Goal: Task Accomplishment & Management: Use online tool/utility

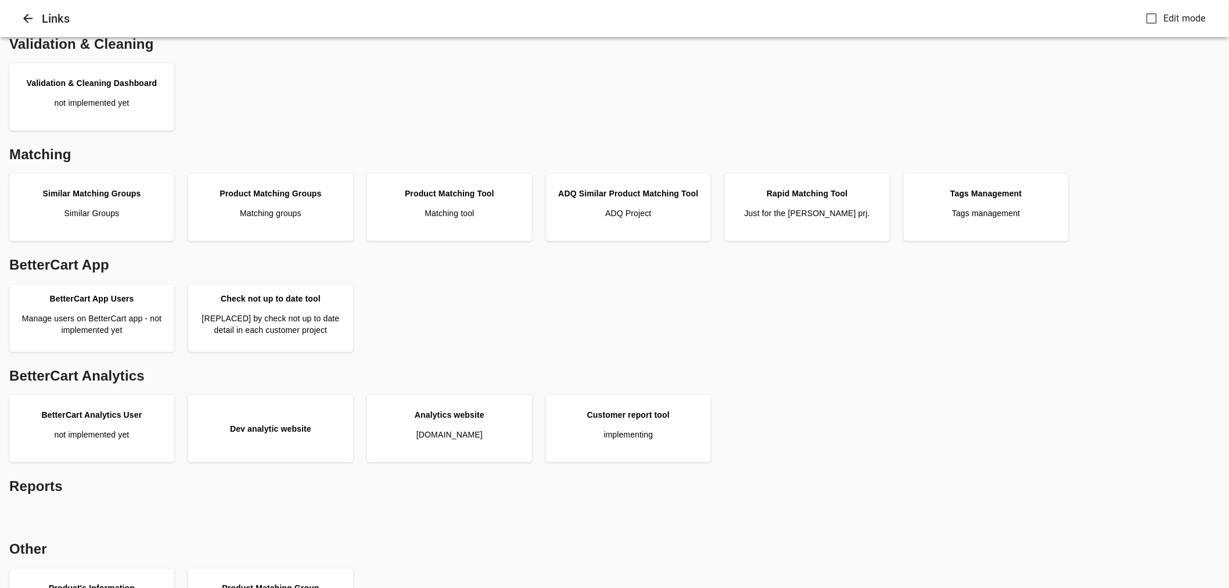
scroll to position [258, 0]
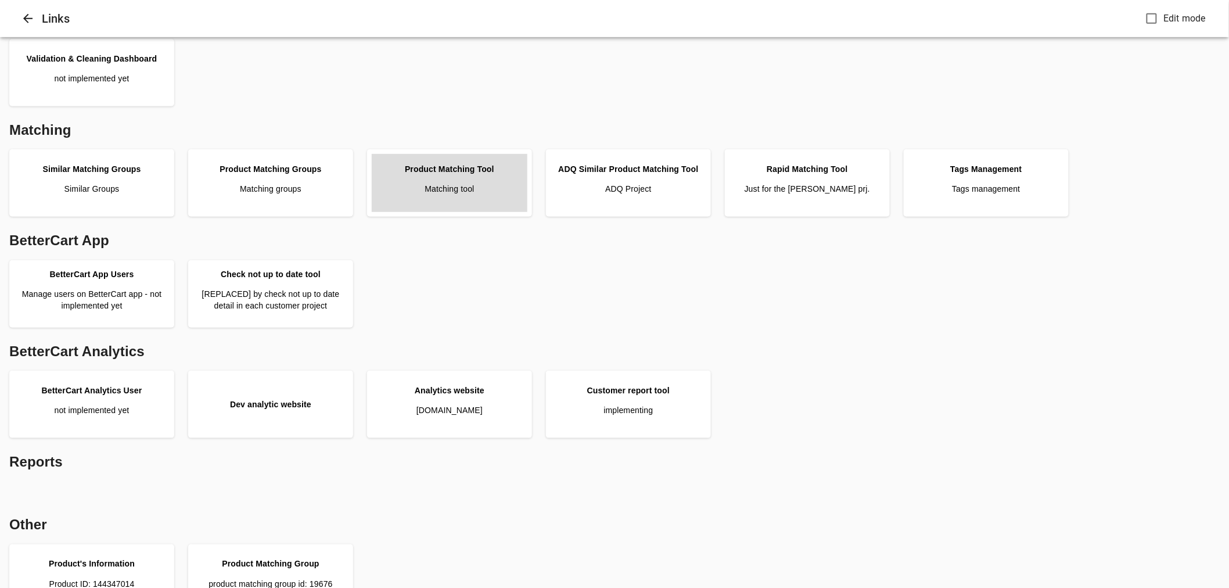
click at [471, 200] on link "Product Matching Tool Matching tool" at bounding box center [450, 183] width 156 height 58
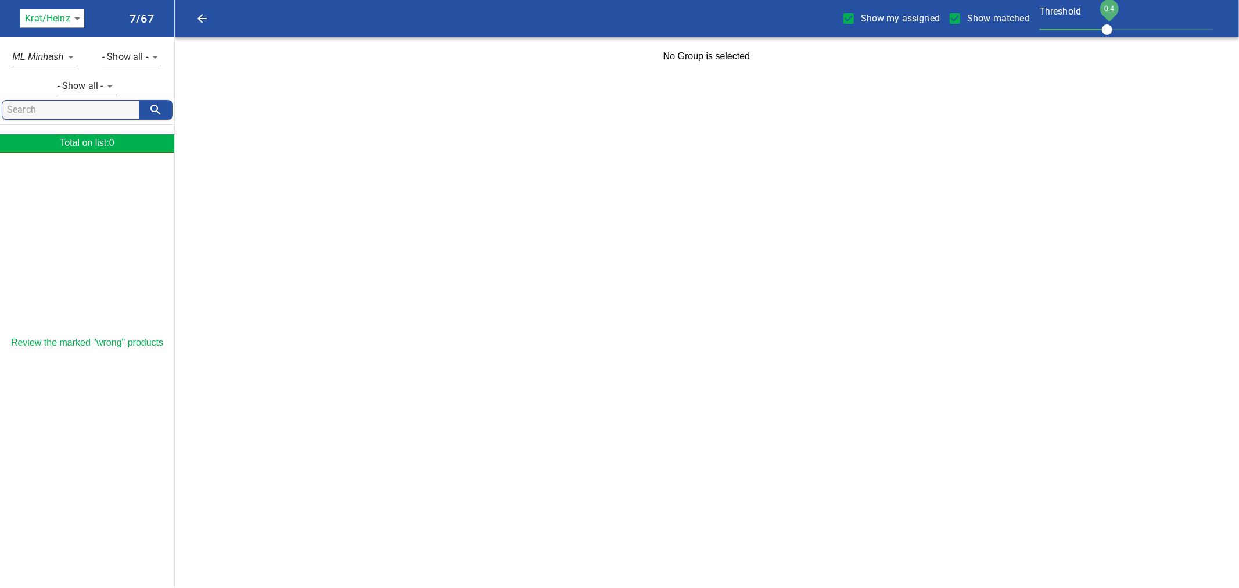
click at [76, 14] on body "tspan { white-space: pre; } Show my assigned Show matched Threshold 0.4 Krat/He…" at bounding box center [619, 38] width 1239 height 76
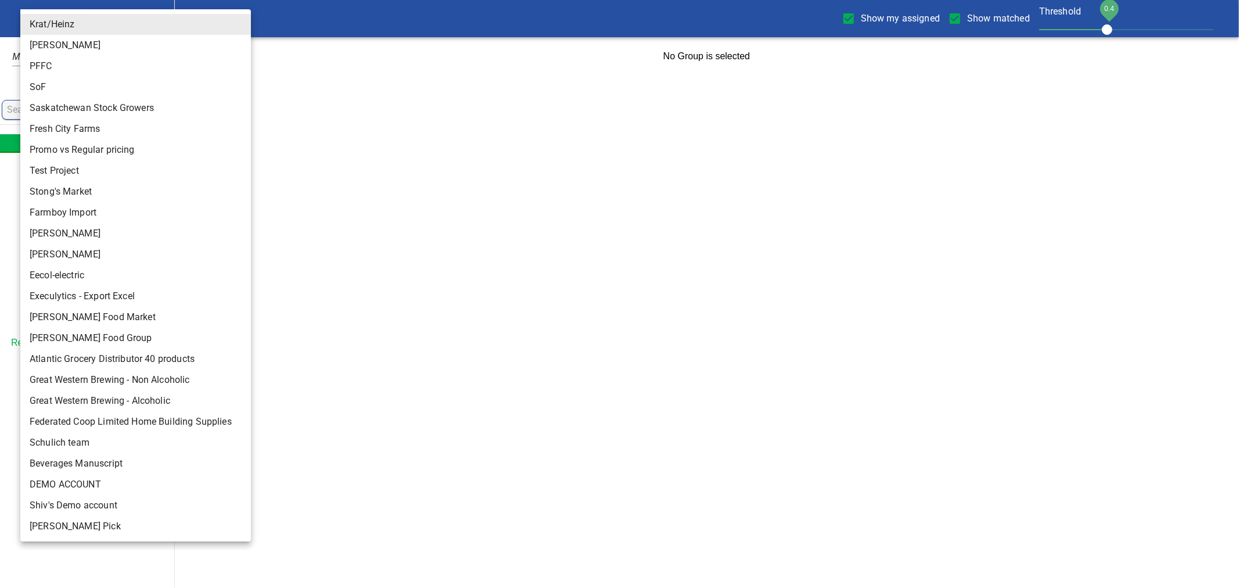
click at [66, 167] on li "Test Project" at bounding box center [140, 170] width 240 height 21
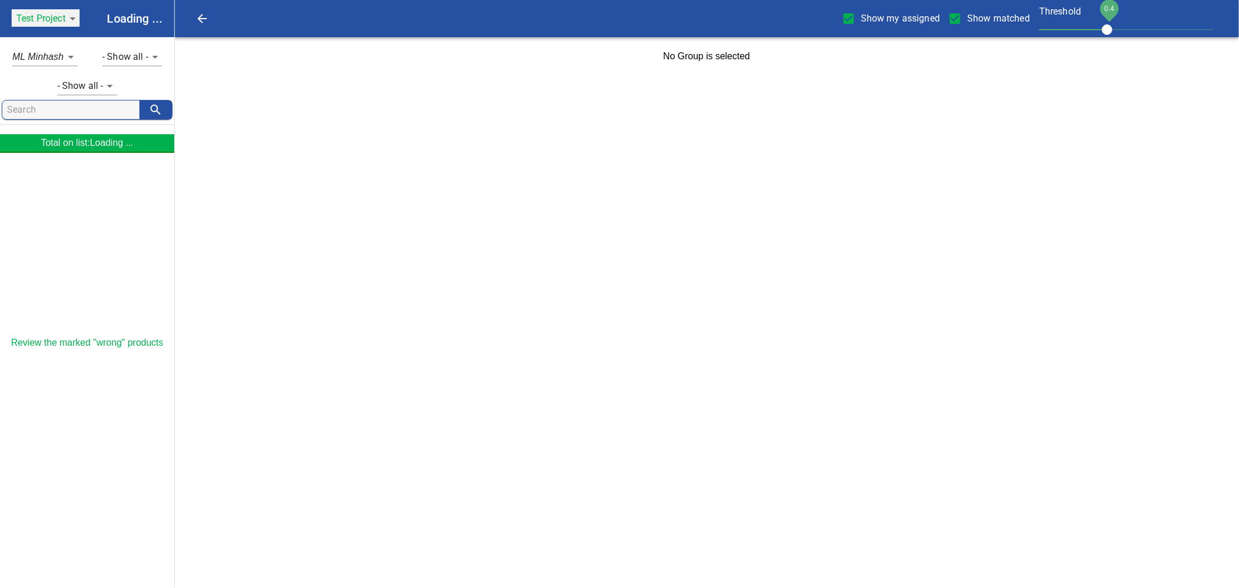
type input "120"
click at [874, 19] on span "Show my assigned" at bounding box center [900, 19] width 79 height 14
click at [861, 19] on input "Show my assigned" at bounding box center [848, 18] width 24 height 24
checkbox input "false"
click at [159, 56] on body "tspan { white-space: pre; } Show my assigned Show matched Threshold 0.4 Test Pr…" at bounding box center [619, 38] width 1239 height 76
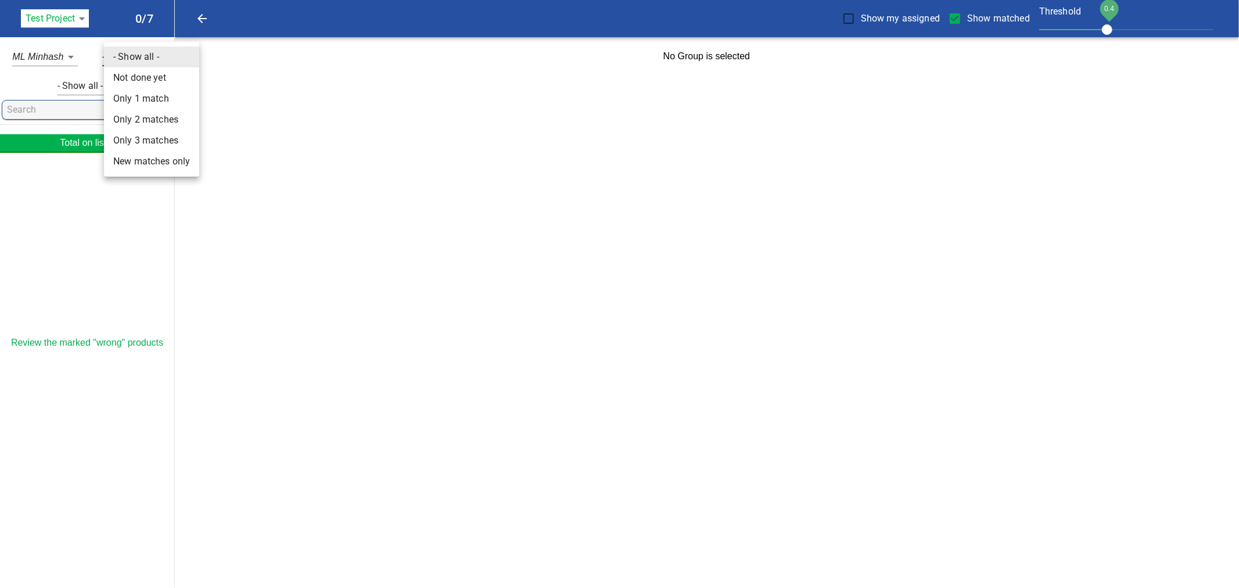
click at [152, 77] on li "Not done yet" at bounding box center [151, 77] width 95 height 21
click at [149, 56] on body "tspan { white-space: pre; } Show my assigned Show matched Threshold 0.4 Test Pr…" at bounding box center [619, 38] width 1239 height 76
click at [152, 76] on li "Only 1 match" at bounding box center [145, 77] width 95 height 21
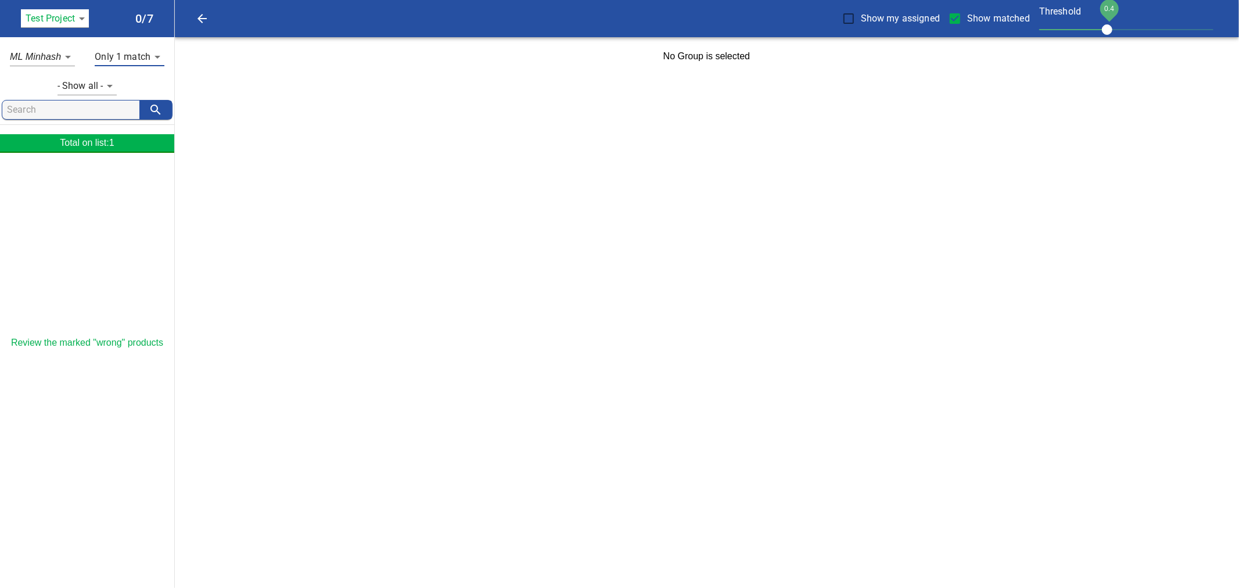
click at [151, 53] on body "tspan { white-space: pre; } Show my assigned Show matched Threshold 0.4 Test Pr…" at bounding box center [619, 38] width 1239 height 76
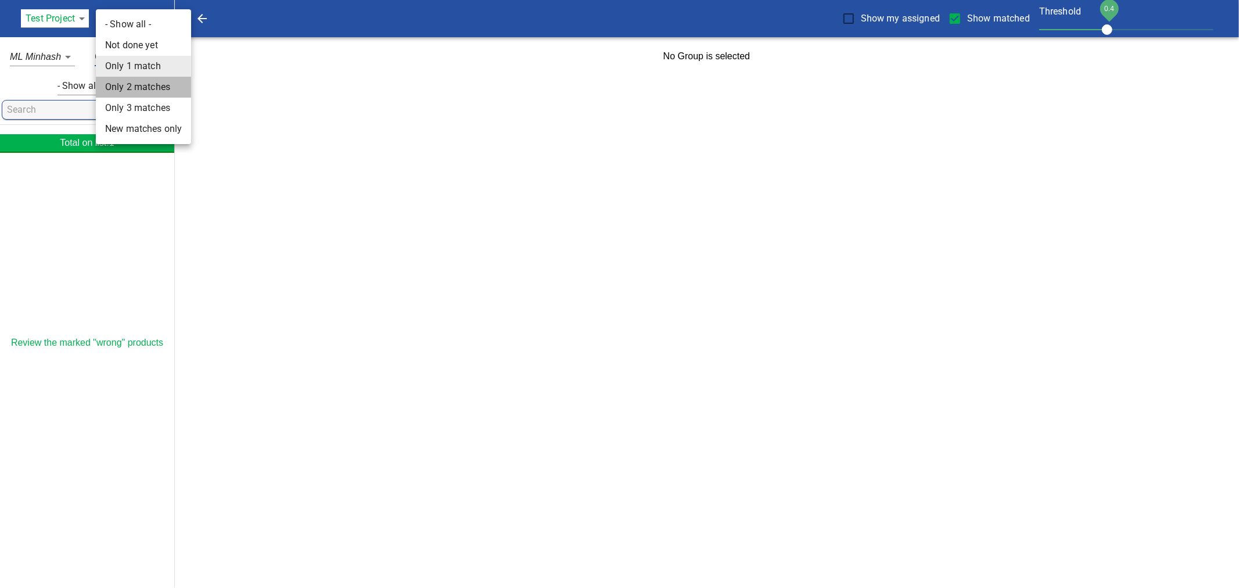
click at [147, 91] on li "Only 2 matches" at bounding box center [143, 87] width 95 height 21
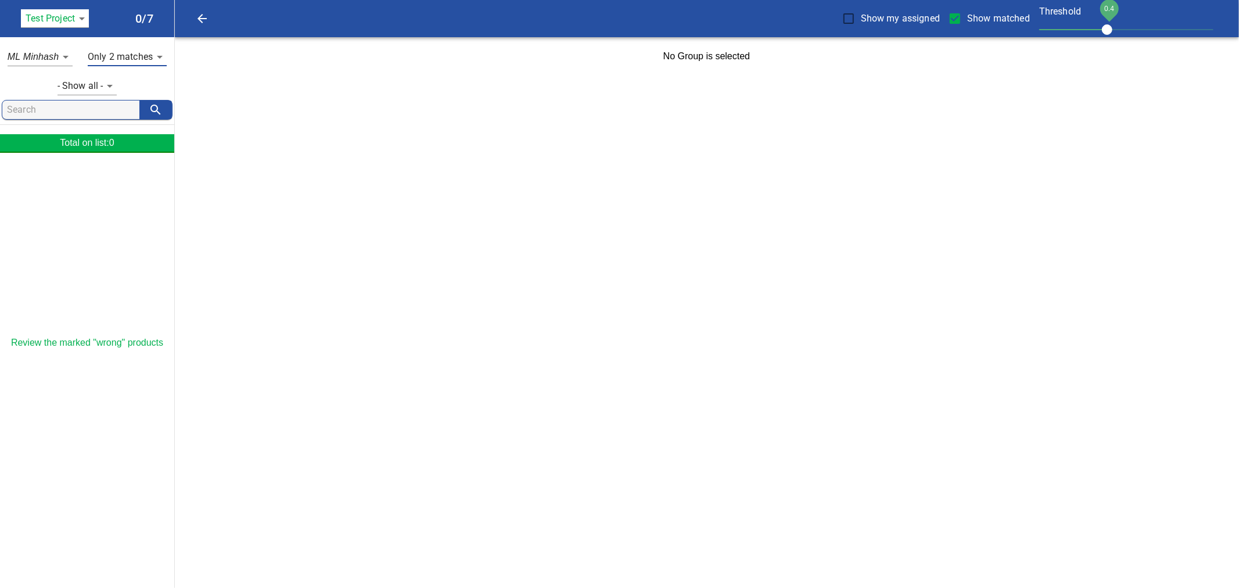
click at [159, 53] on body "tspan { white-space: pre; } Show my assigned Show matched Threshold 0.4 Test Pr…" at bounding box center [619, 38] width 1239 height 76
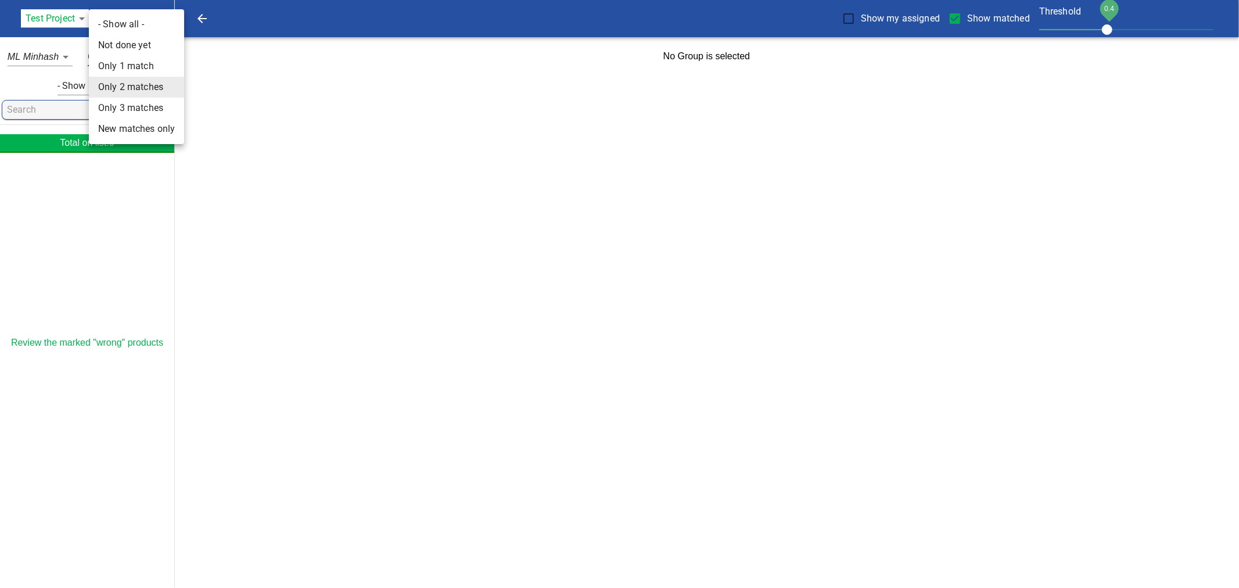
click at [149, 105] on li "Only 3 matches" at bounding box center [136, 108] width 95 height 21
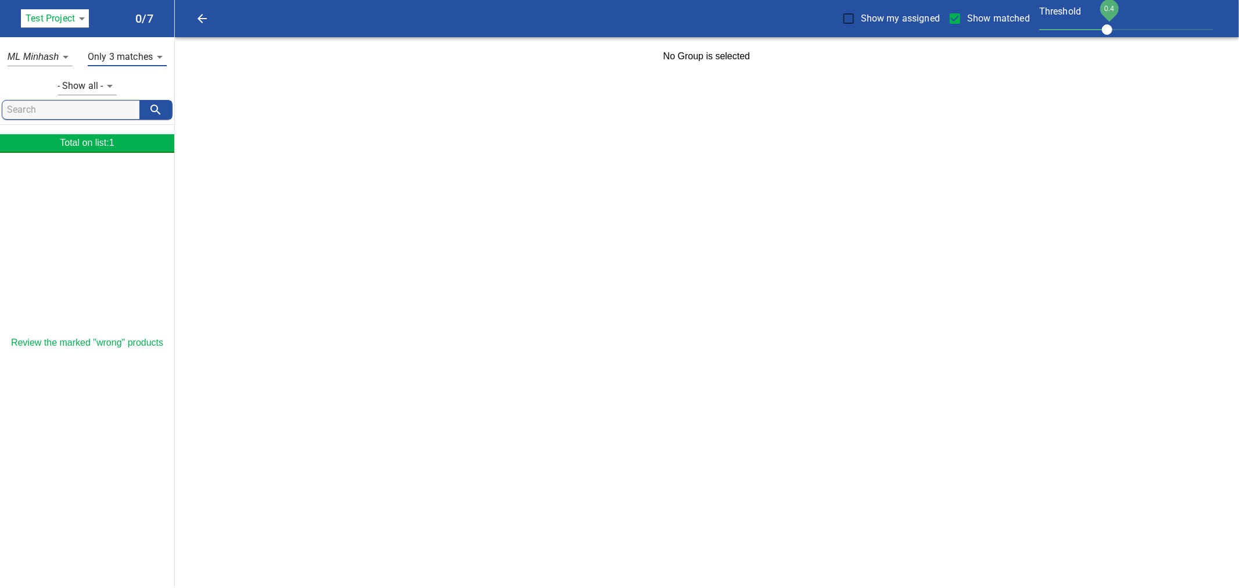
click at [157, 59] on body "tspan { white-space: pre; } Show my assigned Show matched Threshold 0.4 Test Pr…" at bounding box center [619, 38] width 1239 height 76
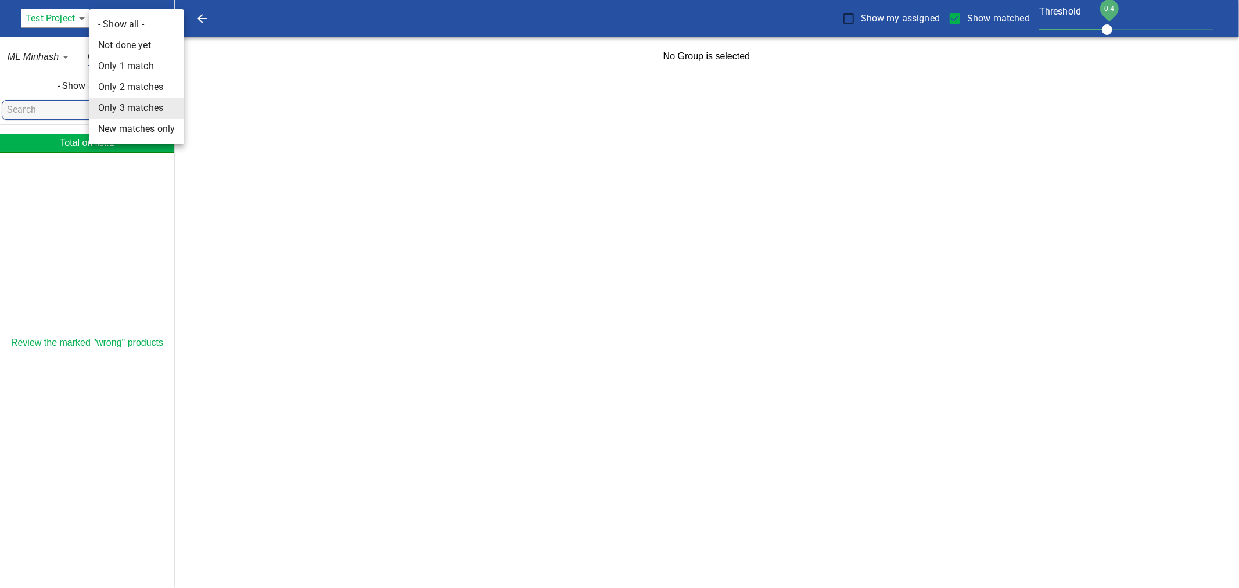
click at [149, 130] on li "New matches only" at bounding box center [136, 128] width 95 height 21
type input "4"
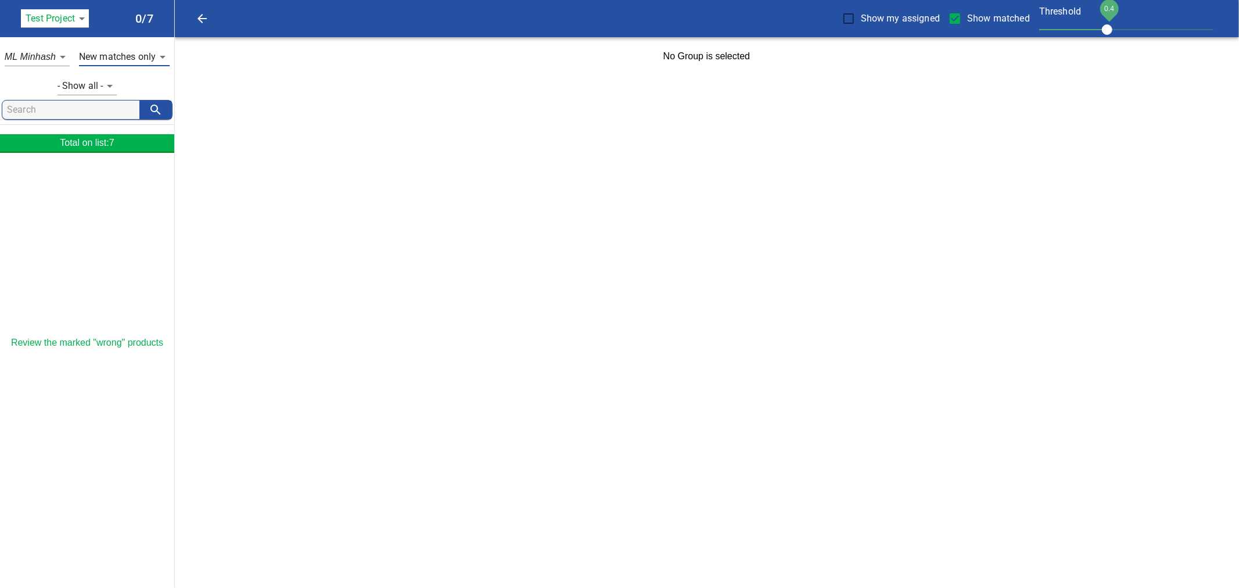
click at [103, 76] on body "tspan { white-space: pre; } Show my assigned Show matched Threshold 0.4 Test Pr…" at bounding box center [619, 38] width 1239 height 76
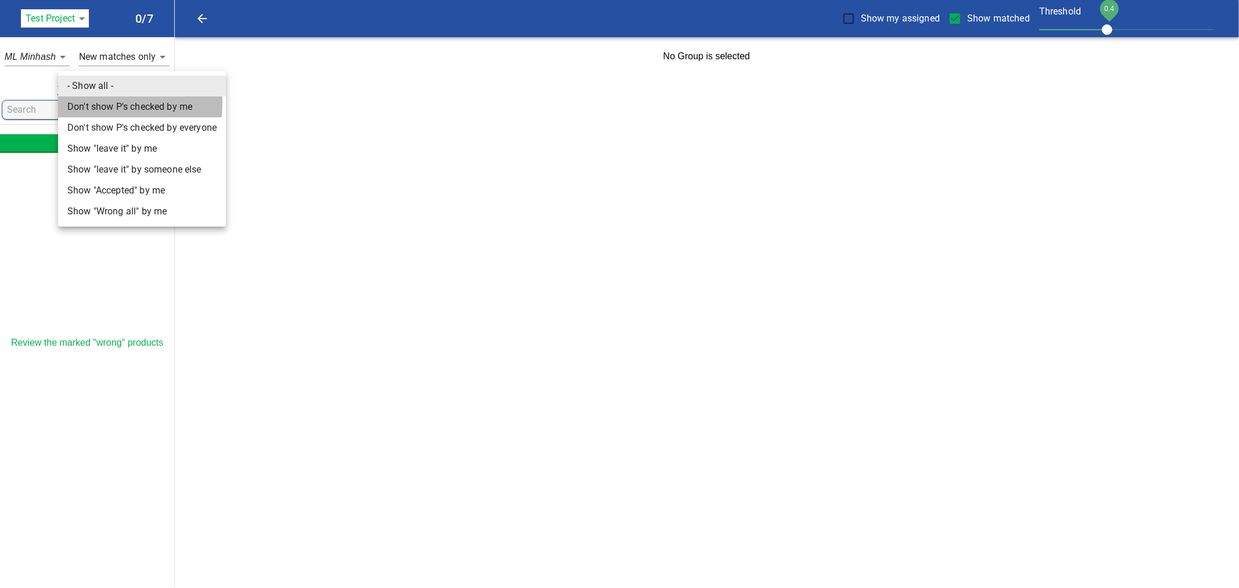
click at [107, 103] on li "Don't show P's checked by me" at bounding box center [142, 106] width 168 height 21
type input "1"
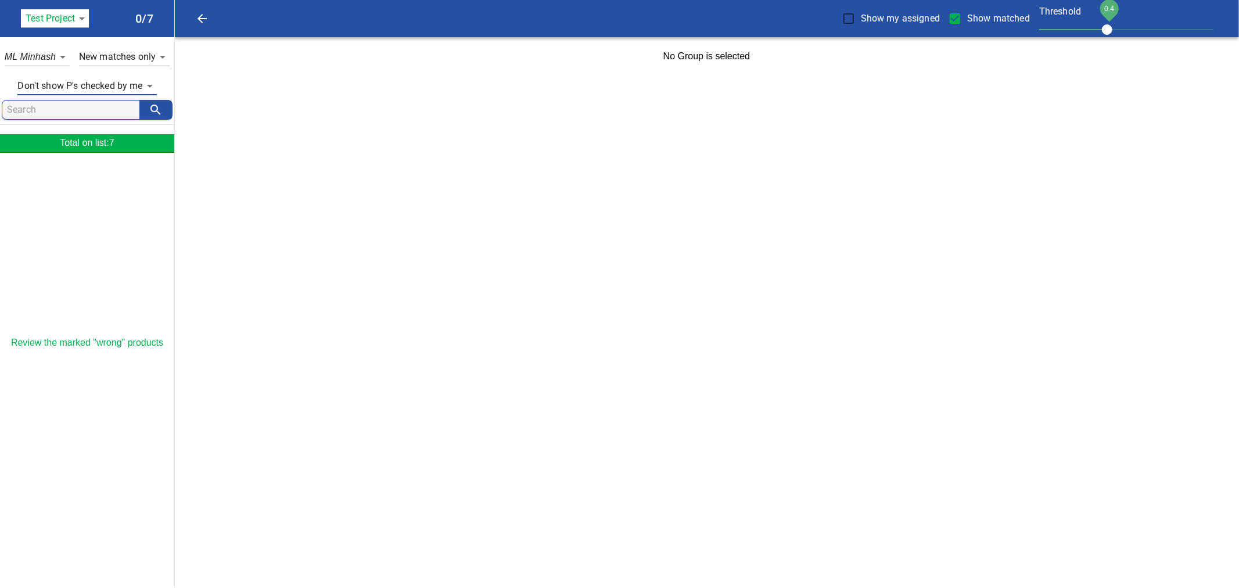
click at [67, 53] on body "tspan { white-space: pre; } Show my assigned Show matched Threshold 0.4 Test Pr…" at bounding box center [619, 38] width 1239 height 76
click at [58, 77] on em "NER PgSim" at bounding box center [44, 78] width 51 height 14
click at [61, 57] on body "tspan { white-space: pre; } Show my assigned Show matched Threshold 0.4 Test Pr…" at bounding box center [619, 38] width 1239 height 76
click at [61, 78] on em "NER SpSim" at bounding box center [44, 78] width 51 height 14
type input "_ner"
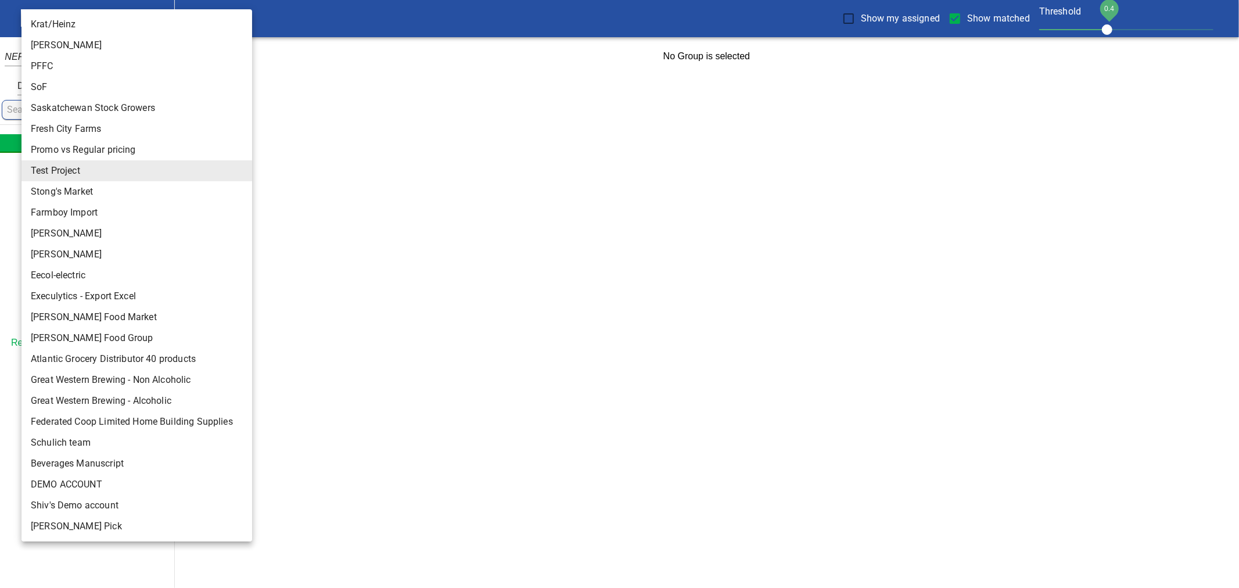
click at [82, 16] on body "tspan { white-space: pre; } Show my assigned Show matched Threshold 0.4 Test Pr…" at bounding box center [619, 38] width 1239 height 76
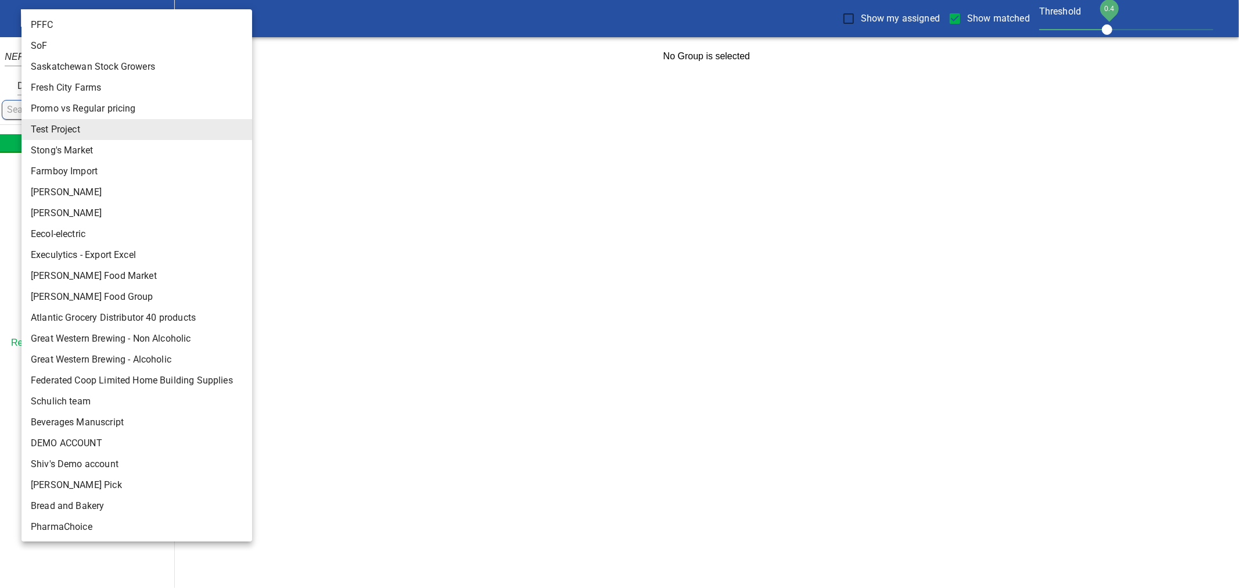
click at [400, 164] on div at bounding box center [619, 294] width 1239 height 588
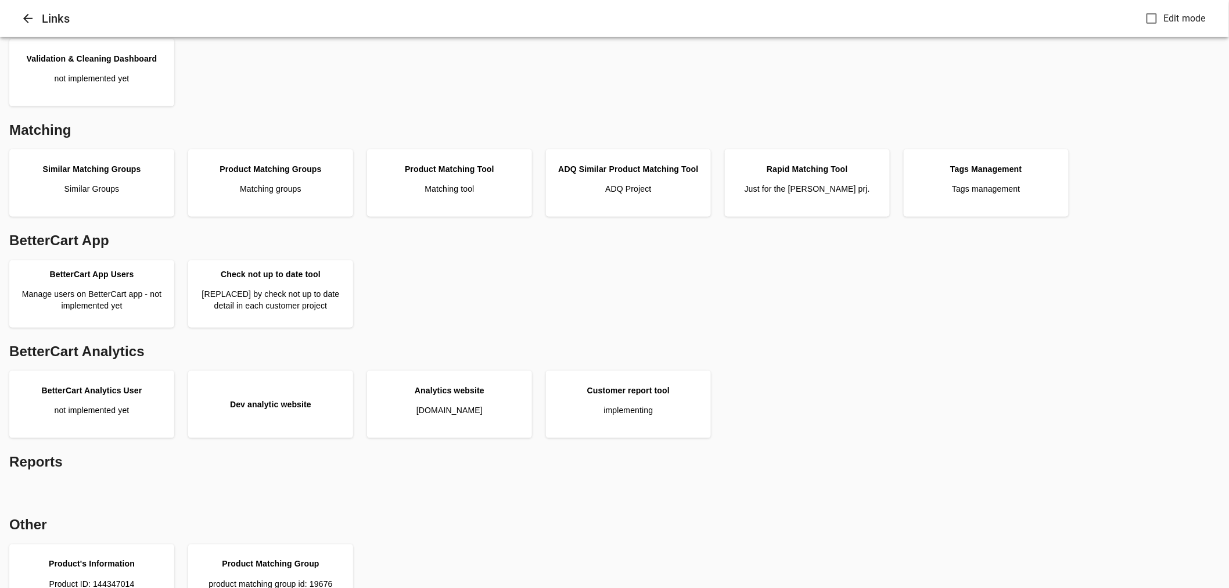
scroll to position [258, 0]
click at [474, 190] on p "Matching tool" at bounding box center [449, 189] width 49 height 12
click at [644, 405] on p "implementing" at bounding box center [627, 410] width 49 height 12
click at [315, 178] on link "Product Matching Groups Matching groups" at bounding box center [271, 183] width 156 height 58
click at [811, 192] on p "Just for the Pattison prj." at bounding box center [807, 189] width 125 height 12
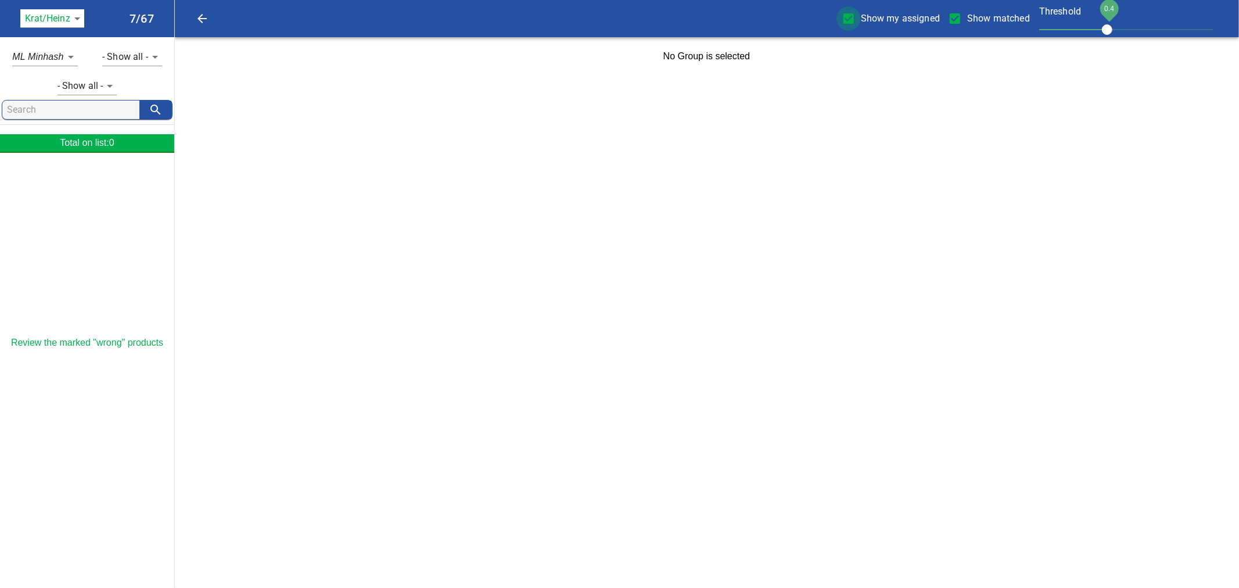
click at [854, 16] on input "Show my assigned" at bounding box center [848, 18] width 24 height 24
checkbox input "false"
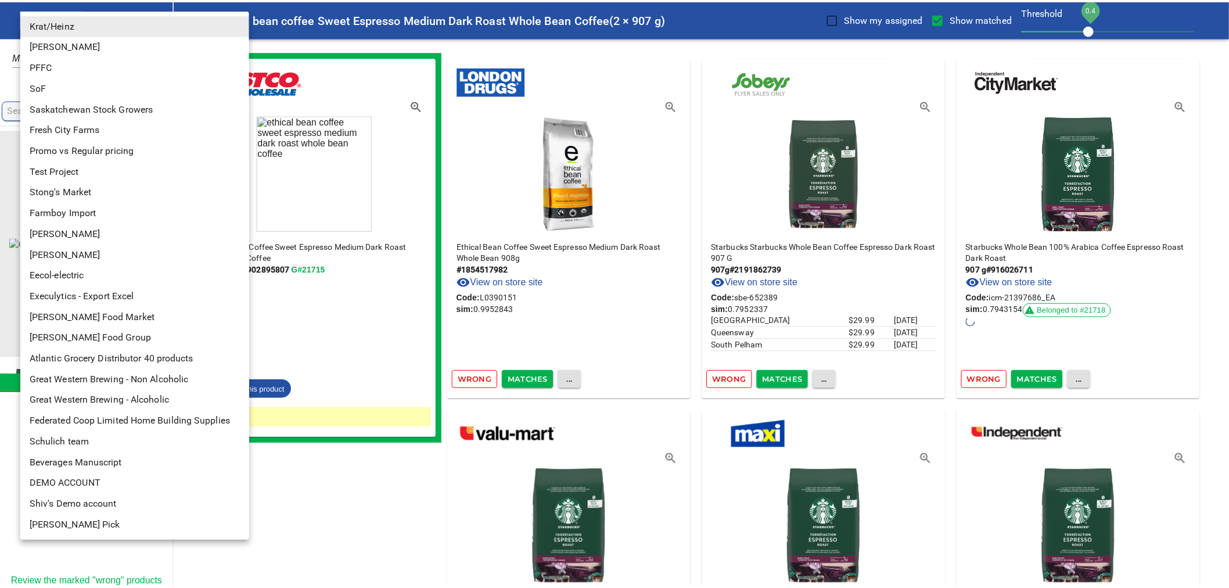
scroll to position [83, 0]
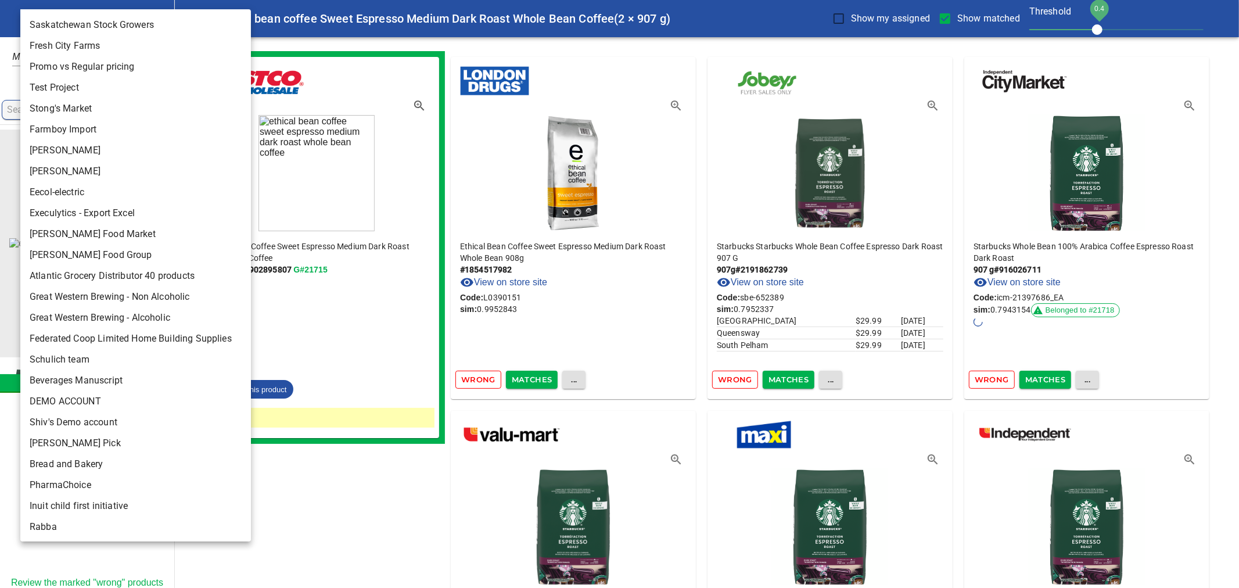
click at [68, 527] on li "Rabba" at bounding box center [140, 526] width 240 height 21
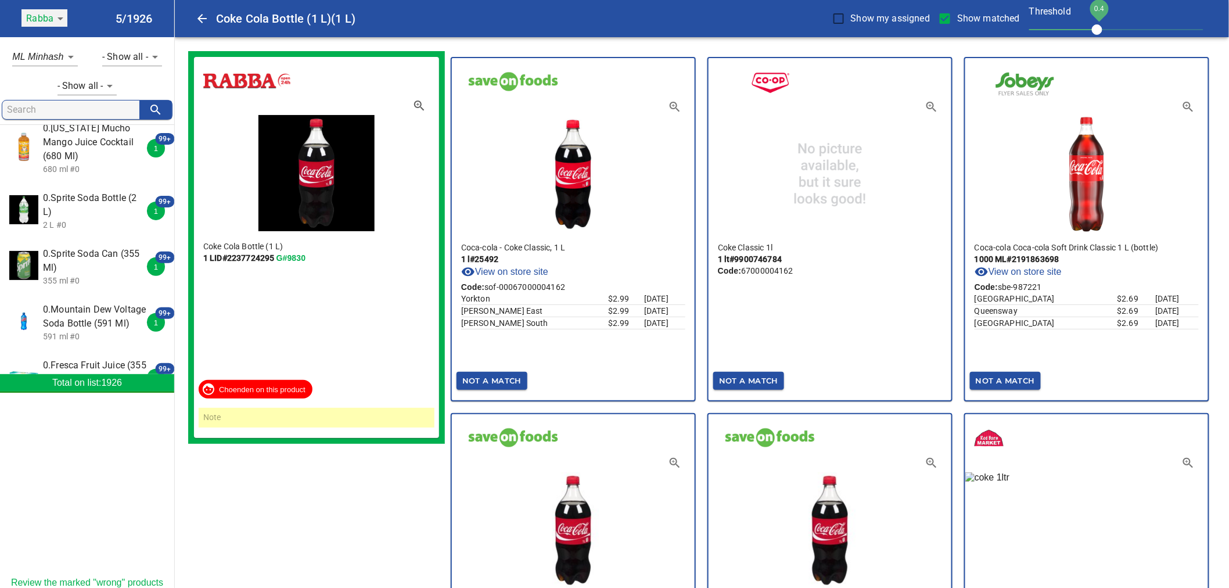
scroll to position [1083, 0]
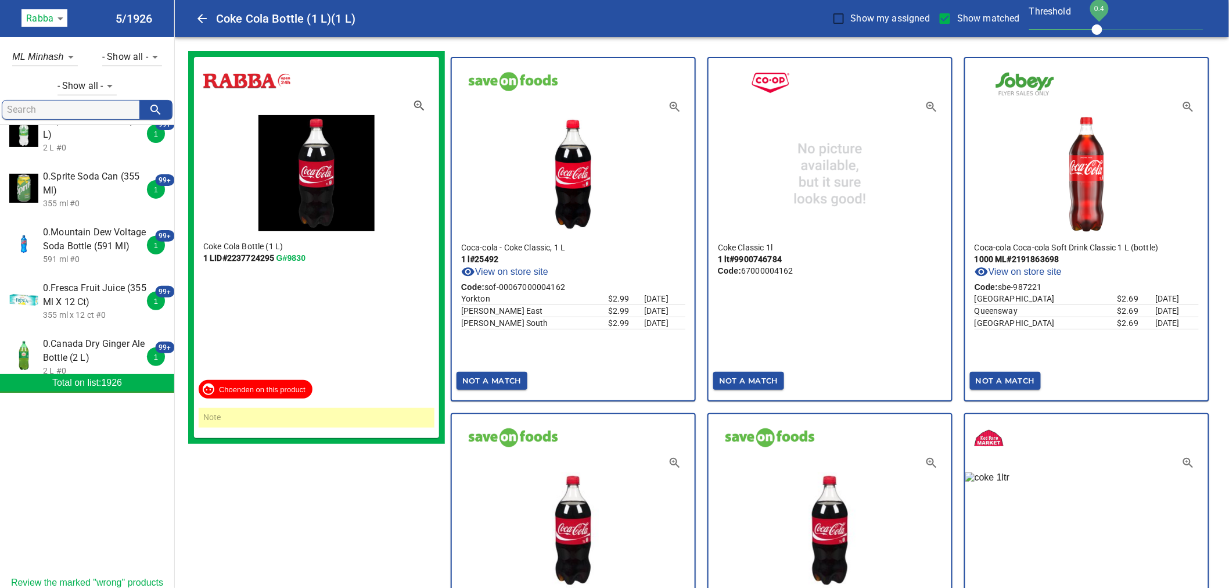
click at [83, 292] on span "0.Fresca Fruit Juice (355 Ml X 12 Ct)" at bounding box center [94, 295] width 103 height 28
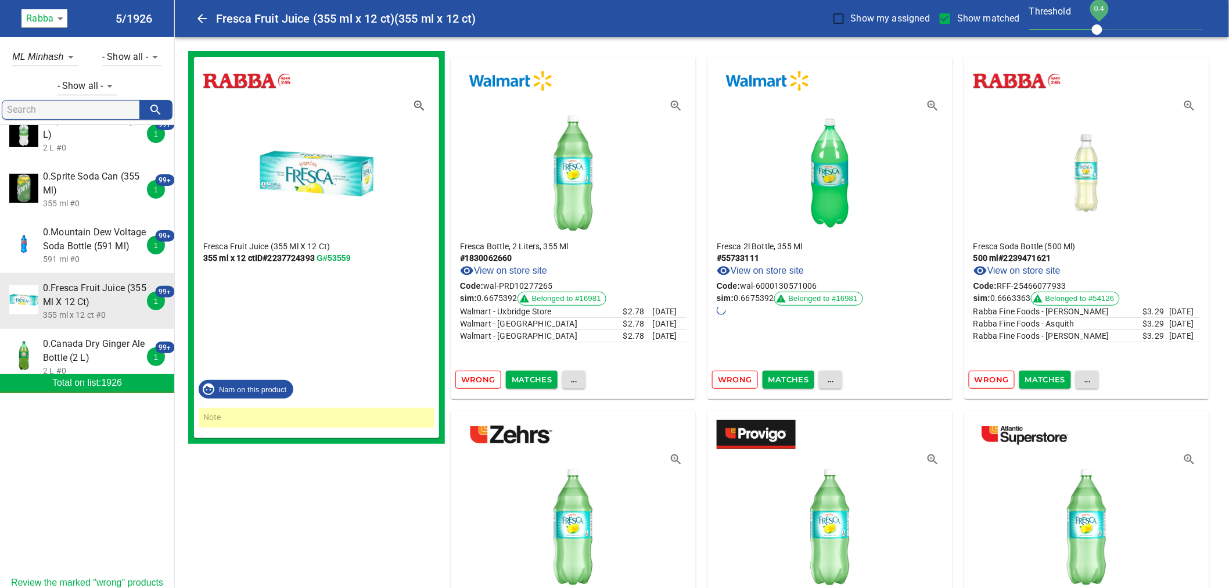
click at [63, 352] on span "0.Canada Dry Ginger Ale Bottle (2 L)" at bounding box center [94, 351] width 103 height 28
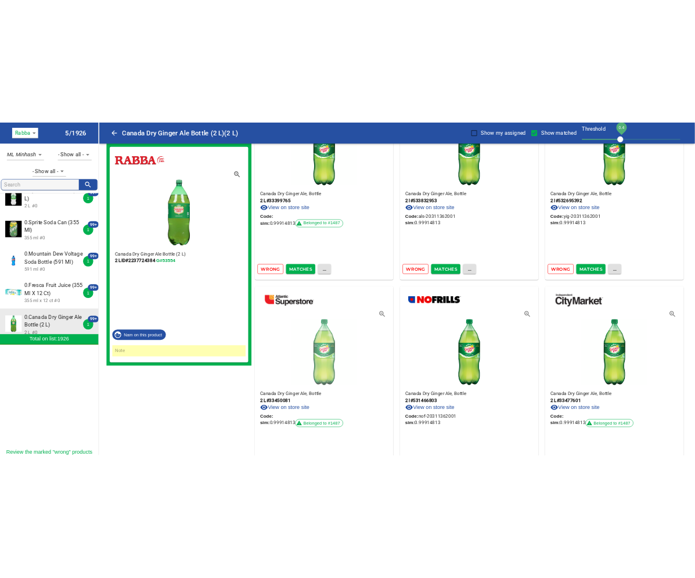
scroll to position [710, 0]
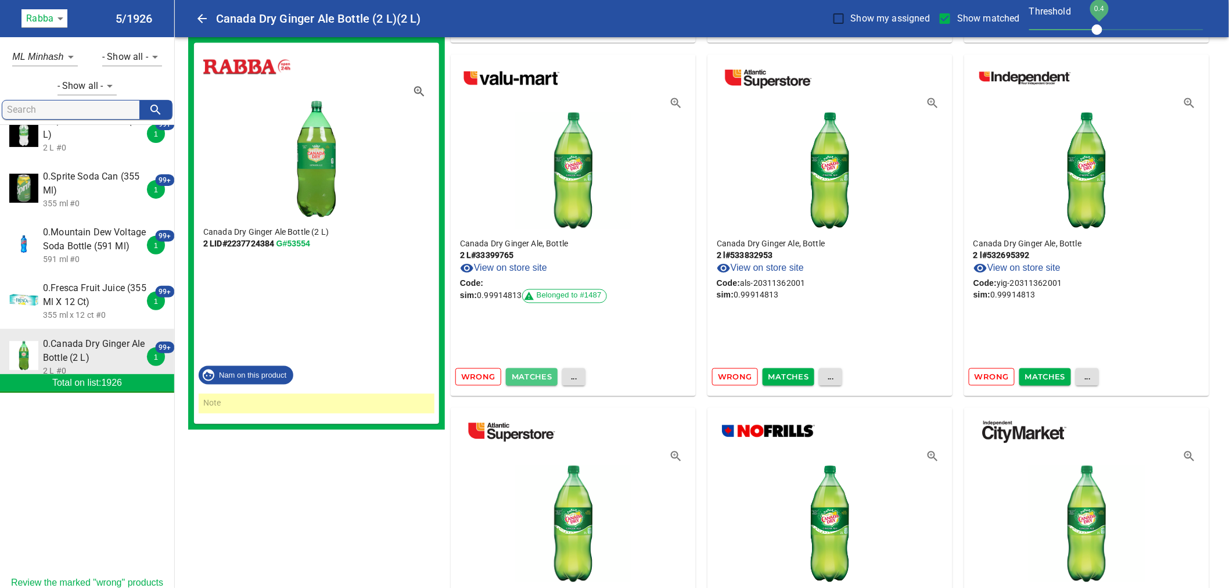
click at [531, 376] on span "Matches" at bounding box center [532, 377] width 41 height 13
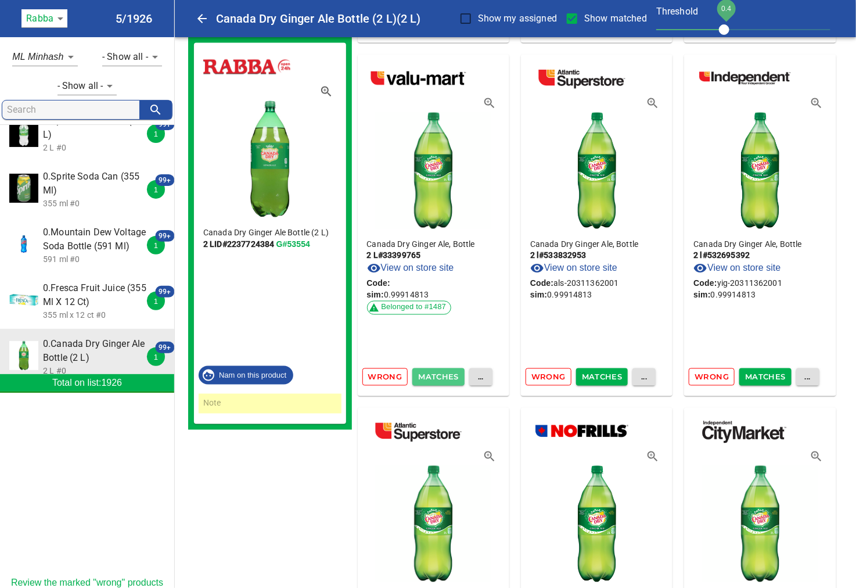
click at [439, 375] on span "Matches" at bounding box center [438, 377] width 41 height 13
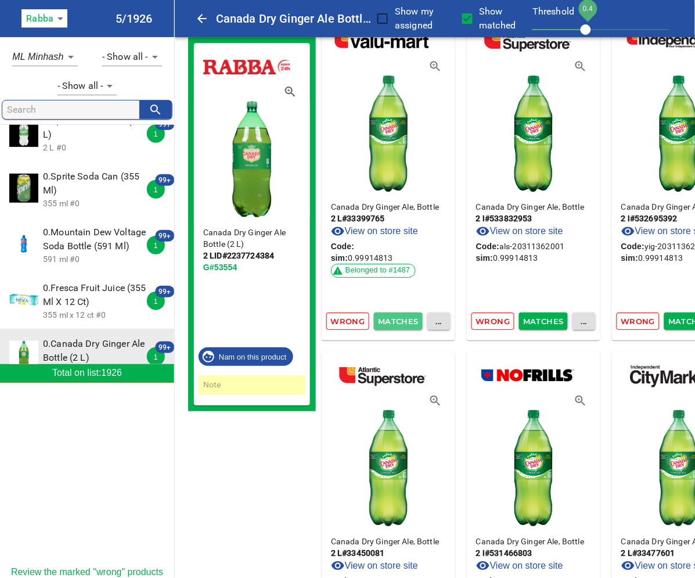
click at [396, 318] on span "Matches" at bounding box center [398, 321] width 37 height 13
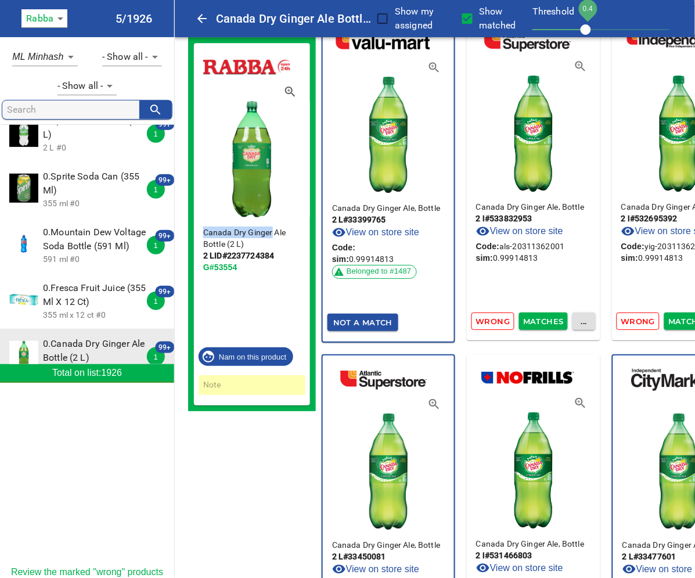
drag, startPoint x: 273, startPoint y: 233, endPoint x: 204, endPoint y: 234, distance: 68.5
click at [204, 234] on p "Canada Dry Ginger Ale Bottle (2 L)" at bounding box center [252, 238] width 98 height 23
copy p "Canada Dry Ginger"
click at [548, 317] on span "Matches" at bounding box center [543, 321] width 37 height 13
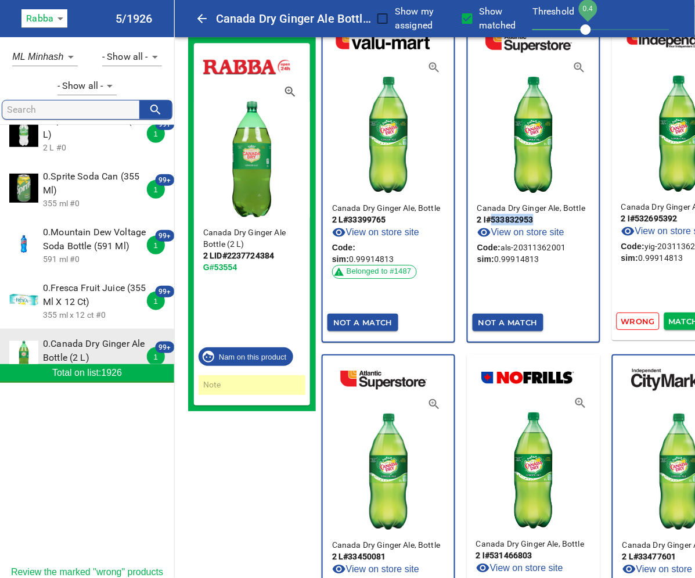
drag, startPoint x: 539, startPoint y: 219, endPoint x: 497, endPoint y: 214, distance: 42.7
click at [497, 214] on p "2 l # 533832953" at bounding box center [533, 220] width 113 height 12
copy p "533832953"
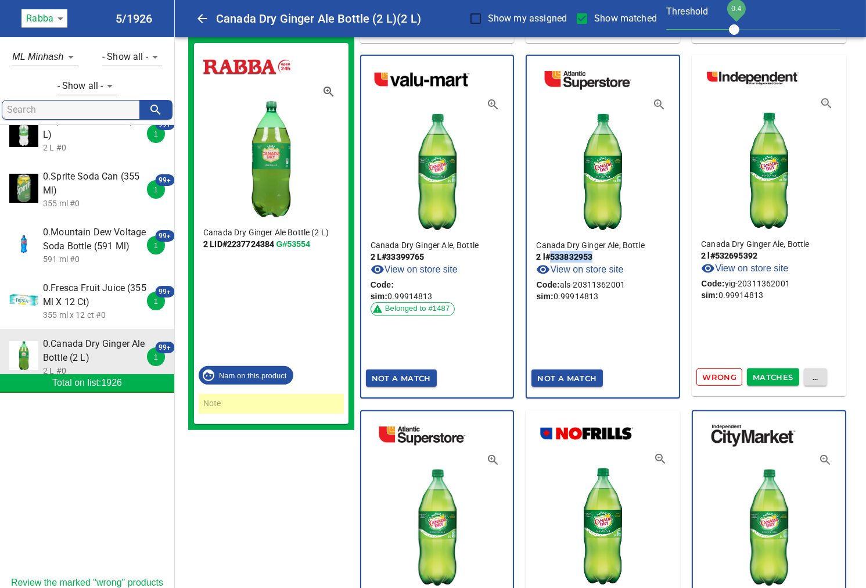
click at [784, 379] on span "Matches" at bounding box center [773, 377] width 41 height 13
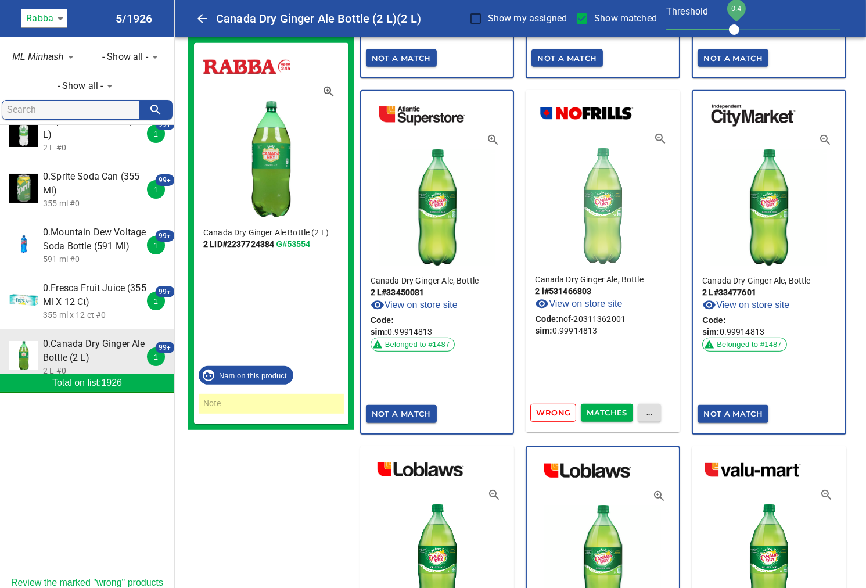
scroll to position [1032, 0]
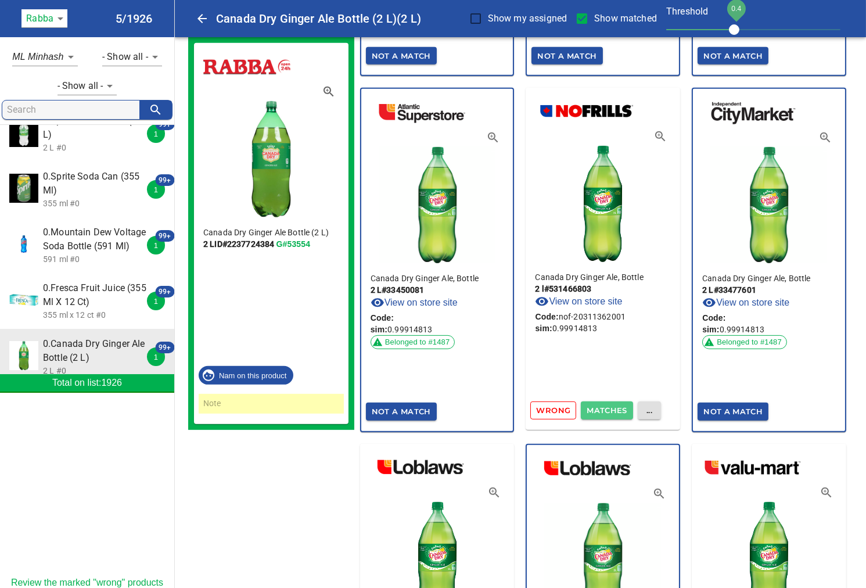
click at [617, 410] on span "Matches" at bounding box center [607, 410] width 41 height 13
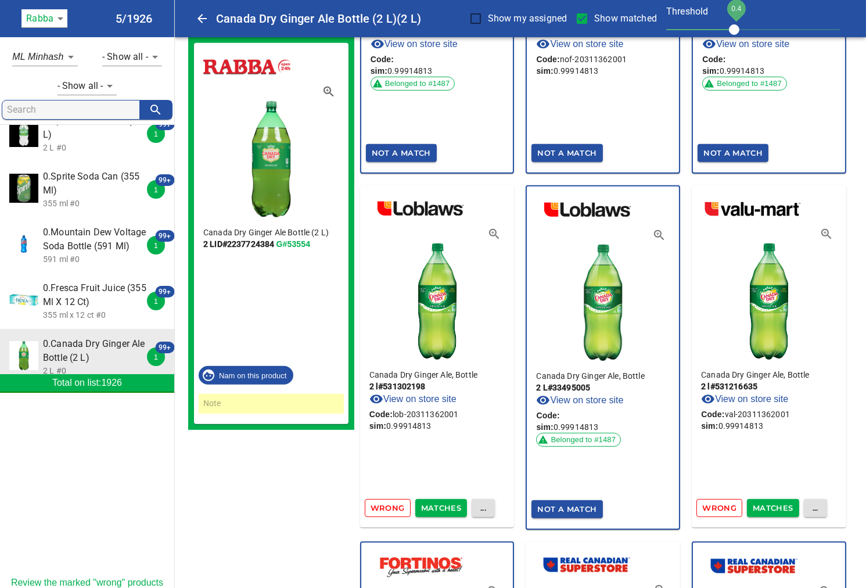
scroll to position [1355, 0]
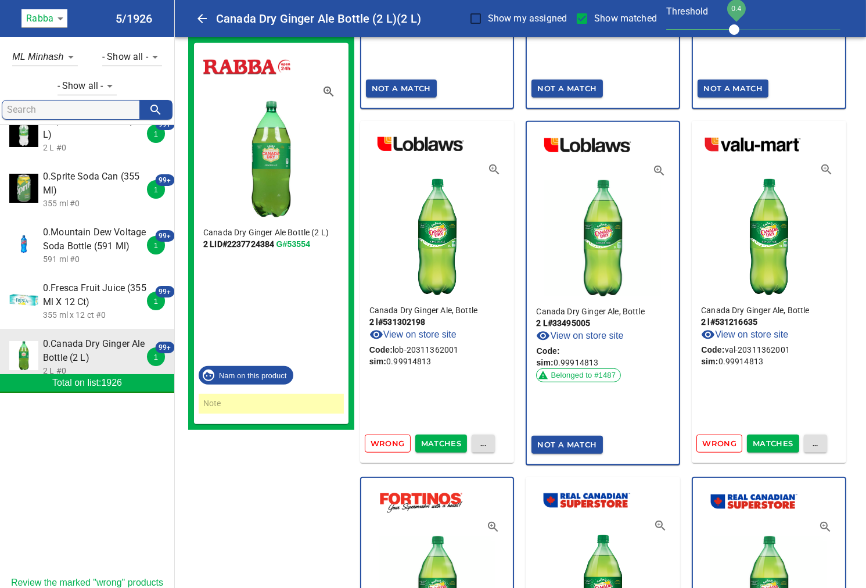
click at [446, 437] on span "Matches" at bounding box center [441, 443] width 41 height 13
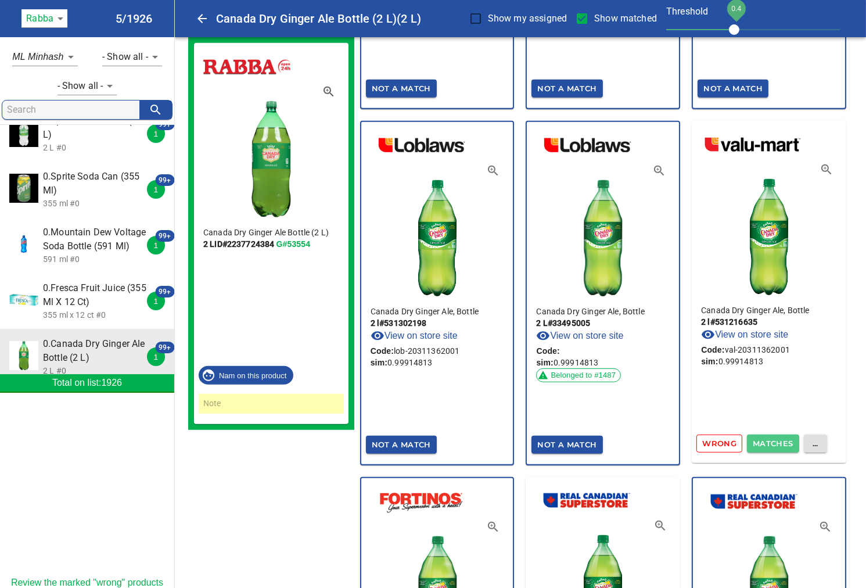
click at [779, 440] on span "Matches" at bounding box center [773, 443] width 41 height 13
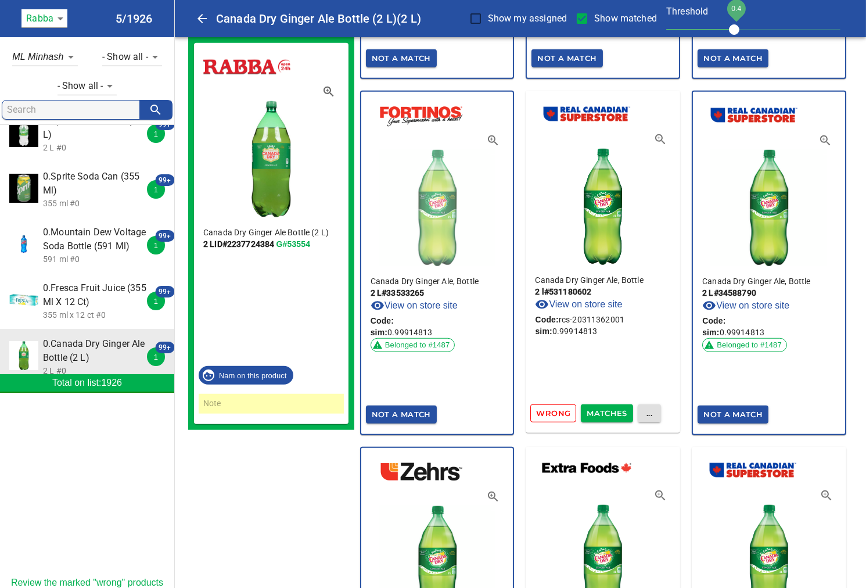
scroll to position [1742, 0]
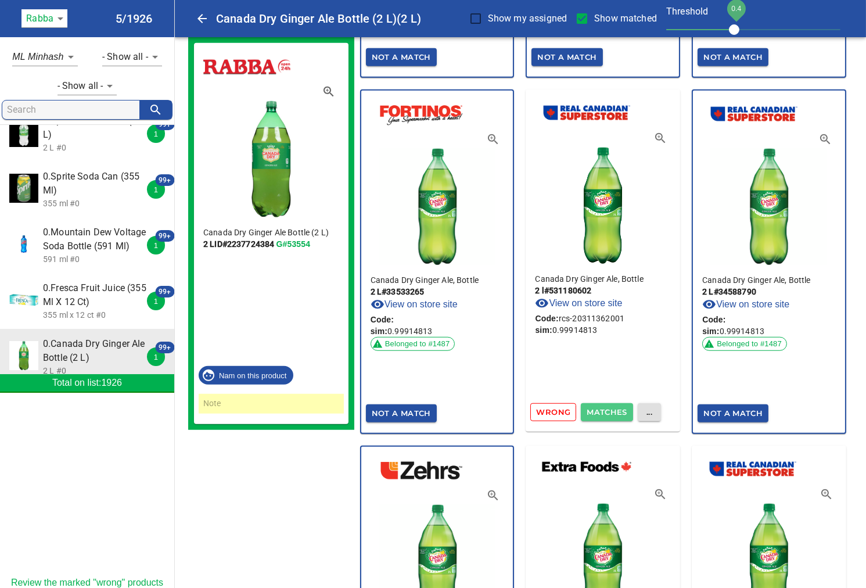
click at [610, 412] on span "Matches" at bounding box center [607, 411] width 41 height 13
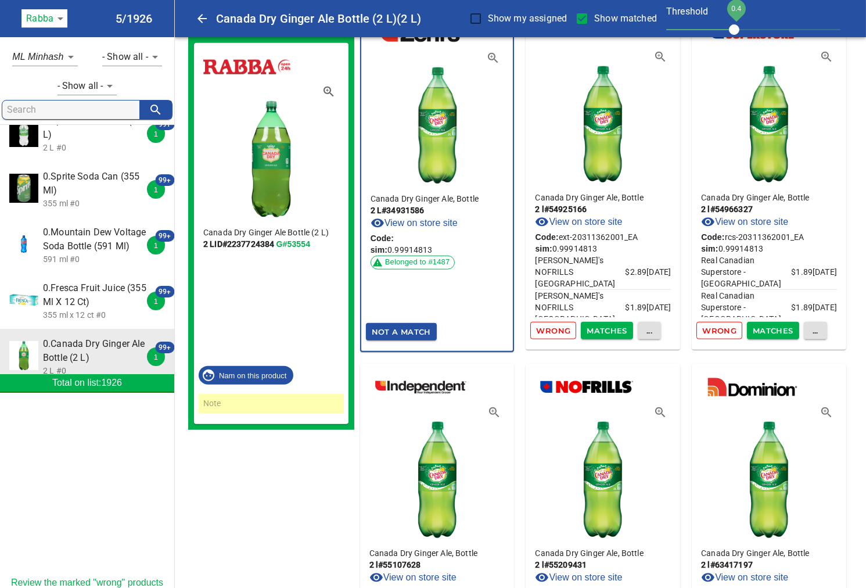
scroll to position [2194, 0]
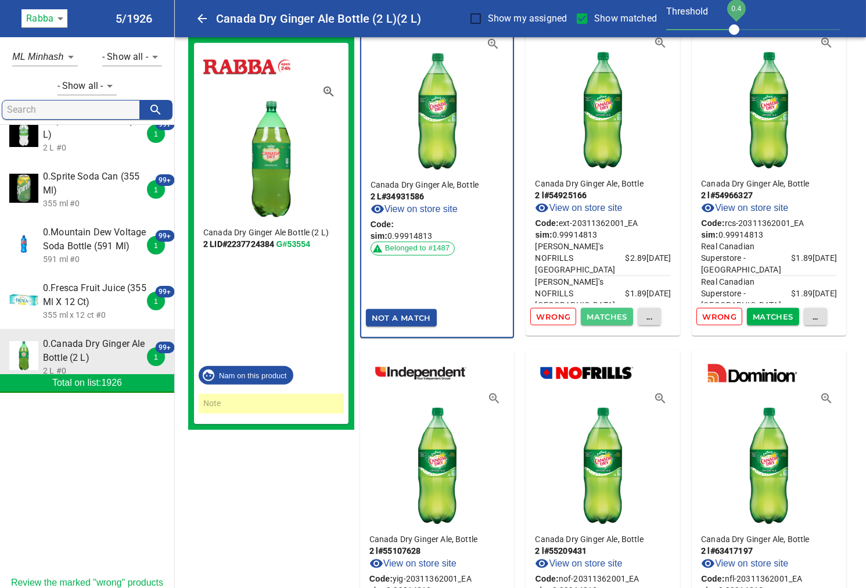
click at [608, 310] on span "Matches" at bounding box center [607, 316] width 41 height 13
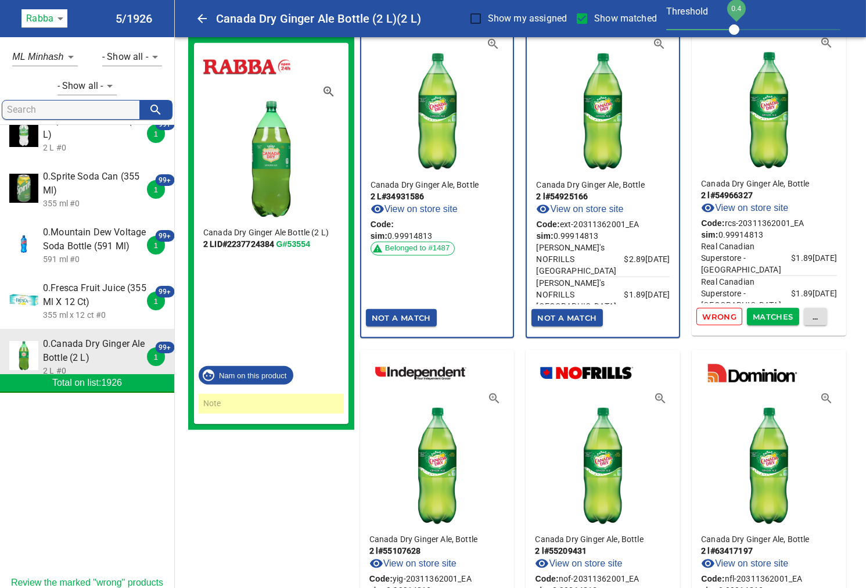
click at [781, 310] on span "Matches" at bounding box center [773, 316] width 41 height 13
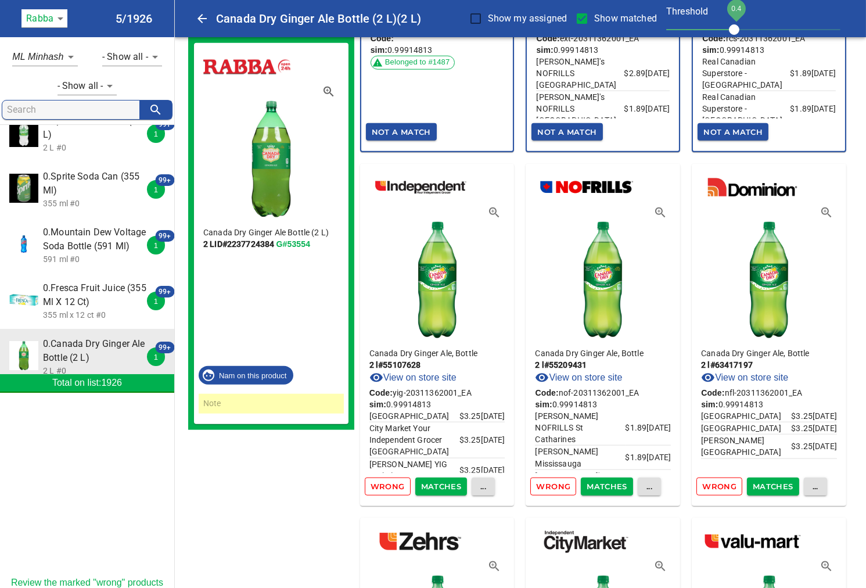
scroll to position [2388, 0]
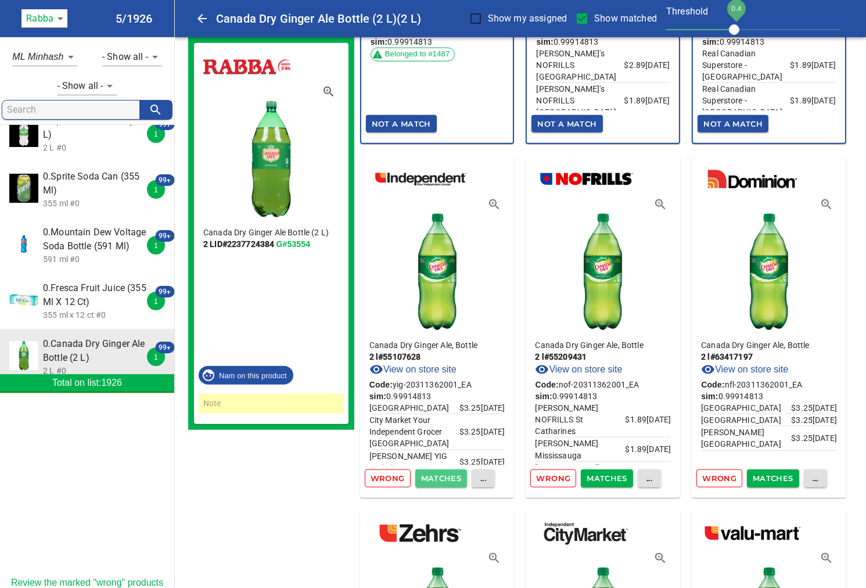
click at [436, 472] on span "Matches" at bounding box center [441, 478] width 41 height 13
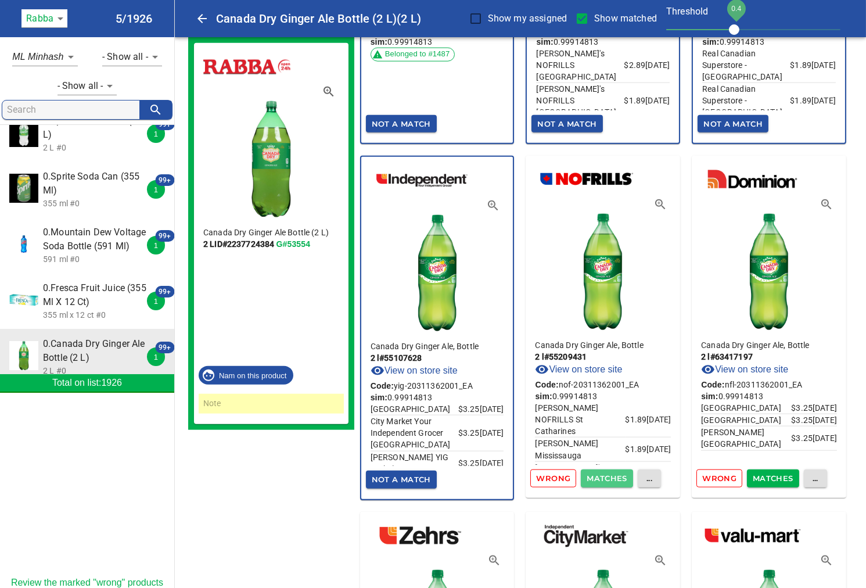
click at [605, 472] on span "Matches" at bounding box center [607, 478] width 41 height 13
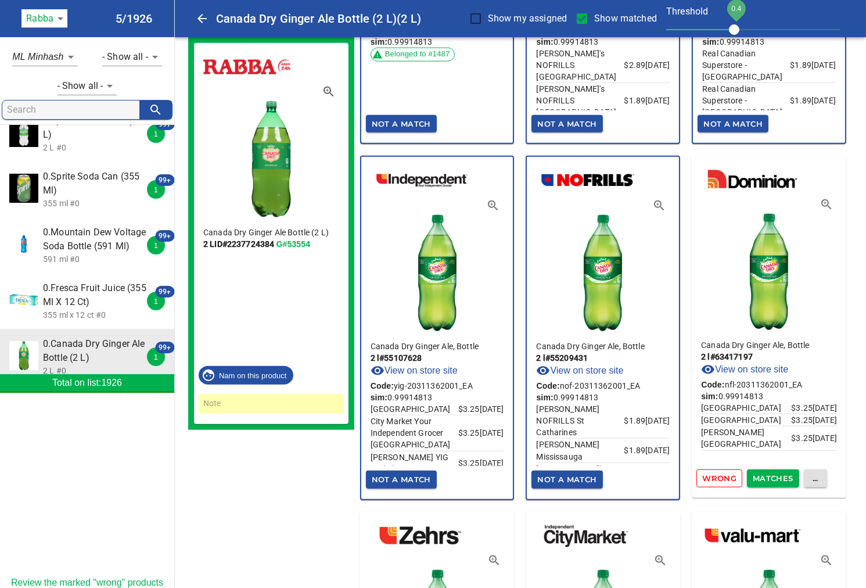
scroll to position [19, 0]
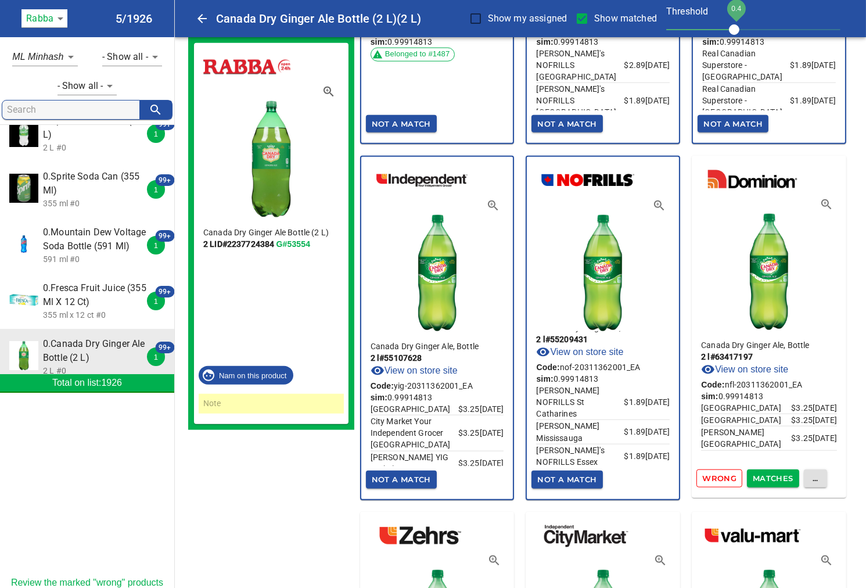
click at [777, 472] on span "Matches" at bounding box center [773, 478] width 41 height 13
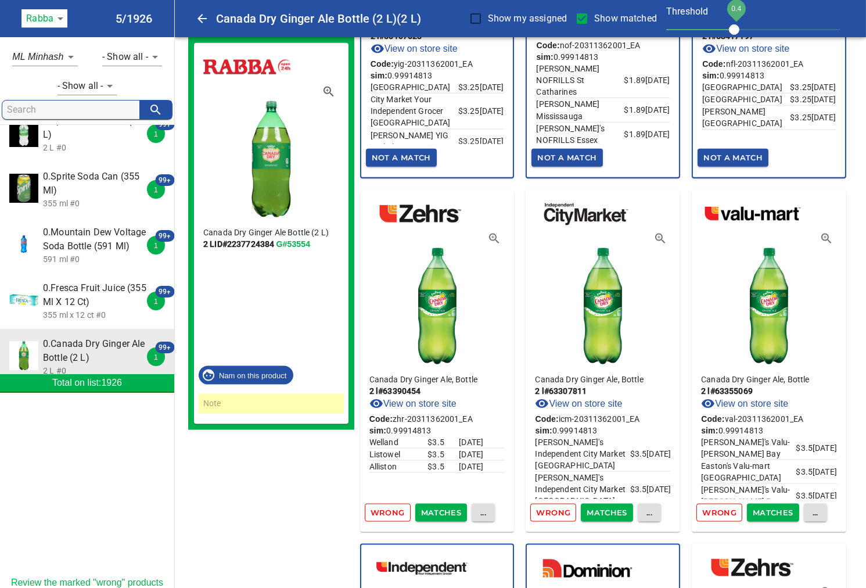
scroll to position [2710, 0]
click at [437, 505] on span "Matches" at bounding box center [441, 511] width 41 height 13
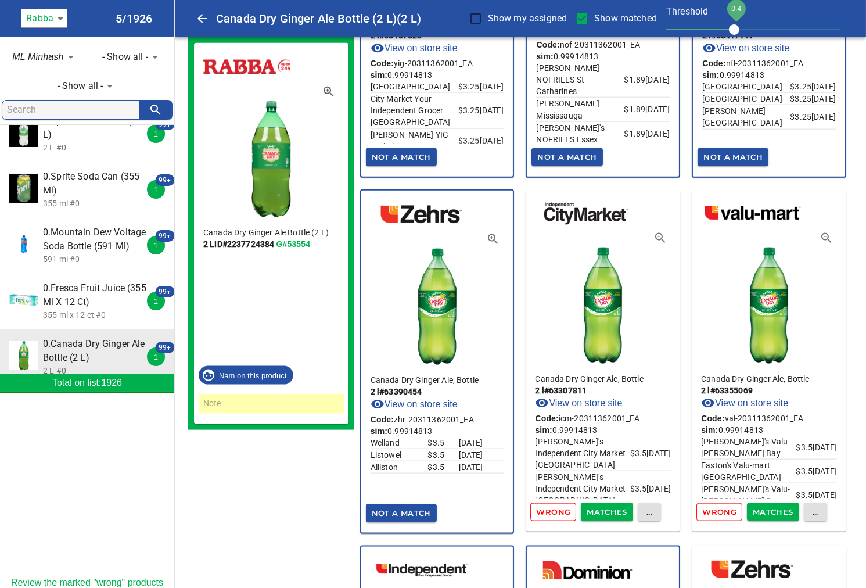
click at [608, 505] on span "Matches" at bounding box center [607, 511] width 41 height 13
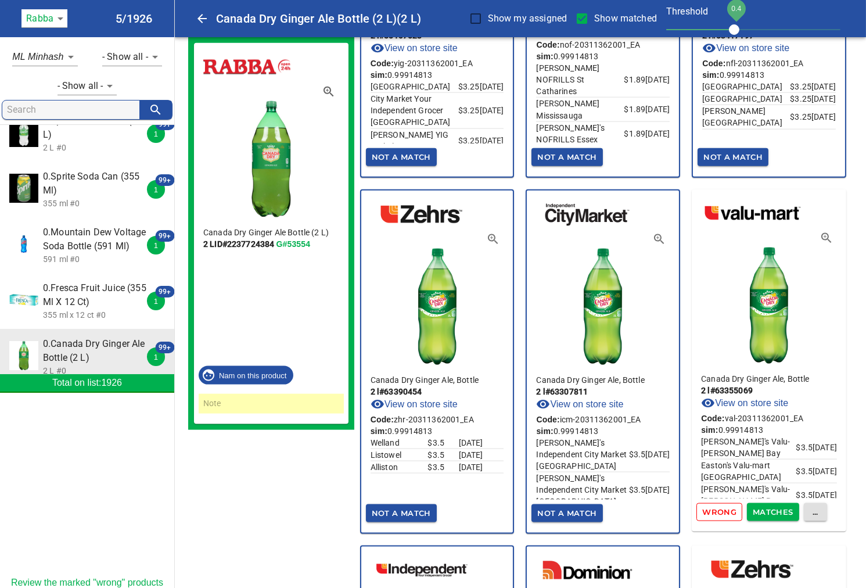
click at [768, 505] on span "Matches" at bounding box center [773, 511] width 41 height 13
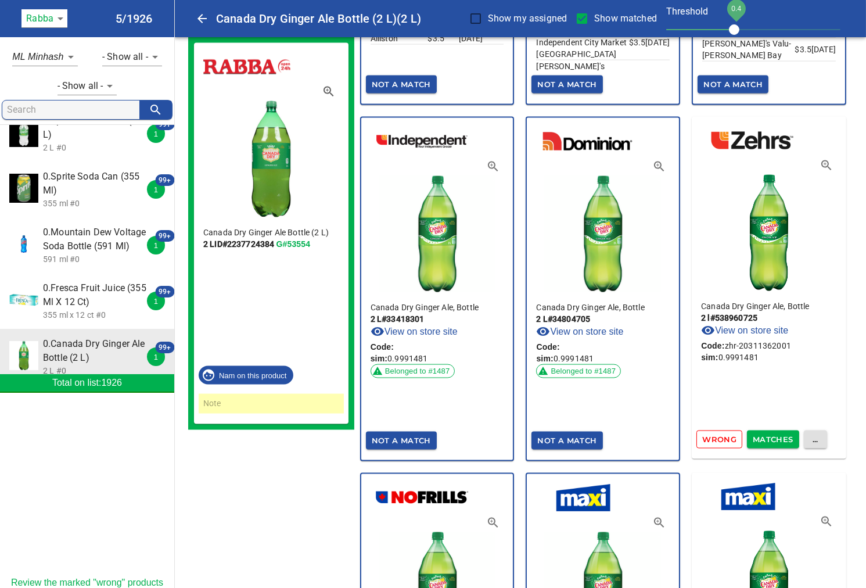
scroll to position [3162, 0]
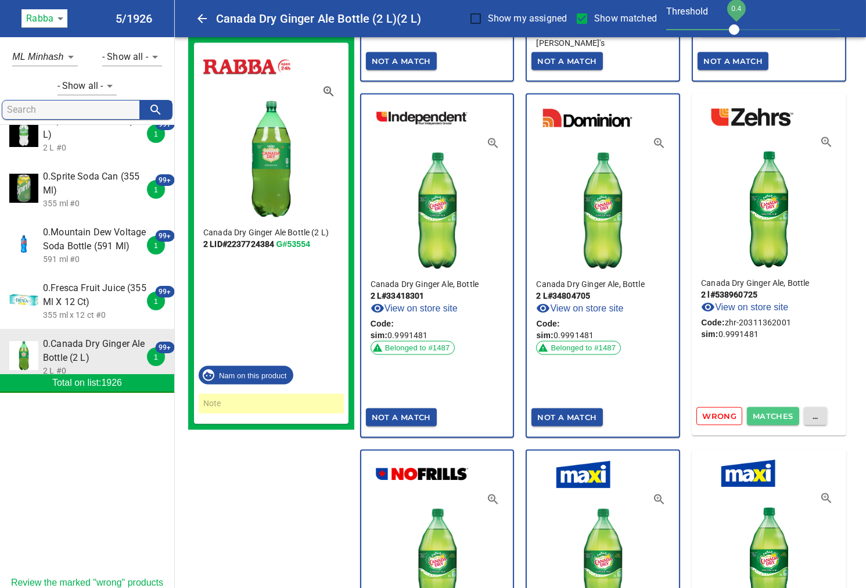
click at [771, 409] on span "Matches" at bounding box center [773, 415] width 41 height 13
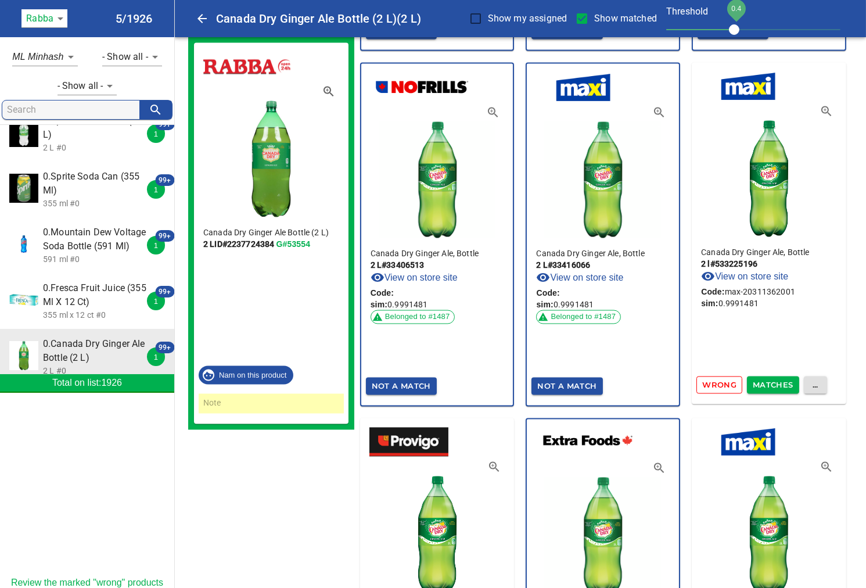
scroll to position [3549, 0]
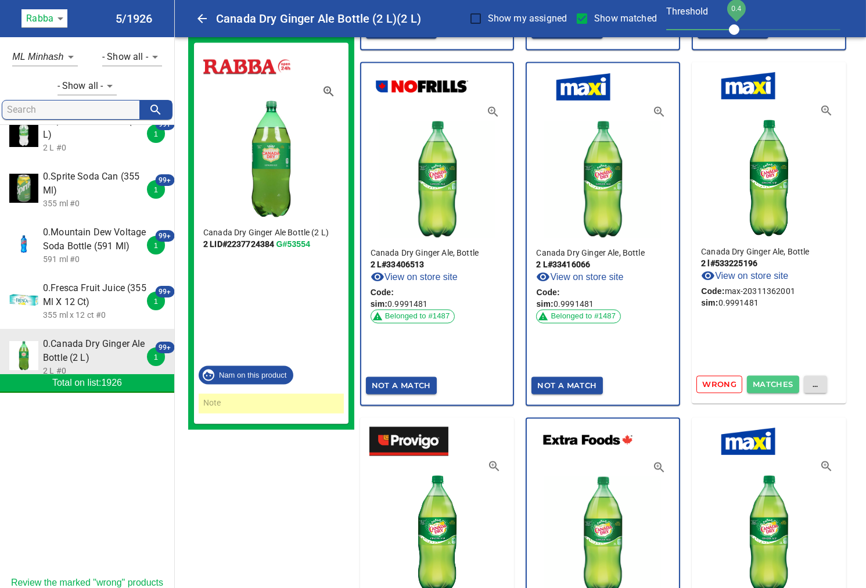
click at [771, 378] on span "Matches" at bounding box center [773, 384] width 41 height 13
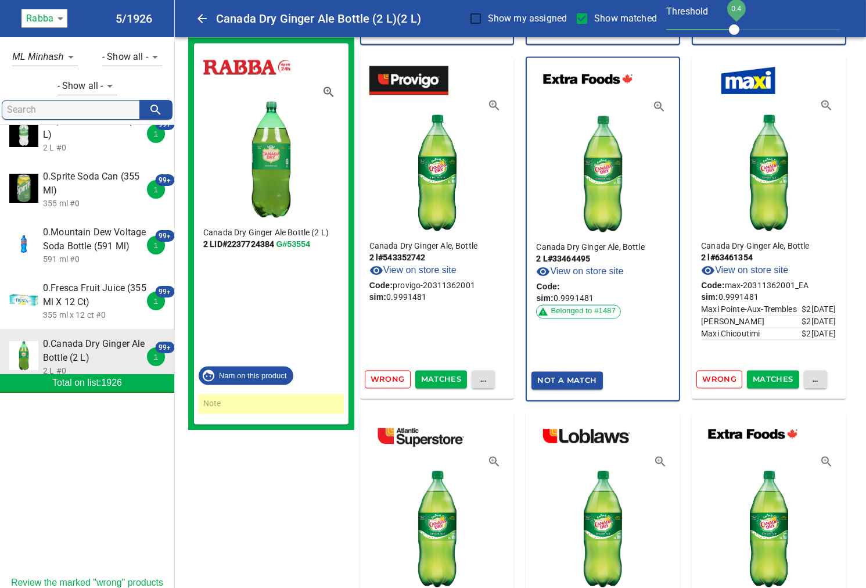
scroll to position [3936, 0]
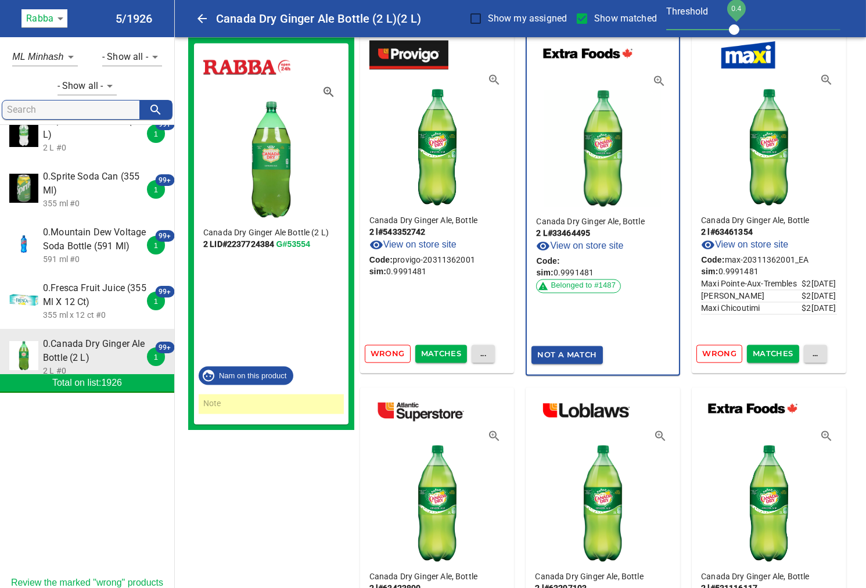
click at [446, 347] on span "Matches" at bounding box center [441, 353] width 41 height 13
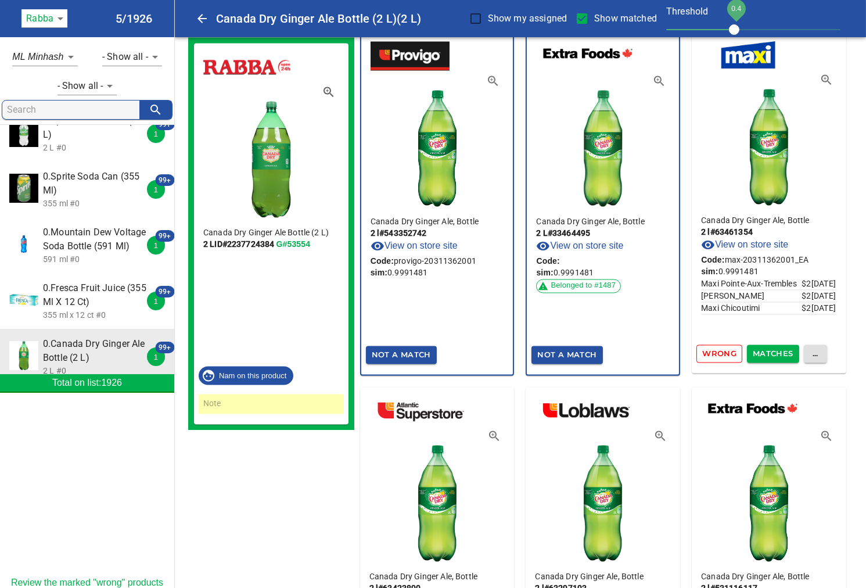
click at [781, 347] on span "Matches" at bounding box center [773, 353] width 41 height 13
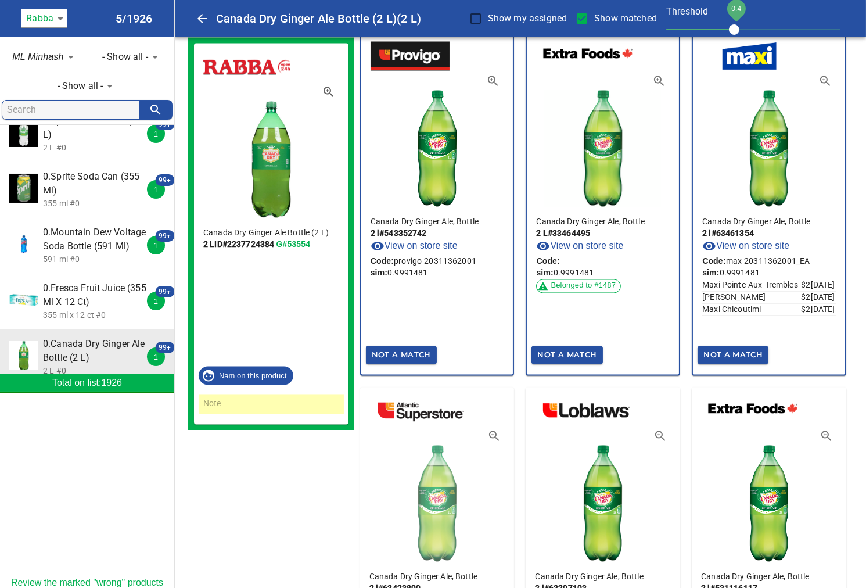
scroll to position [4130, 0]
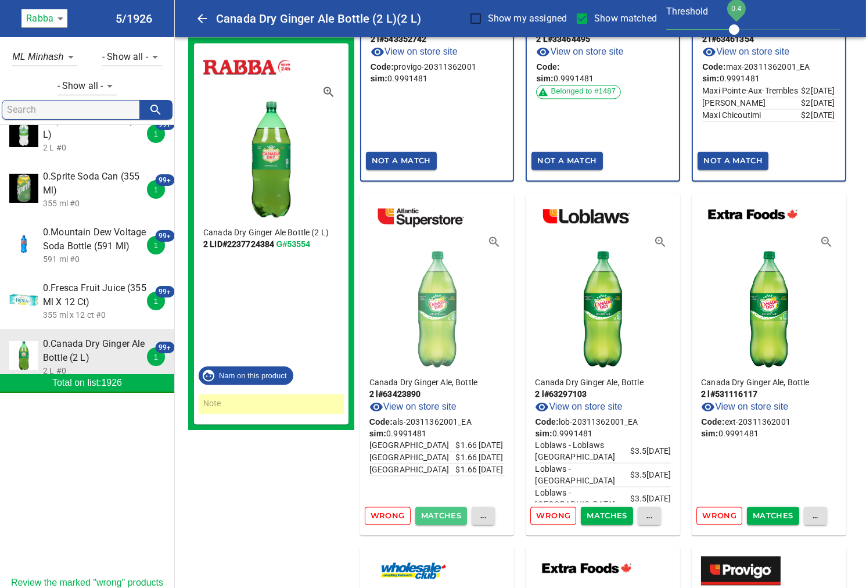
click at [449, 509] on span "Matches" at bounding box center [441, 515] width 41 height 13
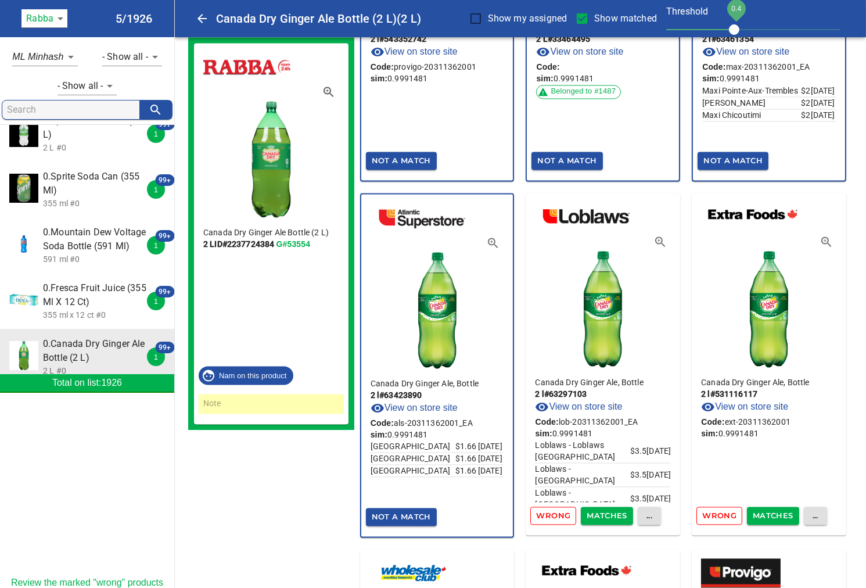
click at [613, 509] on span "Matches" at bounding box center [607, 515] width 41 height 13
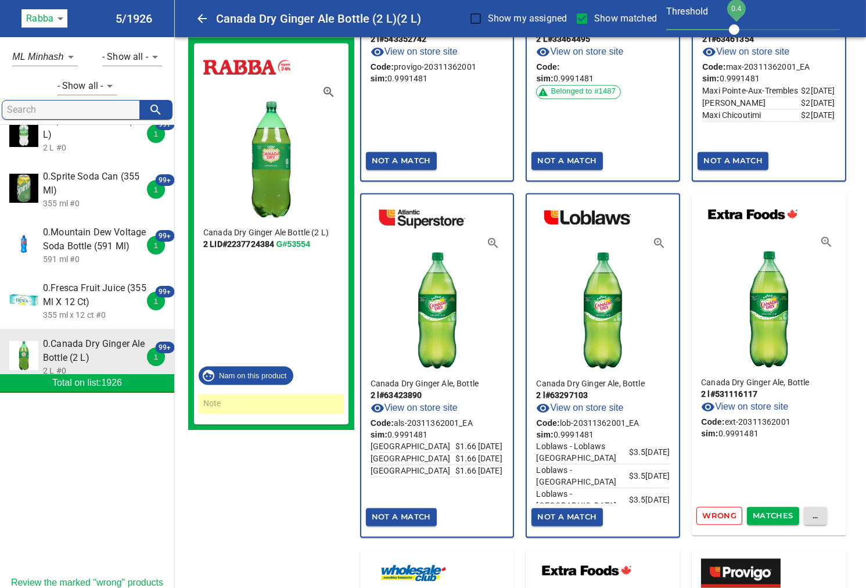
click at [773, 509] on span "Matches" at bounding box center [773, 515] width 41 height 13
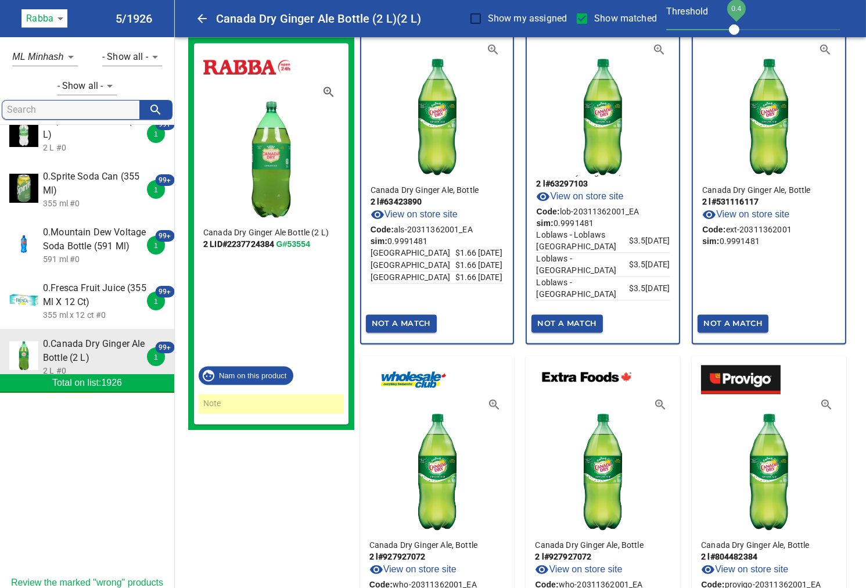
scroll to position [4517, 0]
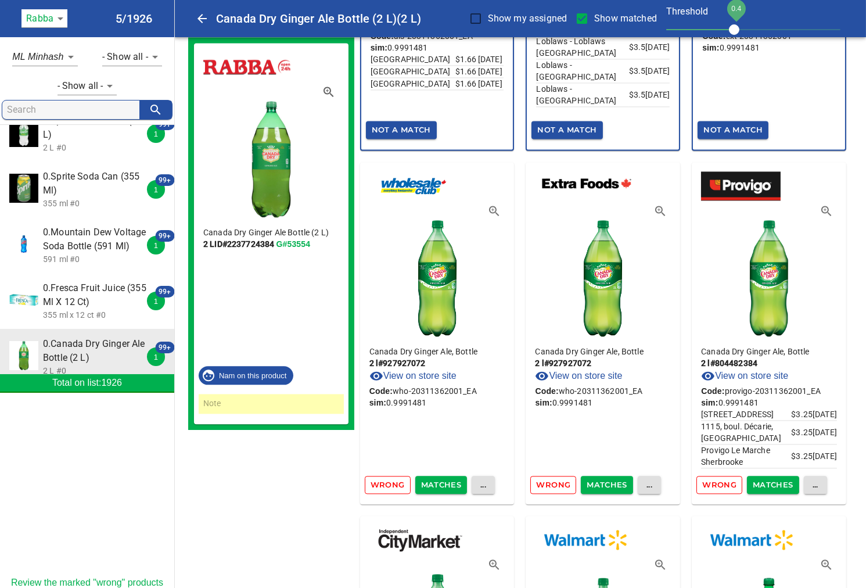
click at [442, 478] on span "Matches" at bounding box center [441, 484] width 41 height 13
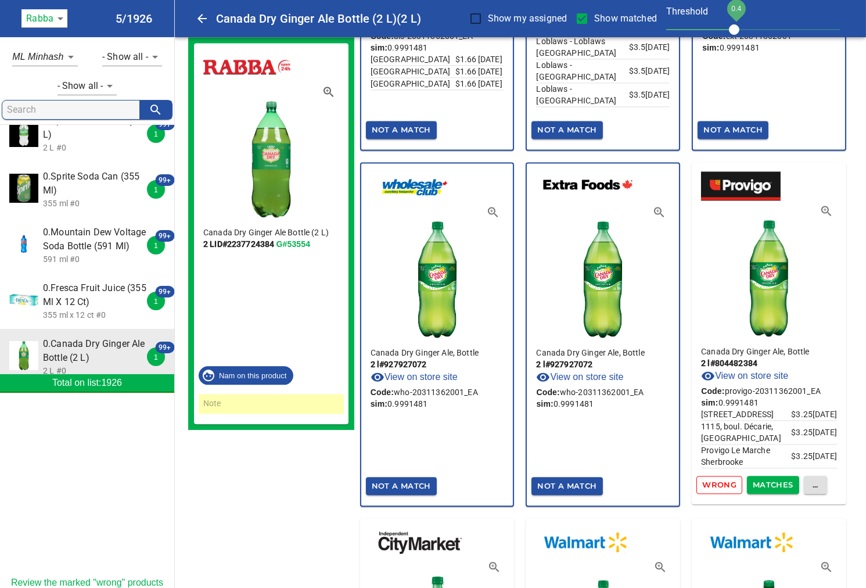
click at [774, 478] on span "Matches" at bounding box center [773, 484] width 41 height 13
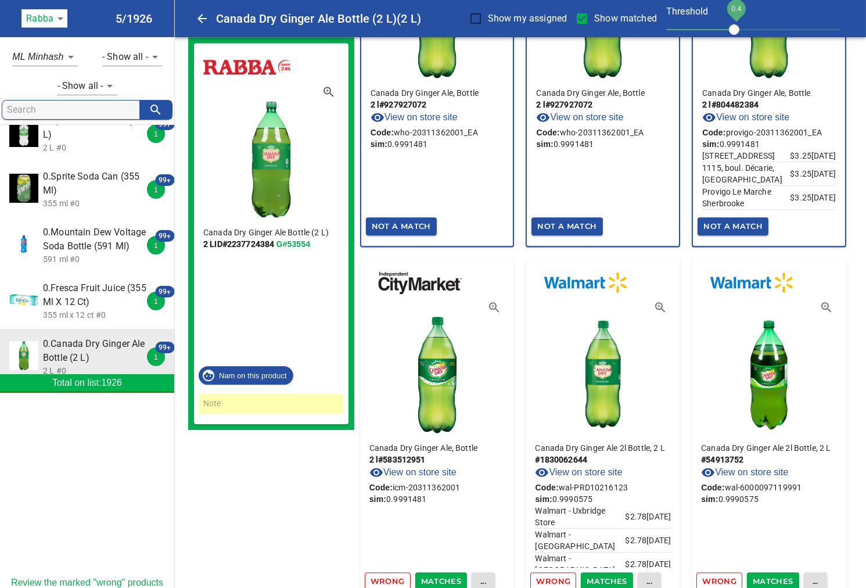
scroll to position [4840, 0]
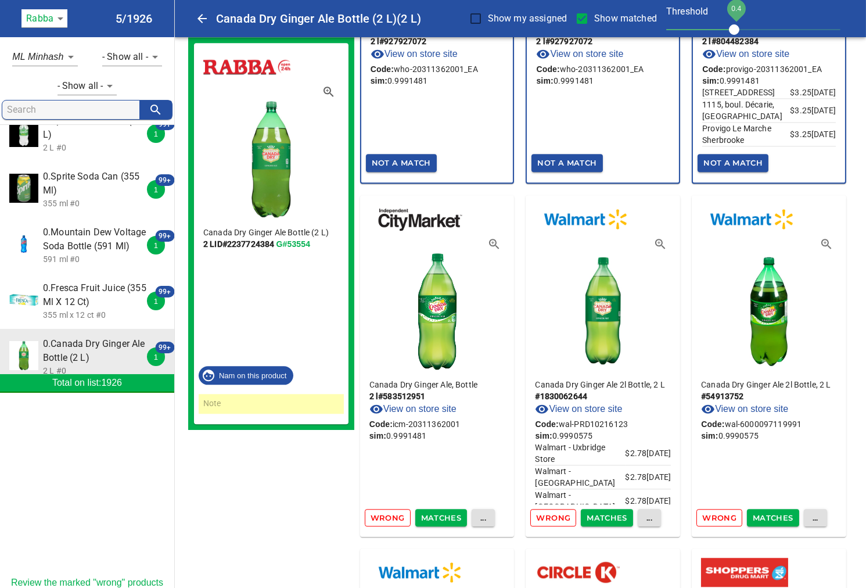
click at [446, 511] on span "Matches" at bounding box center [441, 517] width 41 height 13
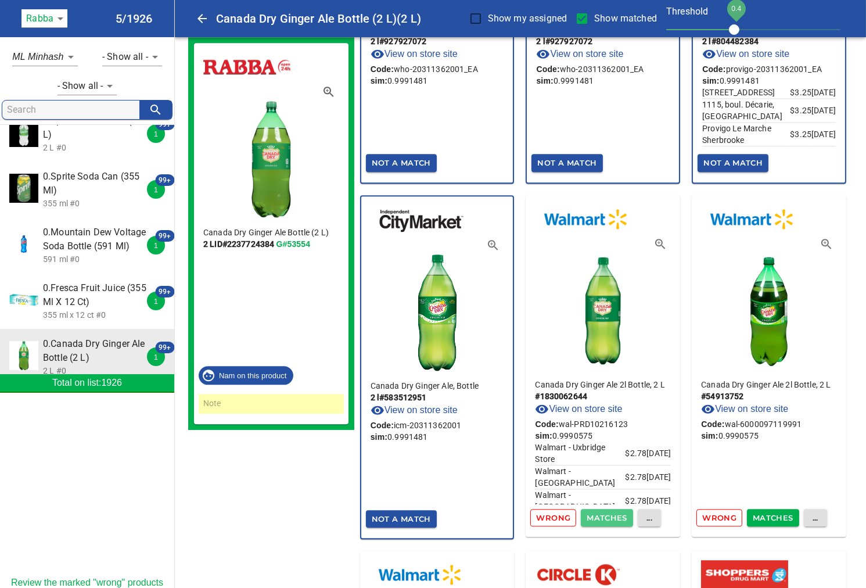
click at [613, 511] on span "Matches" at bounding box center [607, 517] width 41 height 13
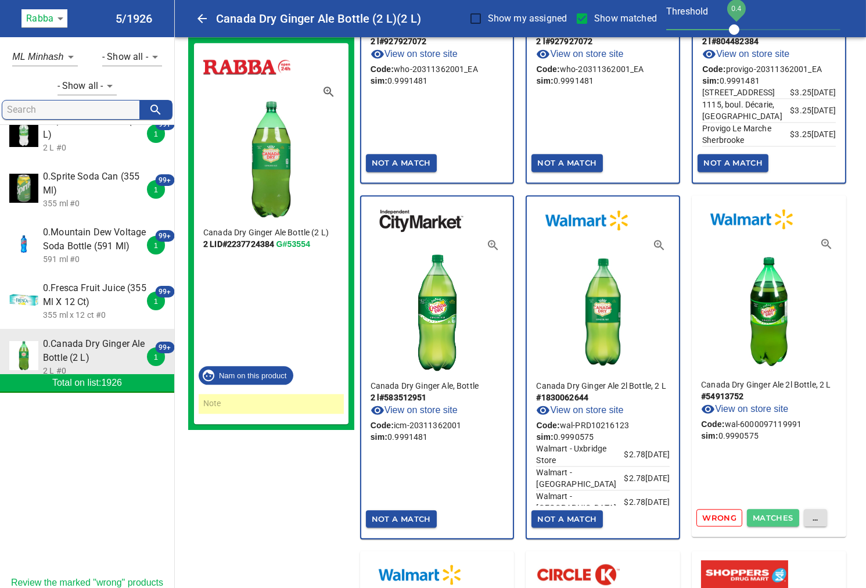
click at [777, 511] on span "Matches" at bounding box center [773, 517] width 41 height 13
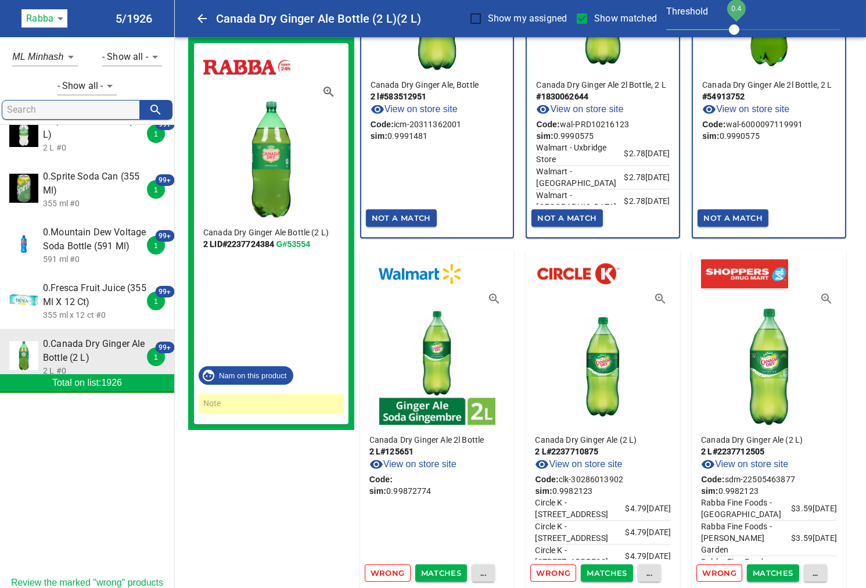
scroll to position [5227, 0]
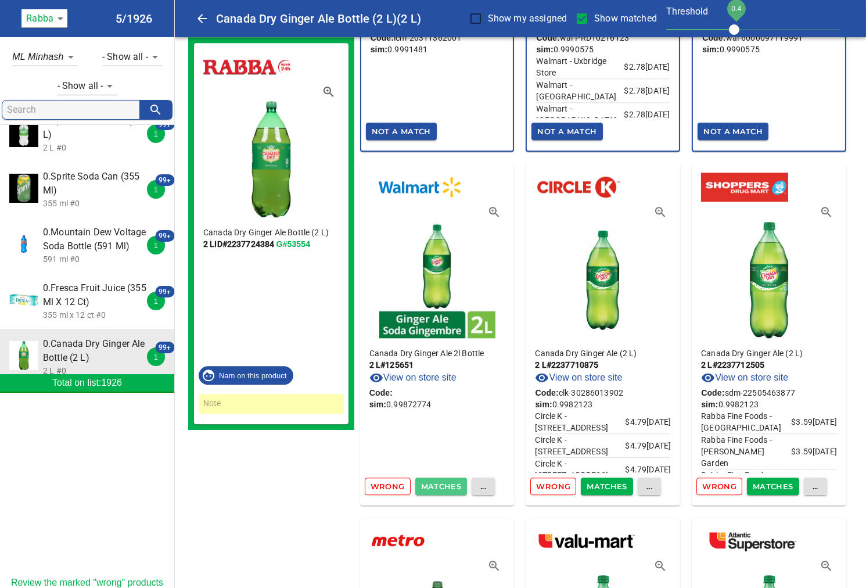
click at [437, 480] on span "Matches" at bounding box center [441, 486] width 41 height 13
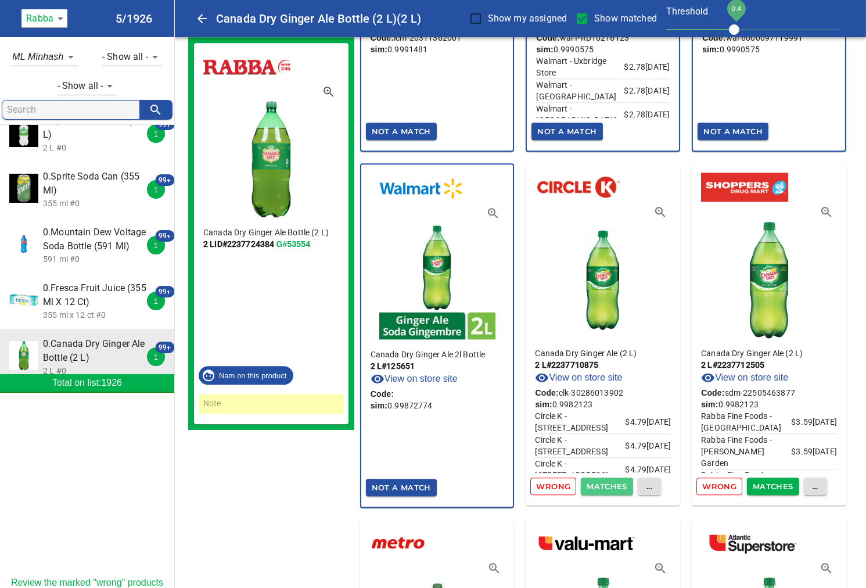
click at [616, 480] on span "Matches" at bounding box center [607, 486] width 41 height 13
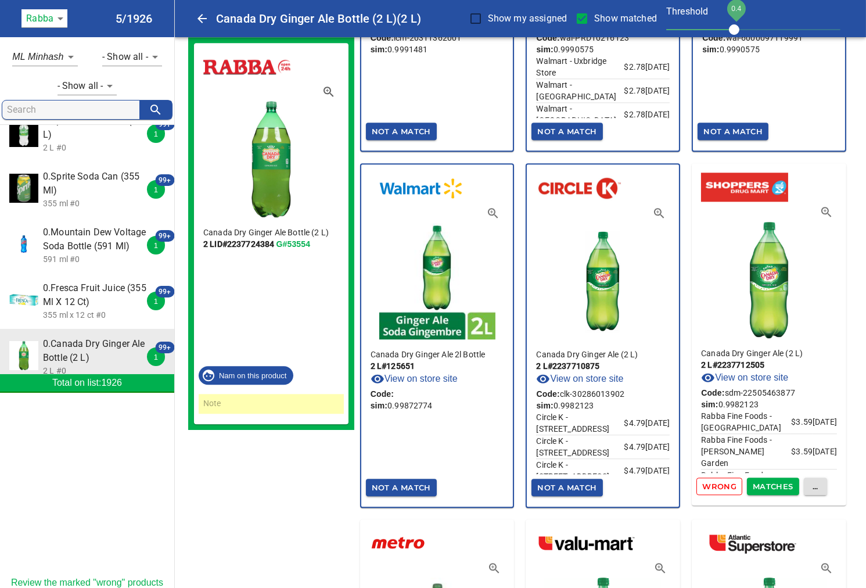
click at [762, 480] on span "Matches" at bounding box center [773, 486] width 41 height 13
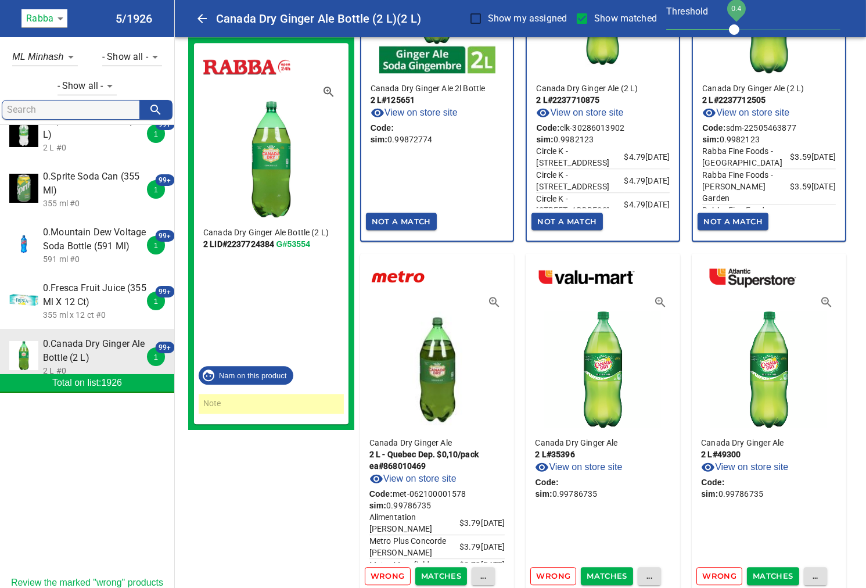
scroll to position [5550, 0]
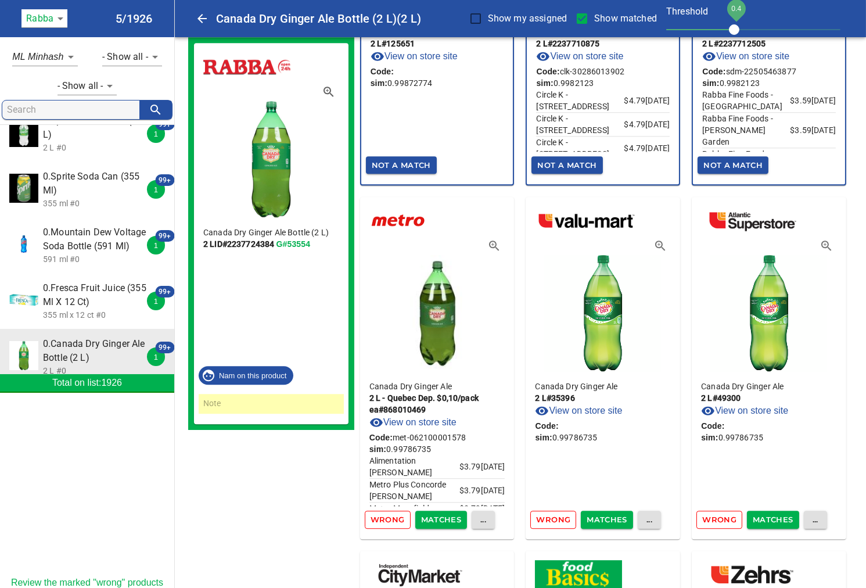
click at [444, 513] on span "Matches" at bounding box center [441, 519] width 41 height 13
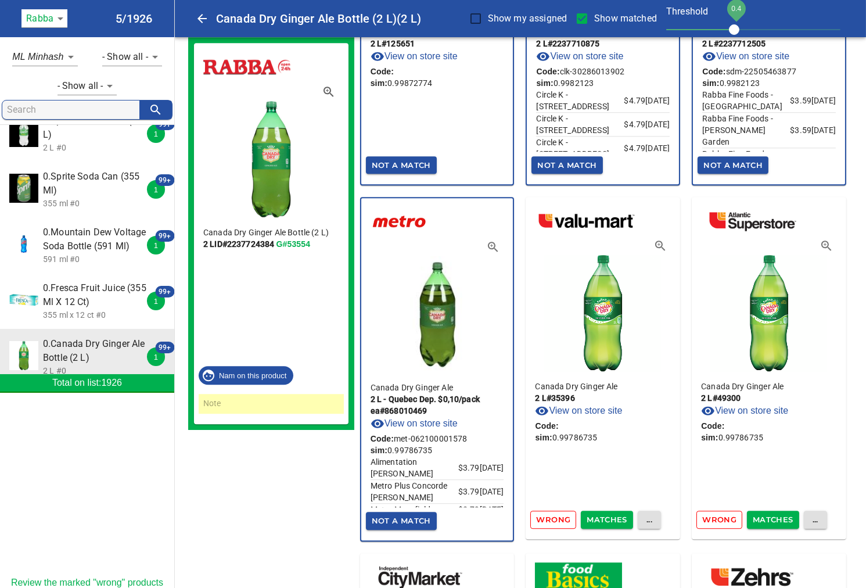
click at [614, 513] on span "Matches" at bounding box center [607, 519] width 41 height 13
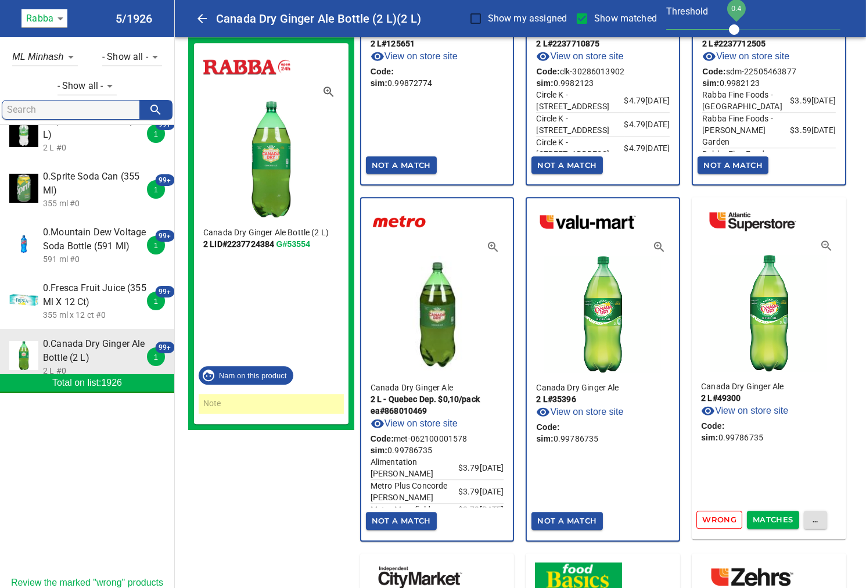
click at [779, 513] on span "Matches" at bounding box center [773, 519] width 41 height 13
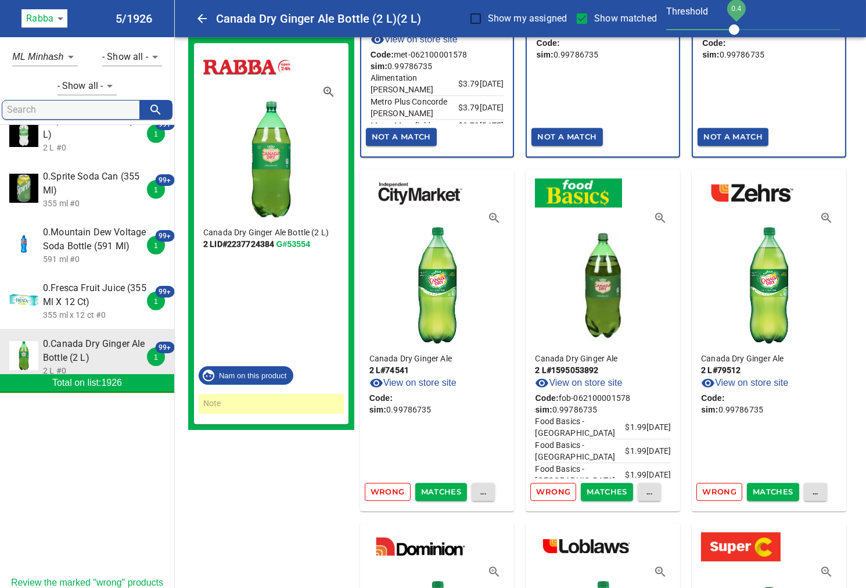
scroll to position [5937, 0]
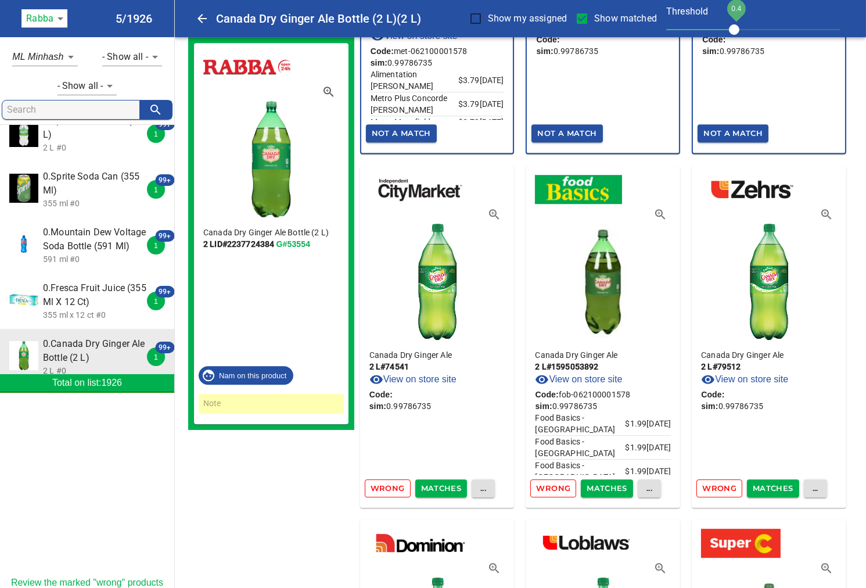
click at [439, 482] on span "Matches" at bounding box center [441, 488] width 41 height 13
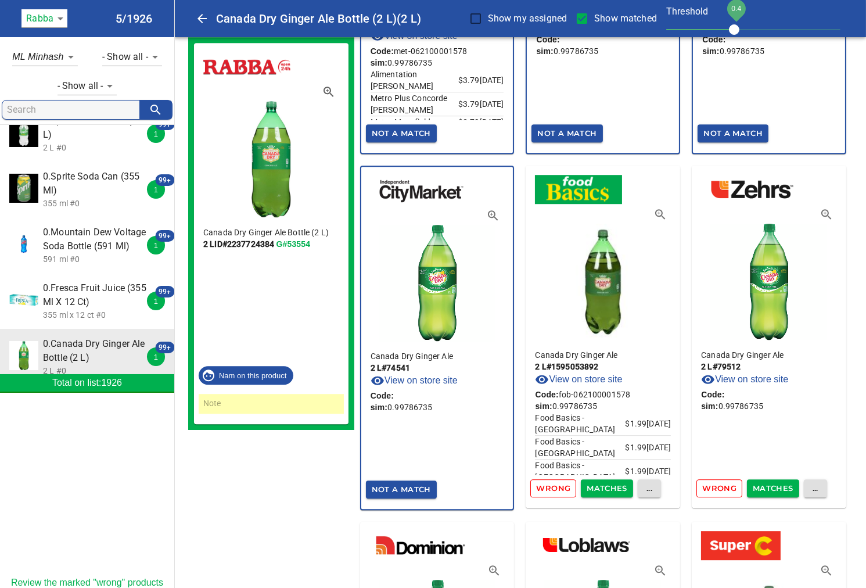
click at [617, 482] on span "Matches" at bounding box center [607, 488] width 41 height 13
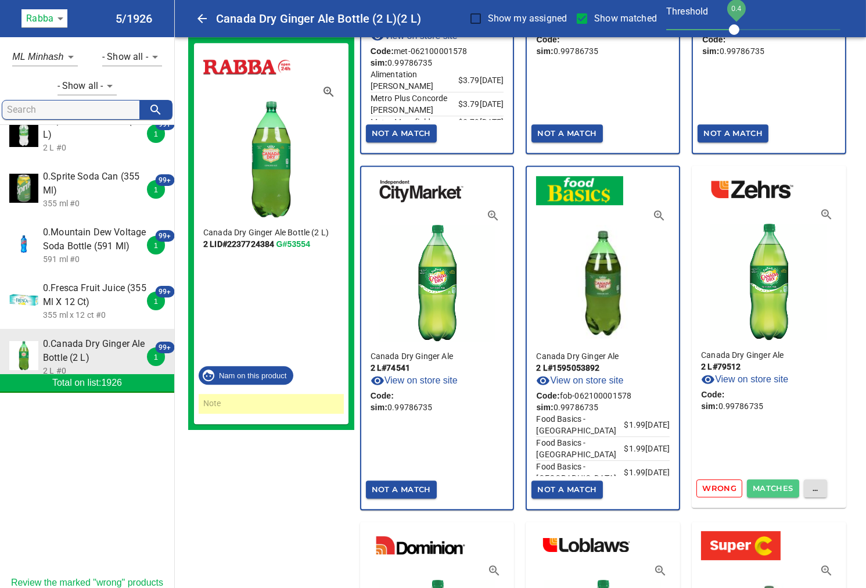
click at [779, 482] on span "Matches" at bounding box center [773, 488] width 41 height 13
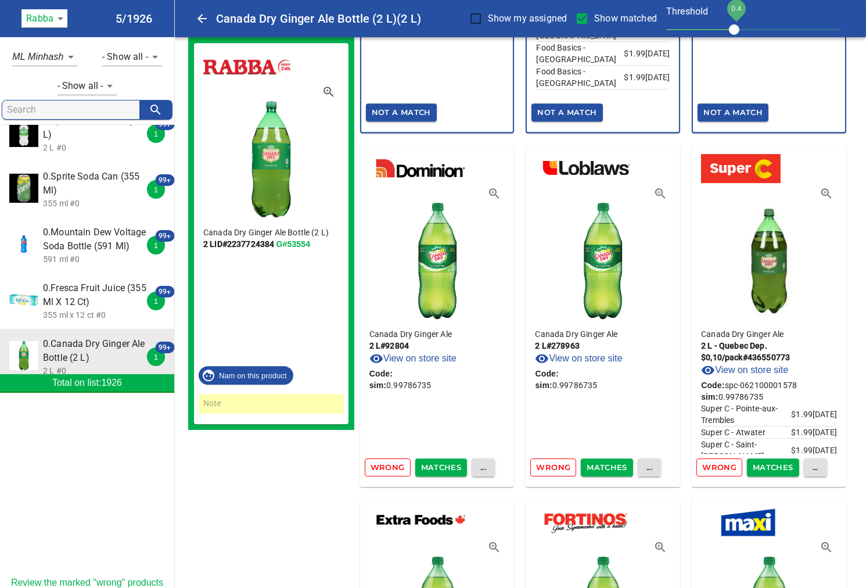
scroll to position [6324, 0]
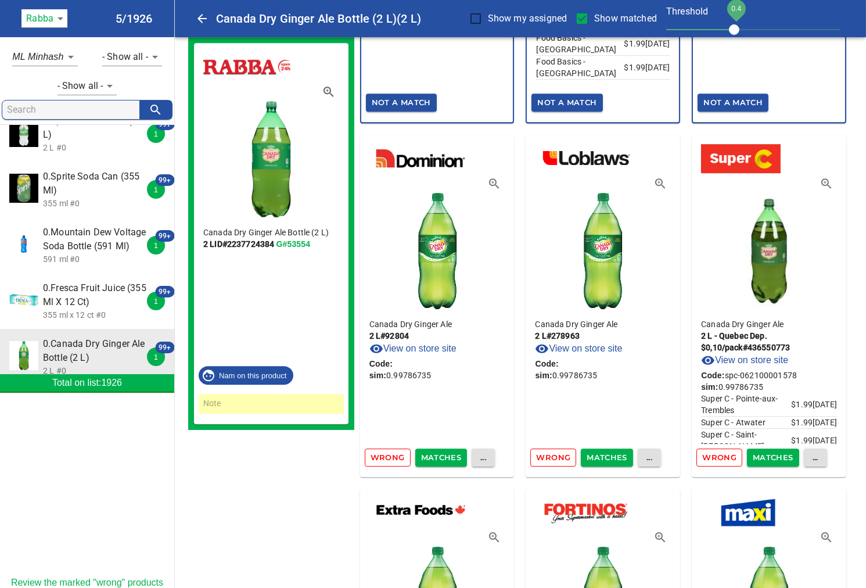
click at [429, 451] on span "Matches" at bounding box center [441, 457] width 41 height 13
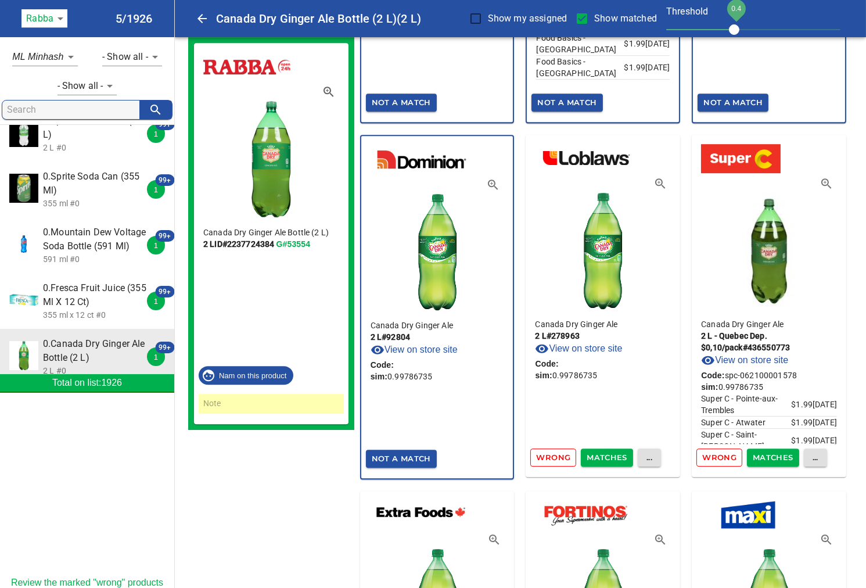
click at [610, 451] on span "Matches" at bounding box center [607, 457] width 41 height 13
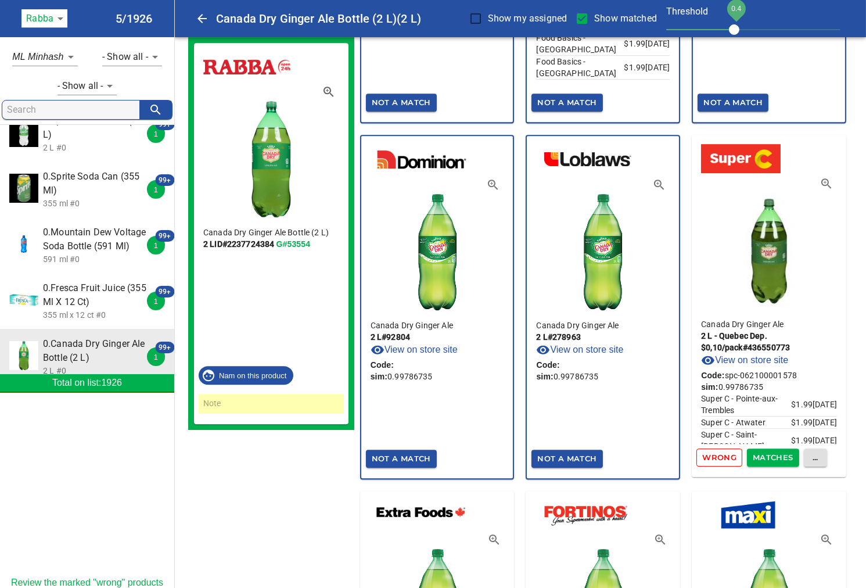
click at [777, 451] on span "Matches" at bounding box center [773, 457] width 41 height 13
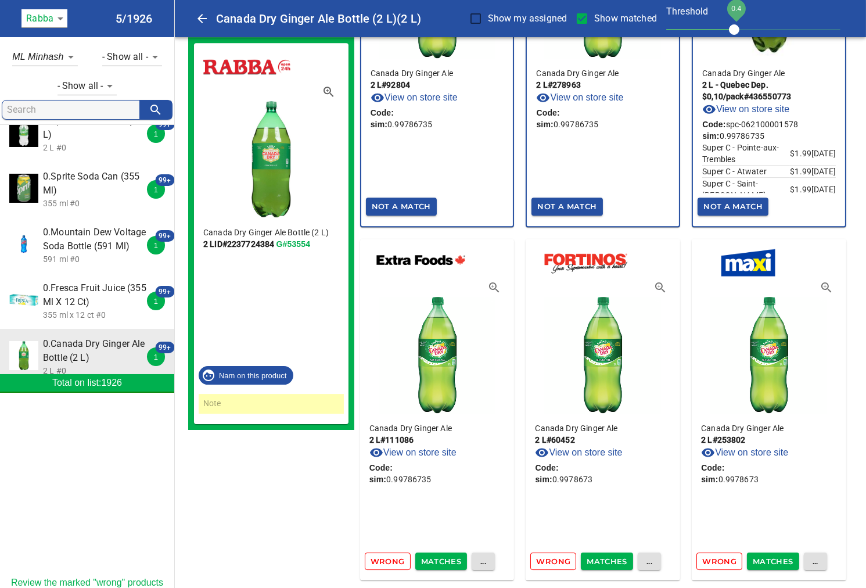
scroll to position [6647, 0]
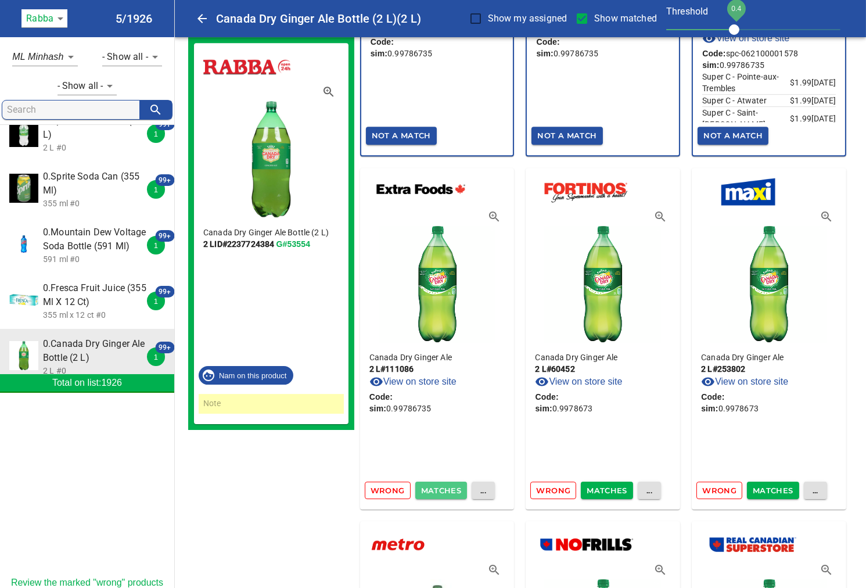
click at [434, 484] on span "Matches" at bounding box center [441, 490] width 41 height 13
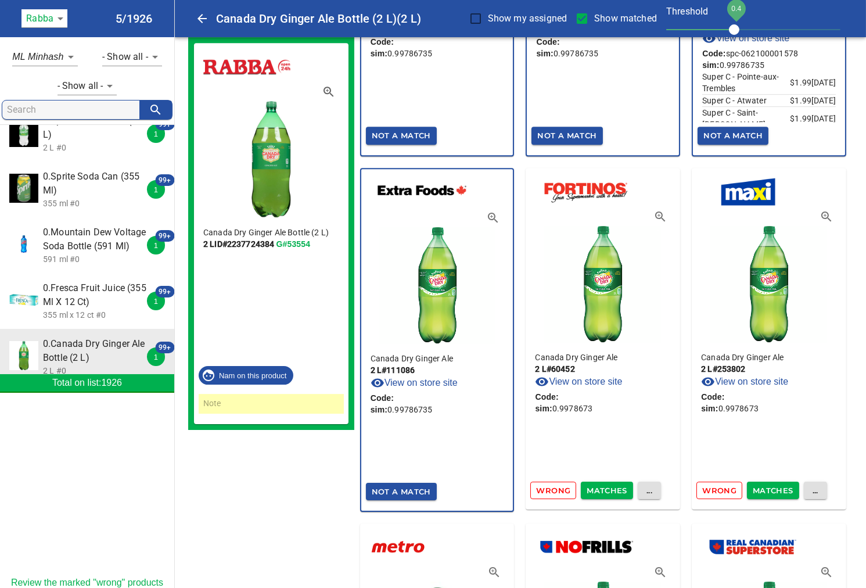
click at [610, 484] on span "Matches" at bounding box center [607, 490] width 41 height 13
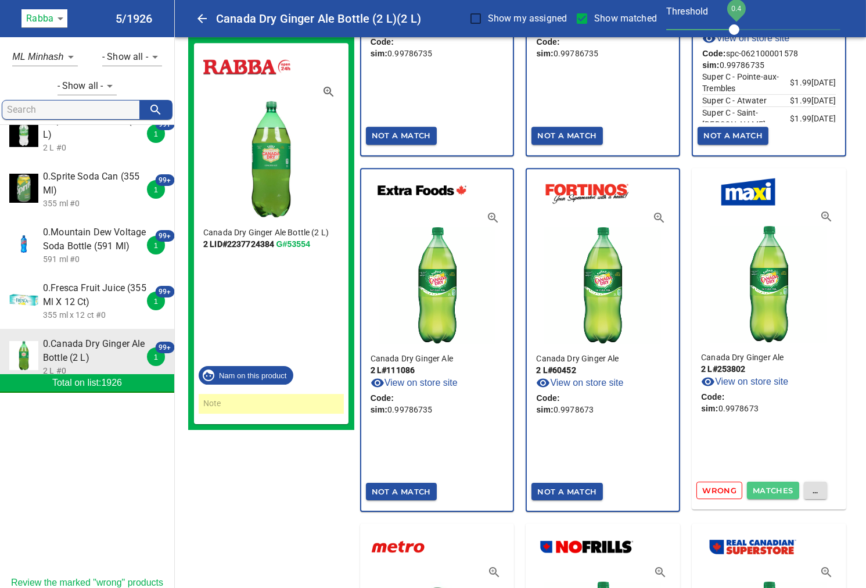
click at [781, 484] on span "Matches" at bounding box center [773, 490] width 41 height 13
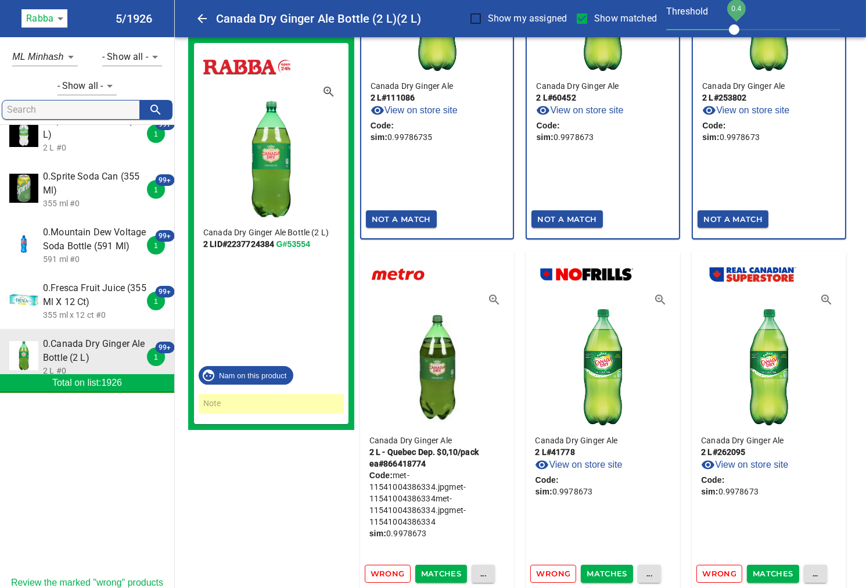
scroll to position [7034, 0]
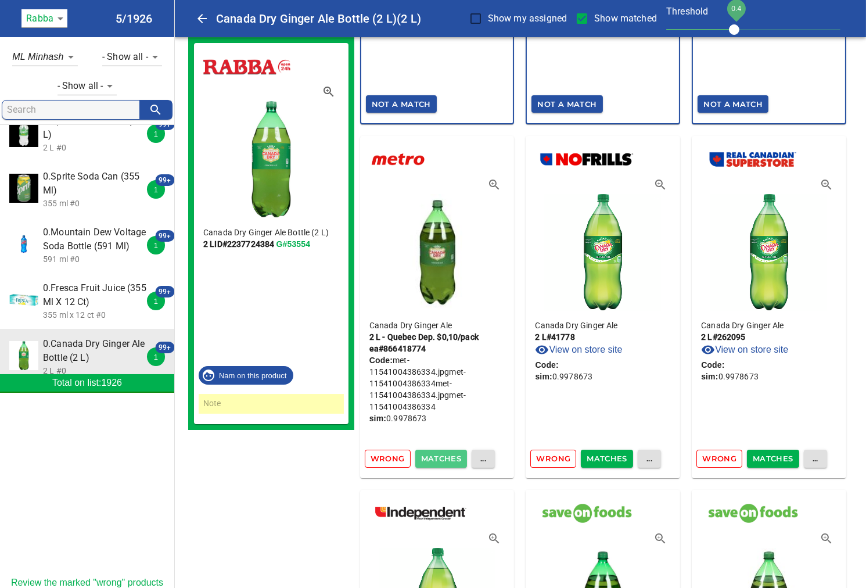
click at [437, 452] on span "Matches" at bounding box center [441, 458] width 41 height 13
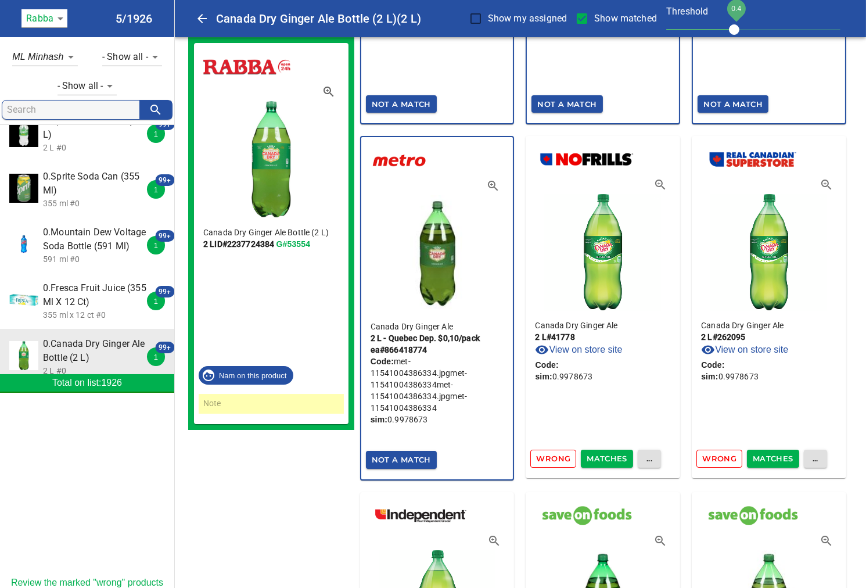
click at [612, 452] on span "Matches" at bounding box center [607, 458] width 41 height 13
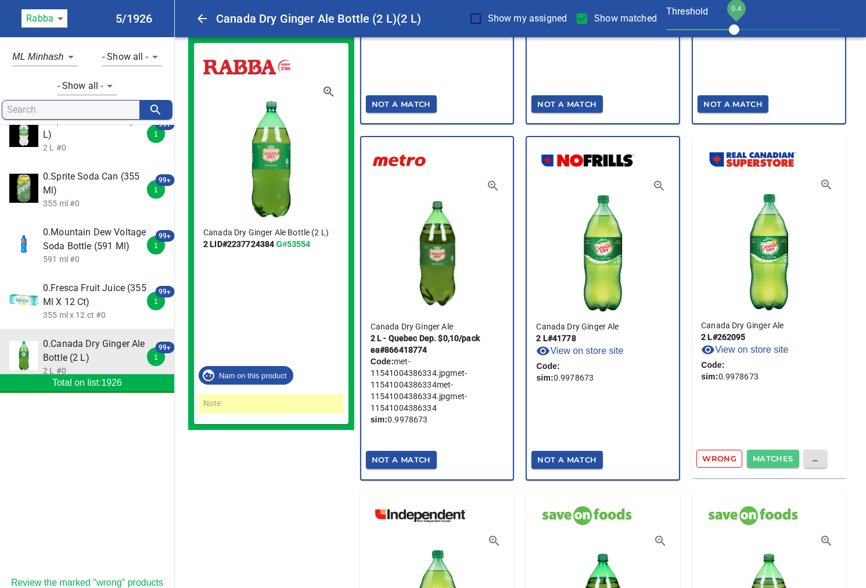
click at [771, 452] on span "Matches" at bounding box center [773, 458] width 41 height 13
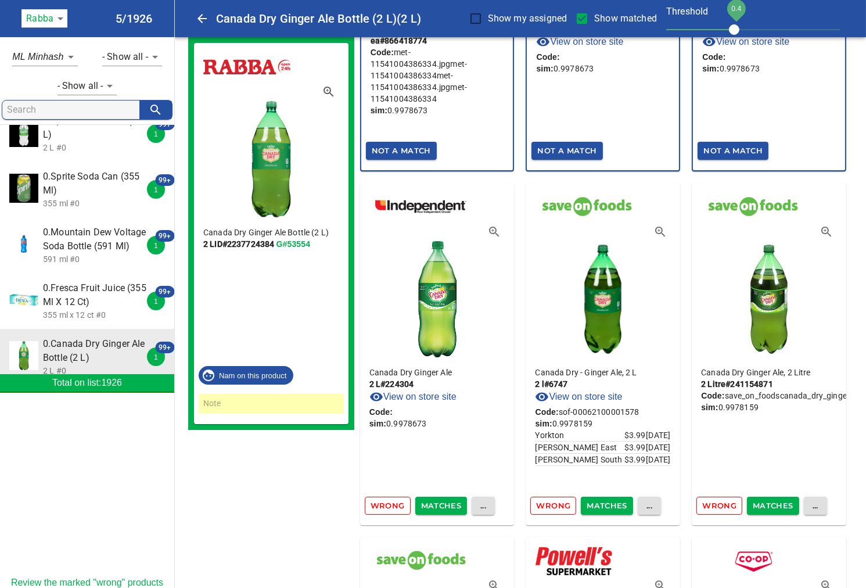
scroll to position [7357, 0]
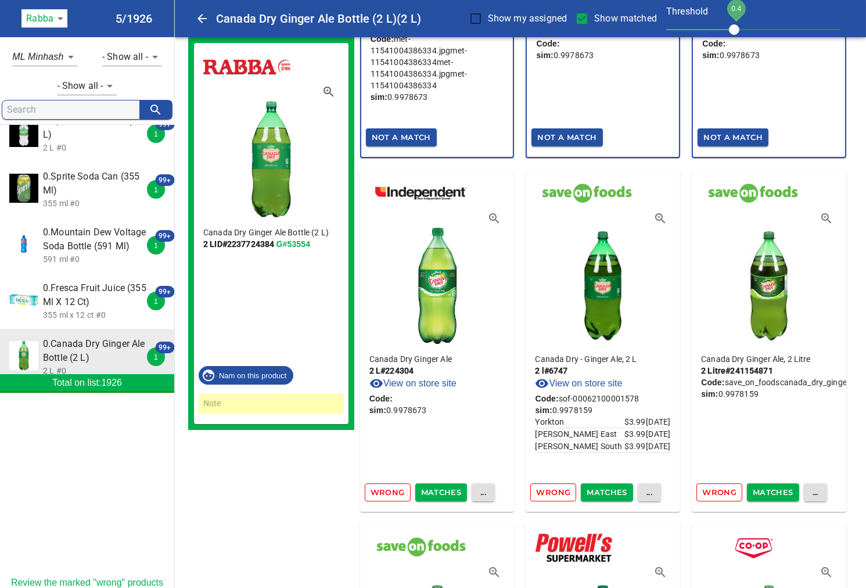
click at [440, 486] on span "Matches" at bounding box center [441, 492] width 41 height 13
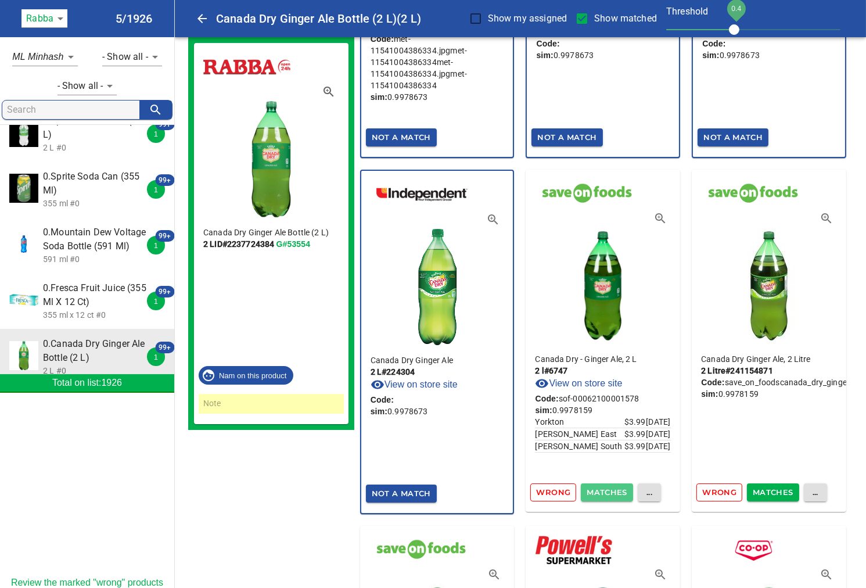
click at [607, 486] on span "Matches" at bounding box center [607, 492] width 41 height 13
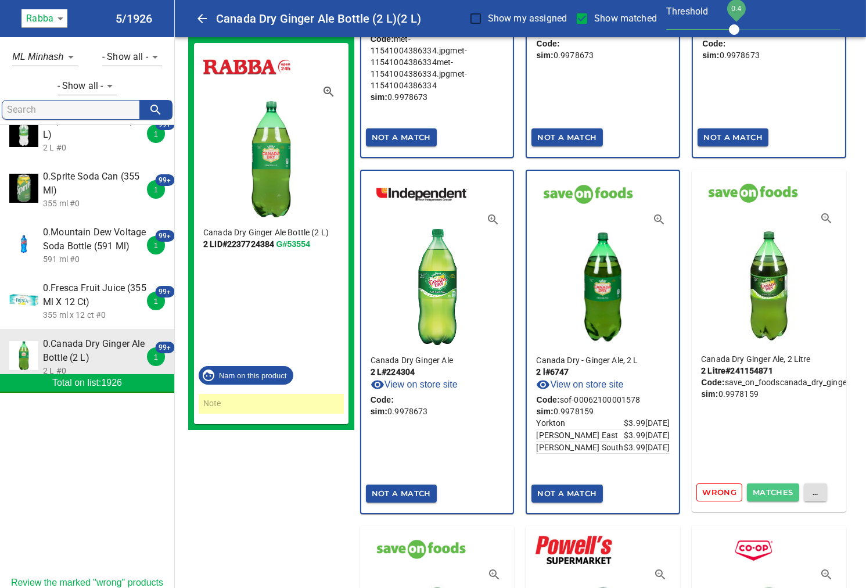
click at [776, 486] on span "Matches" at bounding box center [773, 492] width 41 height 13
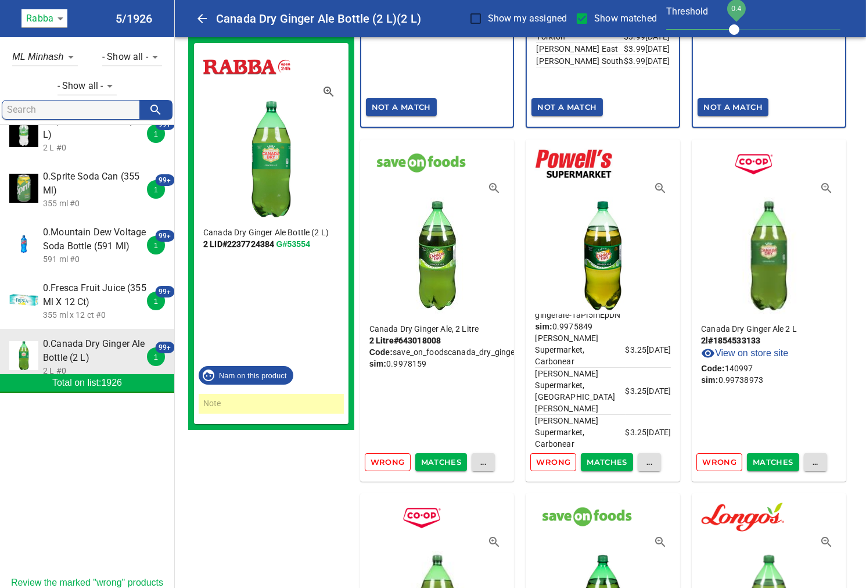
scroll to position [7744, 0]
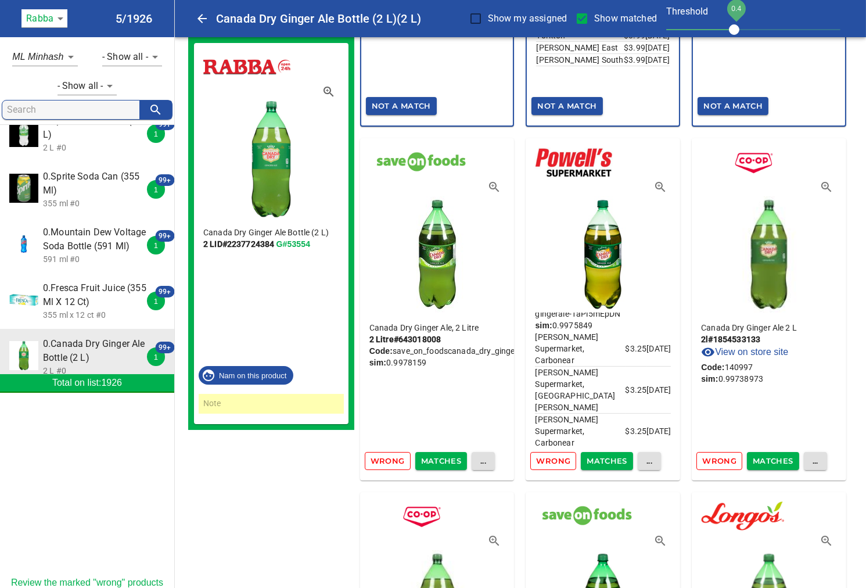
click at [443, 454] on span "Matches" at bounding box center [441, 460] width 41 height 13
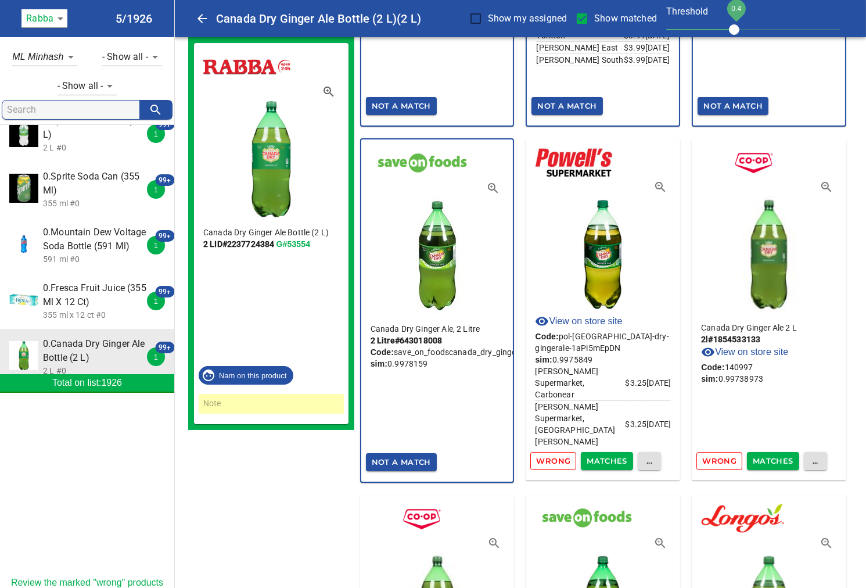
scroll to position [0, 0]
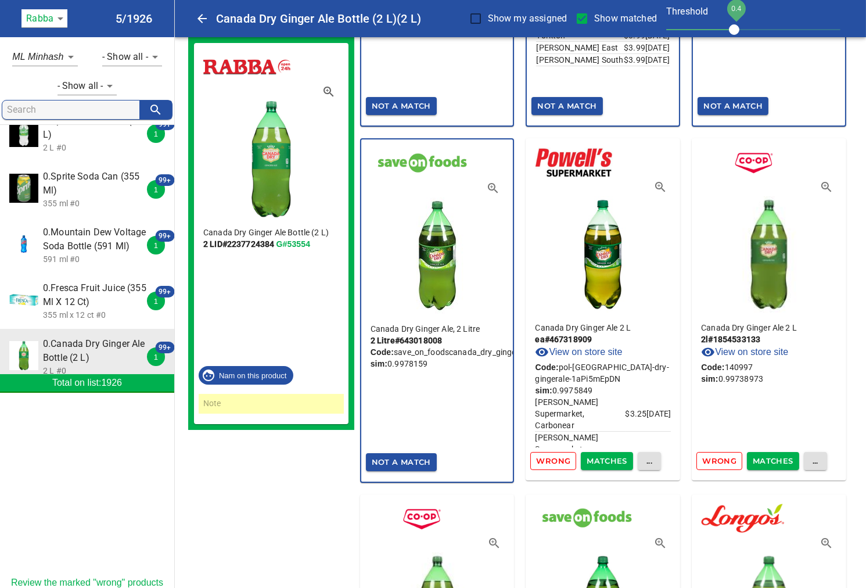
click at [612, 454] on span "Matches" at bounding box center [607, 460] width 41 height 13
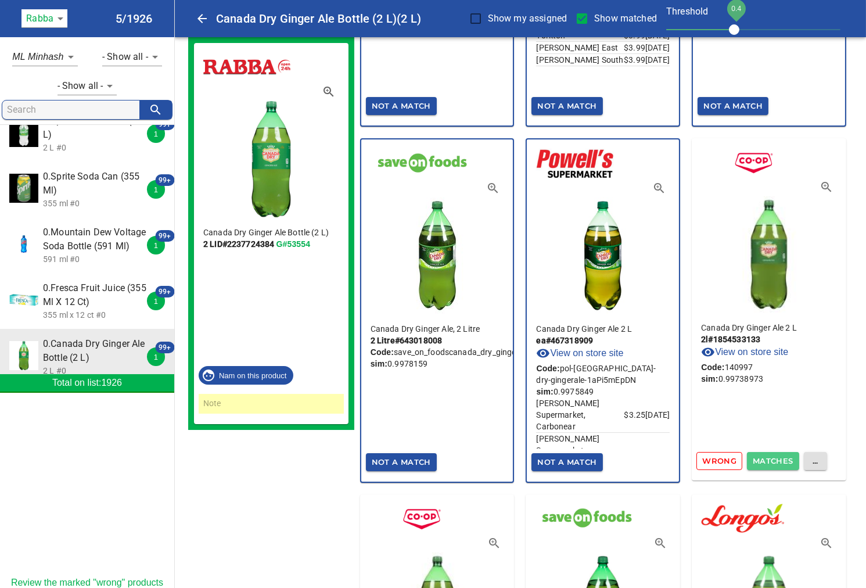
click at [785, 454] on span "Matches" at bounding box center [773, 460] width 41 height 13
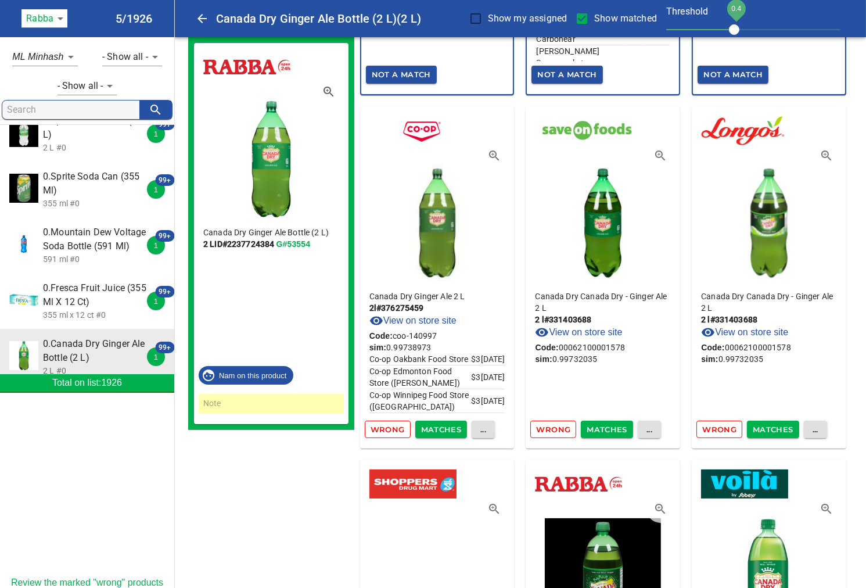
click at [447, 423] on span "Matches" at bounding box center [441, 429] width 41 height 13
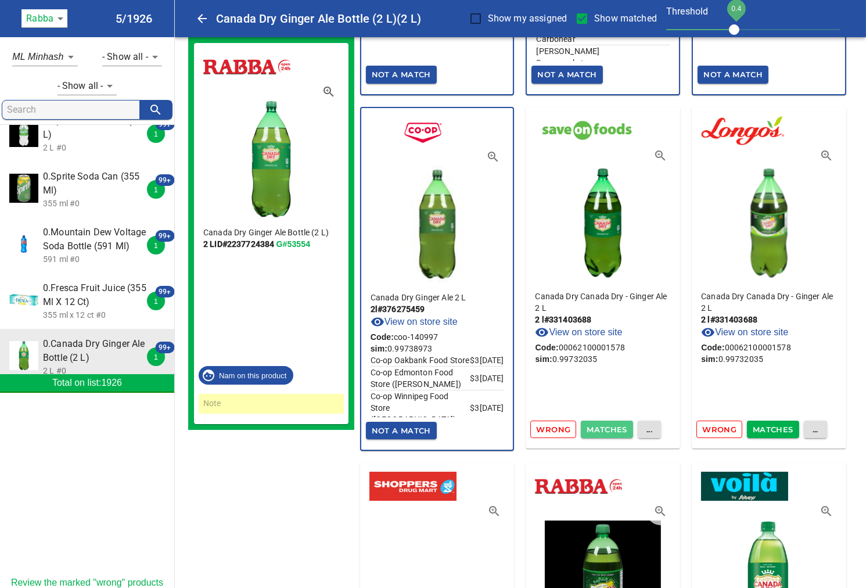
click at [619, 423] on span "Matches" at bounding box center [607, 429] width 41 height 13
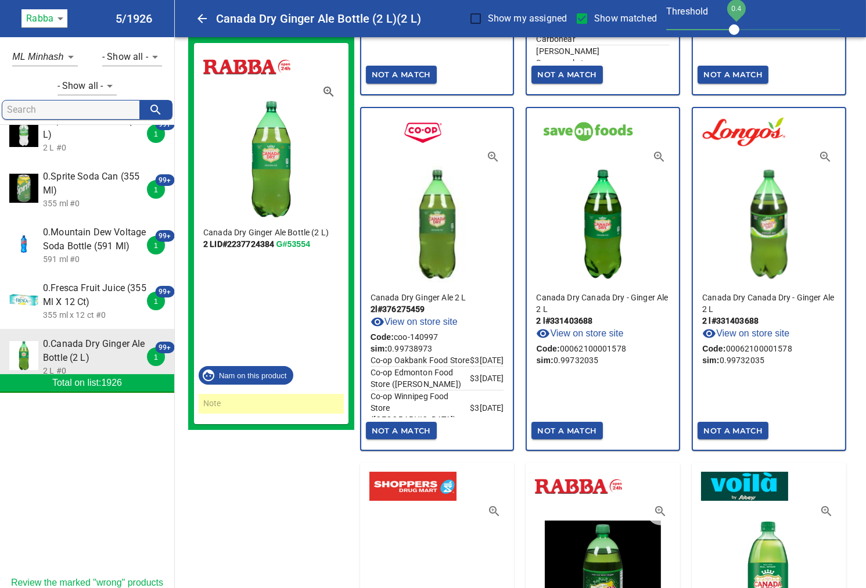
drag, startPoint x: 768, startPoint y: 403, endPoint x: 839, endPoint y: 405, distance: 71.5
click at [839, 417] on div "Not A Match" at bounding box center [769, 430] width 152 height 27
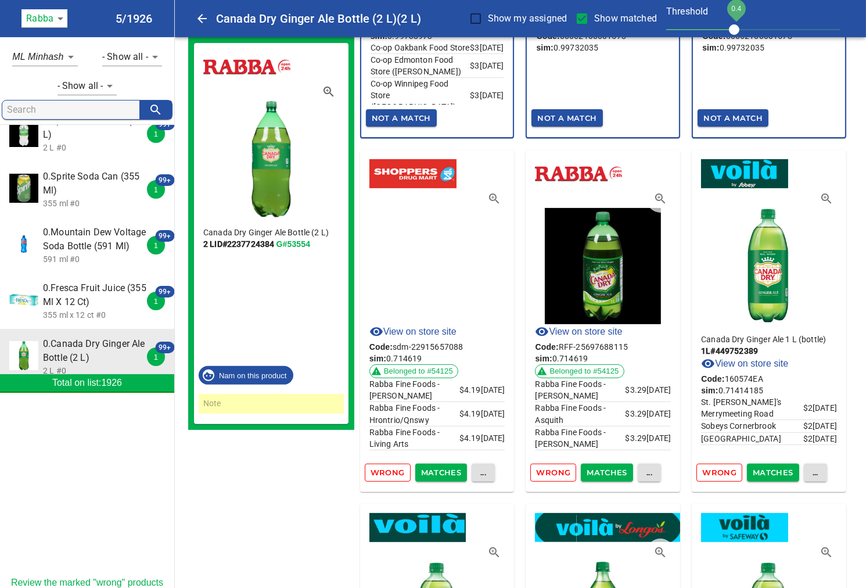
scroll to position [8454, 0]
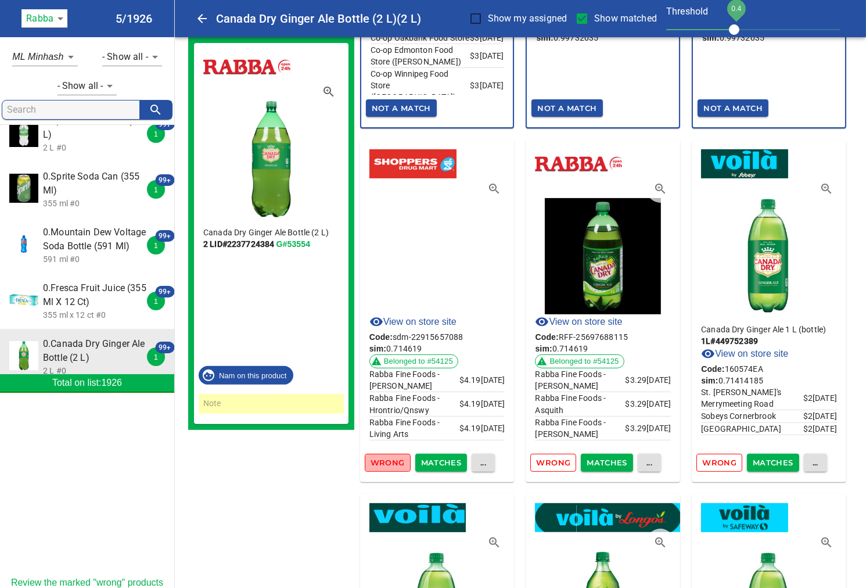
click at [396, 456] on span "Wrong" at bounding box center [388, 462] width 34 height 13
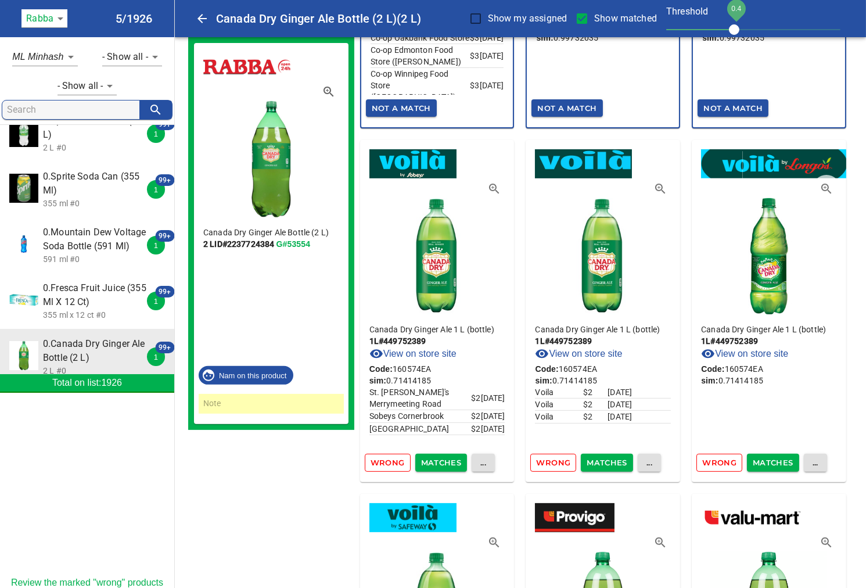
click at [714, 456] on span "Wrong" at bounding box center [719, 462] width 34 height 13
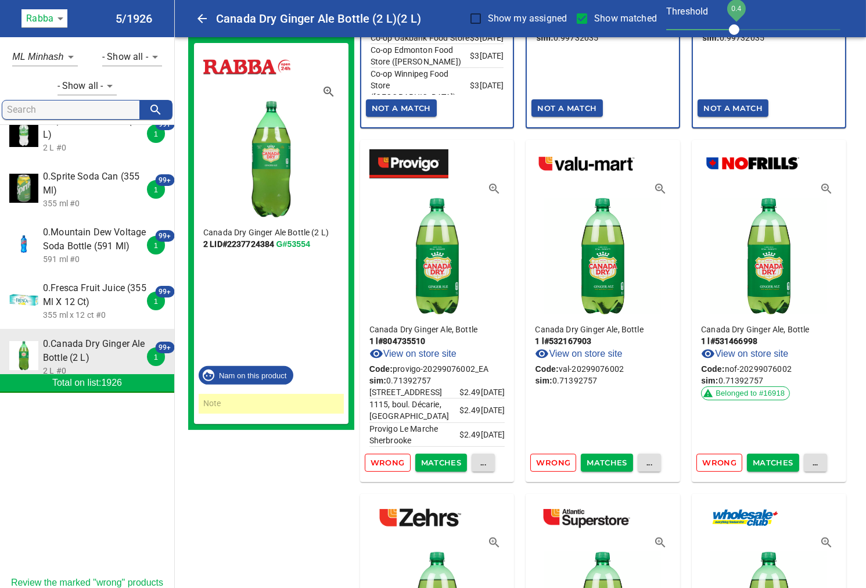
click at [546, 456] on span "Wrong" at bounding box center [553, 462] width 34 height 13
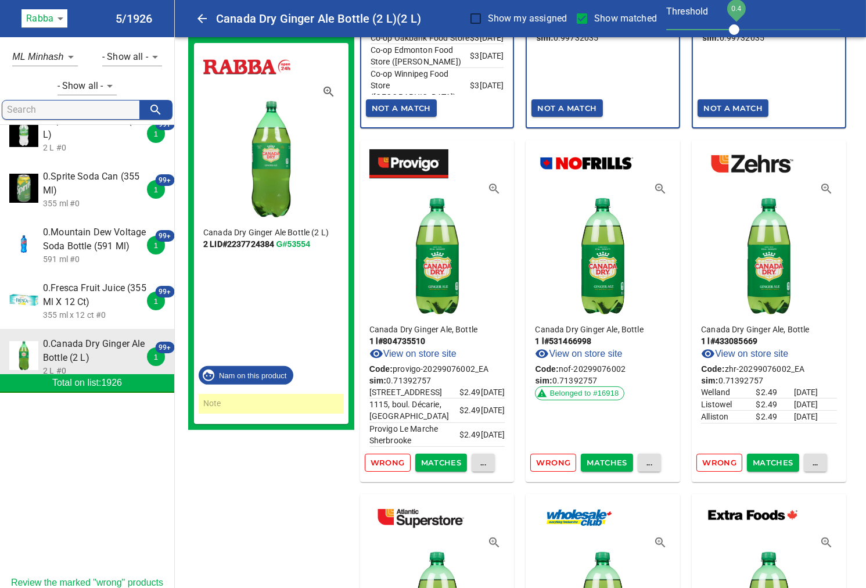
click at [554, 456] on span "Wrong" at bounding box center [553, 462] width 34 height 13
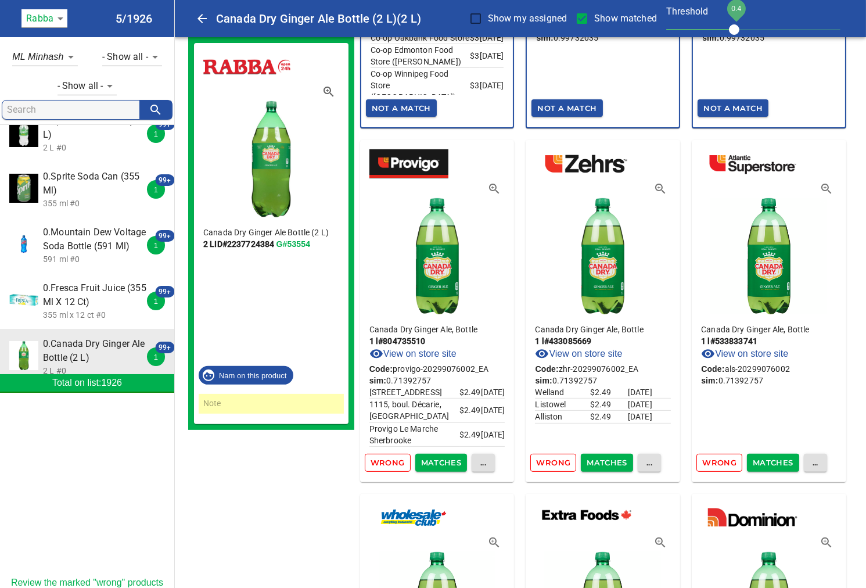
click at [384, 449] on div "Wrong Matches ..." at bounding box center [437, 462] width 155 height 27
click at [384, 456] on span "Wrong" at bounding box center [388, 462] width 34 height 13
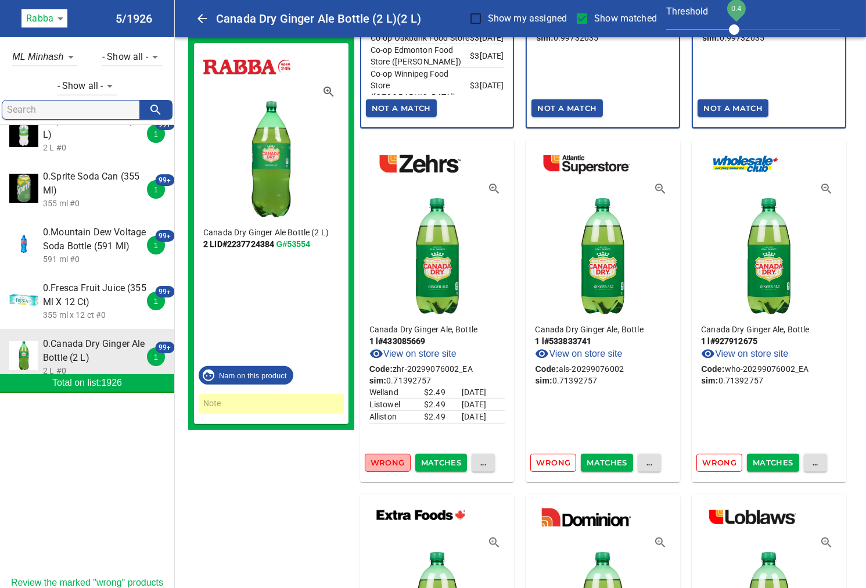
click at [384, 456] on span "Wrong" at bounding box center [388, 462] width 34 height 13
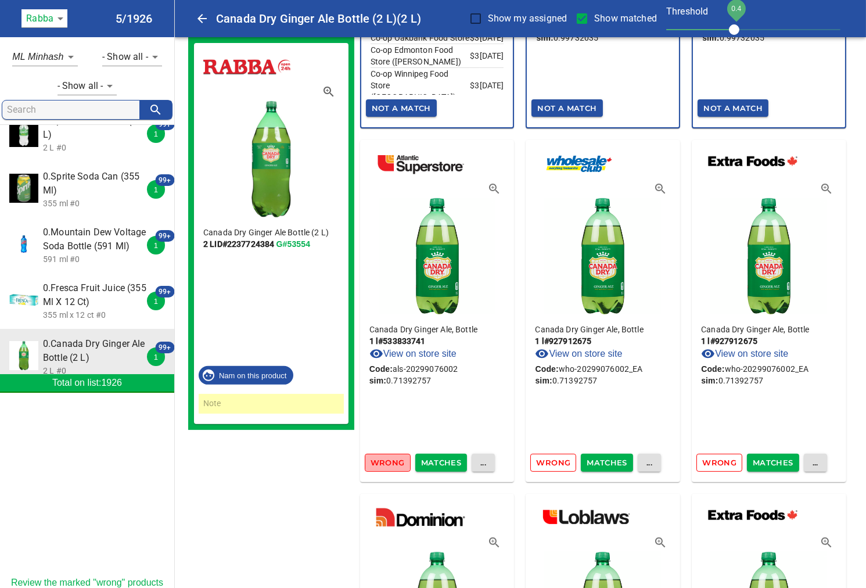
click at [384, 456] on span "Wrong" at bounding box center [388, 462] width 34 height 13
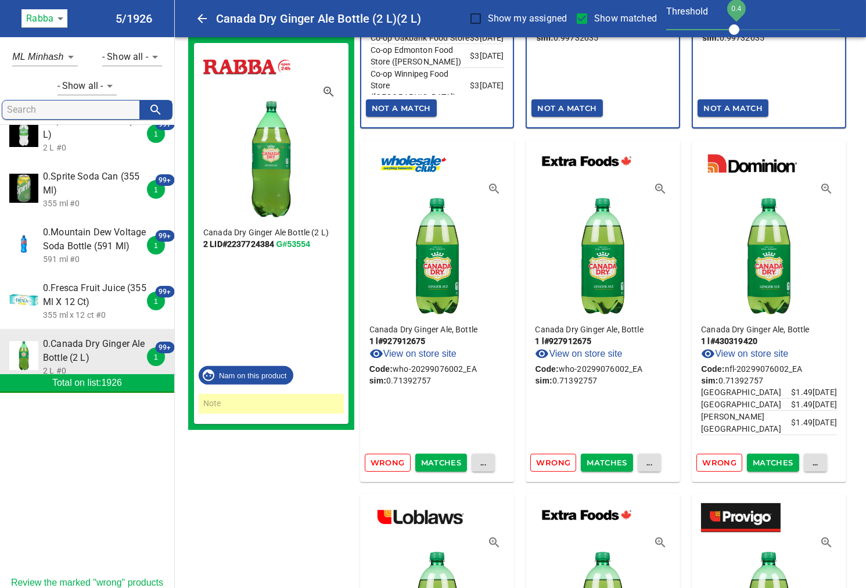
click at [384, 456] on span "Wrong" at bounding box center [388, 462] width 34 height 13
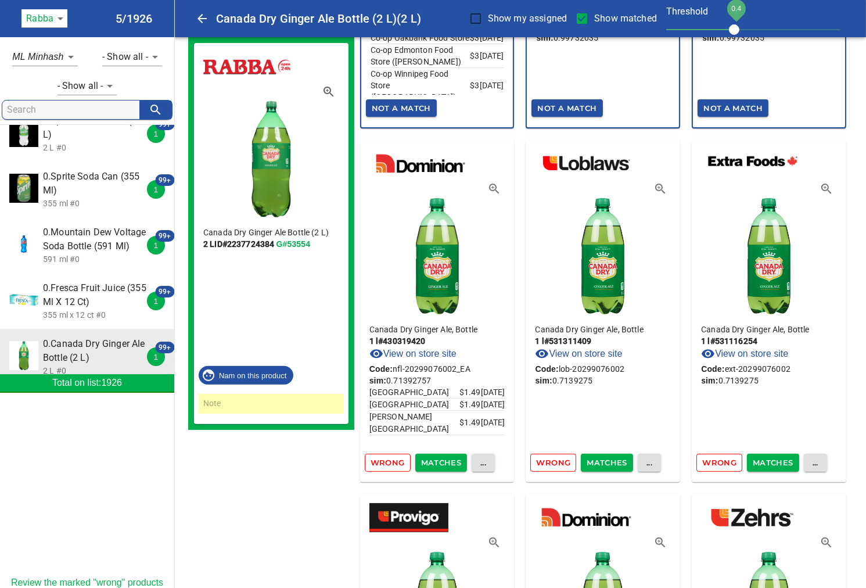
click at [384, 456] on span "Wrong" at bounding box center [388, 462] width 34 height 13
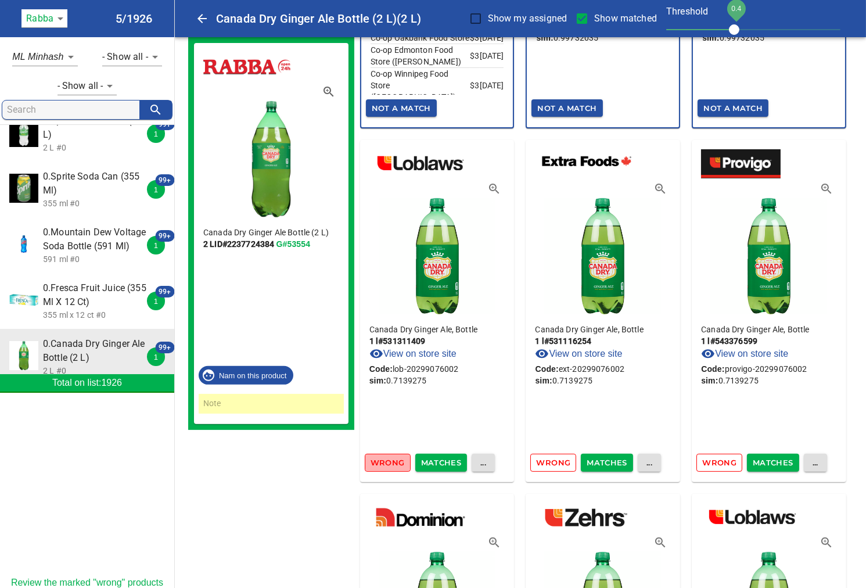
click at [384, 456] on span "Wrong" at bounding box center [388, 462] width 34 height 13
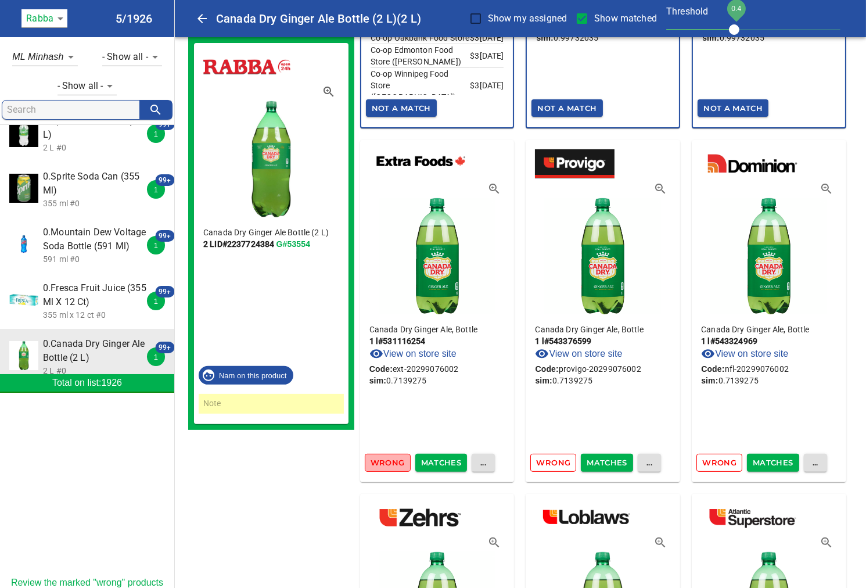
click at [384, 456] on span "Wrong" at bounding box center [388, 462] width 34 height 13
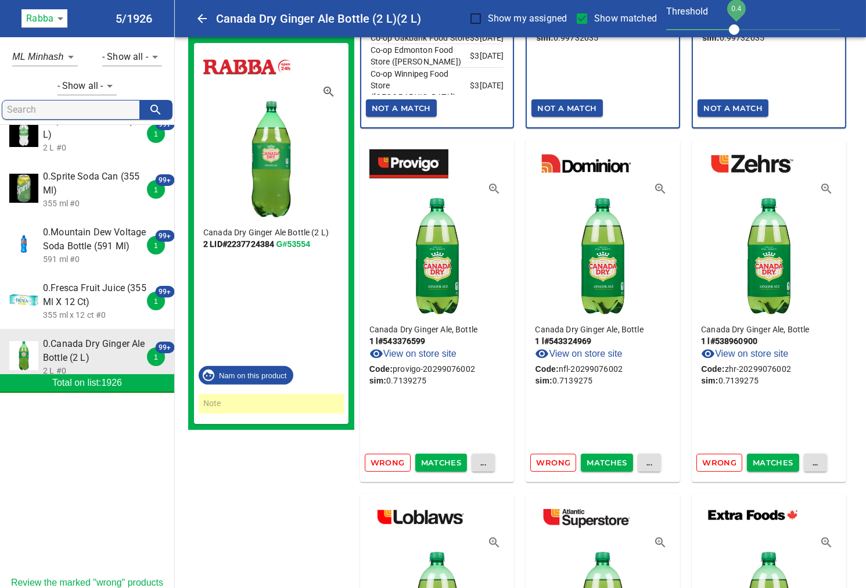
click at [384, 456] on span "Wrong" at bounding box center [388, 462] width 34 height 13
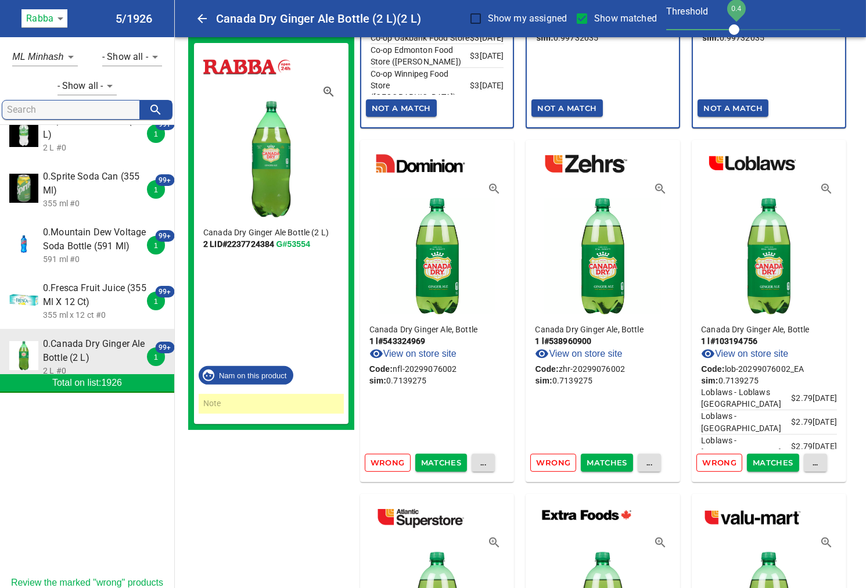
click at [384, 456] on span "Wrong" at bounding box center [388, 462] width 34 height 13
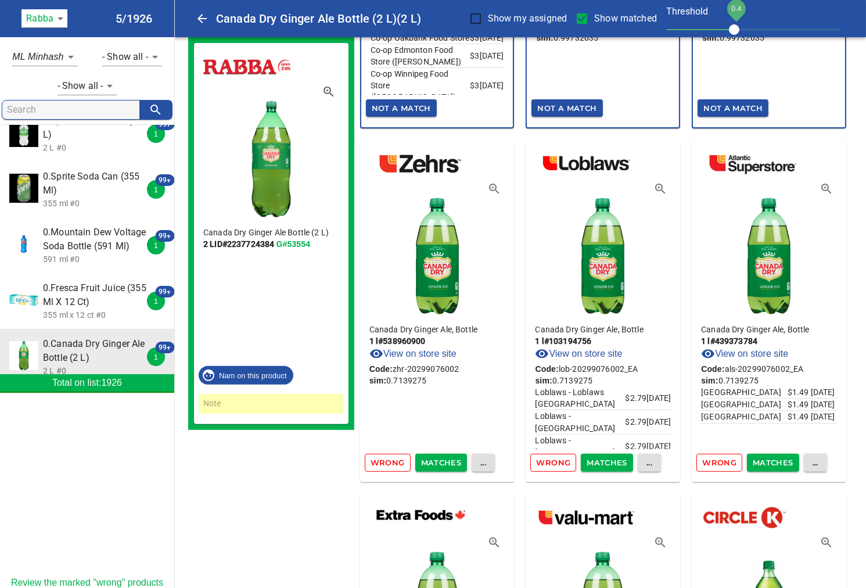
click at [384, 456] on span "Wrong" at bounding box center [388, 462] width 34 height 13
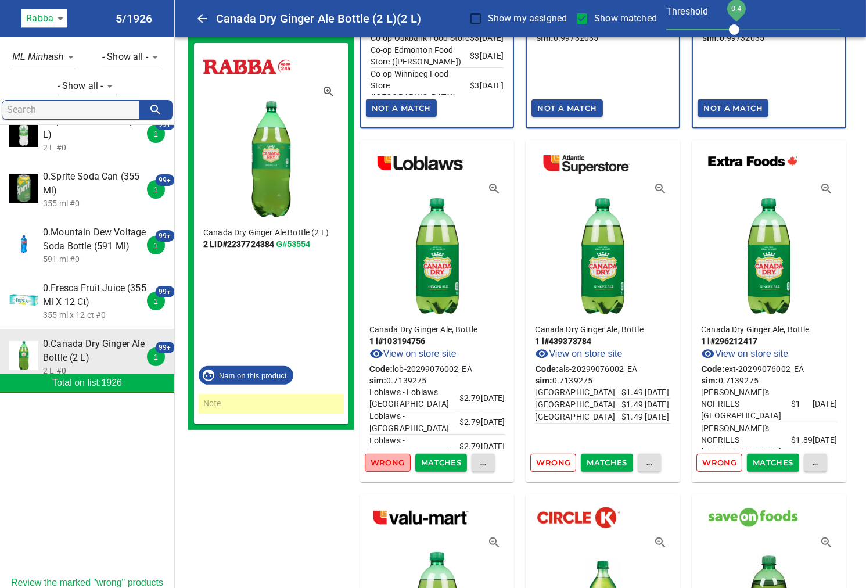
click at [384, 456] on span "Wrong" at bounding box center [388, 462] width 34 height 13
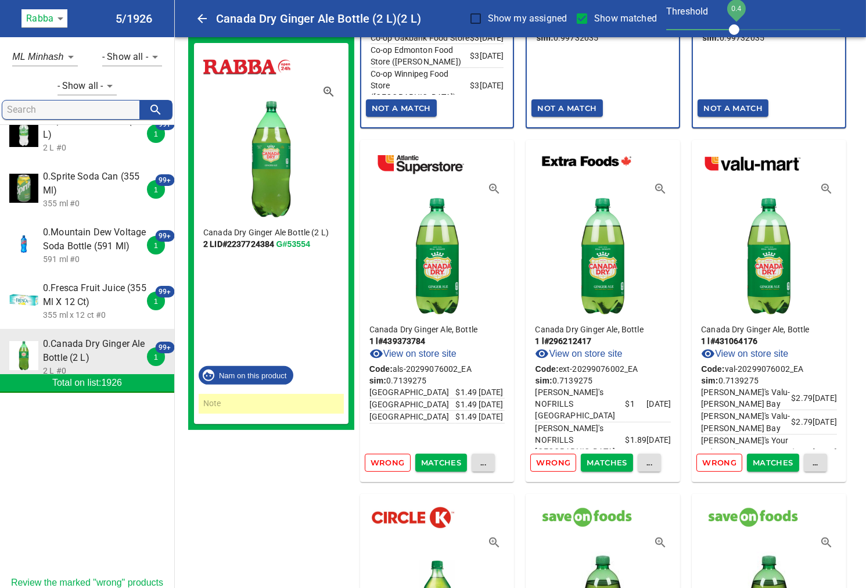
click at [384, 456] on span "Wrong" at bounding box center [388, 462] width 34 height 13
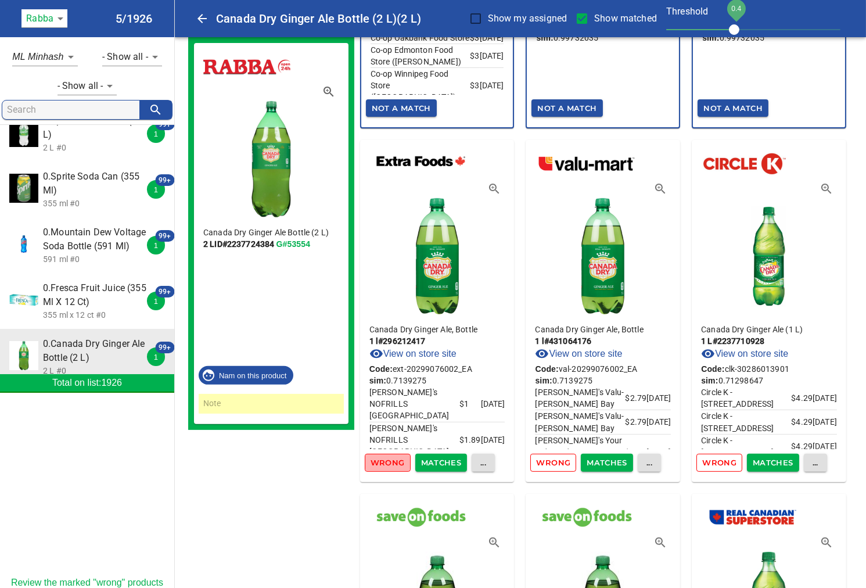
click at [384, 456] on span "Wrong" at bounding box center [388, 462] width 34 height 13
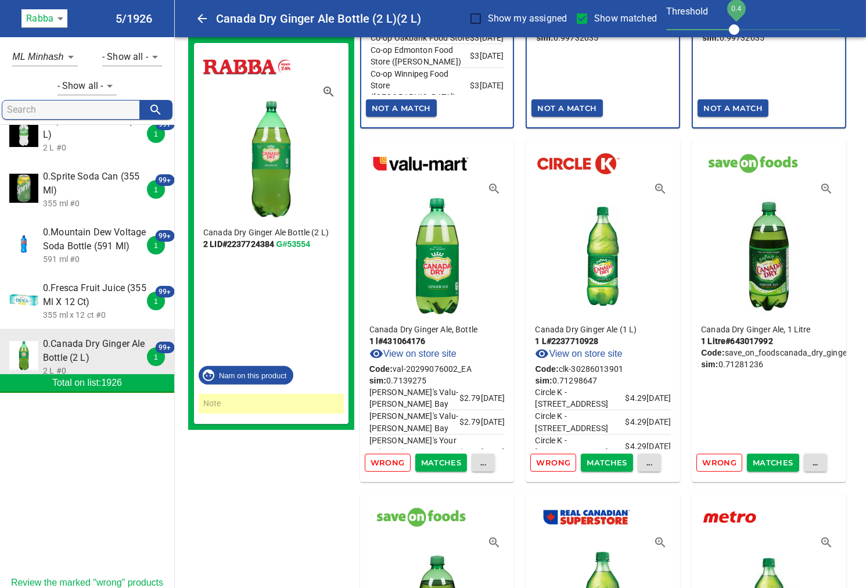
click at [384, 456] on span "Wrong" at bounding box center [388, 462] width 34 height 13
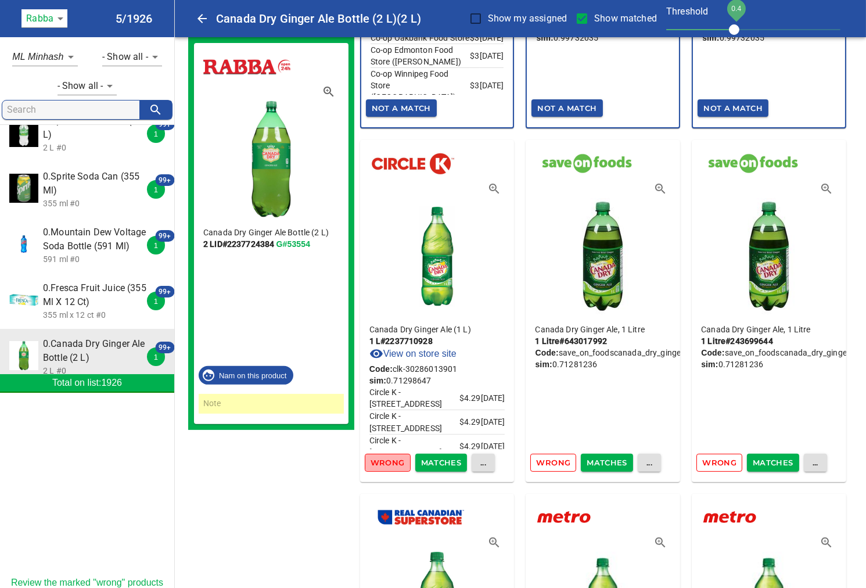
click at [384, 456] on span "Wrong" at bounding box center [388, 462] width 34 height 13
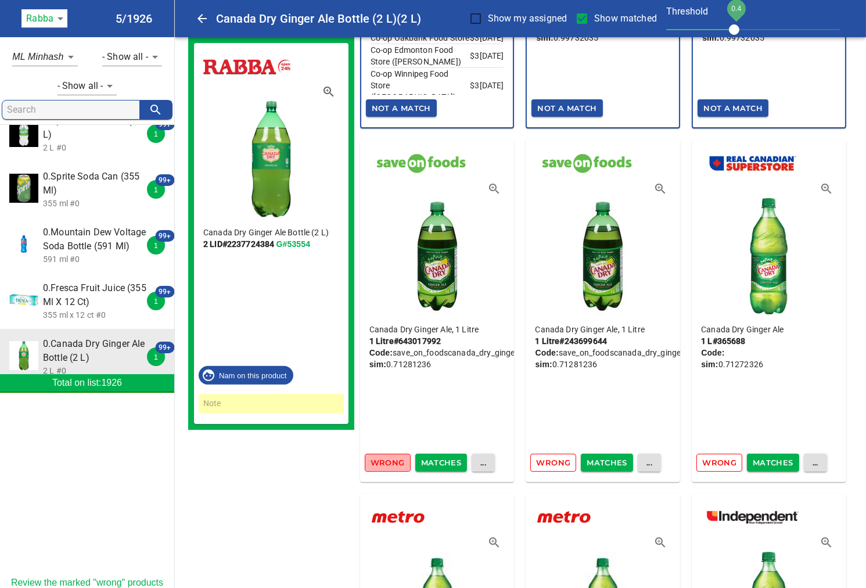
click at [384, 456] on span "Wrong" at bounding box center [388, 462] width 34 height 13
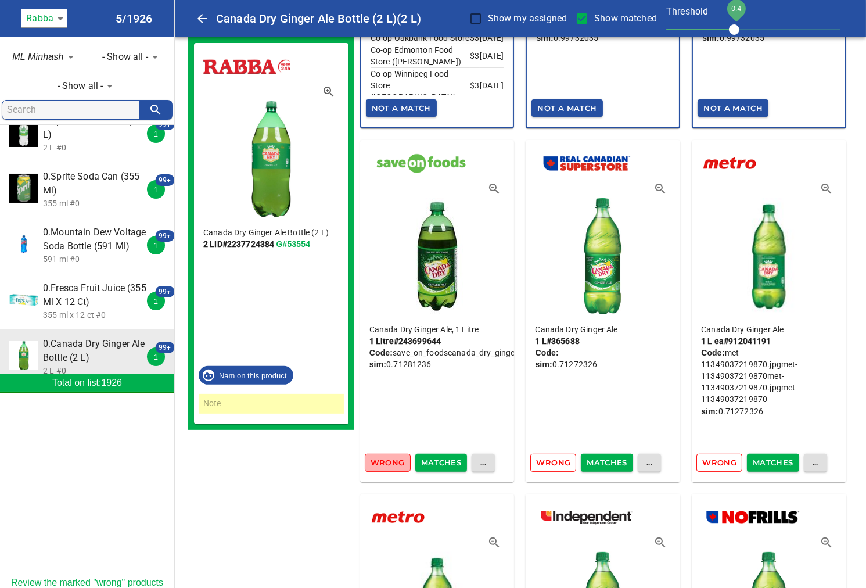
click at [384, 456] on span "Wrong" at bounding box center [388, 462] width 34 height 13
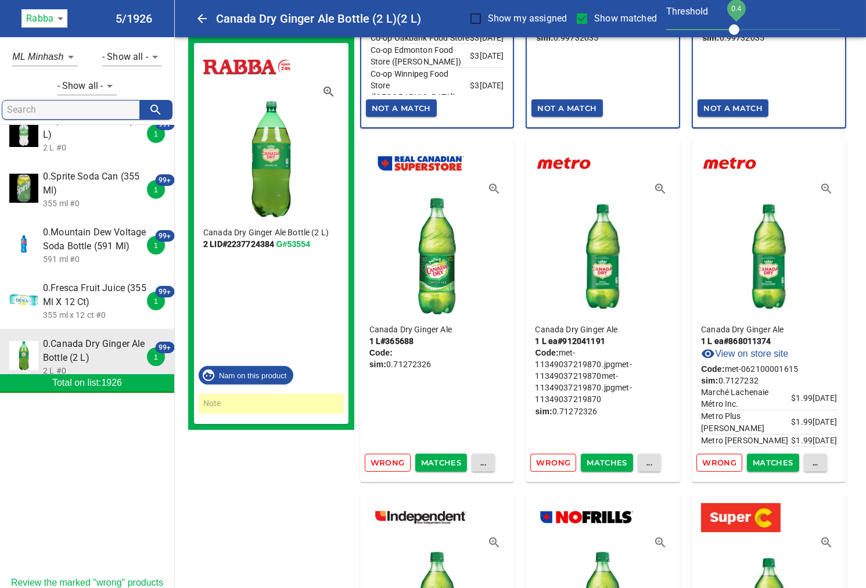
click at [384, 456] on span "Wrong" at bounding box center [388, 462] width 34 height 13
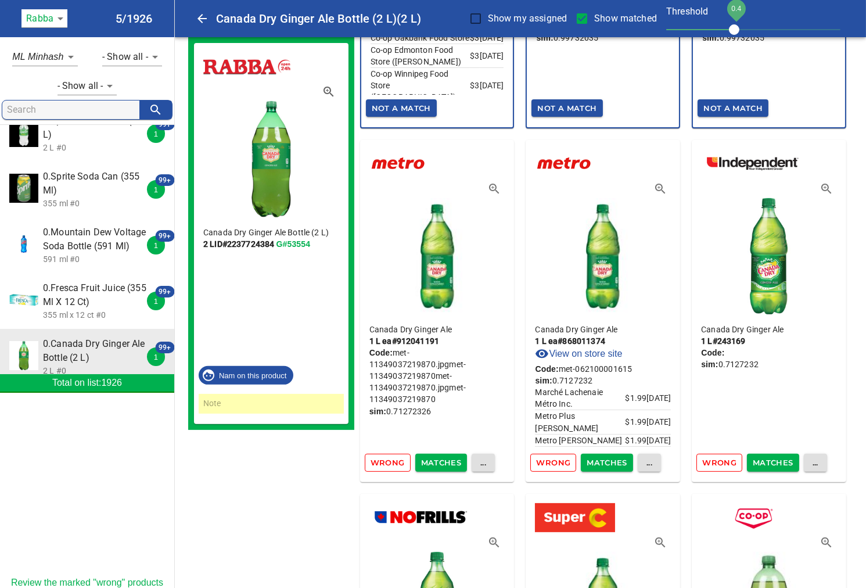
click at [384, 456] on span "Wrong" at bounding box center [388, 462] width 34 height 13
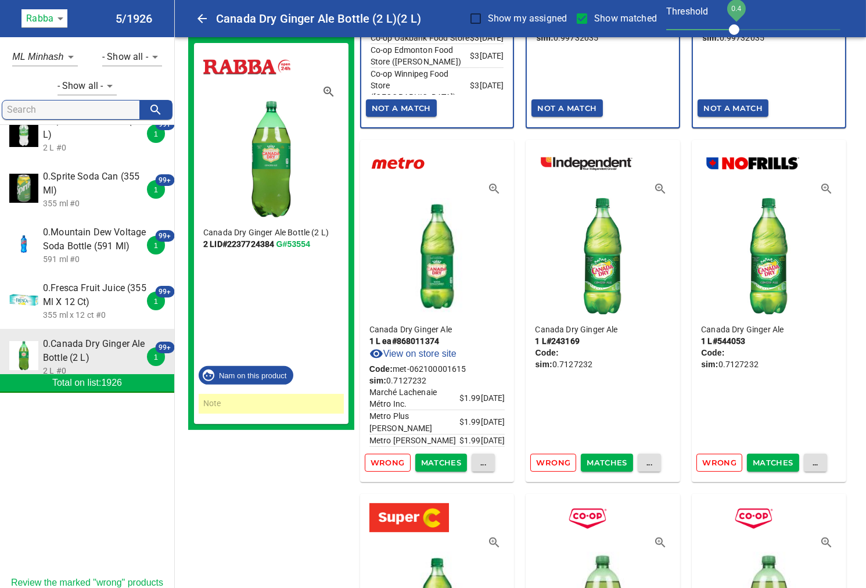
click at [384, 456] on span "Wrong" at bounding box center [388, 462] width 34 height 13
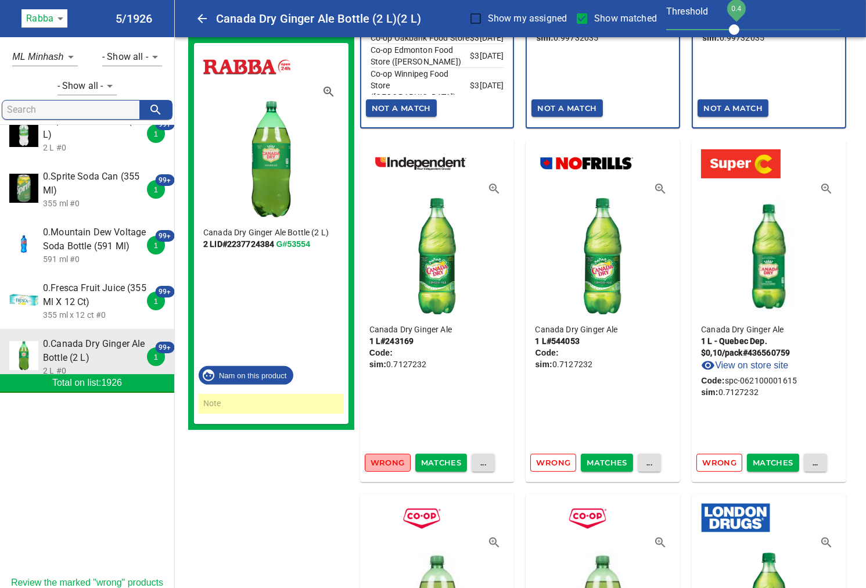
click at [384, 456] on span "Wrong" at bounding box center [388, 462] width 34 height 13
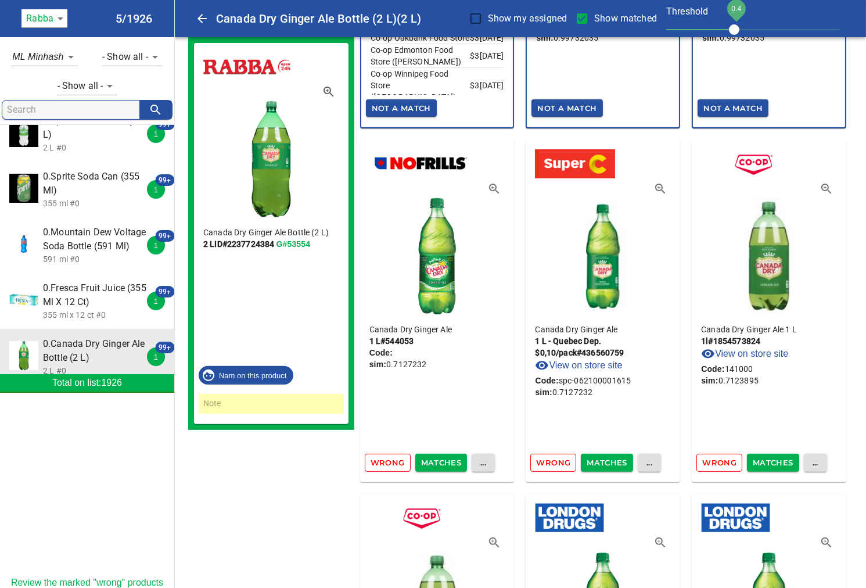
click at [384, 456] on span "Wrong" at bounding box center [388, 462] width 34 height 13
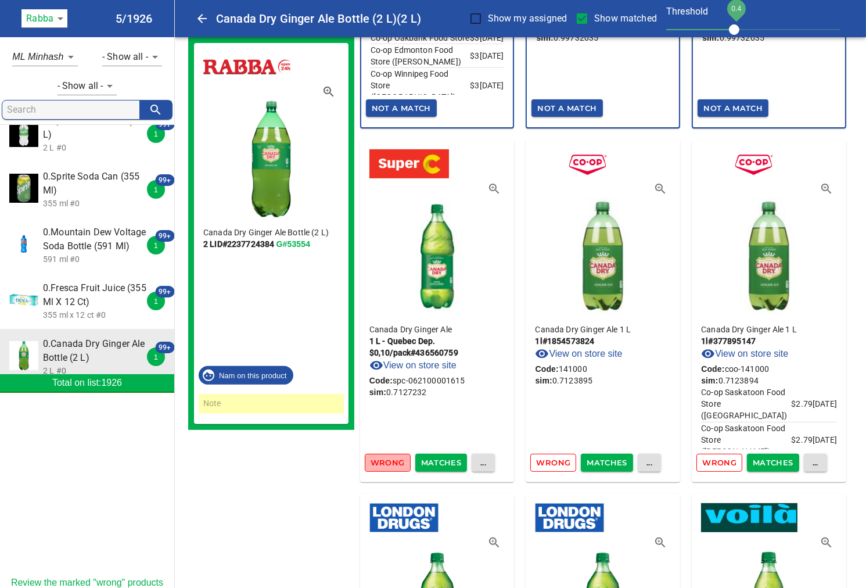
click at [384, 456] on span "Wrong" at bounding box center [388, 462] width 34 height 13
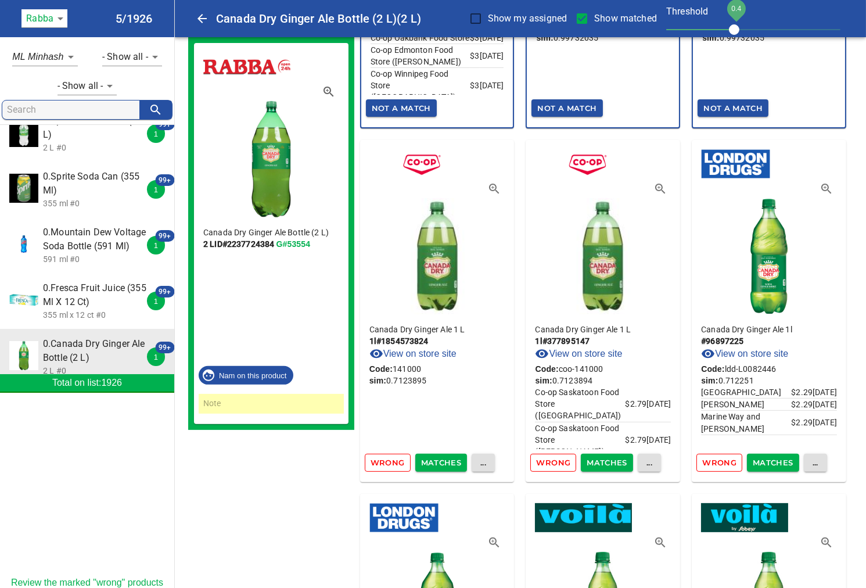
click at [384, 456] on span "Wrong" at bounding box center [388, 462] width 34 height 13
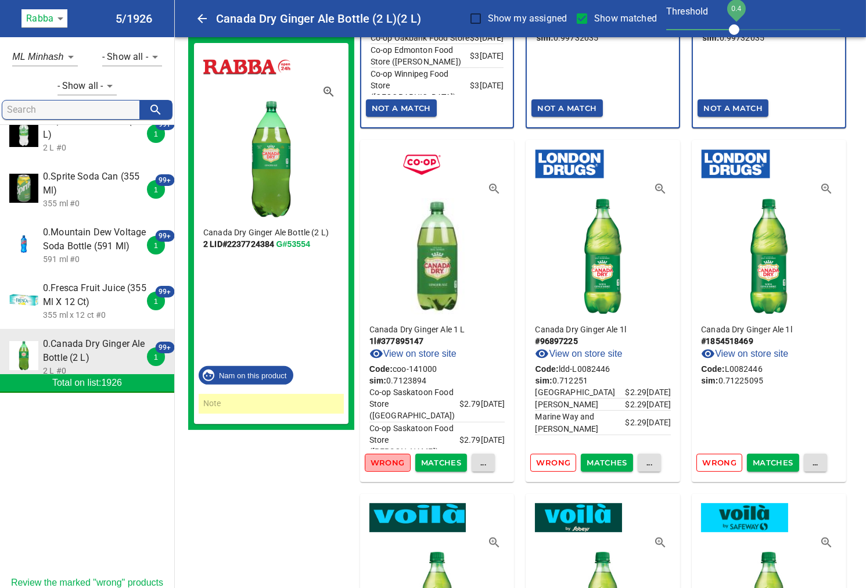
click at [384, 456] on span "Wrong" at bounding box center [388, 462] width 34 height 13
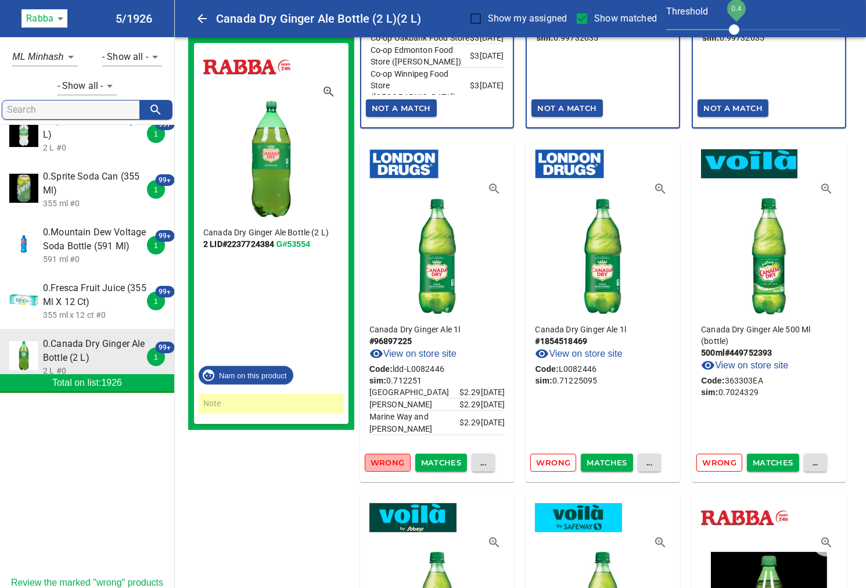
click at [384, 456] on span "Wrong" at bounding box center [388, 462] width 34 height 13
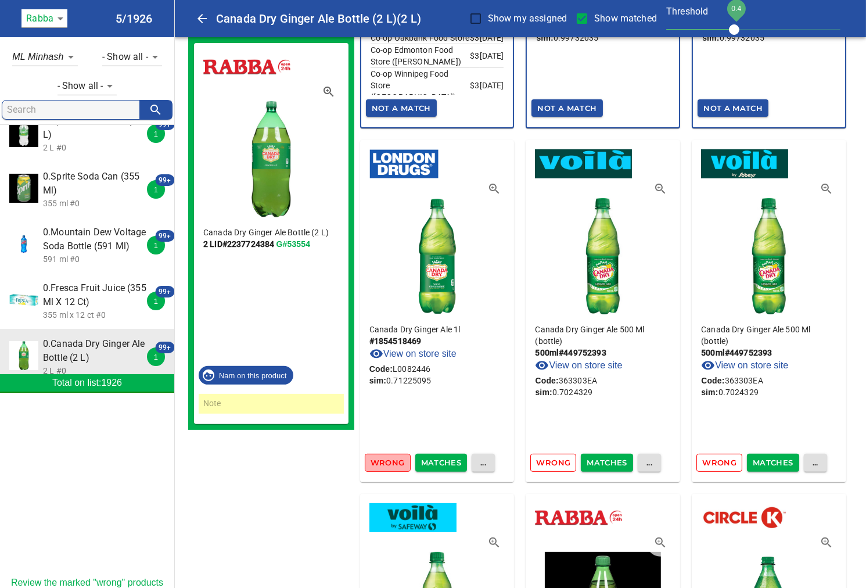
click at [384, 456] on span "Wrong" at bounding box center [388, 462] width 34 height 13
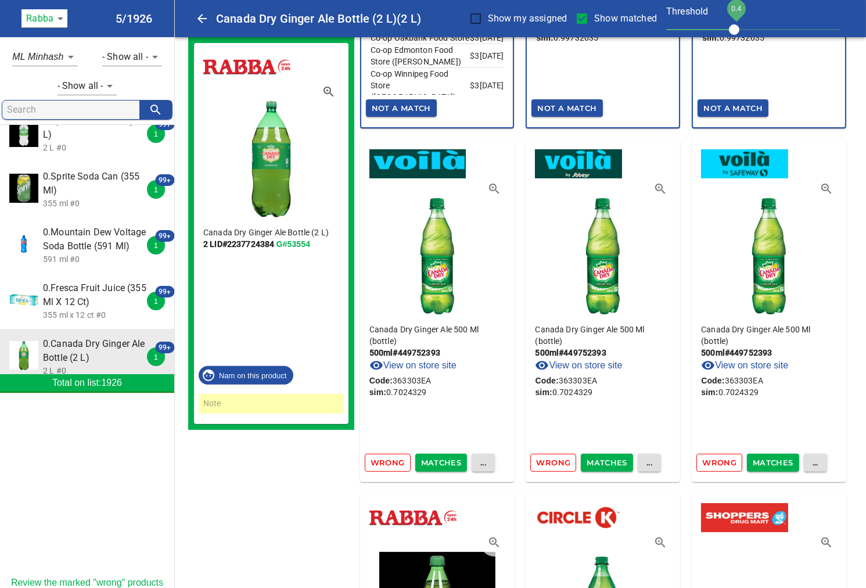
click at [384, 456] on span "Wrong" at bounding box center [388, 462] width 34 height 13
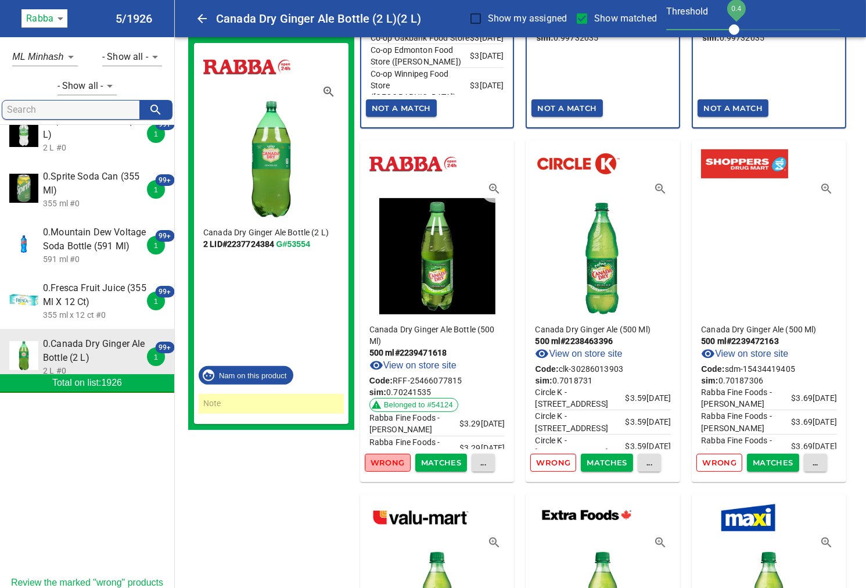
click at [384, 456] on span "Wrong" at bounding box center [388, 462] width 34 height 13
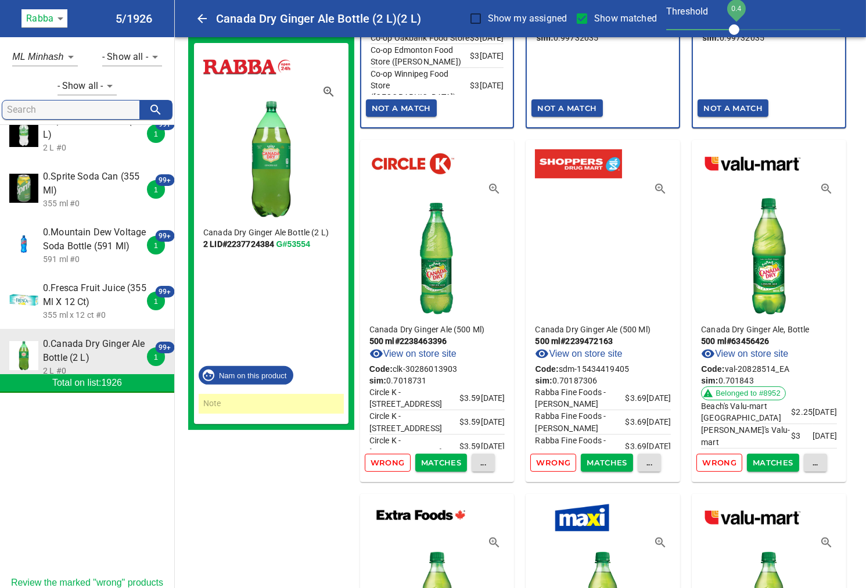
click at [384, 456] on span "Wrong" at bounding box center [388, 462] width 34 height 13
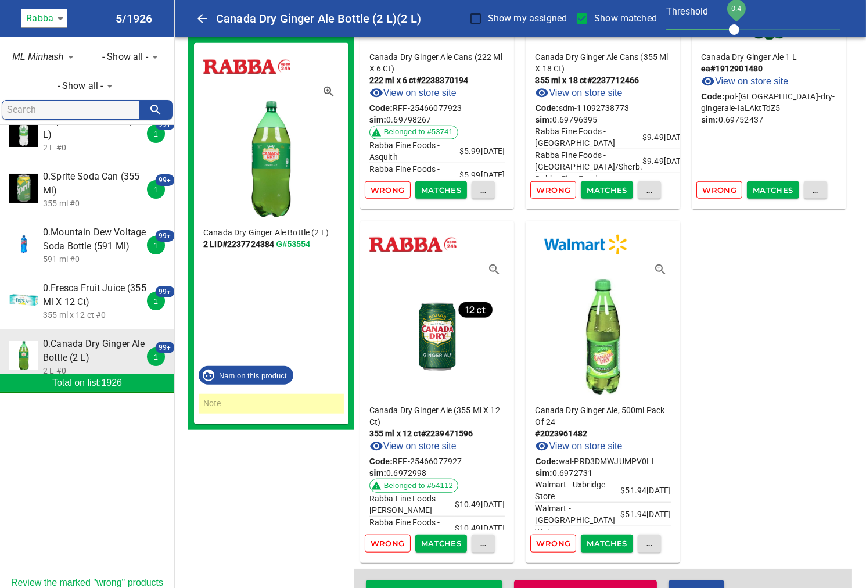
scroll to position [17570, 0]
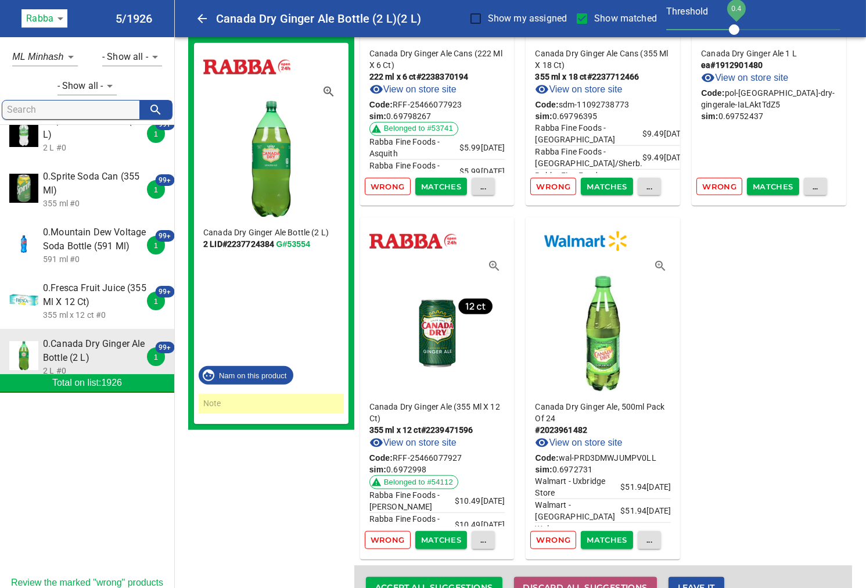
click at [605, 580] on span "Discard all suggestions" at bounding box center [585, 587] width 124 height 15
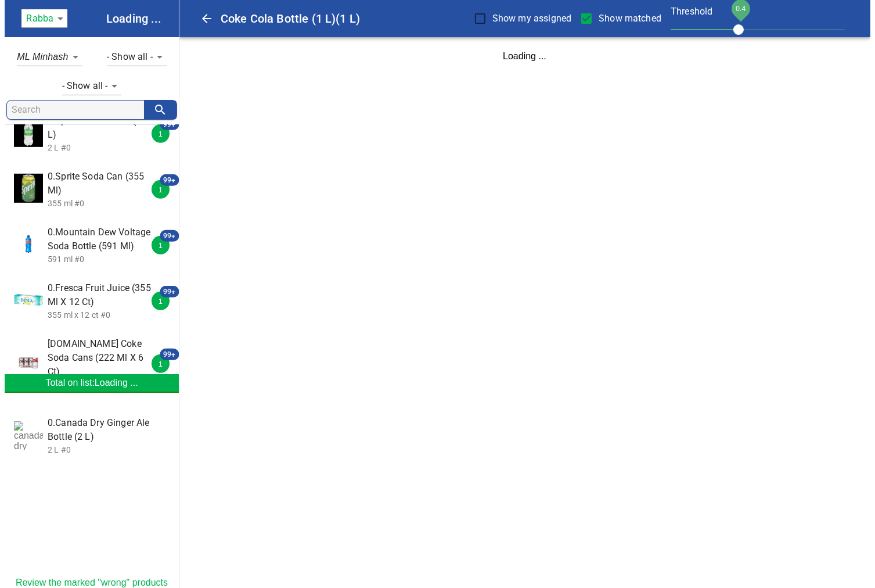
scroll to position [0, 0]
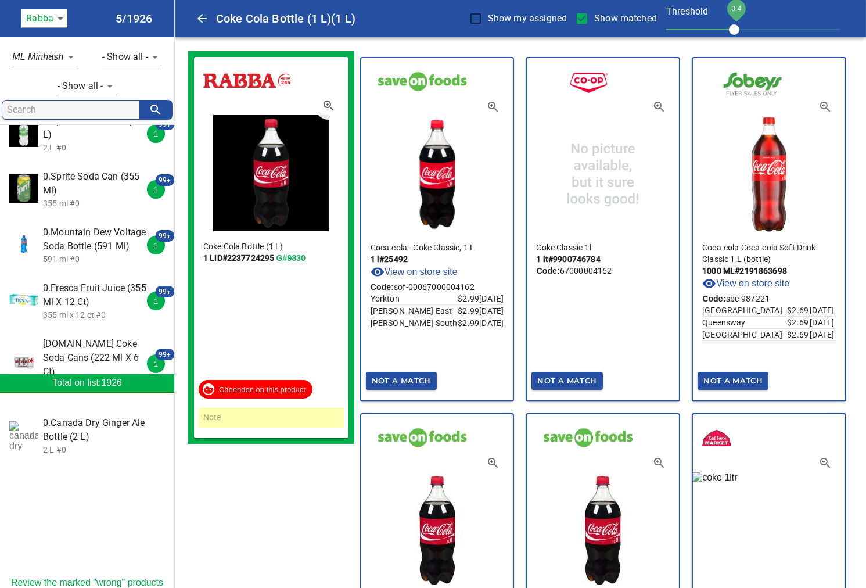
click at [74, 421] on span "0.Canada Dry Ginger Ale Bottle (2 L)" at bounding box center [104, 430] width 122 height 28
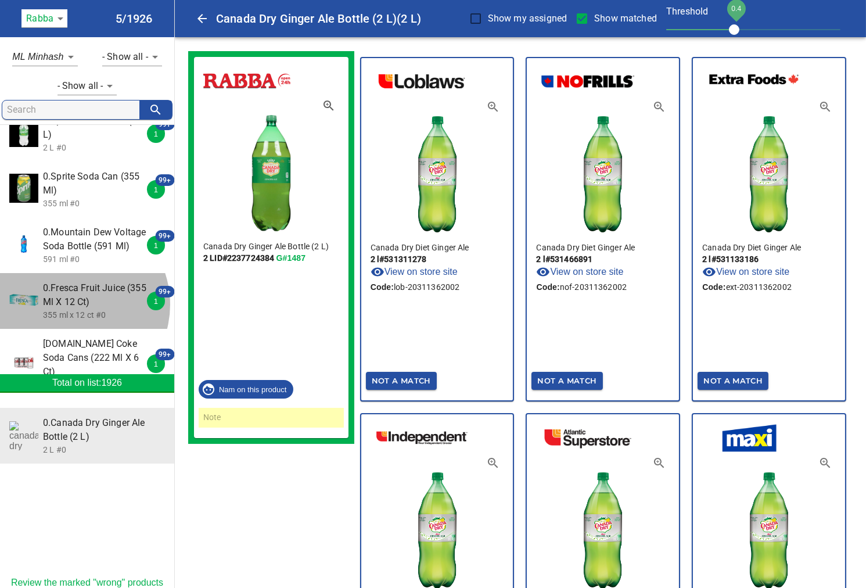
click at [70, 304] on span "0.Fresca Fruit Juice (355 Ml X 12 Ct)" at bounding box center [94, 295] width 103 height 28
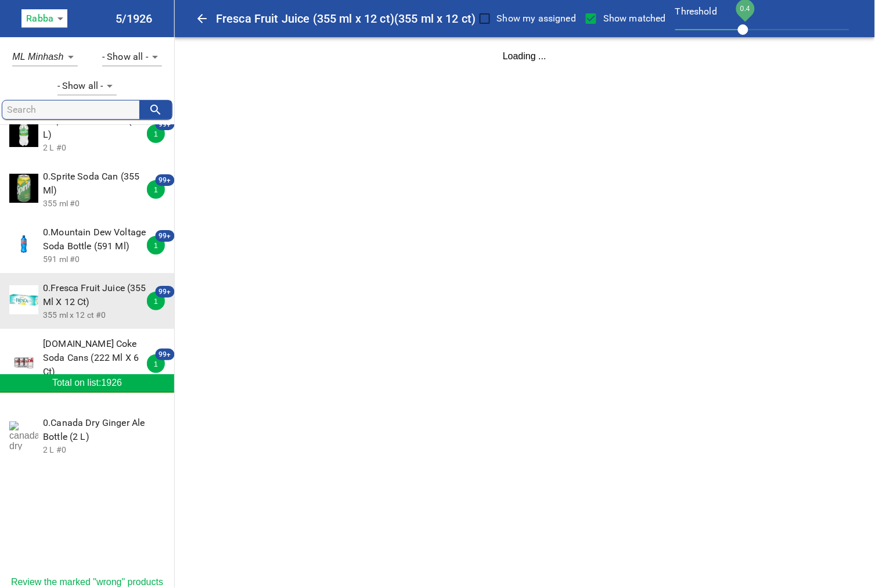
click at [61, 20] on body "tspan { white-space: pre; } Fresca Fruit Juice (355 ml x 12 ct) (355 ml x 12 ct…" at bounding box center [437, 38] width 875 height 76
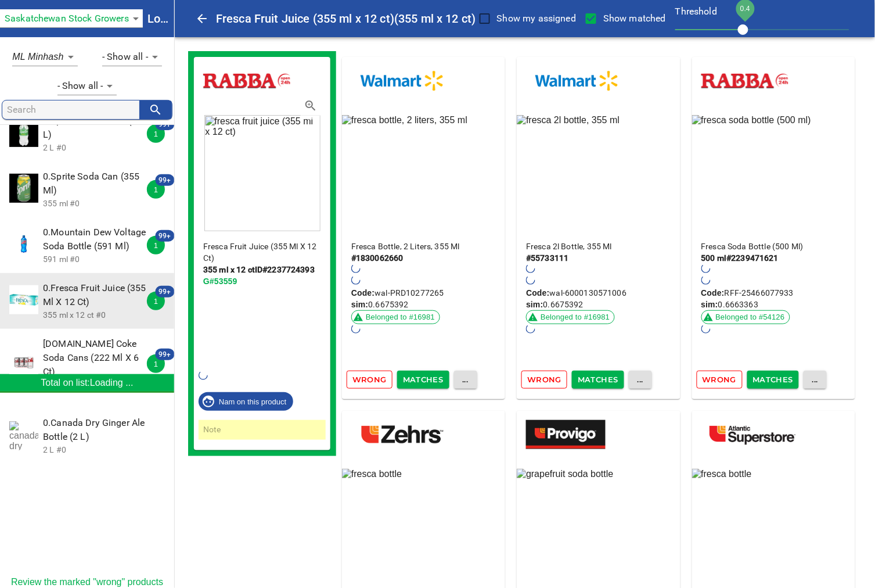
type input "55"
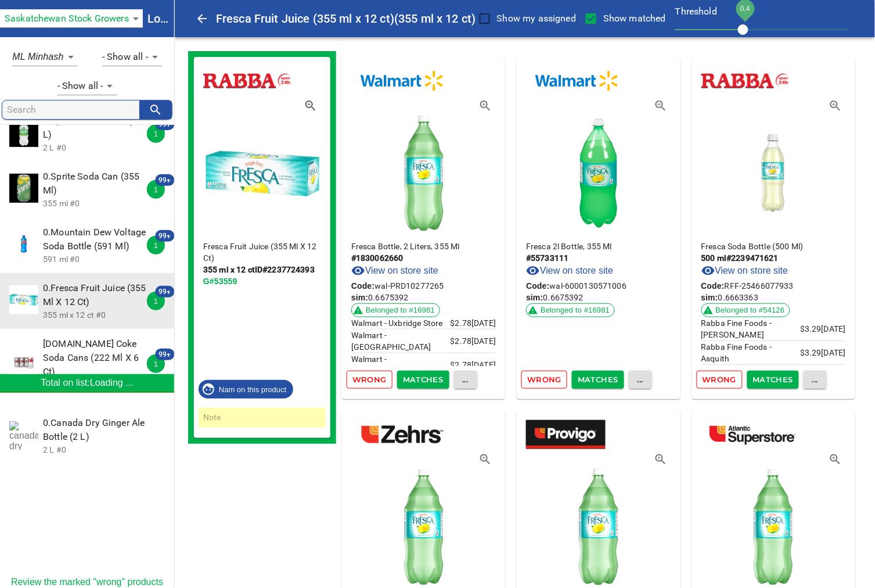
click at [126, 63] on li "Saskatchewan Stock Growers" at bounding box center [111, 69] width 180 height 12
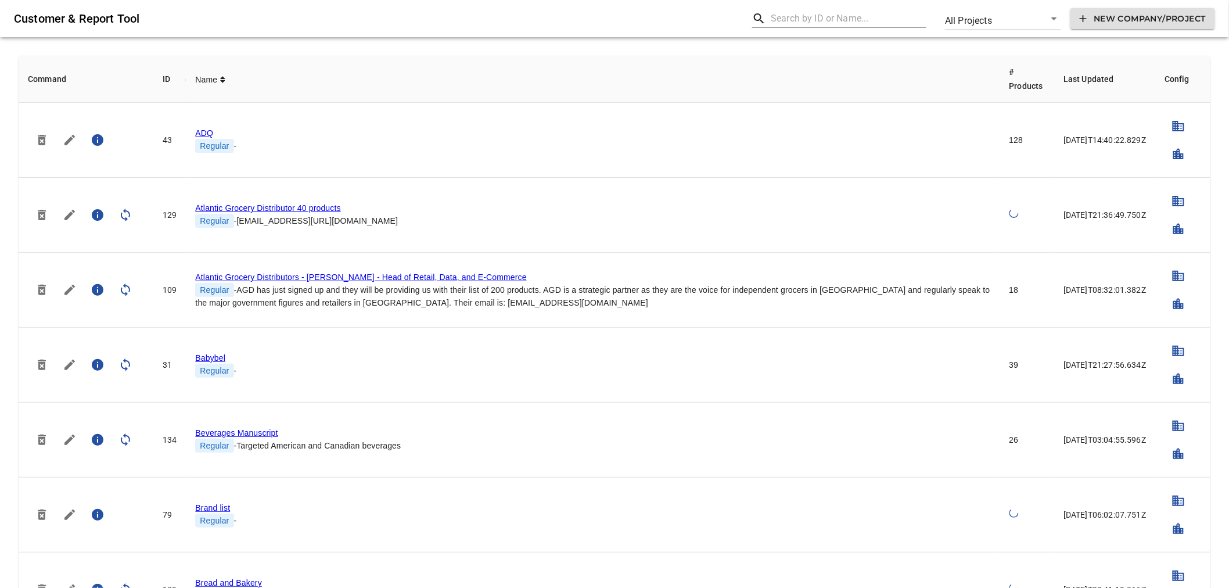
click at [806, 20] on input "text" at bounding box center [849, 18] width 156 height 19
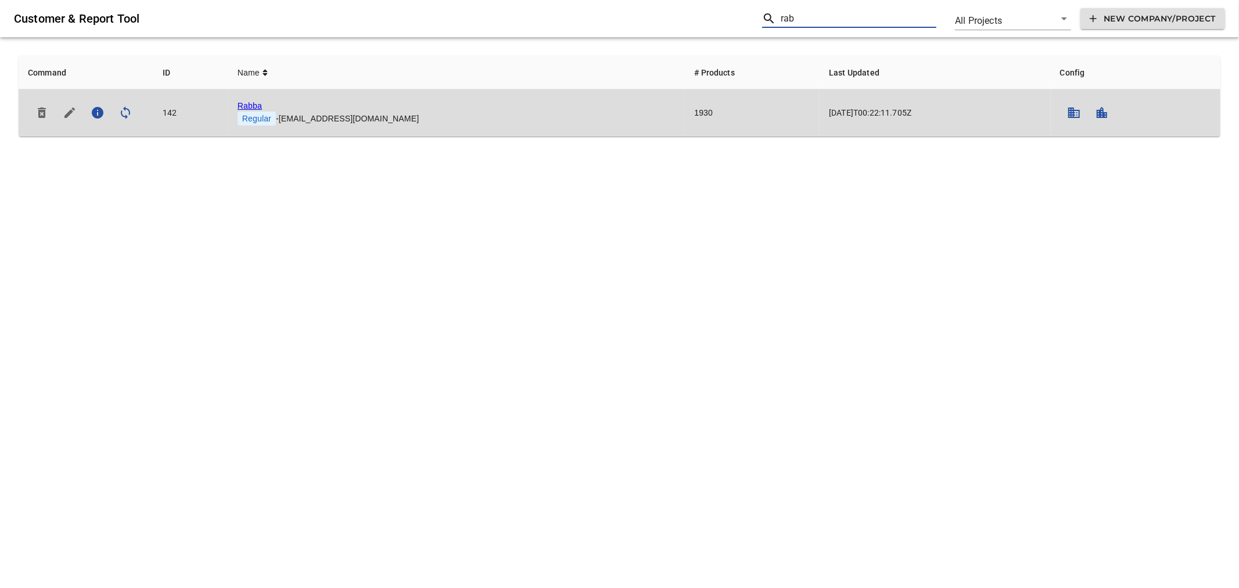
type input "rab"
click at [250, 106] on link "Rabba" at bounding box center [250, 105] width 24 height 9
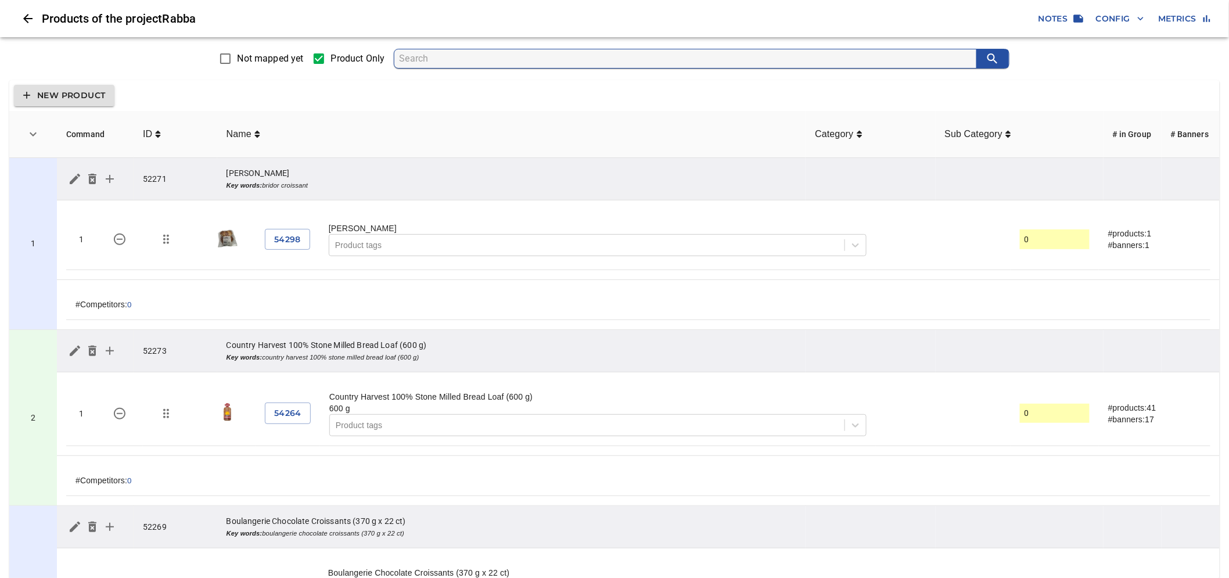
paste input "Canada Dry Ginger"
type input "Canada Dry Ginger"
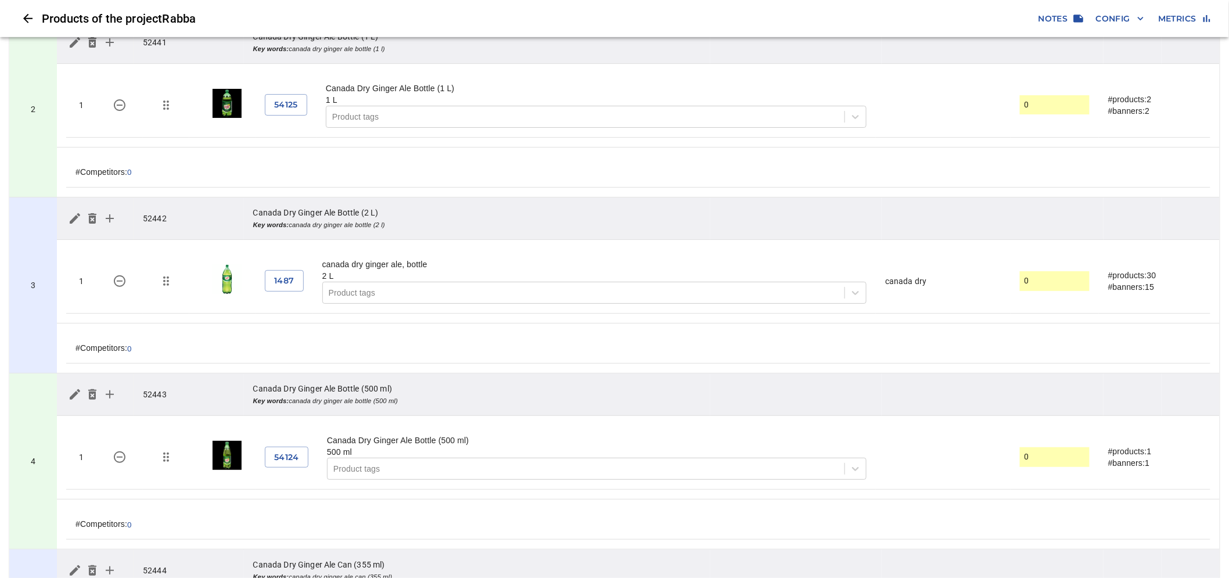
scroll to position [322, 0]
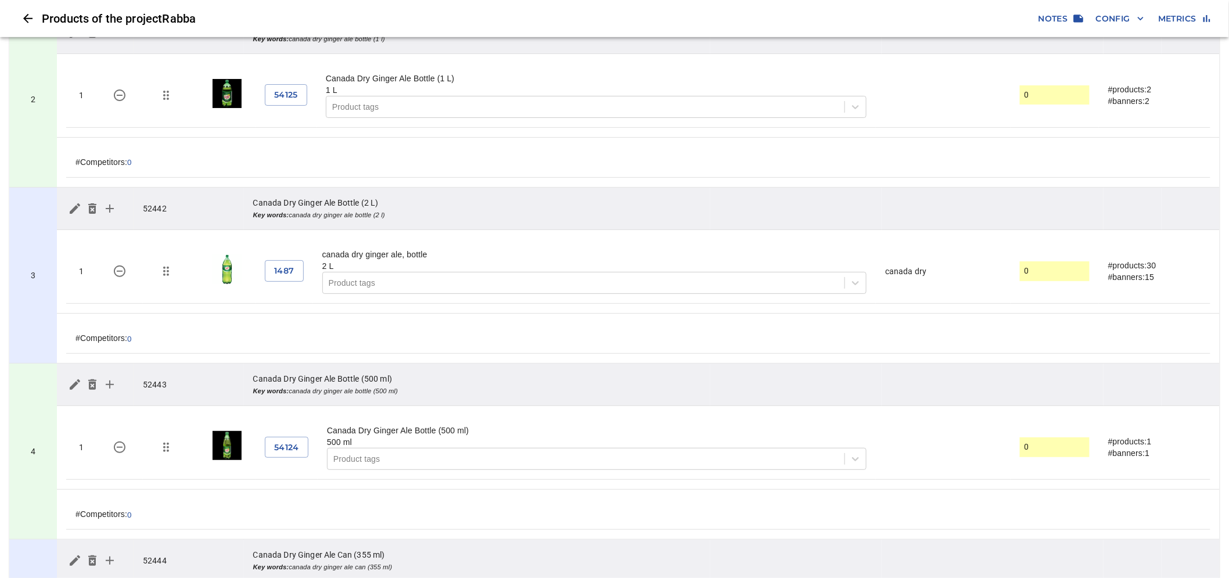
click at [43, 219] on td "3" at bounding box center [33, 276] width 48 height 176
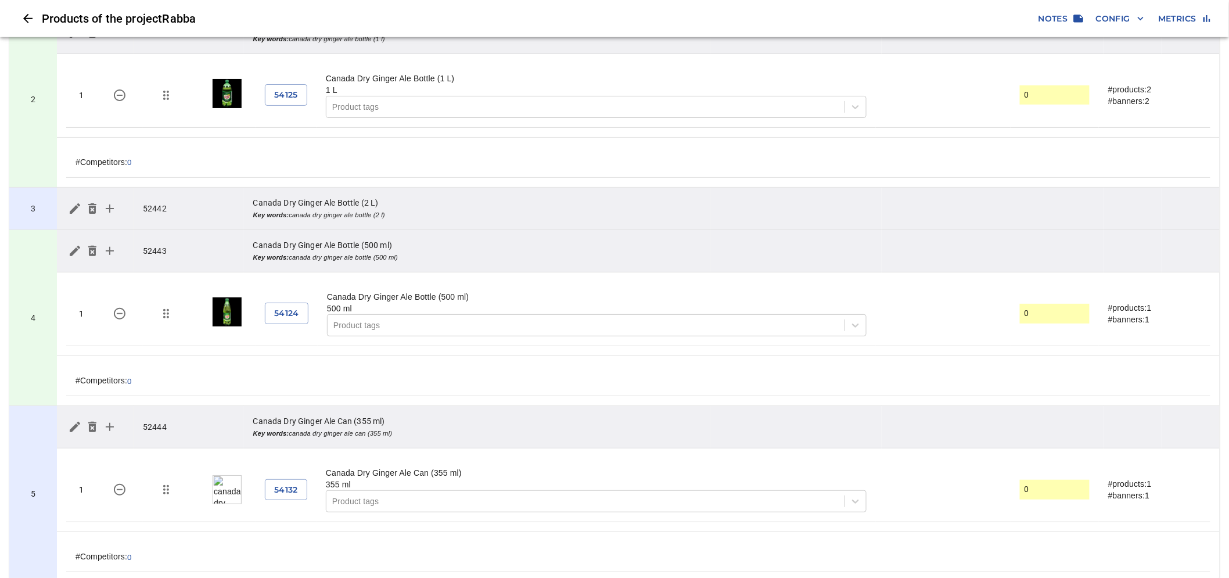
click at [43, 219] on td "3" at bounding box center [33, 209] width 48 height 42
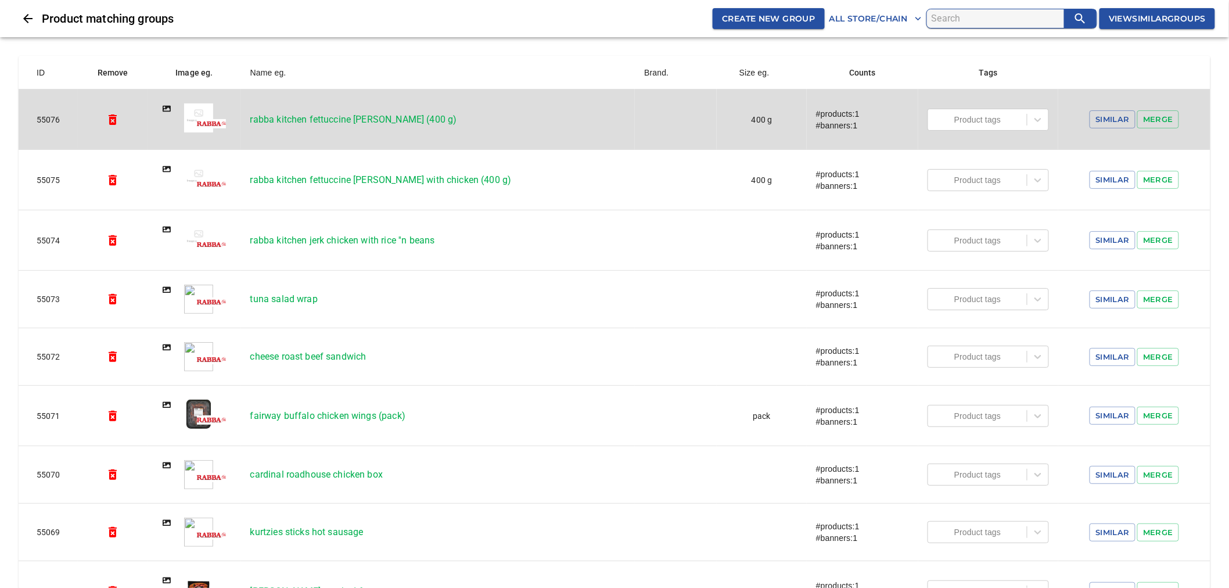
click at [345, 119] on p "rabba kitchen fettuccine [PERSON_NAME] (400 g)" at bounding box center [438, 120] width 376 height 14
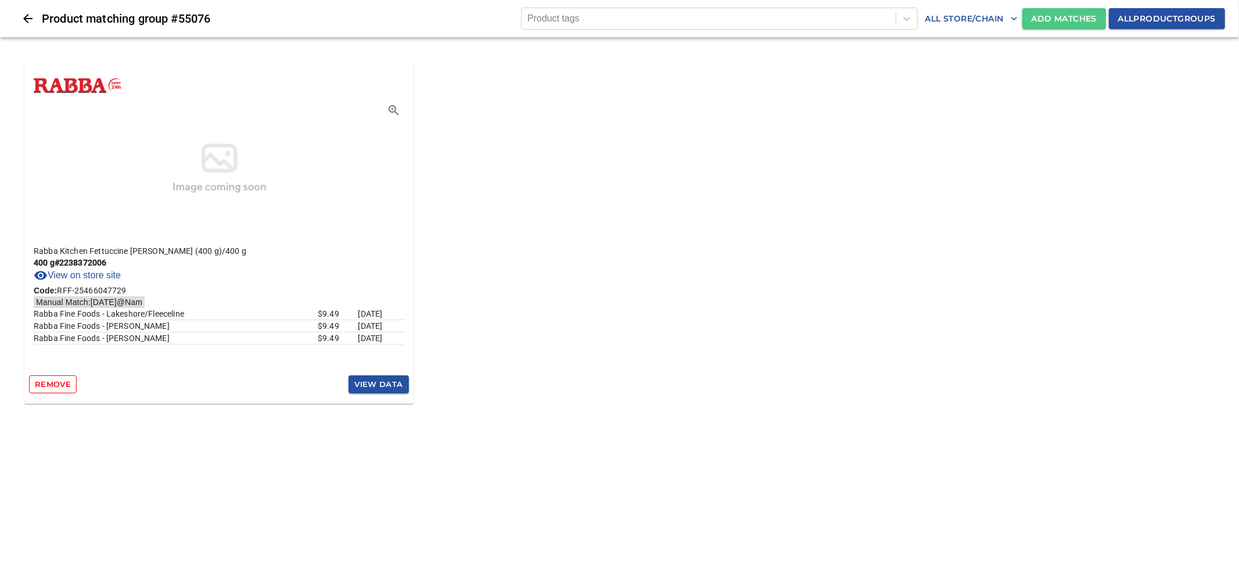
click at [1052, 13] on span "Add Matches" at bounding box center [1064, 19] width 65 height 15
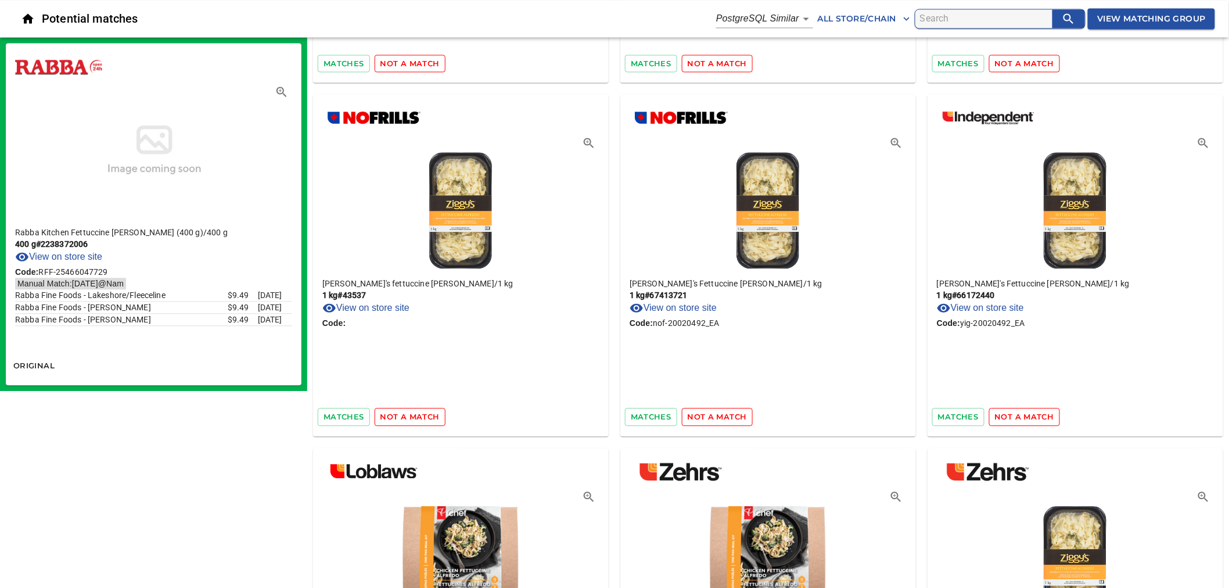
scroll to position [816, 0]
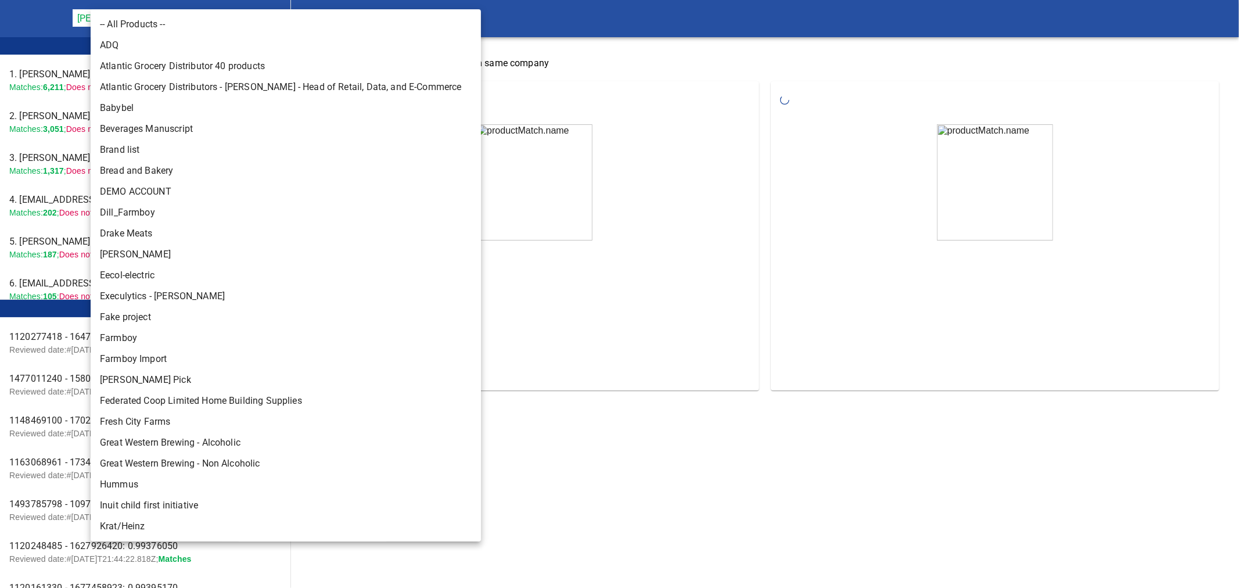
click at [188, 19] on body "tspan { white-space: pre; } Rapid Matching Tool [PERSON_NAME] Food Group 128 Le…" at bounding box center [619, 205] width 1239 height 410
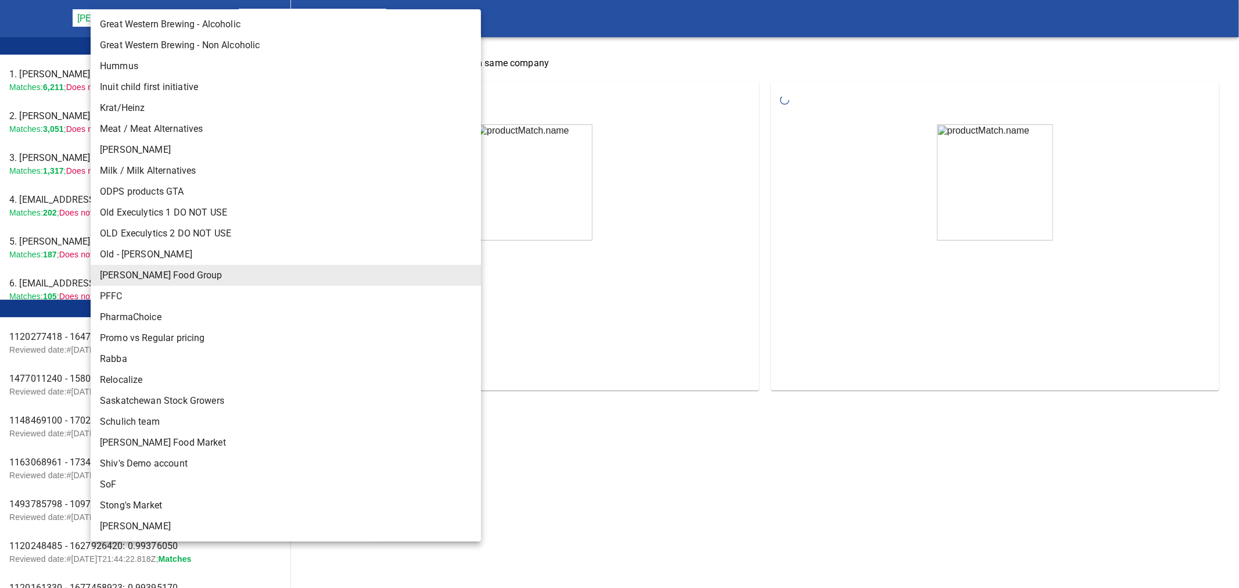
scroll to position [480, 0]
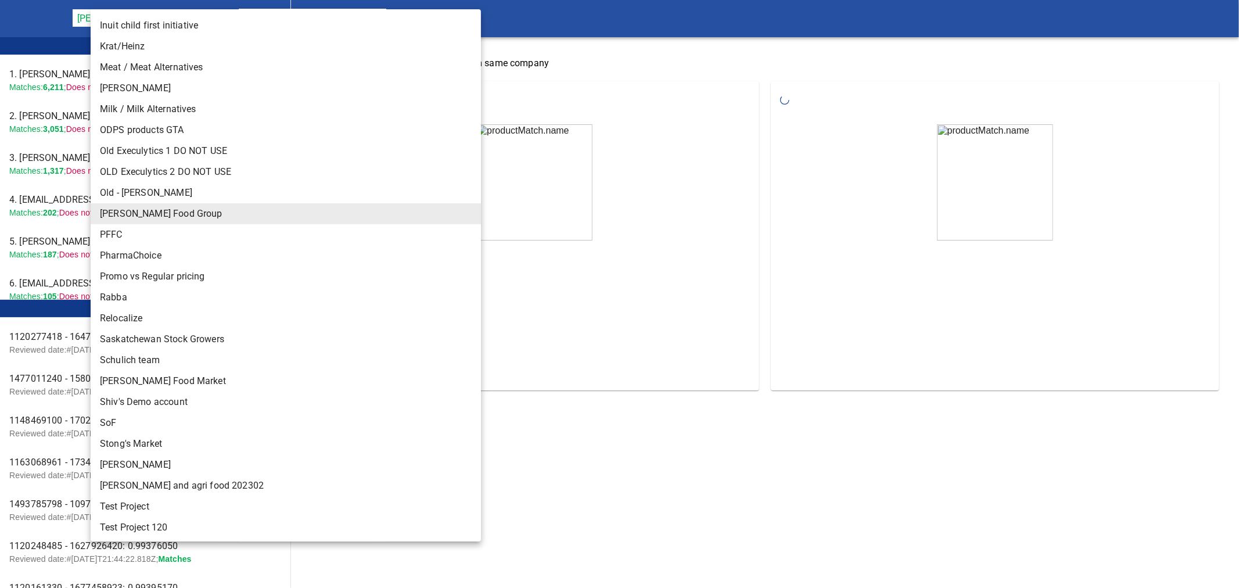
click at [131, 297] on li "Rabba" at bounding box center [291, 297] width 400 height 21
type input "142"
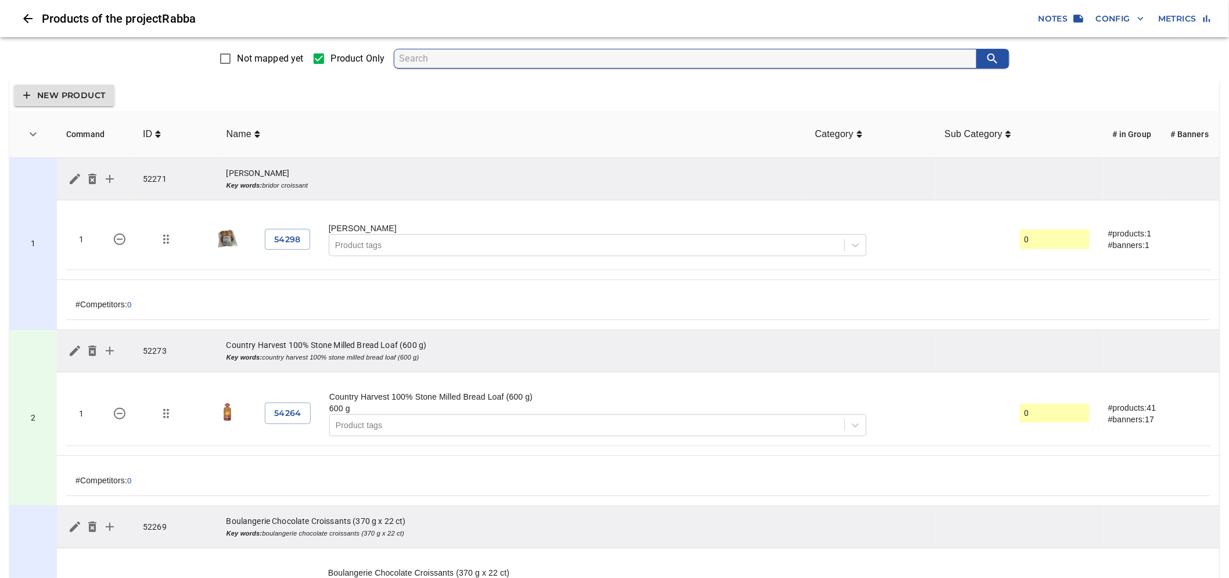
click at [462, 59] on input "search" at bounding box center [687, 58] width 577 height 19
paste input "Aquafina Water Bottle"
type input "Aquafina Water Bottle"
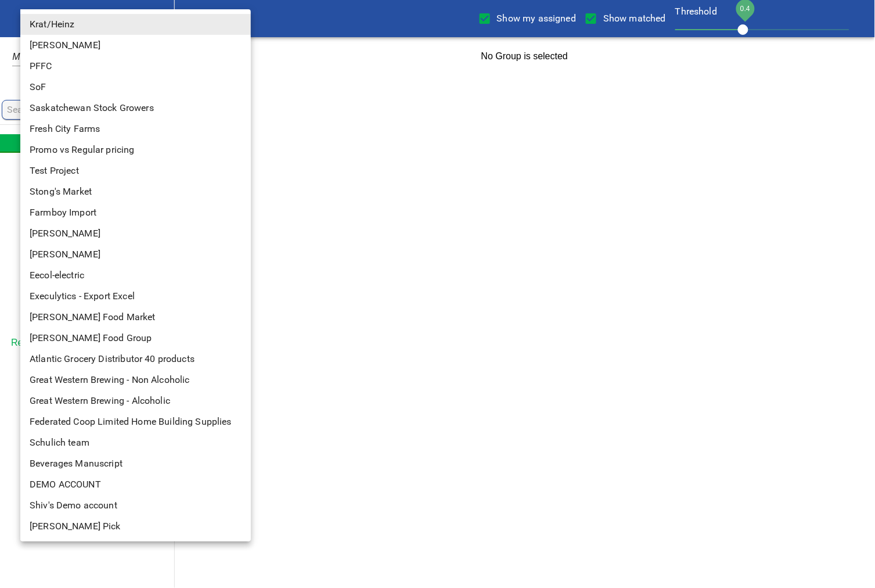
click at [79, 19] on body "tspan { white-space: pre; } Show my assigned Show matched Threshold 0.4 Krat/[P…" at bounding box center [437, 38] width 875 height 76
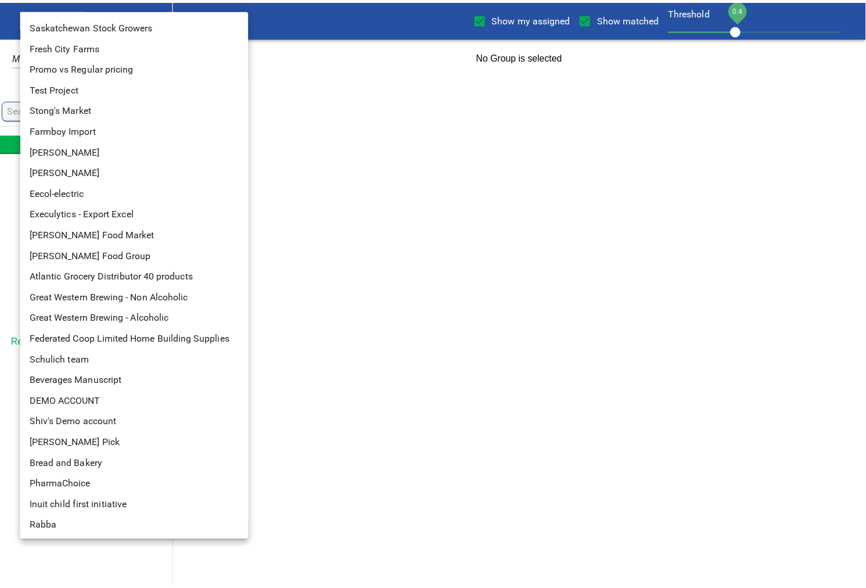
scroll to position [83, 0]
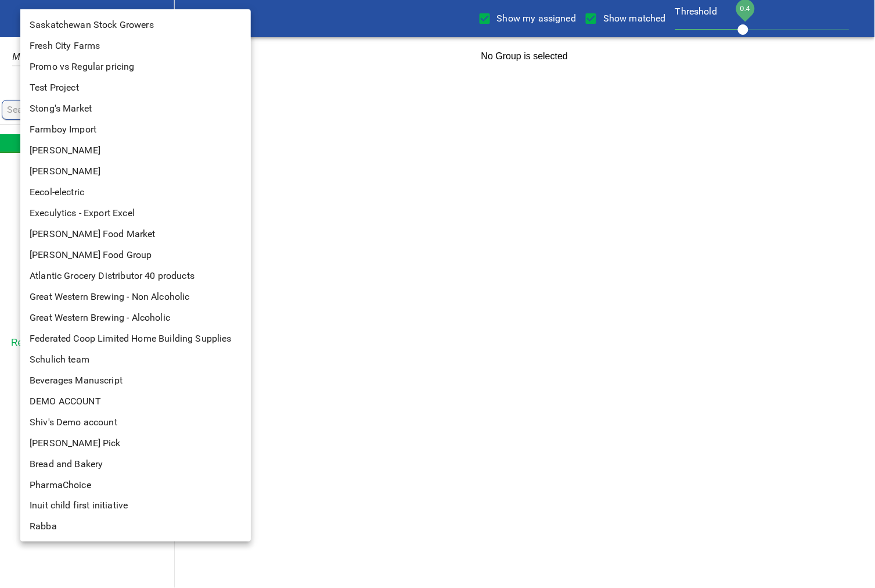
click at [50, 525] on li "Rabba" at bounding box center [140, 526] width 240 height 21
type input "142"
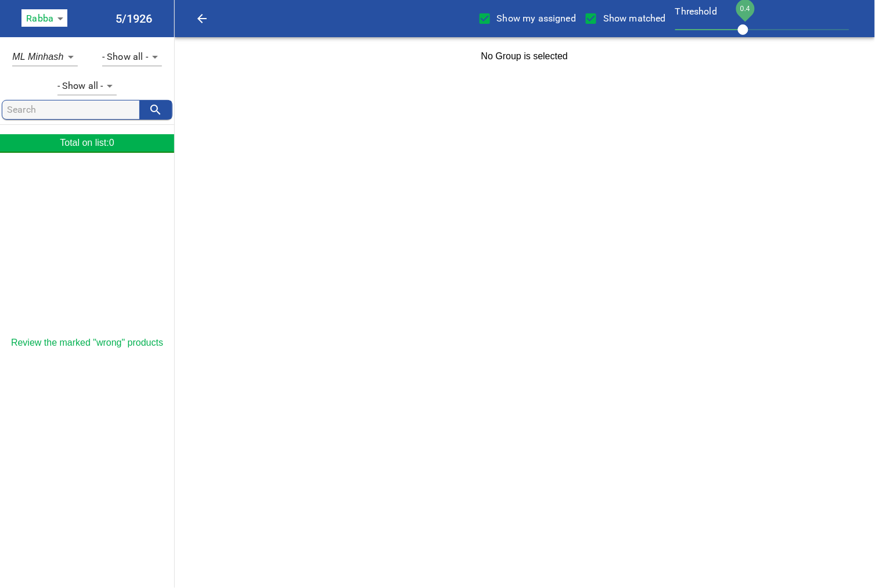
click at [527, 18] on span "Show my assigned" at bounding box center [536, 19] width 79 height 14
click at [497, 18] on input "Show my assigned" at bounding box center [485, 18] width 24 height 24
checkbox input "false"
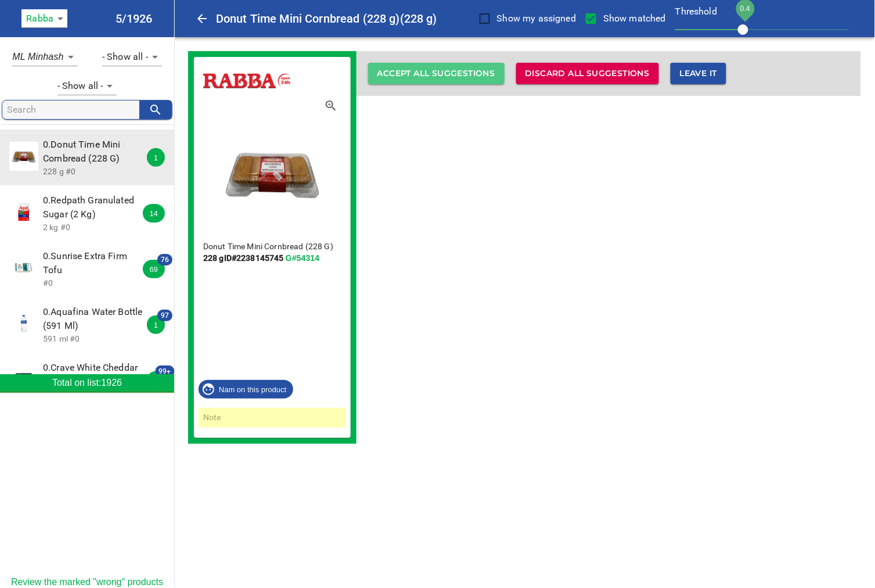
click at [444, 67] on span "Accept all suggestions" at bounding box center [437, 73] width 118 height 15
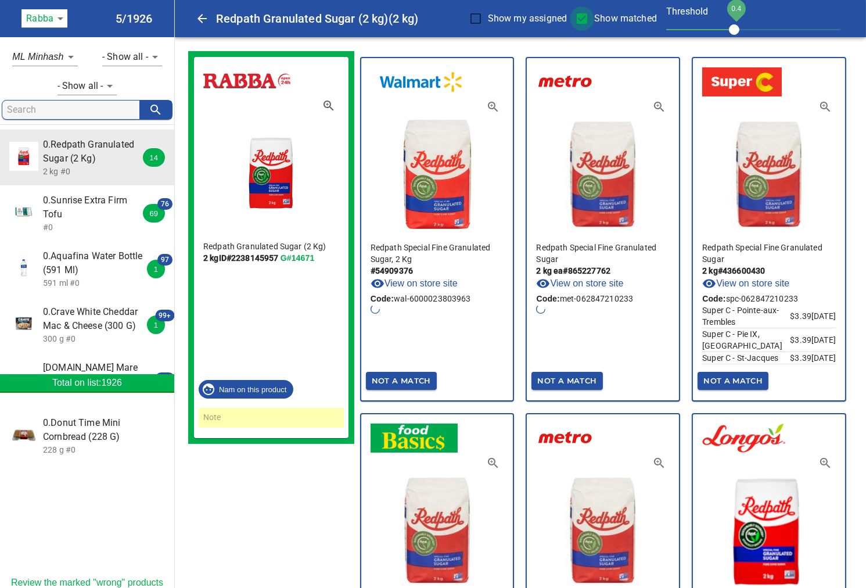
click at [591, 17] on input "Show matched" at bounding box center [582, 18] width 24 height 24
checkbox input "false"
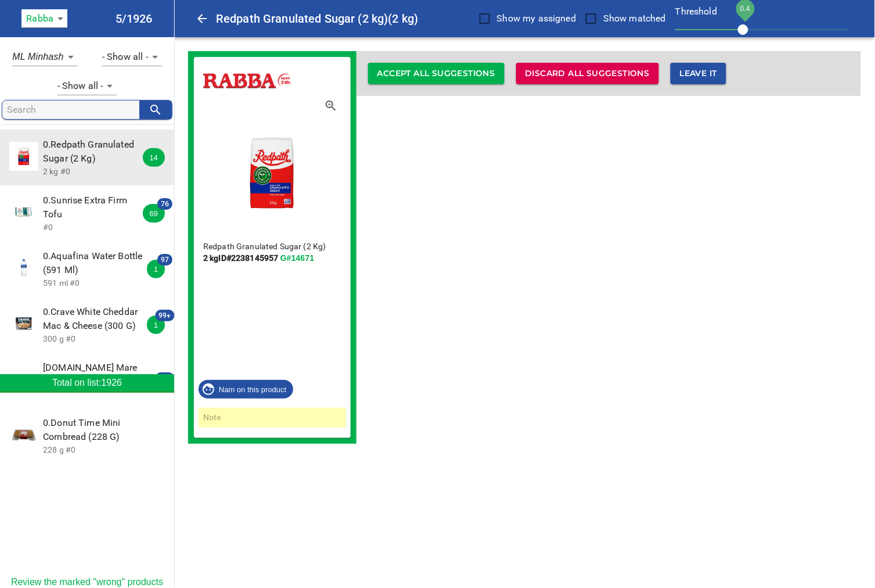
click at [452, 74] on span "Accept all suggestions" at bounding box center [437, 73] width 118 height 15
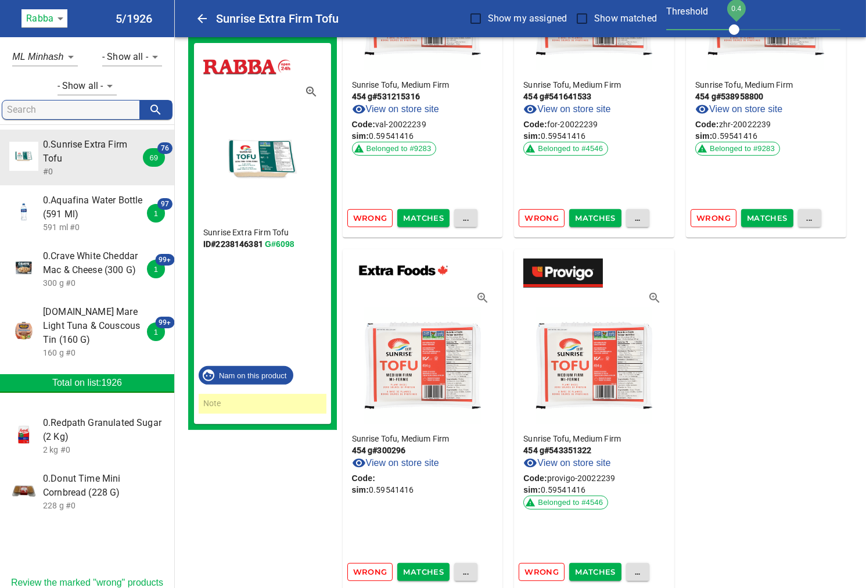
scroll to position [8710, 0]
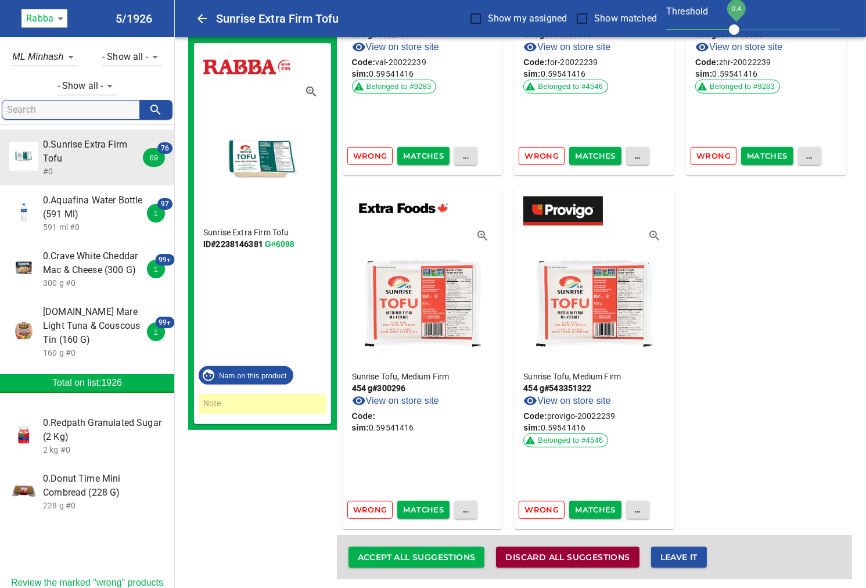
click at [581, 554] on span "Discard all suggestions" at bounding box center [567, 557] width 124 height 15
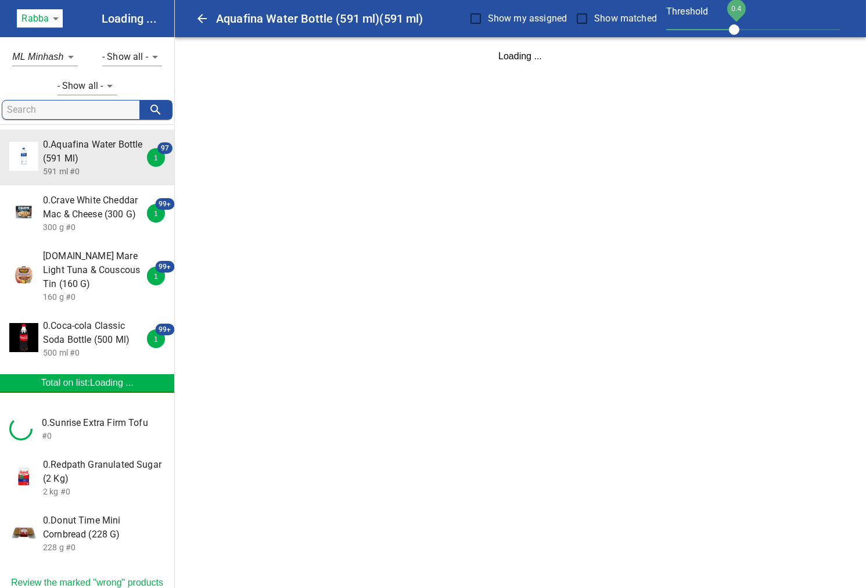
scroll to position [0, 0]
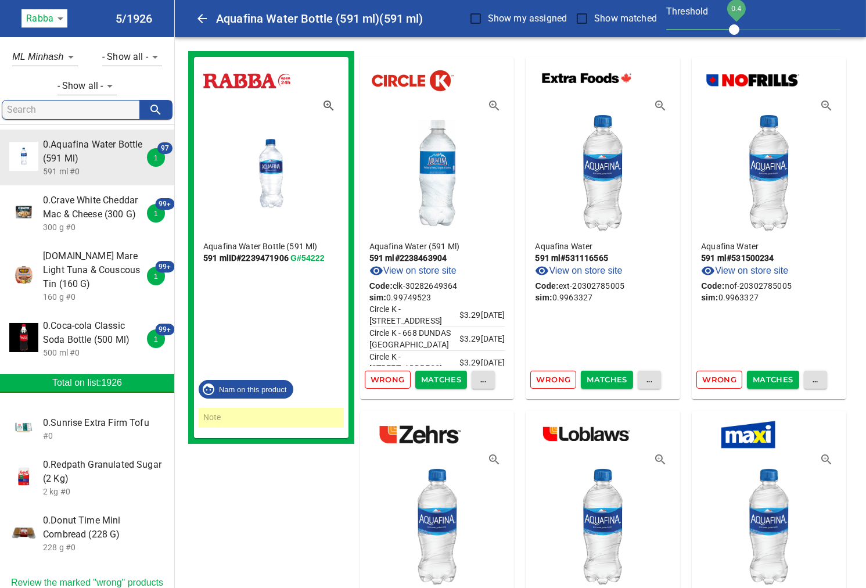
click at [433, 380] on span "Matches" at bounding box center [441, 379] width 41 height 13
click at [439, 379] on span "Matches" at bounding box center [441, 379] width 41 height 13
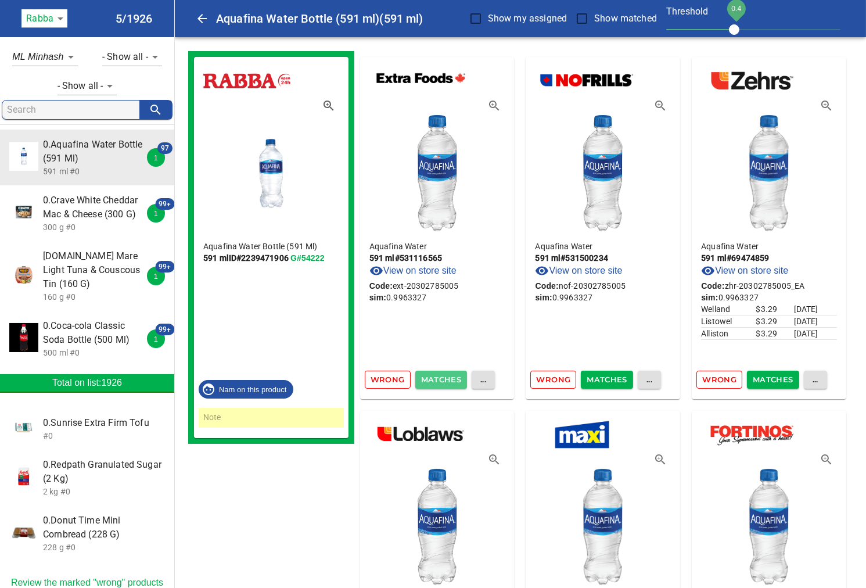
click at [439, 376] on span "Matches" at bounding box center [441, 379] width 41 height 13
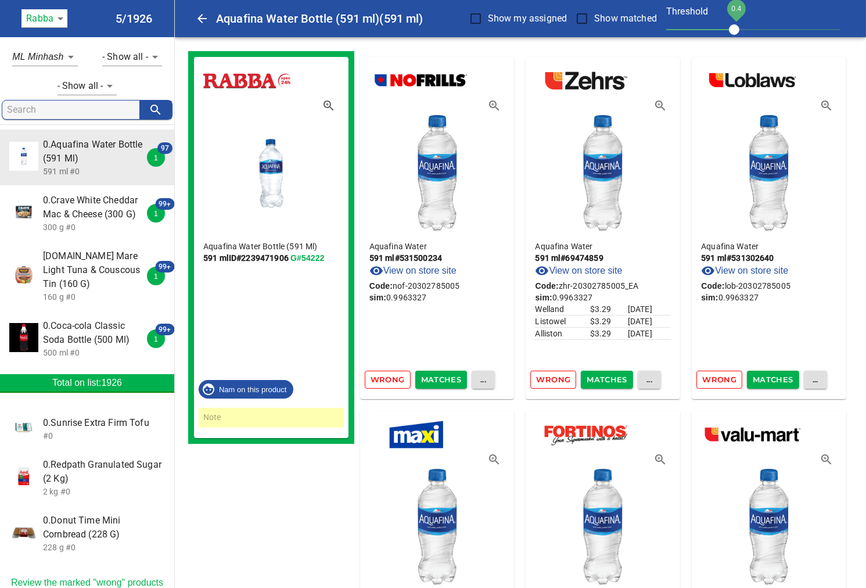
click at [450, 380] on span "Matches" at bounding box center [441, 379] width 41 height 13
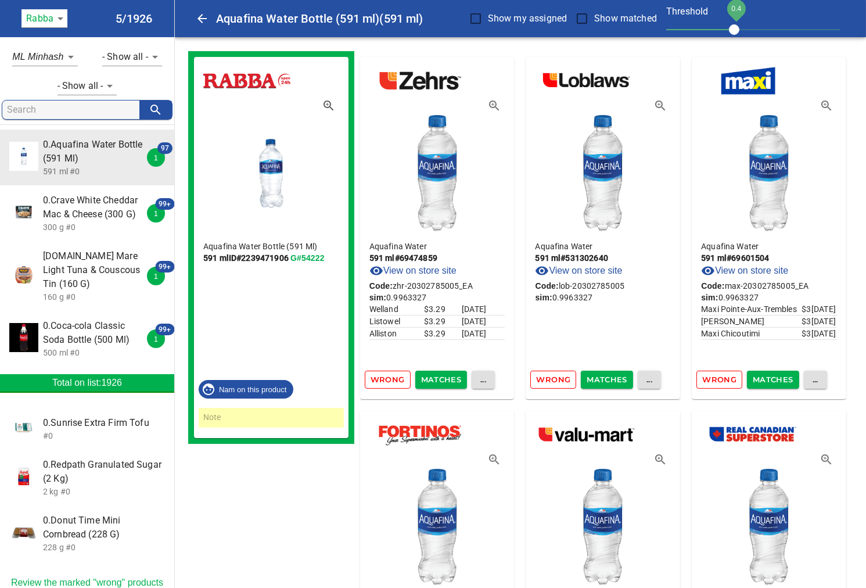
click at [439, 376] on span "Matches" at bounding box center [441, 379] width 41 height 13
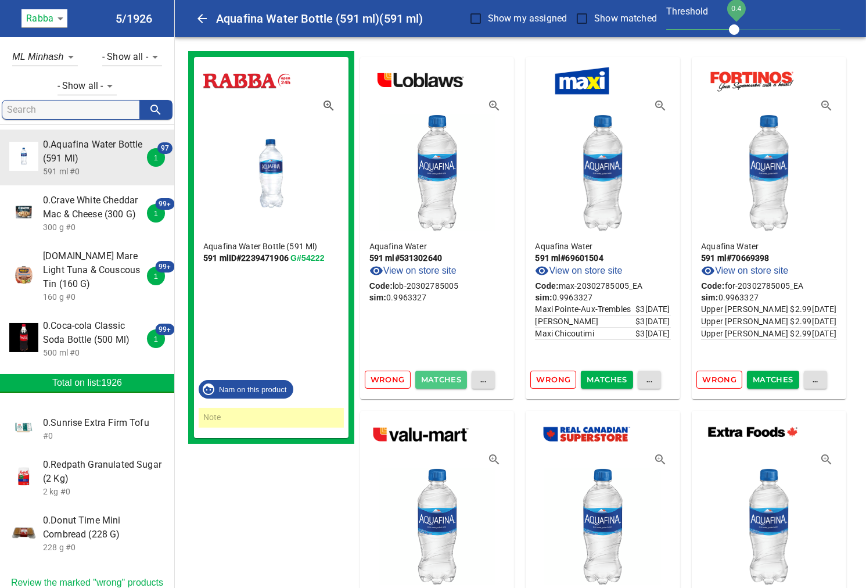
click at [445, 371] on button "Matches" at bounding box center [441, 380] width 52 height 18
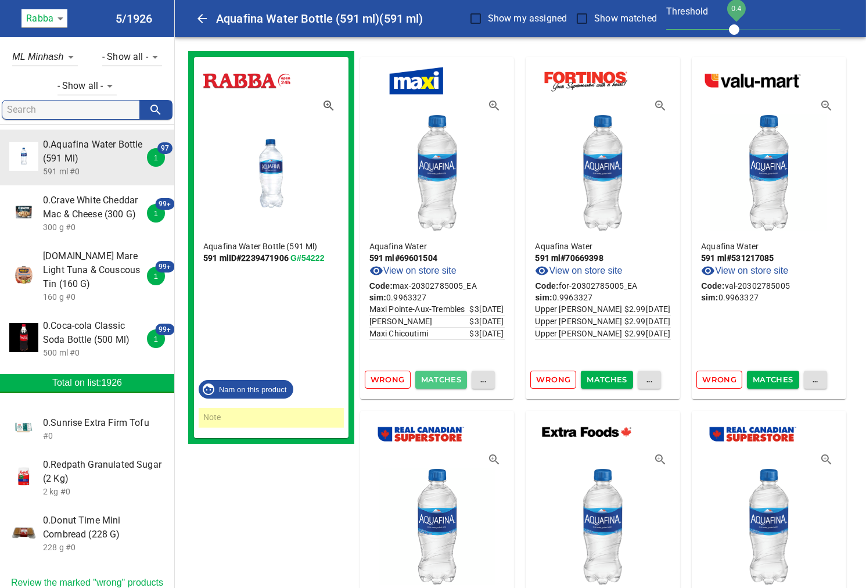
click at [440, 376] on span "Matches" at bounding box center [441, 379] width 41 height 13
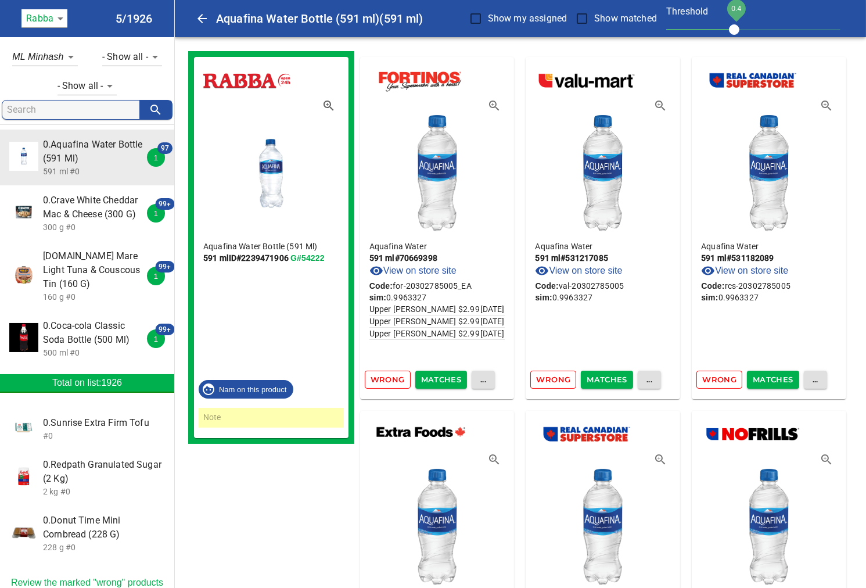
click at [444, 373] on span "Matches" at bounding box center [441, 379] width 41 height 13
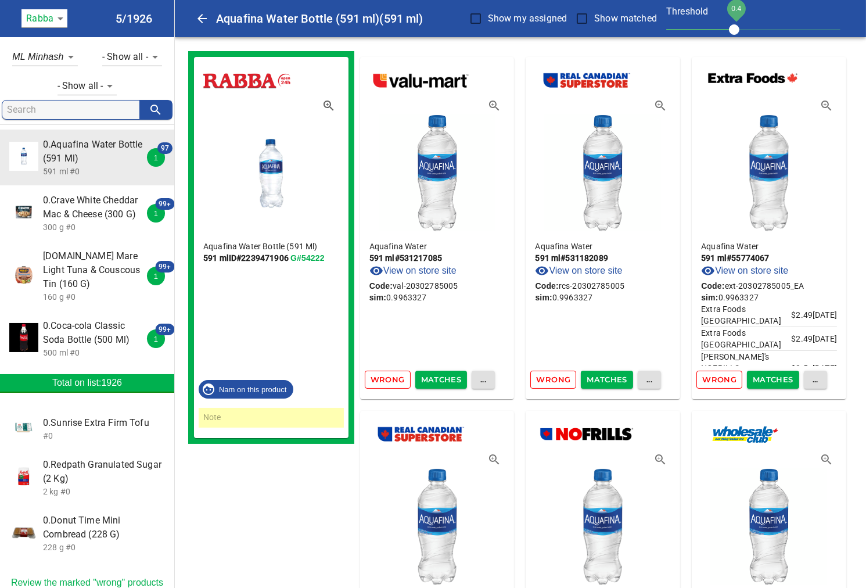
click at [445, 379] on span "Matches" at bounding box center [441, 379] width 41 height 13
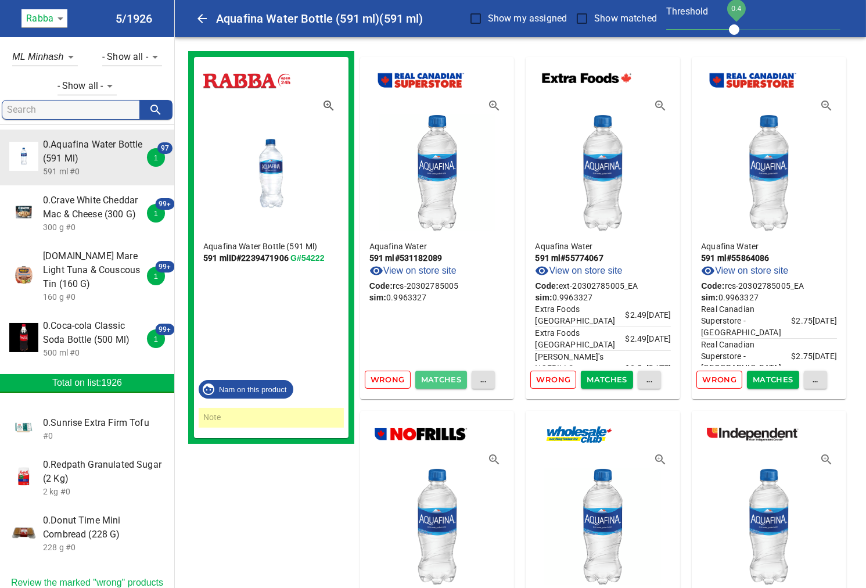
click at [444, 378] on span "Matches" at bounding box center [441, 379] width 41 height 13
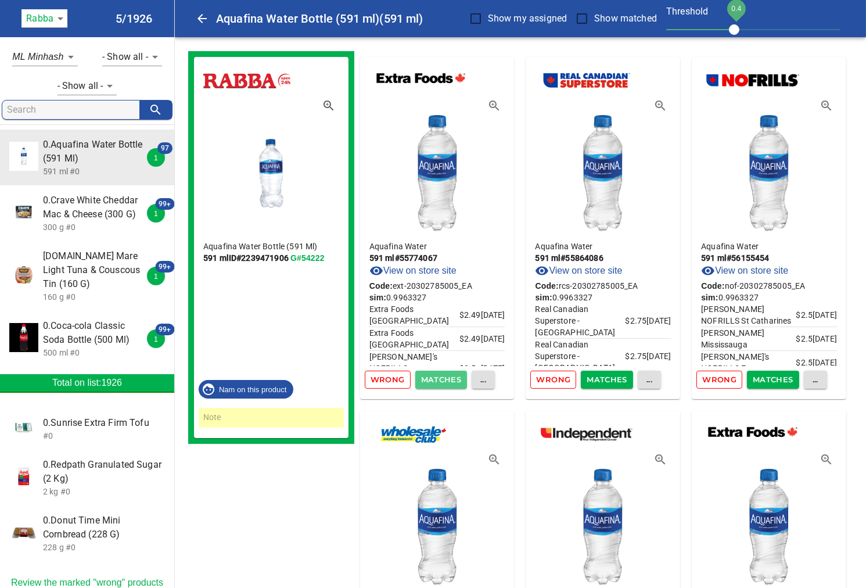
click at [437, 374] on span "Matches" at bounding box center [441, 379] width 41 height 13
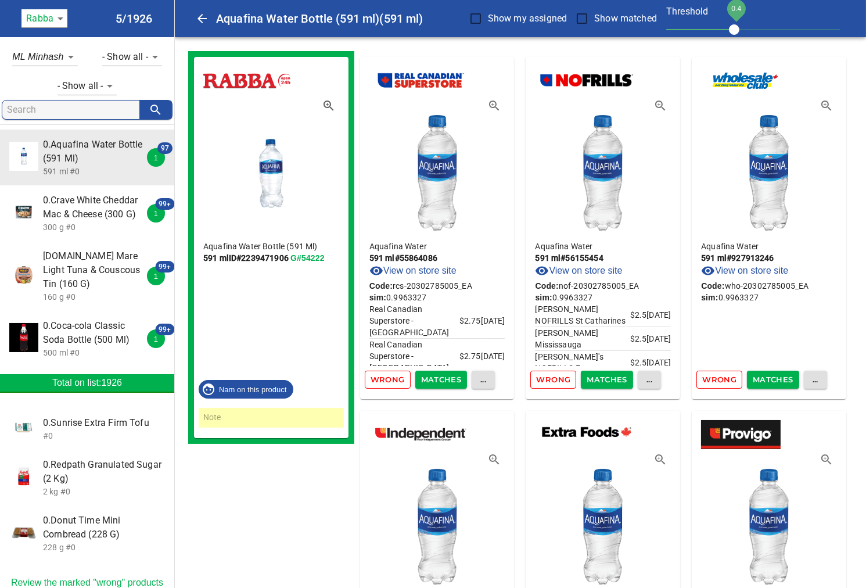
click at [439, 378] on span "Matches" at bounding box center [441, 379] width 41 height 13
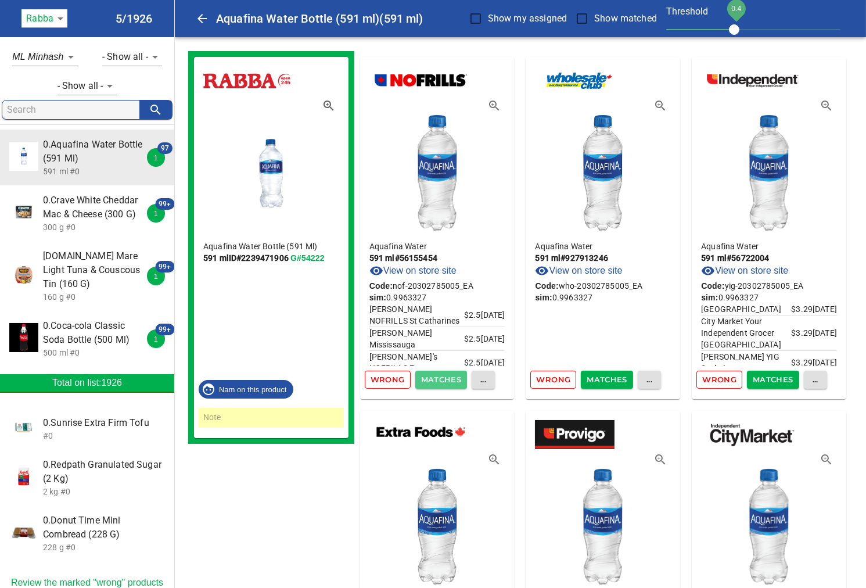
click at [430, 381] on span "Matches" at bounding box center [441, 379] width 41 height 13
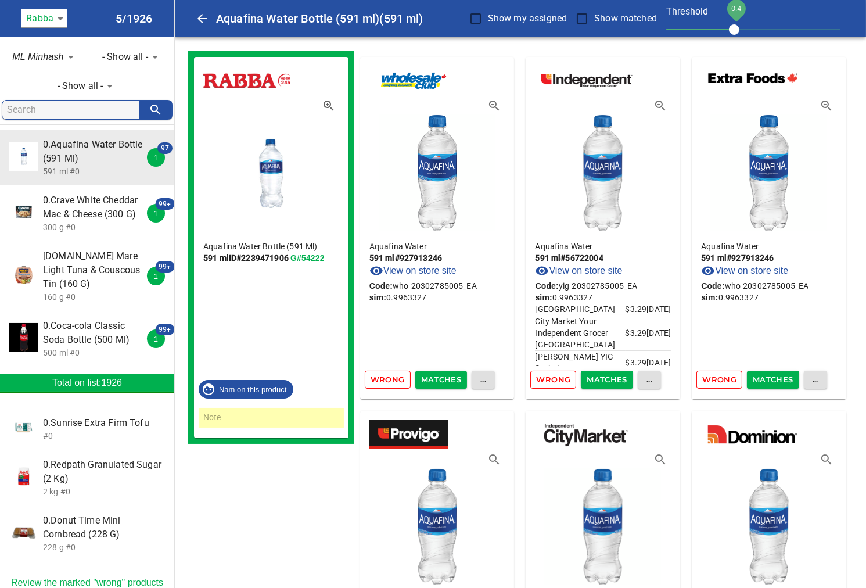
click at [445, 375] on span "Matches" at bounding box center [441, 379] width 41 height 13
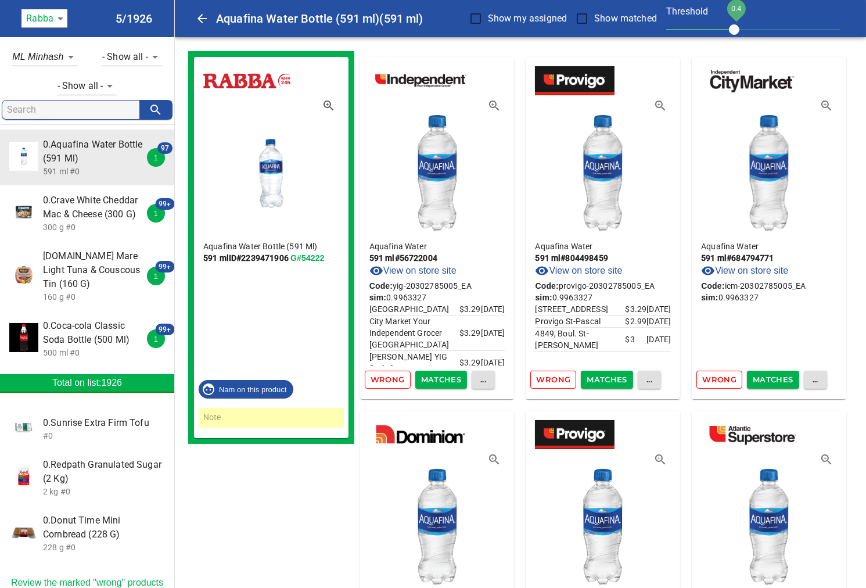
click at [450, 375] on span "Matches" at bounding box center [441, 379] width 41 height 13
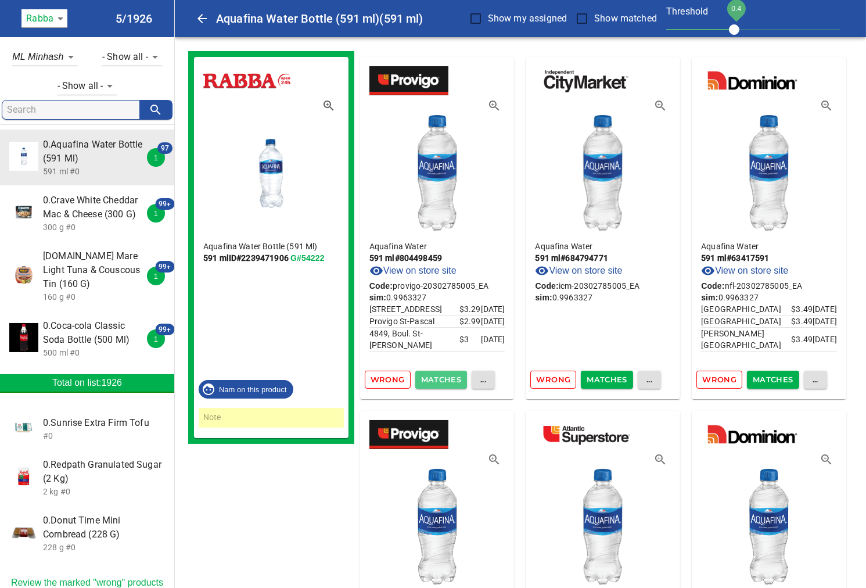
click at [445, 376] on span "Matches" at bounding box center [441, 379] width 41 height 13
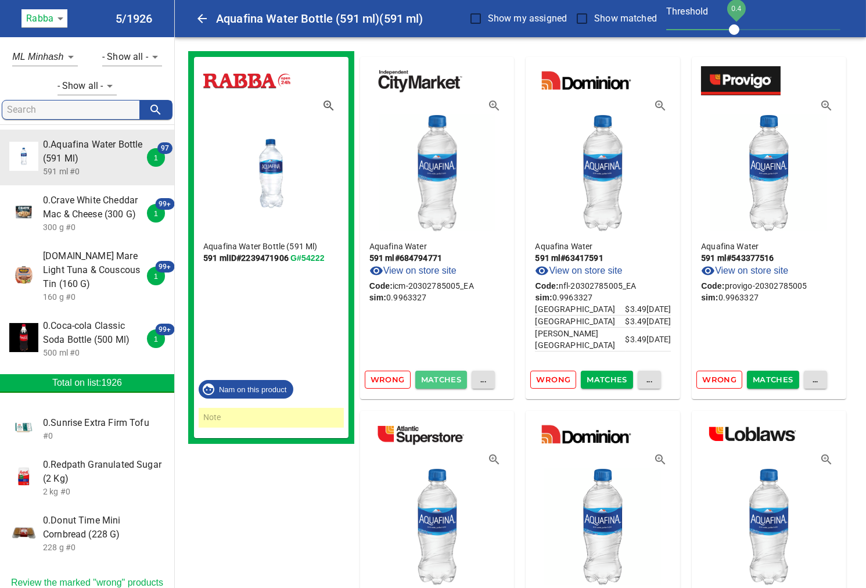
click at [446, 378] on span "Matches" at bounding box center [441, 379] width 41 height 13
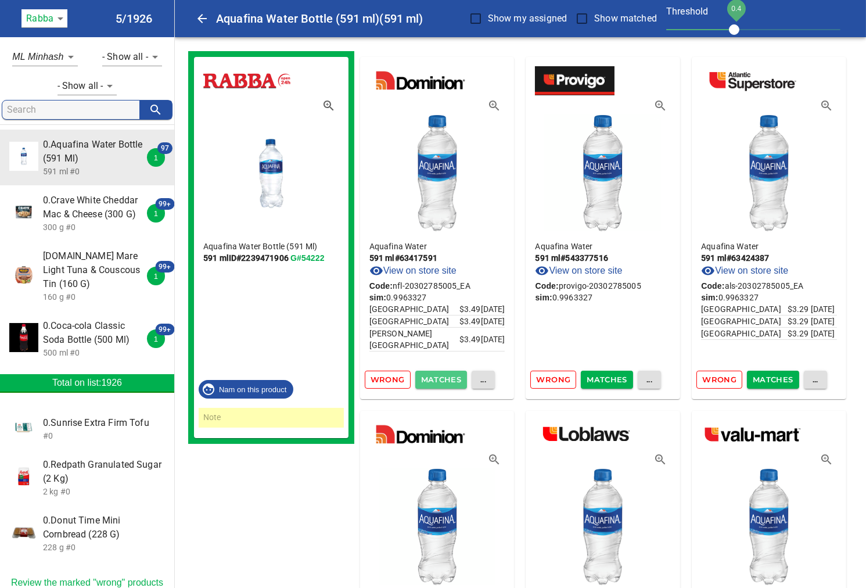
click at [446, 379] on span "Matches" at bounding box center [441, 379] width 41 height 13
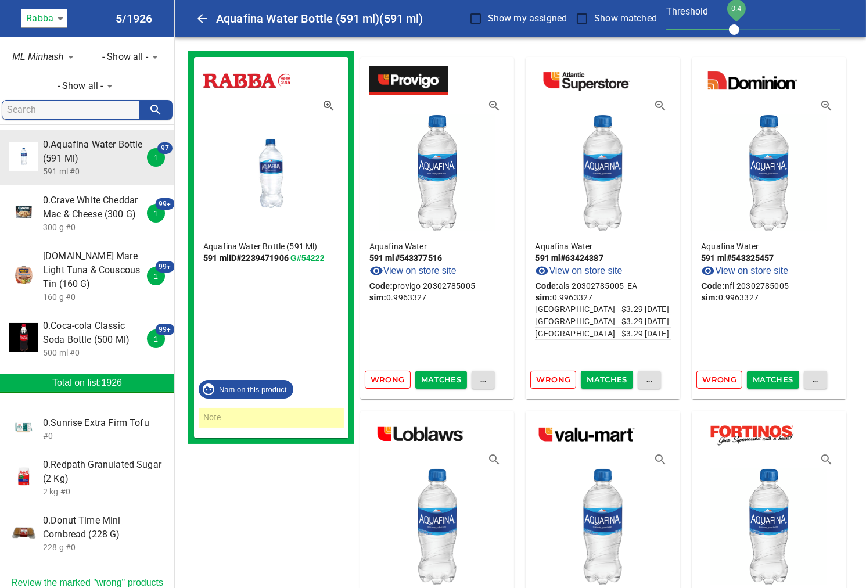
click at [445, 379] on span "Matches" at bounding box center [441, 379] width 41 height 13
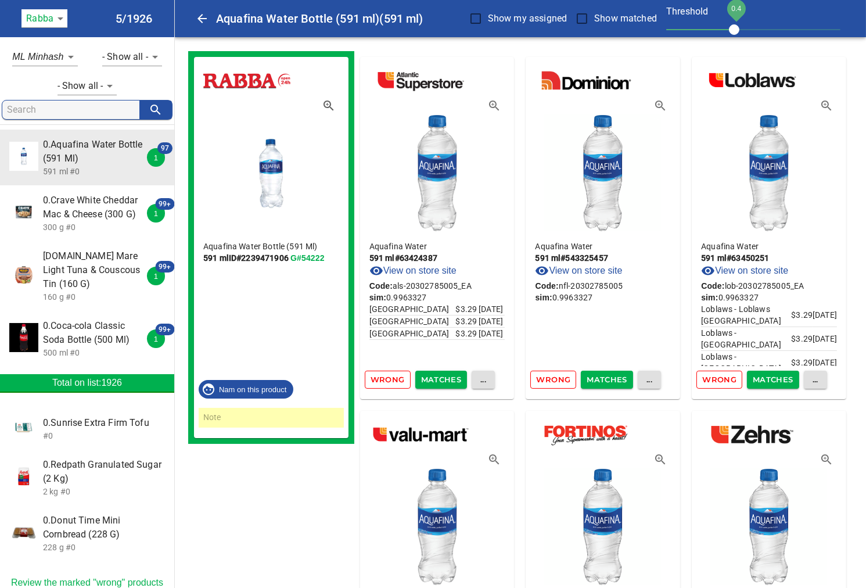
click at [445, 379] on span "Matches" at bounding box center [441, 379] width 41 height 13
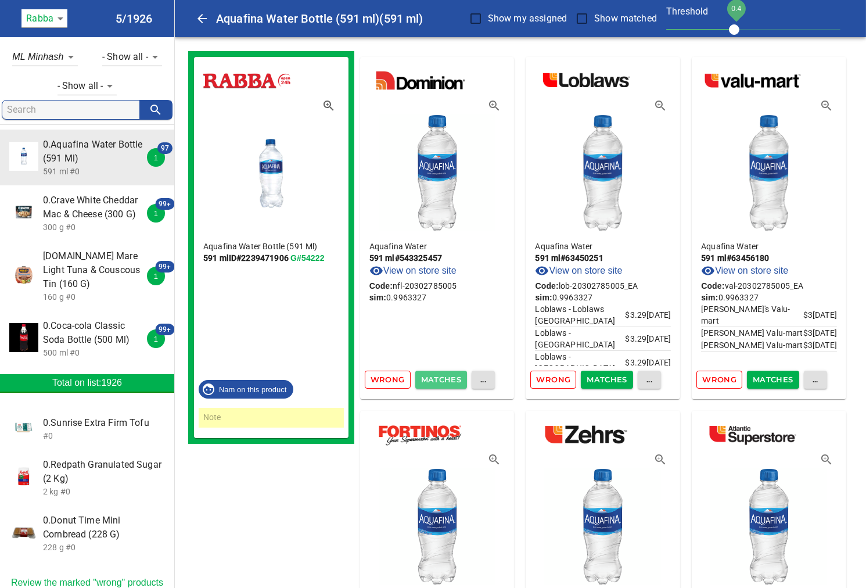
click at [439, 376] on span "Matches" at bounding box center [441, 379] width 41 height 13
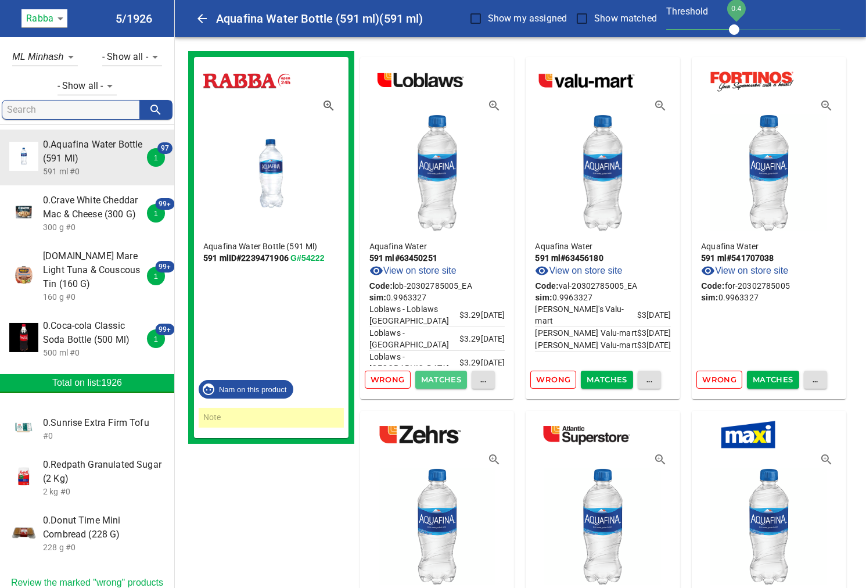
click at [439, 376] on span "Matches" at bounding box center [441, 379] width 41 height 13
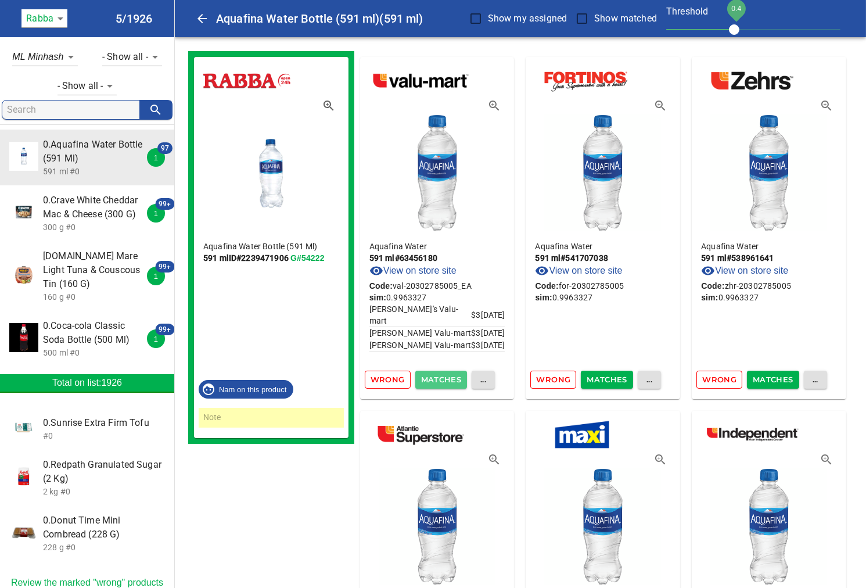
click at [439, 376] on span "Matches" at bounding box center [441, 379] width 41 height 13
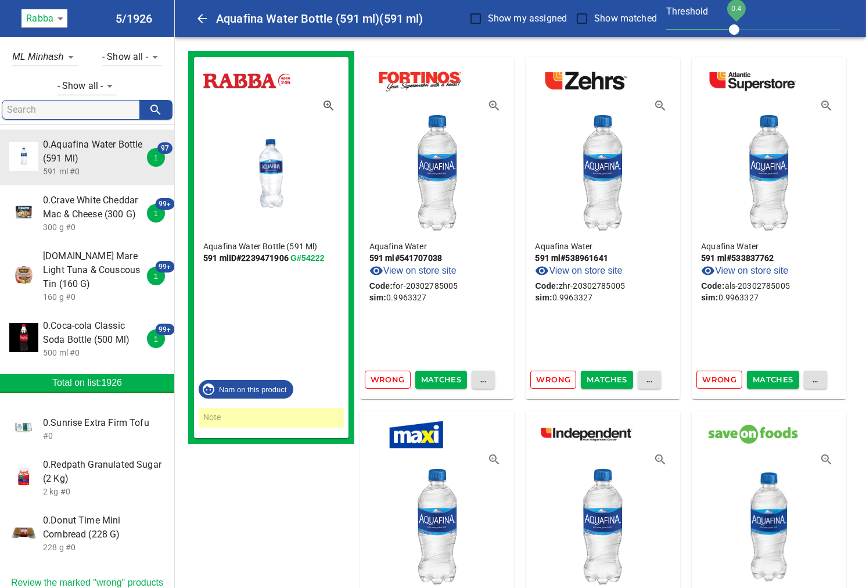
click at [439, 376] on span "Matches" at bounding box center [441, 379] width 41 height 13
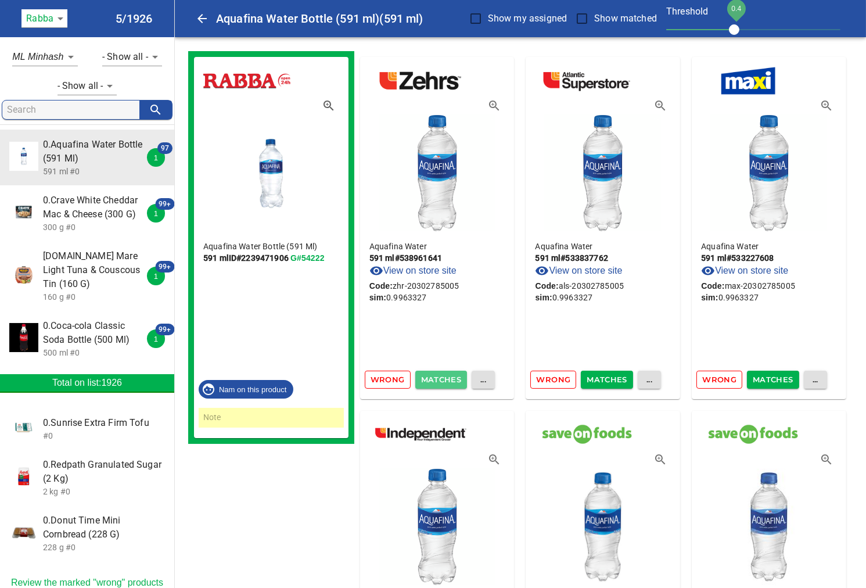
click at [441, 375] on span "Matches" at bounding box center [441, 379] width 41 height 13
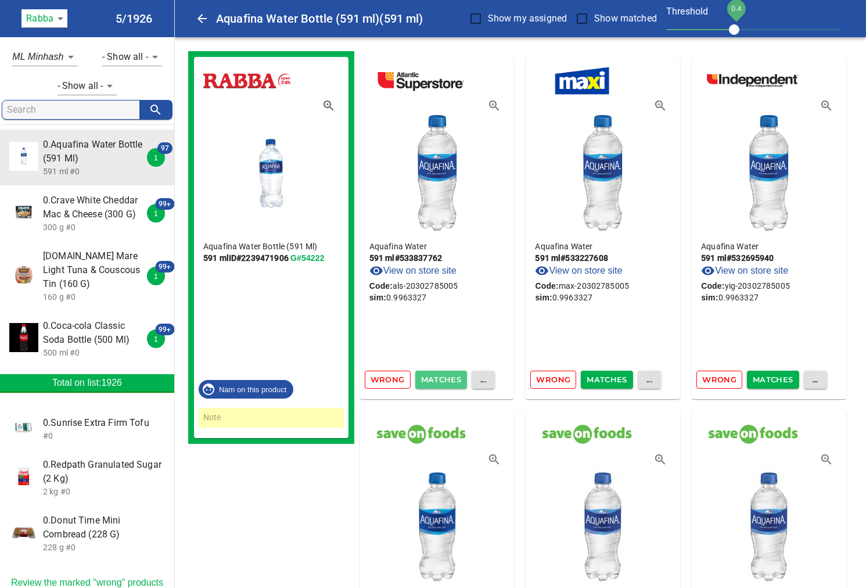
click at [443, 376] on span "Matches" at bounding box center [441, 379] width 41 height 13
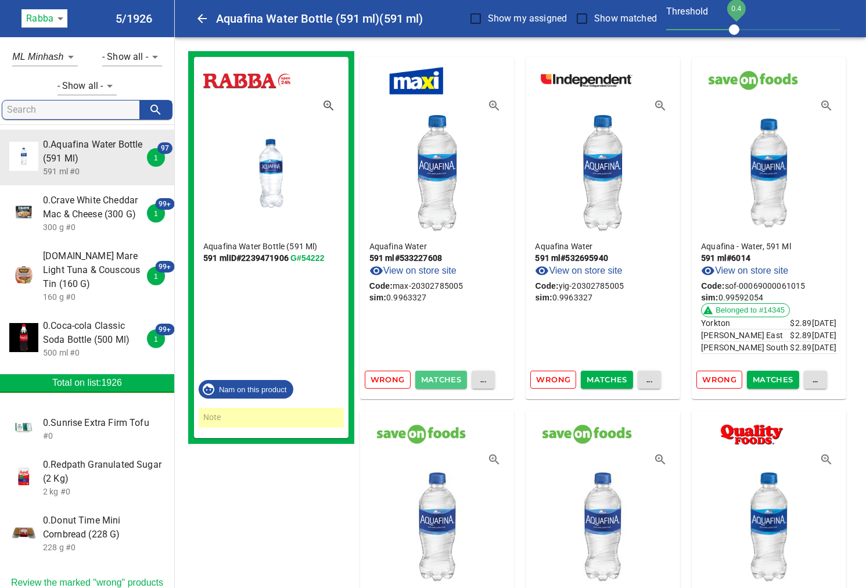
click at [447, 374] on span "Matches" at bounding box center [441, 379] width 41 height 13
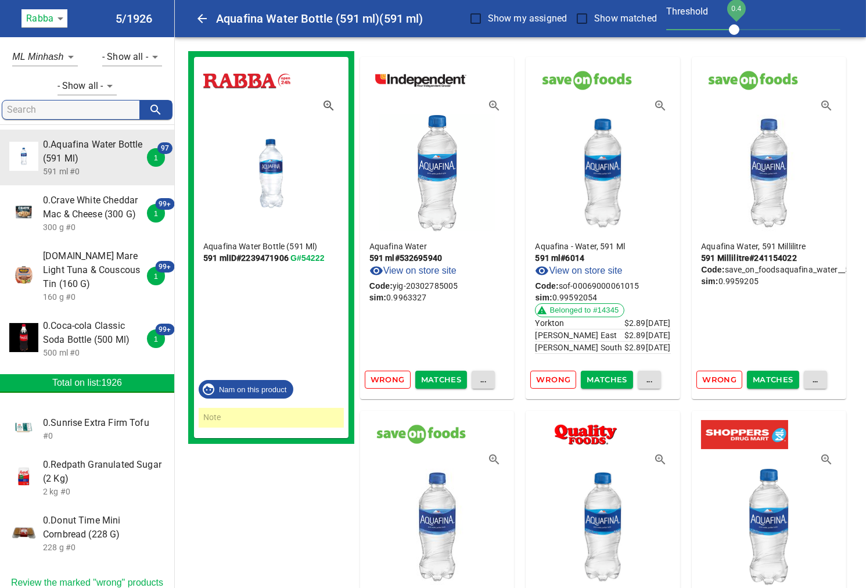
click at [446, 375] on span "Matches" at bounding box center [441, 379] width 41 height 13
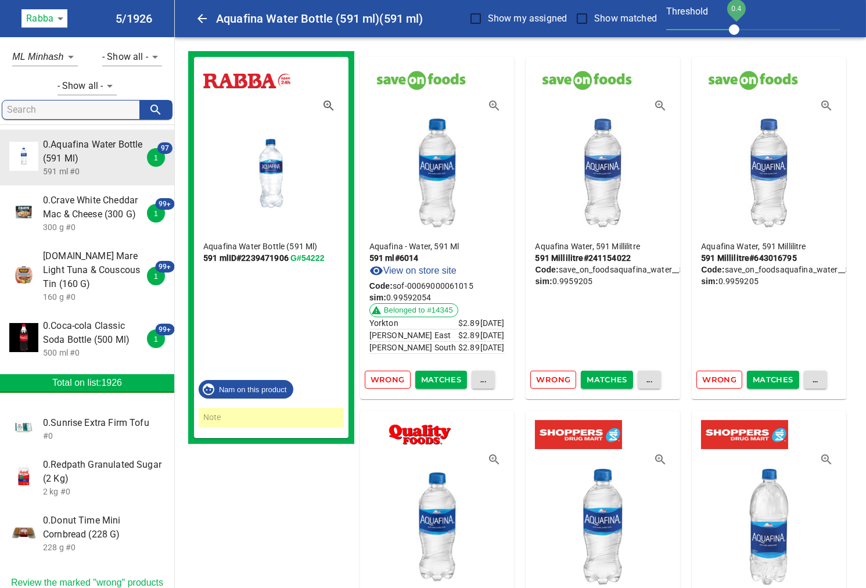
click at [437, 379] on span "Matches" at bounding box center [441, 379] width 41 height 13
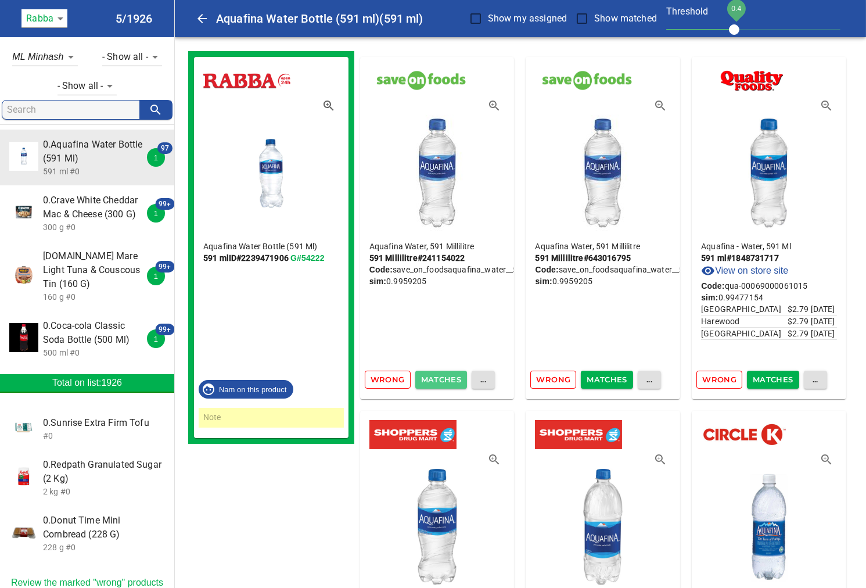
click at [440, 380] on span "Matches" at bounding box center [441, 379] width 41 height 13
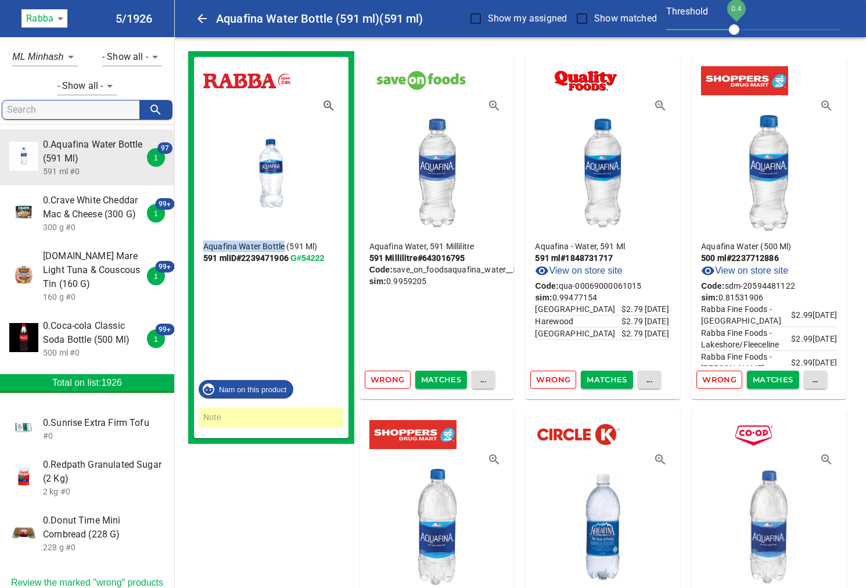
drag, startPoint x: 283, startPoint y: 246, endPoint x: 204, endPoint y: 243, distance: 78.5
click at [204, 243] on p "Aquafina Water Bottle (591 Ml)" at bounding box center [271, 246] width 136 height 12
copy p "Aquafina Water Bottle"
click at [444, 375] on span "Matches" at bounding box center [441, 379] width 41 height 13
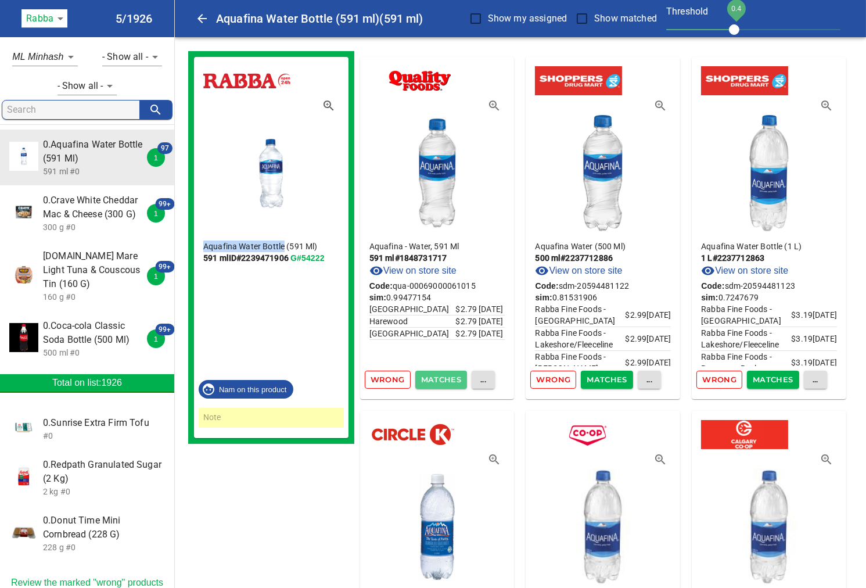
click at [444, 375] on span "Matches" at bounding box center [441, 379] width 41 height 13
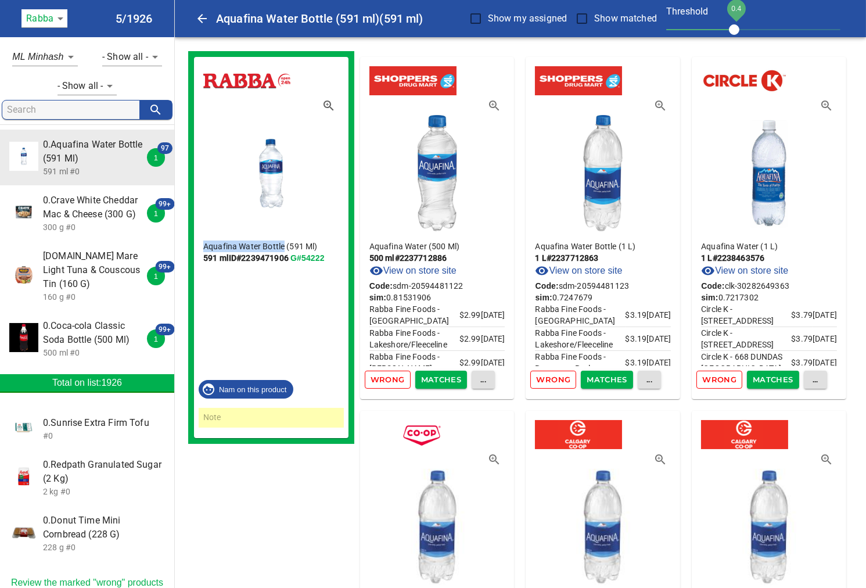
click at [390, 380] on span "Wrong" at bounding box center [388, 379] width 34 height 13
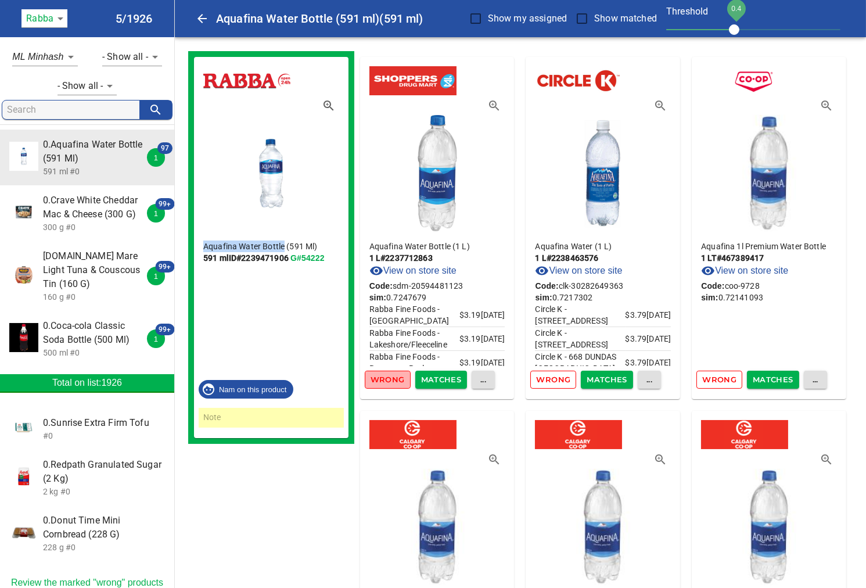
click at [394, 380] on span "Wrong" at bounding box center [388, 379] width 34 height 13
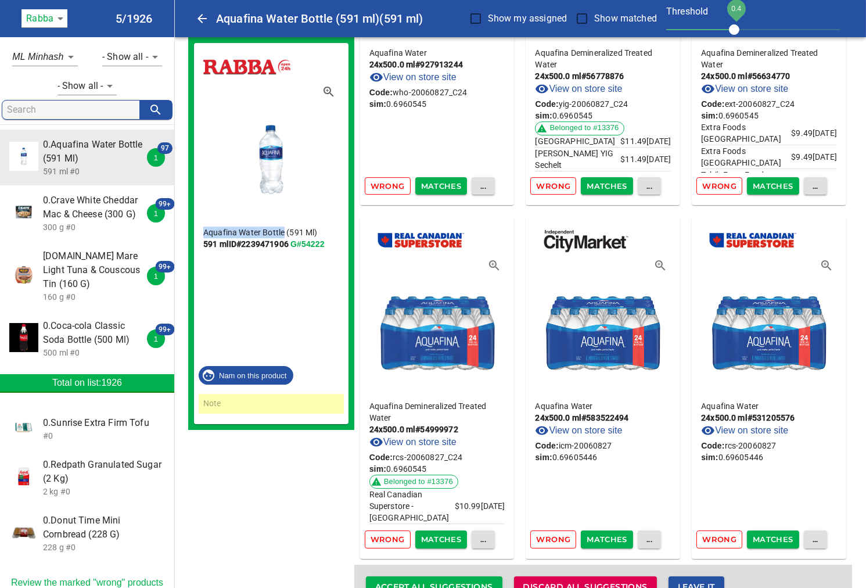
scroll to position [6943, 0]
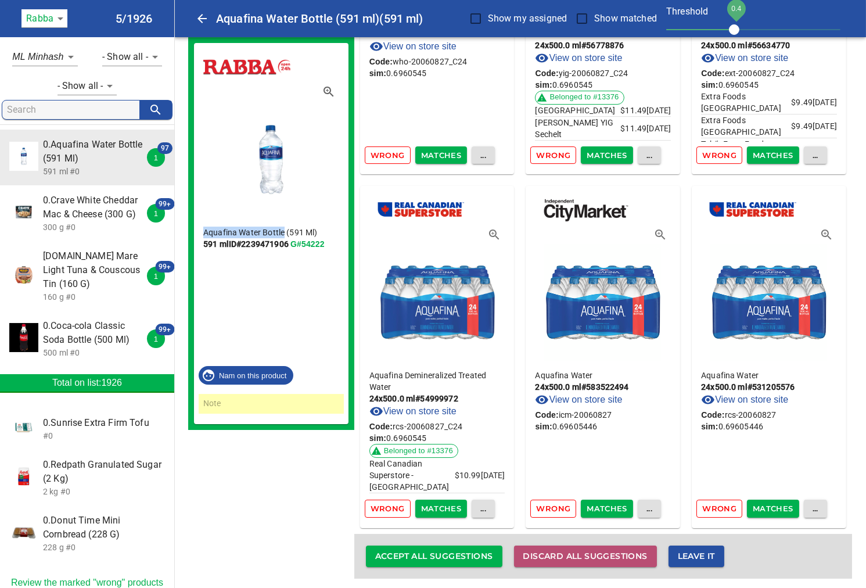
click at [621, 555] on span "Discard all suggestions" at bounding box center [585, 556] width 124 height 15
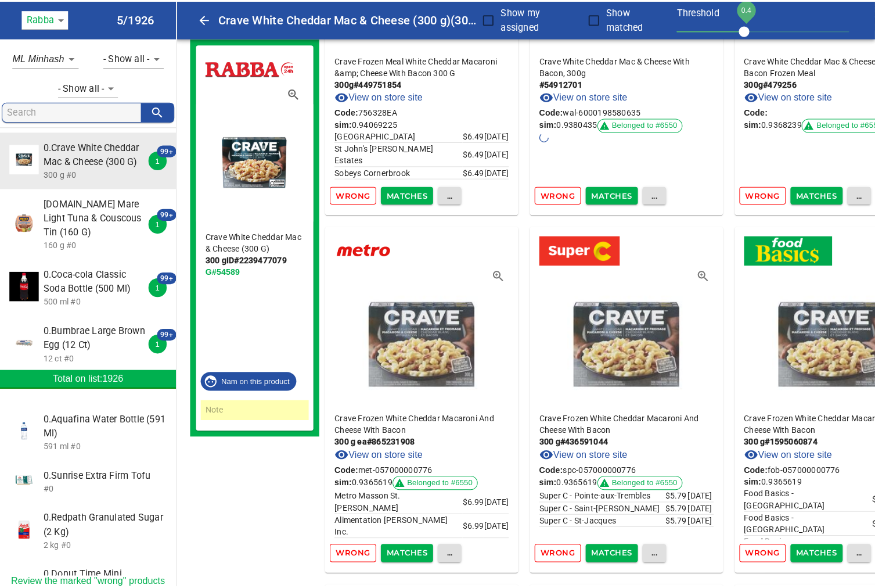
scroll to position [903, 0]
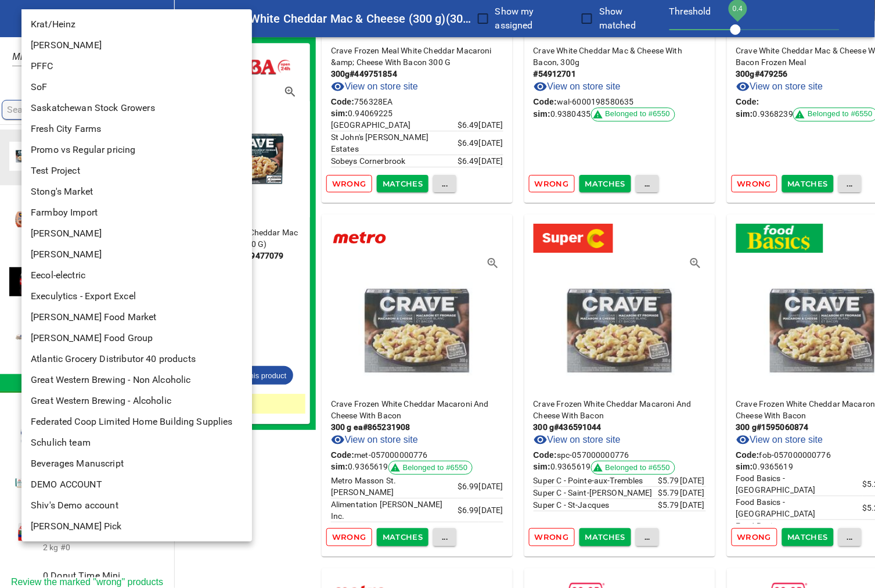
scroll to position [83, 0]
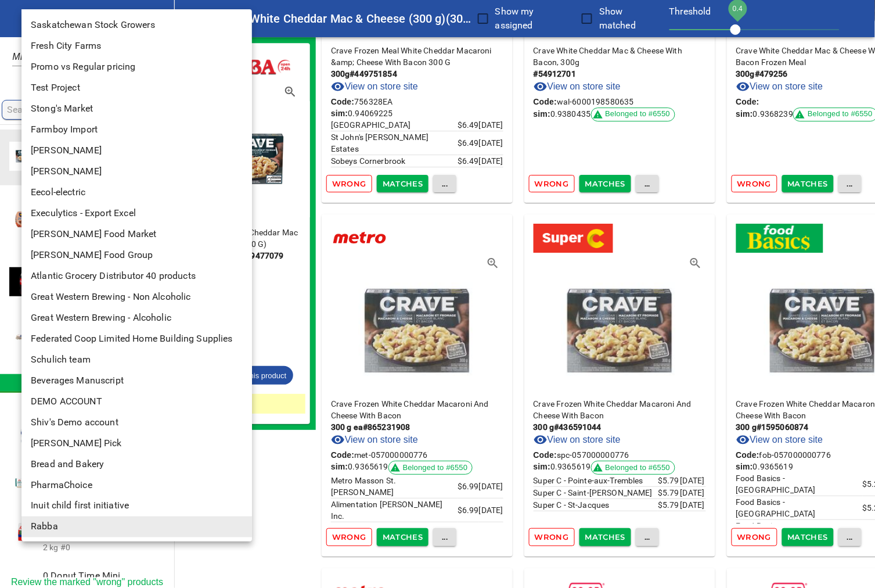
click at [8, 2] on div at bounding box center [437, 294] width 875 height 588
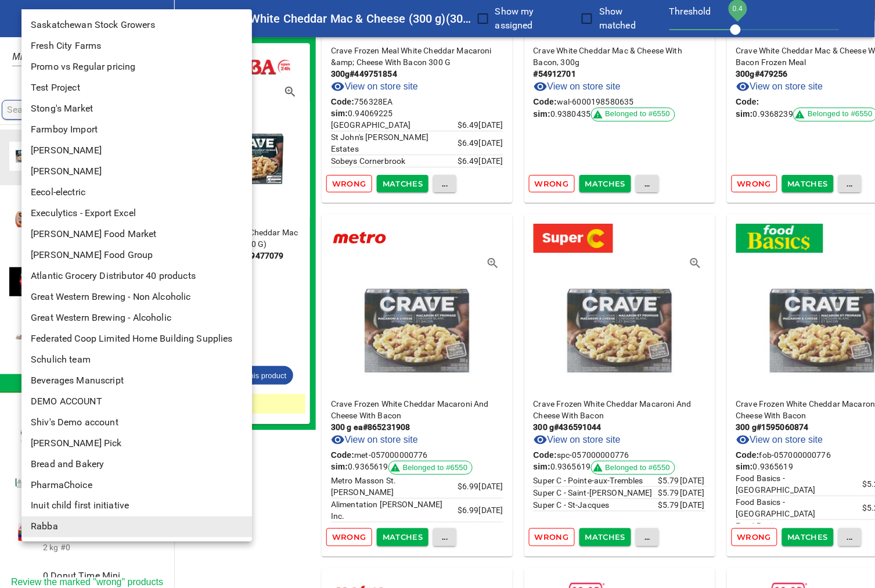
click at [10, 16] on div at bounding box center [437, 294] width 875 height 588
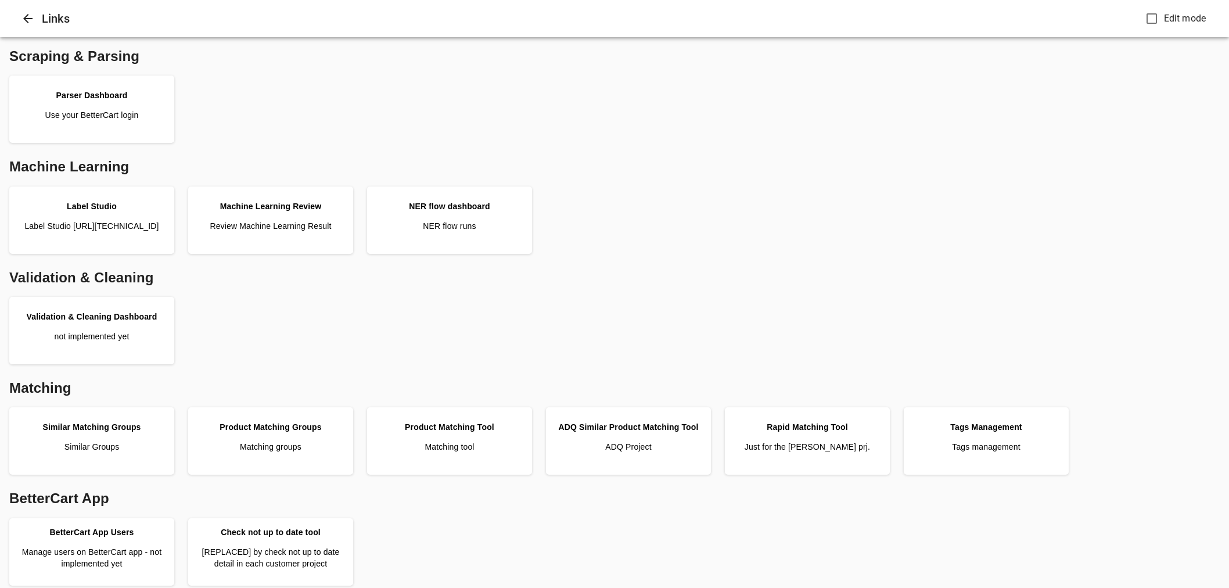
scroll to position [258, 0]
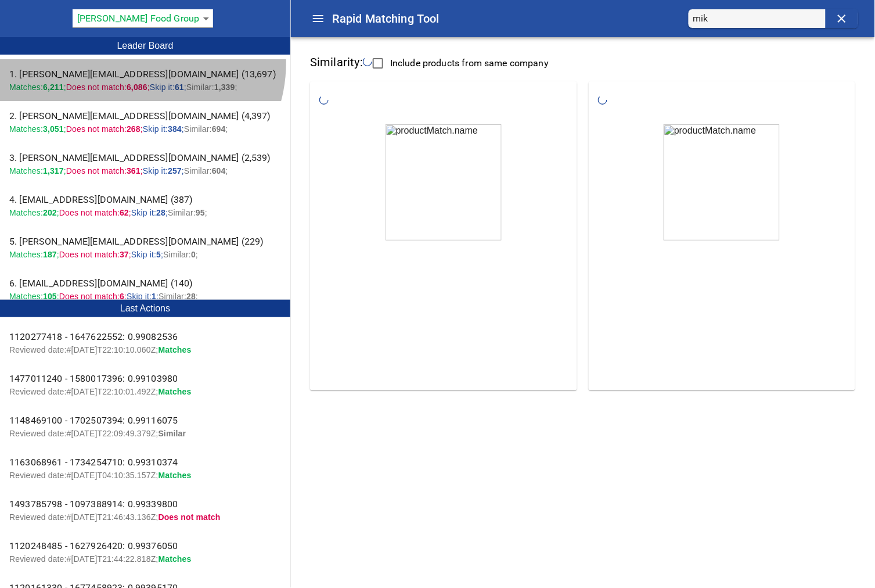
click at [136, 63] on div "1. elise@bettercart.ca (13,697) Matches: 6,211 ; Does not match: 6,086 ; Skip i…" at bounding box center [145, 80] width 290 height 42
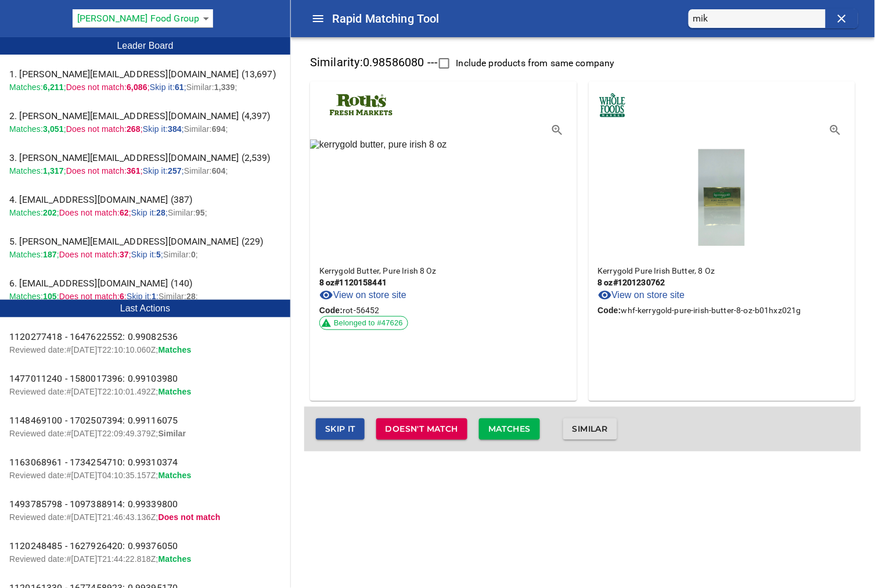
click at [741, 20] on input "mik" at bounding box center [760, 18] width 132 height 19
type input "milk"
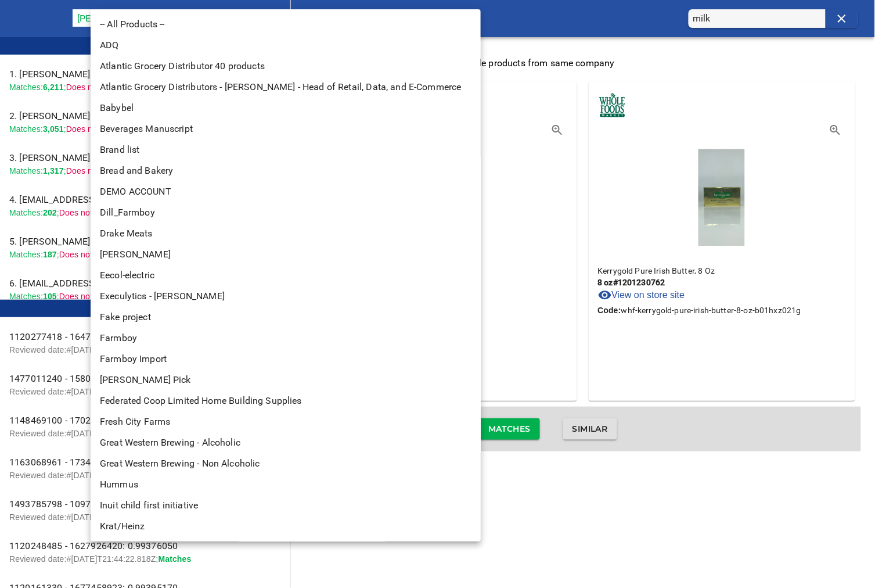
click at [182, 16] on body "tspan { white-space: pre; } Rapid Matching Tool milk Pattison Food Group 128 Le…" at bounding box center [437, 232] width 875 height 465
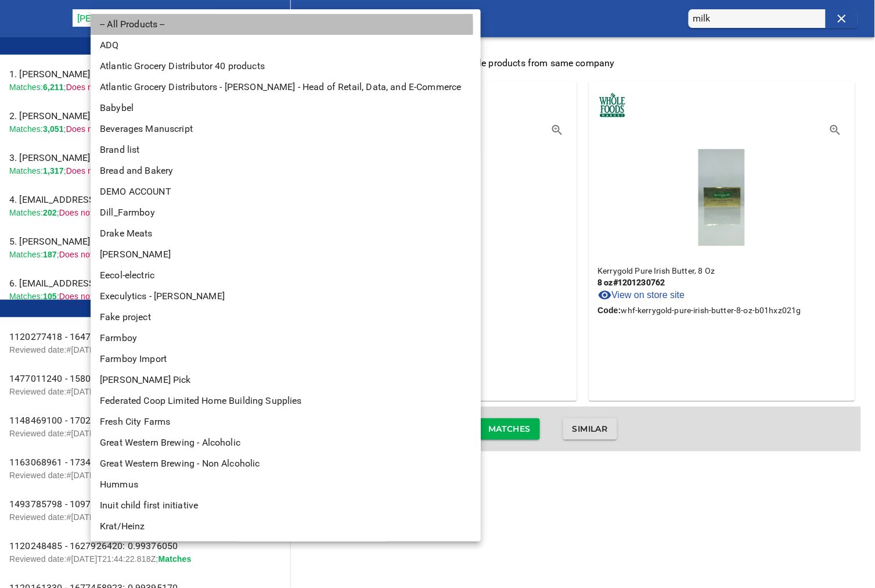
click at [146, 27] on li "-- All Products --" at bounding box center [291, 24] width 400 height 21
type input "0"
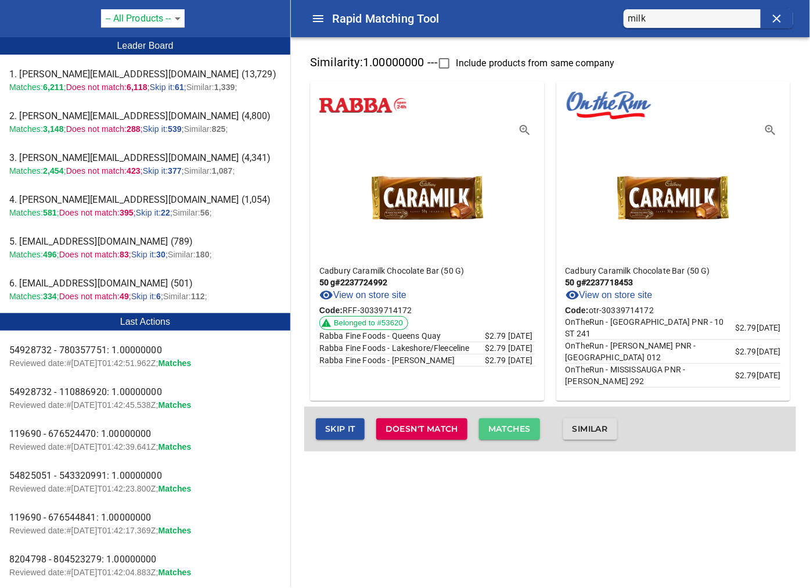
click at [527, 430] on span "Matches" at bounding box center [509, 429] width 42 height 15
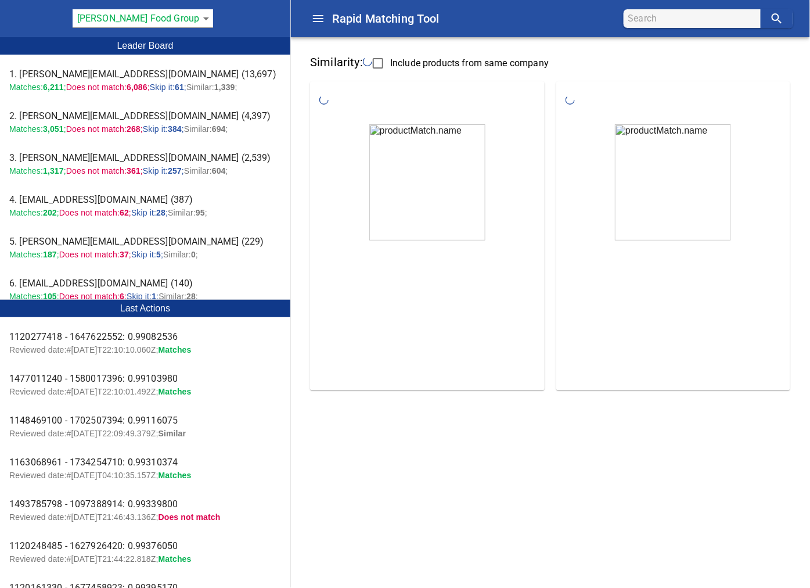
click at [186, 17] on body "tspan { white-space: pre; } Rapid Matching Tool [PERSON_NAME] Food Group 128 Le…" at bounding box center [405, 205] width 810 height 410
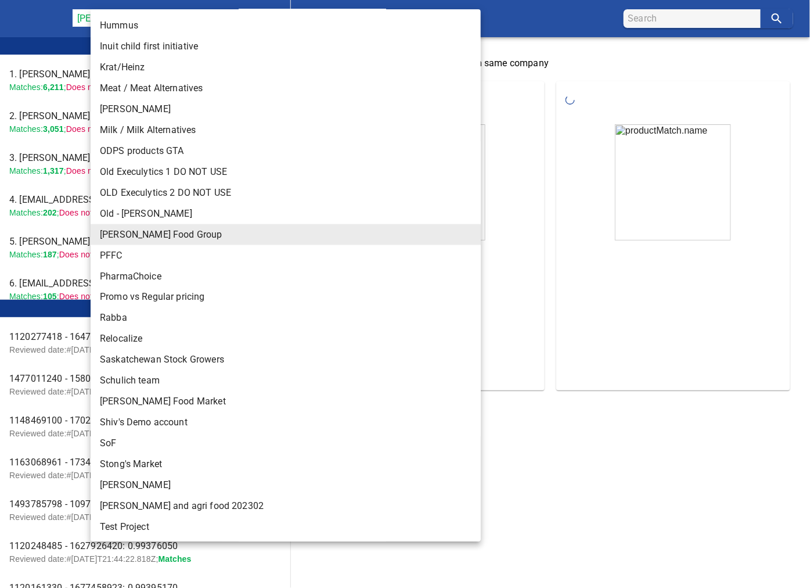
scroll to position [480, 0]
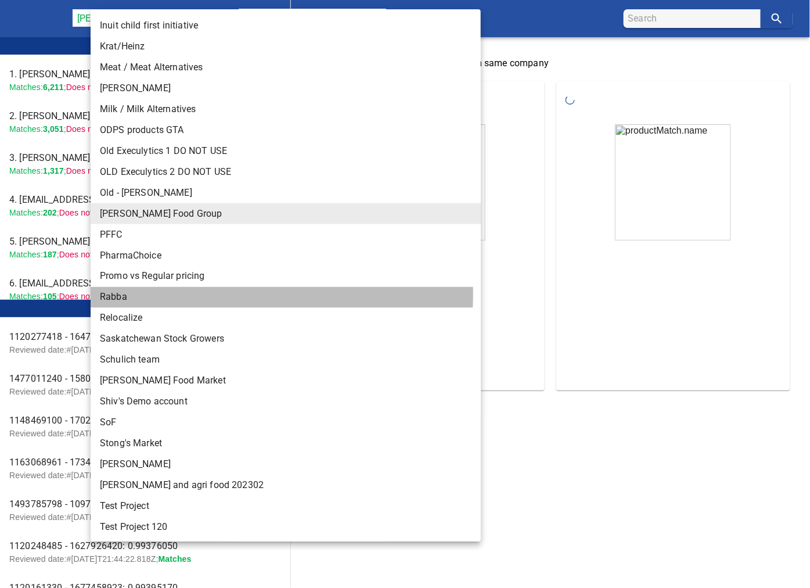
click at [170, 293] on li "Rabba" at bounding box center [291, 297] width 400 height 21
type input "142"
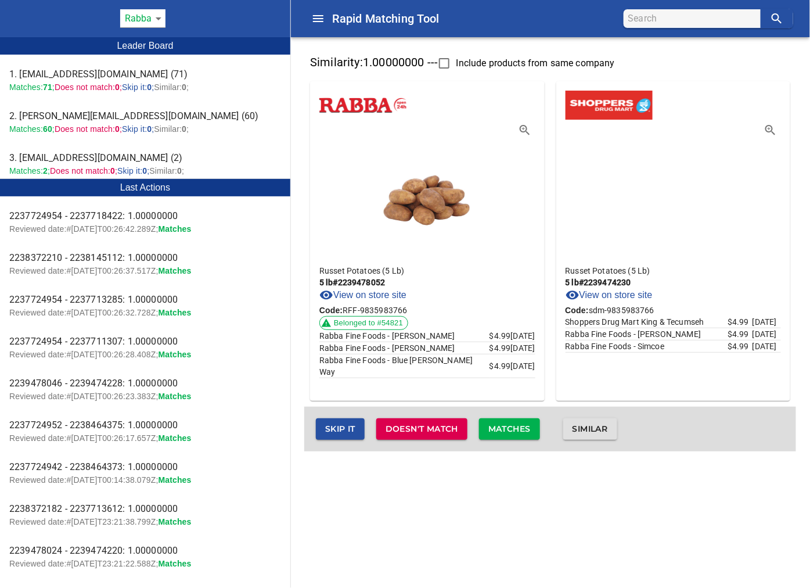
click at [672, 14] on input "search" at bounding box center [694, 18] width 132 height 19
type input "Dry"
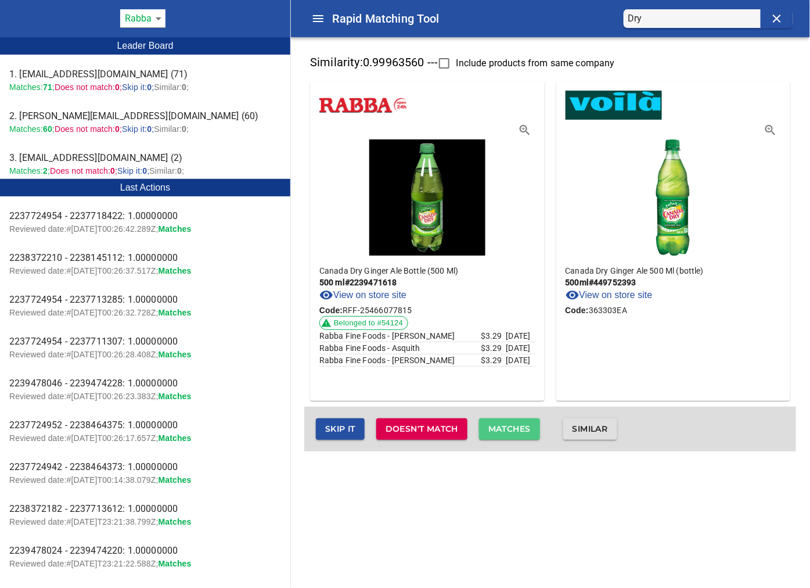
click at [518, 426] on span "Matches" at bounding box center [509, 429] width 42 height 15
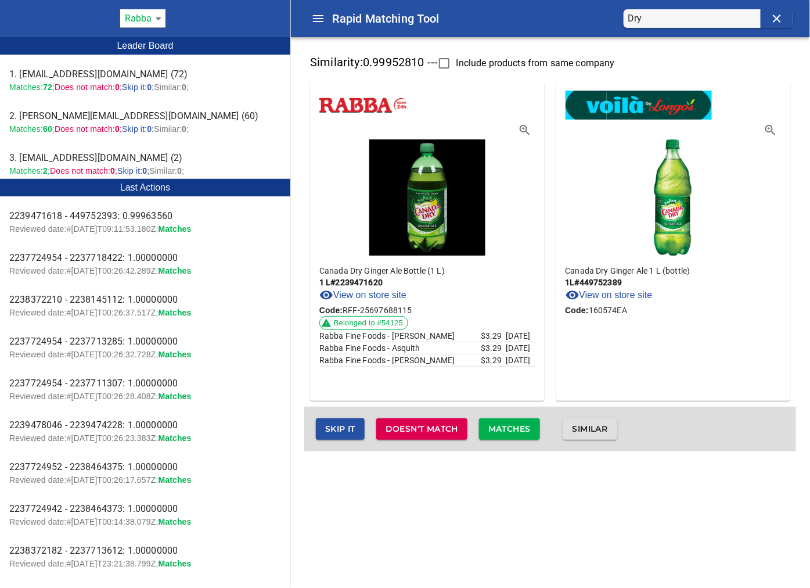
click at [518, 426] on span "Matches" at bounding box center [509, 429] width 42 height 15
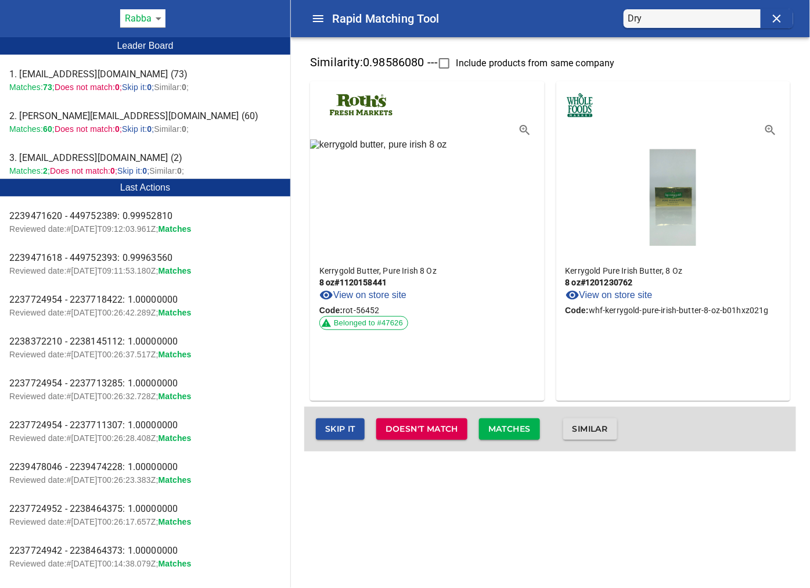
click at [730, 16] on input "Dry" at bounding box center [694, 18] width 132 height 19
click at [779, 19] on icon "clear" at bounding box center [777, 19] width 14 height 14
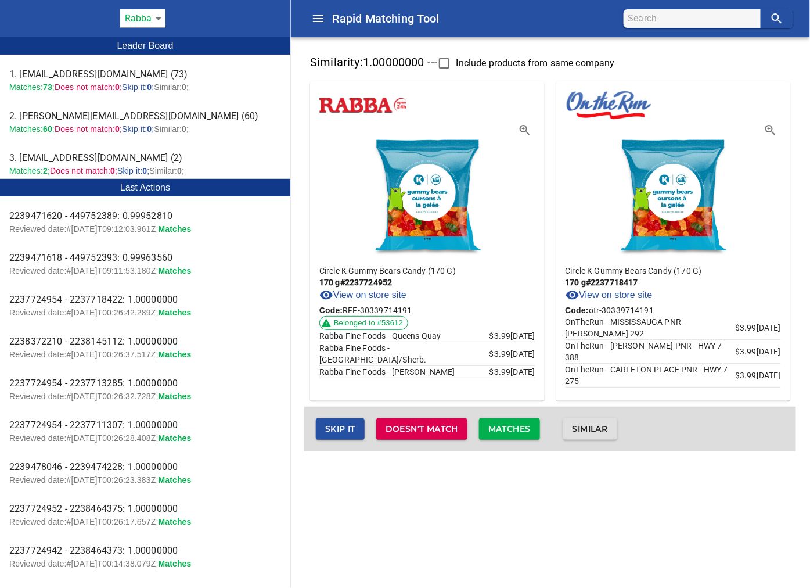
click at [691, 19] on input "search" at bounding box center [694, 18] width 132 height 19
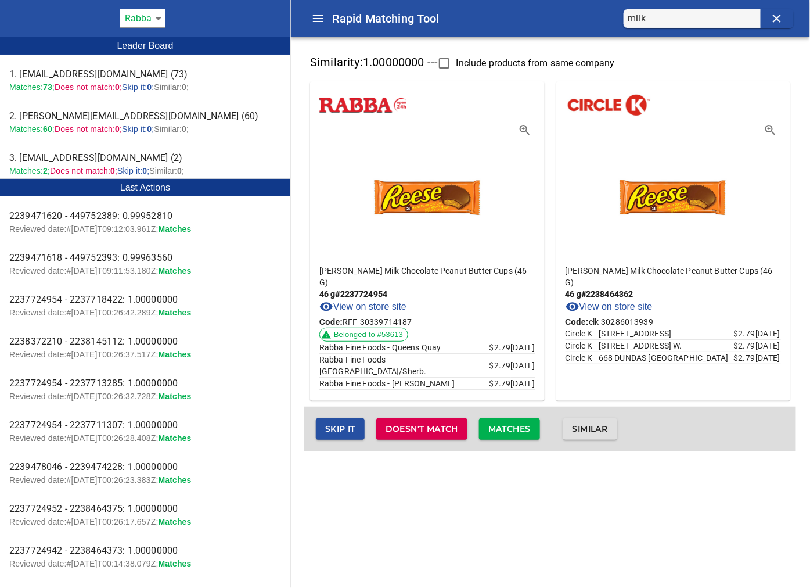
click at [512, 424] on span "Matches" at bounding box center [509, 429] width 42 height 15
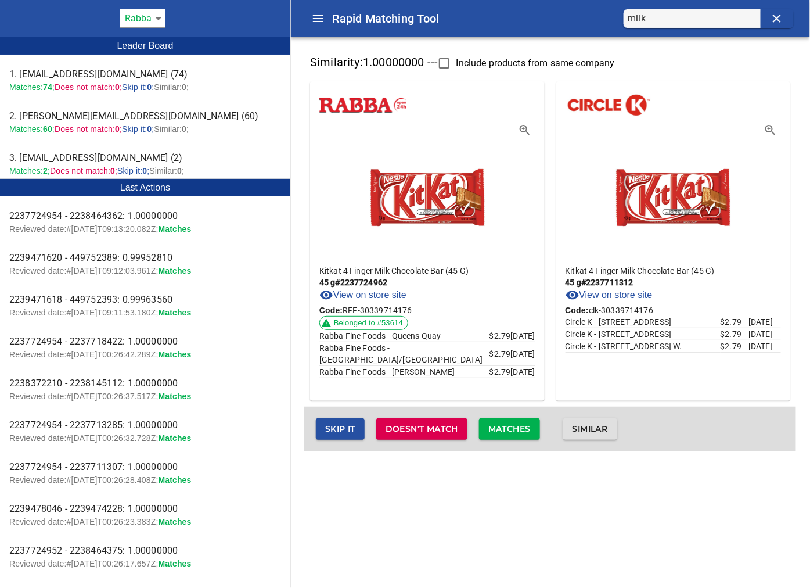
click at [512, 424] on span "Matches" at bounding box center [509, 429] width 42 height 15
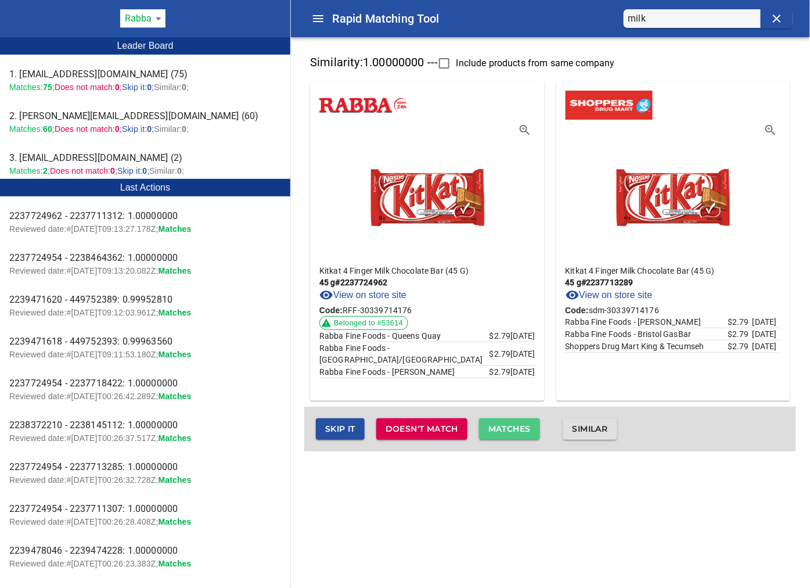
click at [512, 424] on span "Matches" at bounding box center [509, 429] width 42 height 15
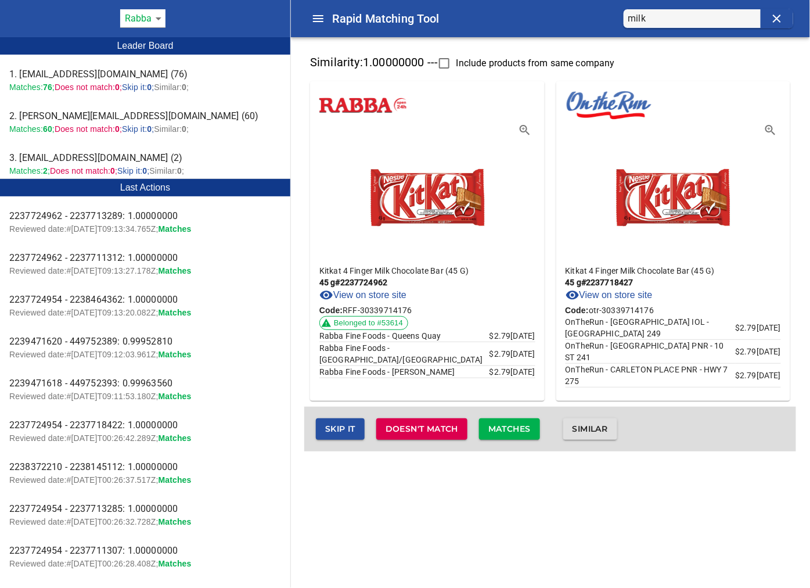
drag, startPoint x: 687, startPoint y: 20, endPoint x: 627, endPoint y: 20, distance: 59.8
click at [627, 20] on form "milk" at bounding box center [708, 19] width 171 height 20
type input "o"
type input "ỏ"
type input "orange"
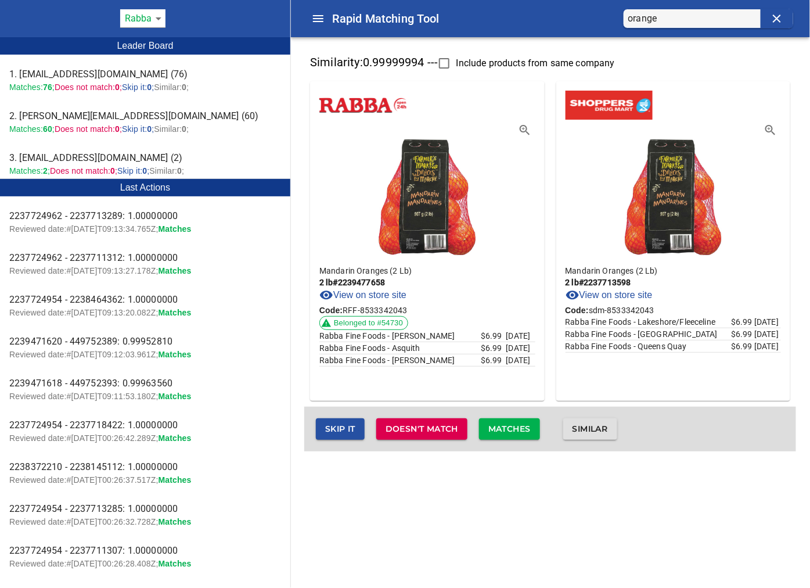
click at [525, 430] on span "Matches" at bounding box center [509, 429] width 42 height 15
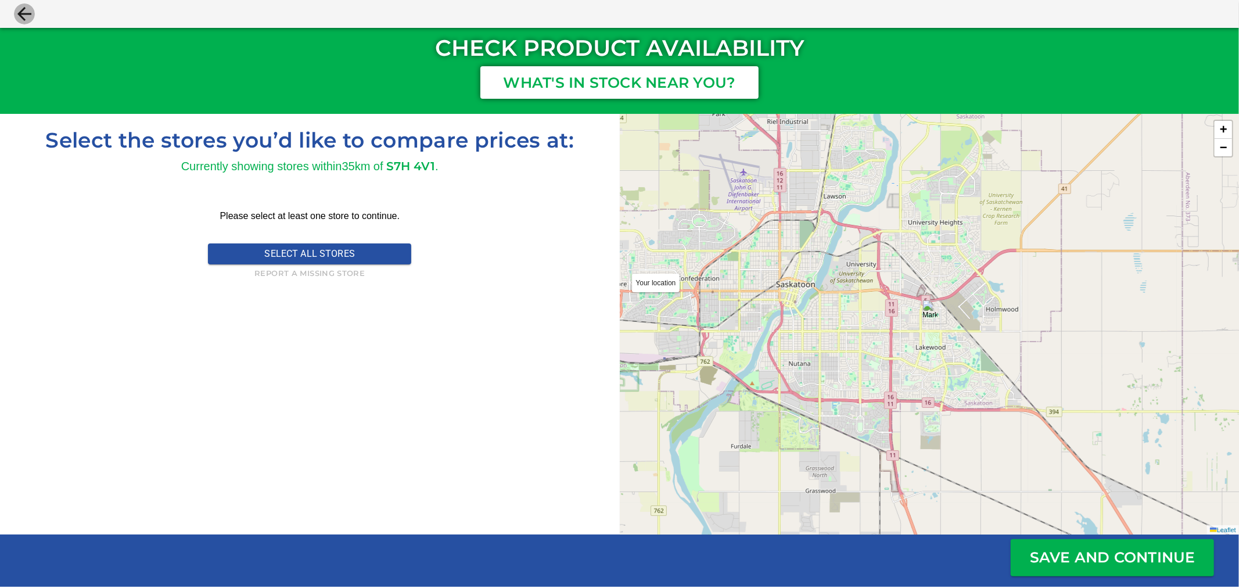
click at [33, 6] on icon "close" at bounding box center [24, 13] width 21 height 21
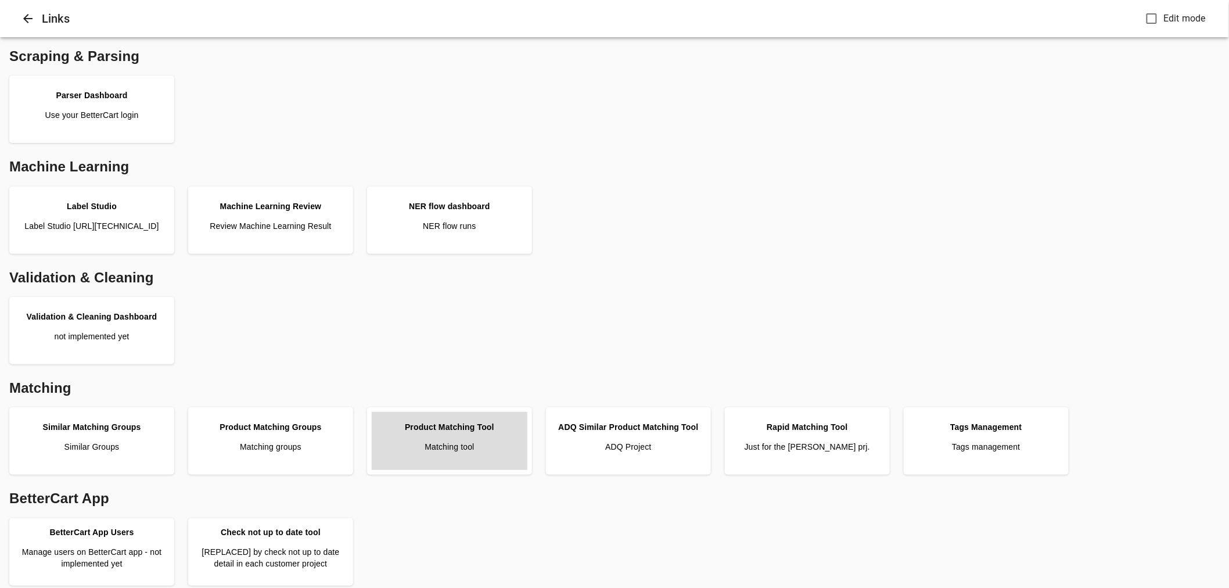
click at [468, 459] on link "Product Matching Tool Matching tool" at bounding box center [450, 441] width 156 height 58
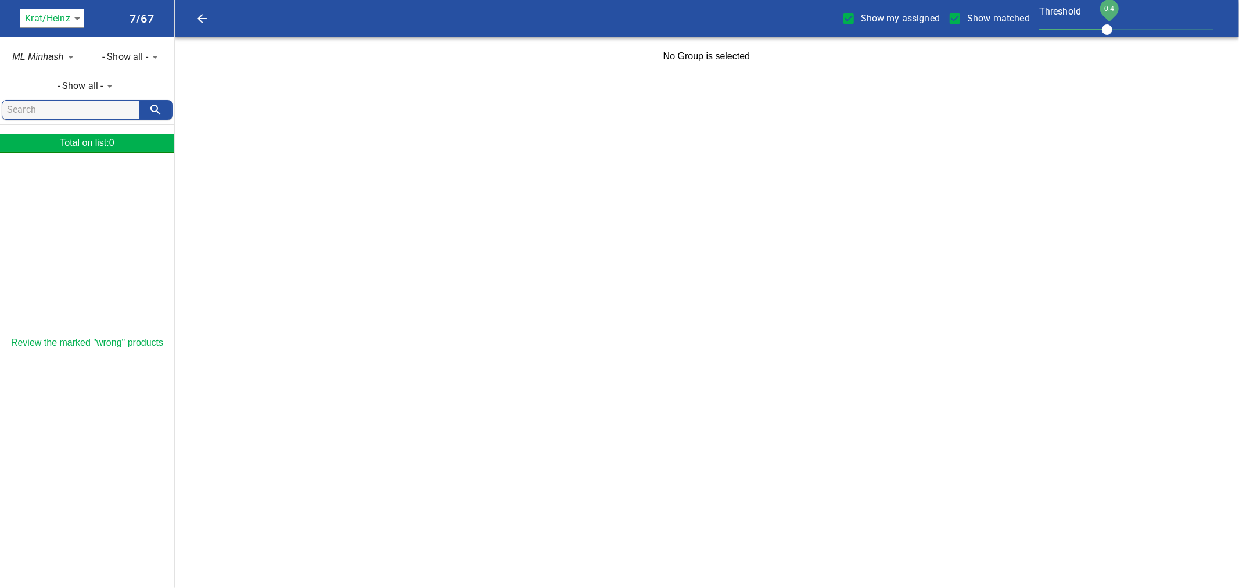
click at [76, 26] on body "tspan { white-space: pre; } Show my assigned Show matched Threshold 0.4 Krat/He…" at bounding box center [619, 38] width 1239 height 76
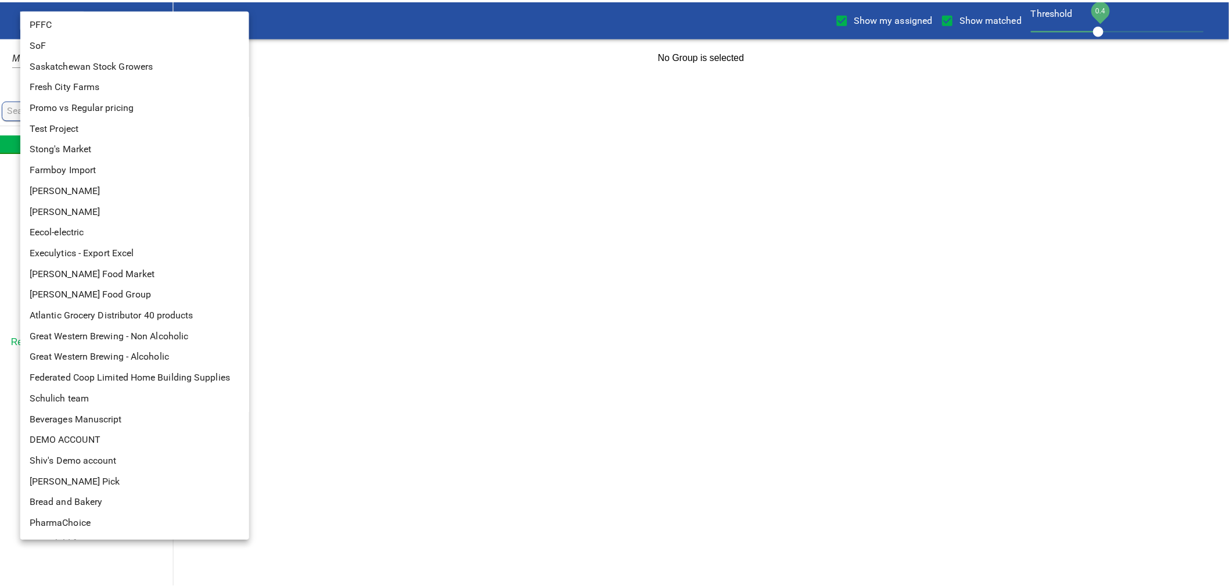
scroll to position [83, 0]
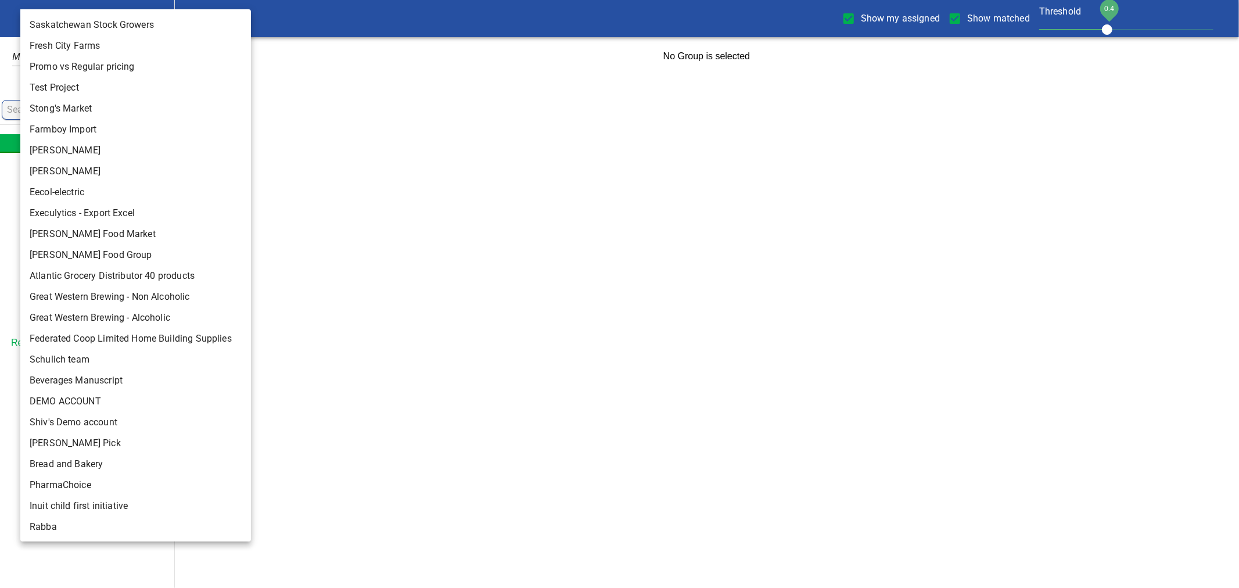
click at [80, 527] on li "Rabba" at bounding box center [140, 526] width 240 height 21
type input "142"
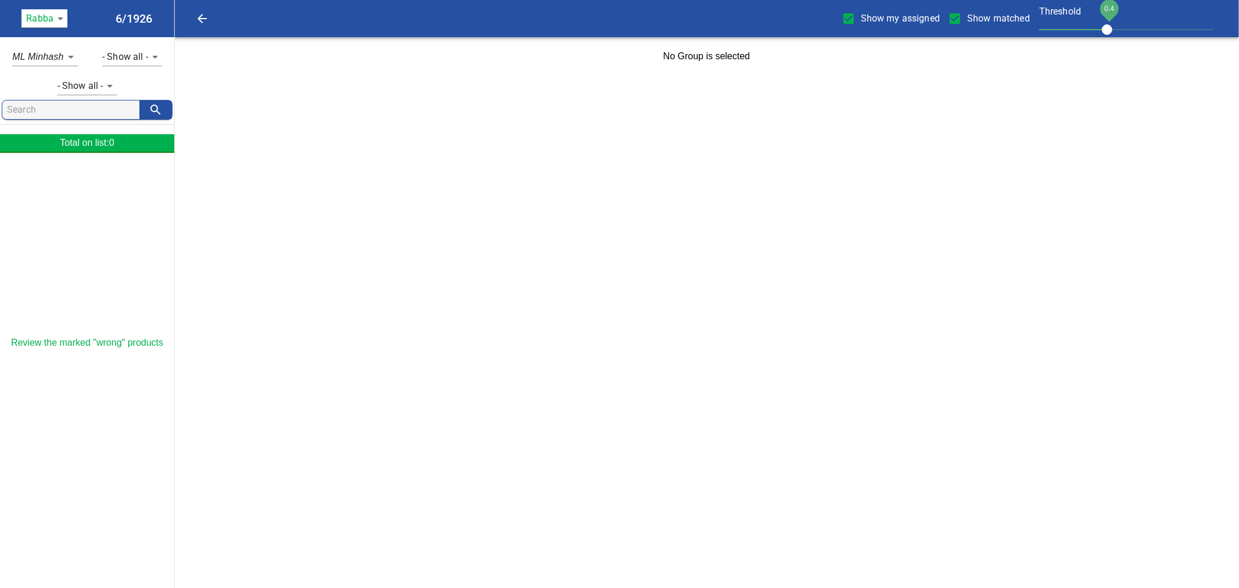
click at [872, 18] on span "Show my assigned" at bounding box center [900, 19] width 79 height 14
click at [861, 18] on input "Show my assigned" at bounding box center [848, 18] width 24 height 24
checkbox input "false"
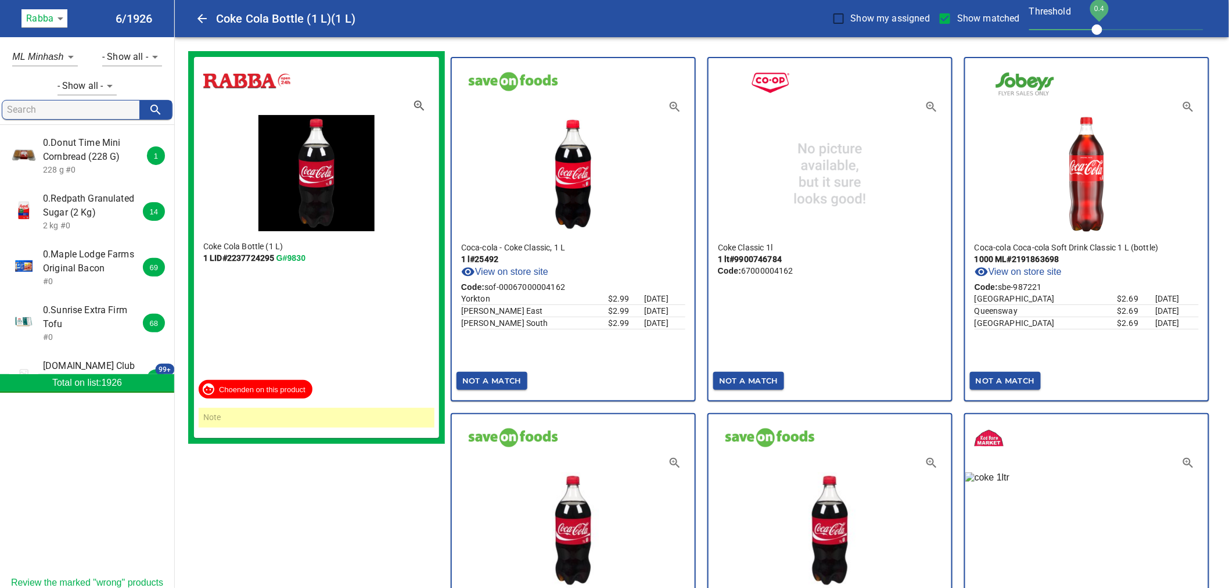
scroll to position [258, 0]
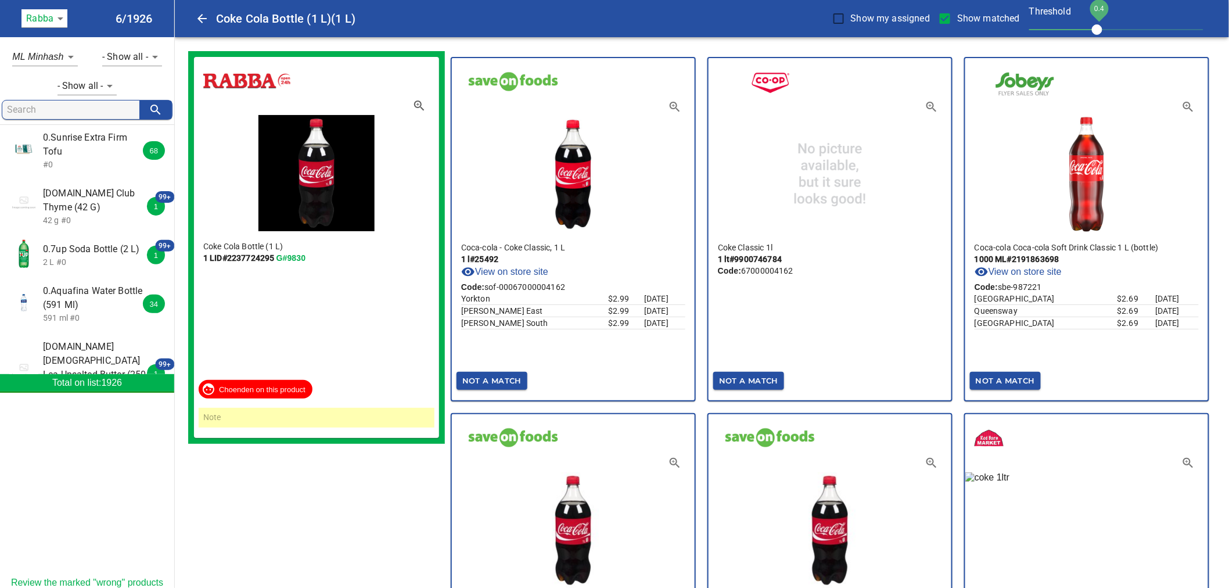
click at [74, 256] on span "0.7up Soda Bottle (2 L)" at bounding box center [94, 249] width 103 height 14
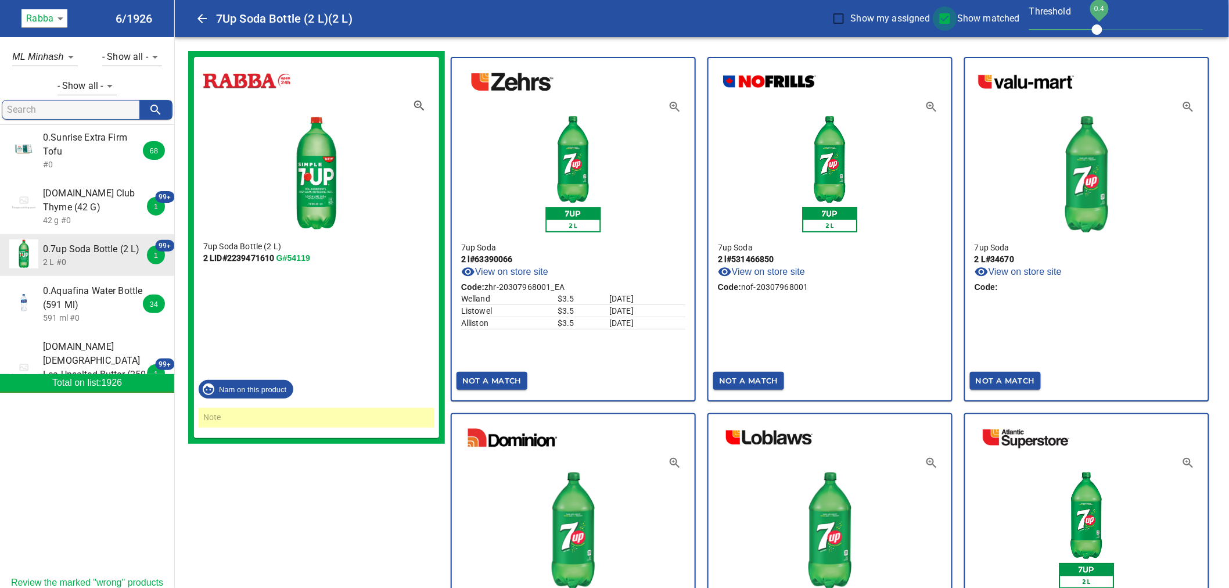
click at [947, 16] on input "Show matched" at bounding box center [945, 18] width 24 height 24
checkbox input "false"
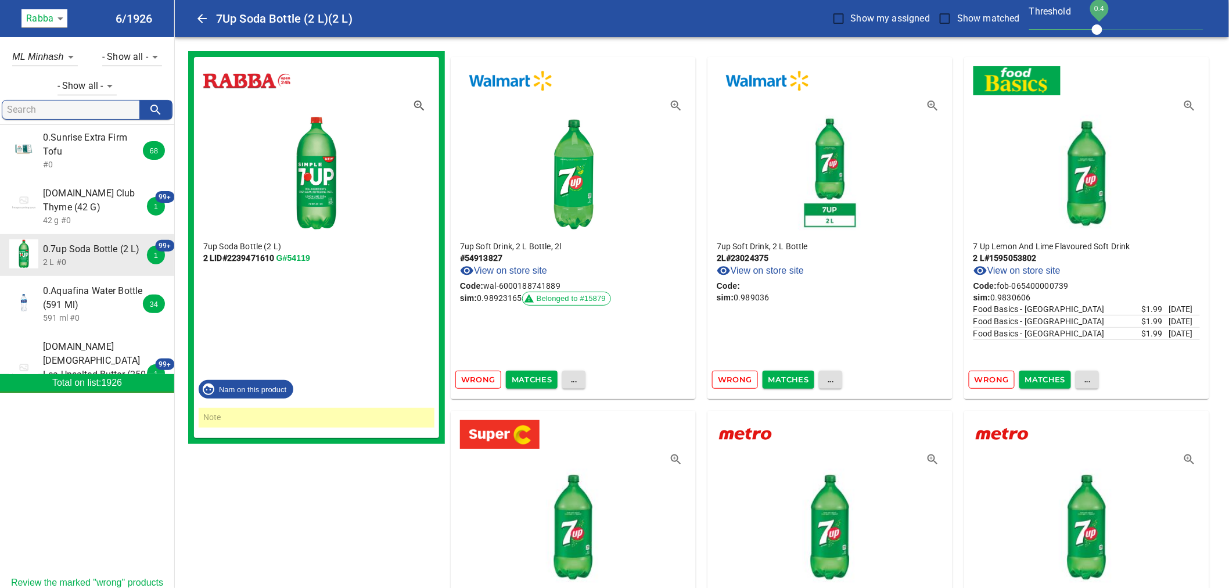
click at [536, 376] on span "Matches" at bounding box center [532, 379] width 41 height 13
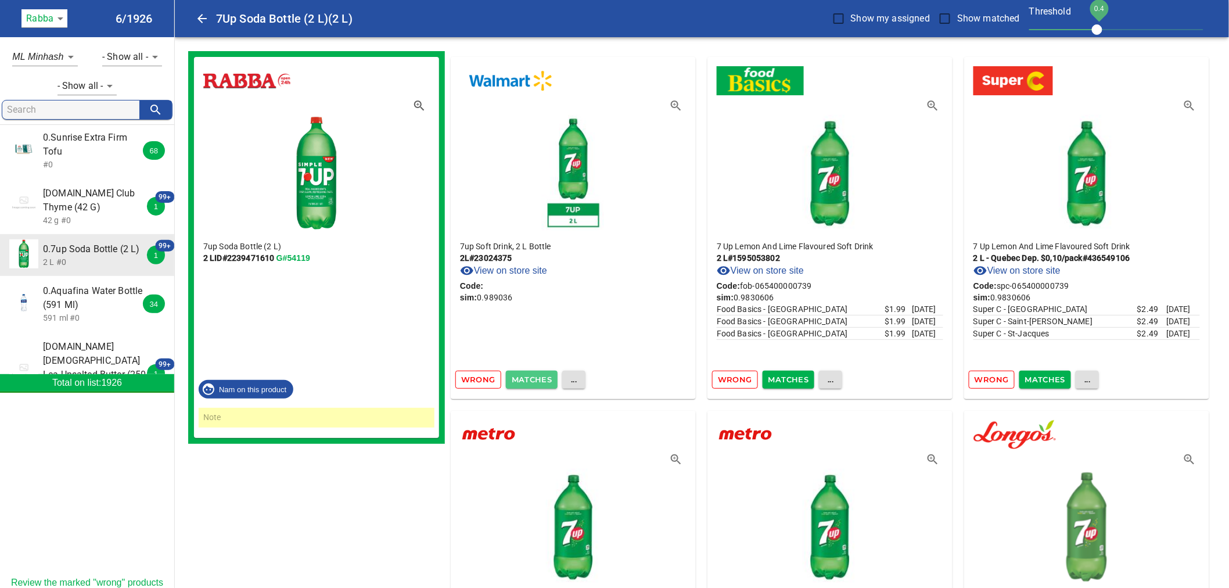
click at [537, 373] on span "Matches" at bounding box center [532, 379] width 41 height 13
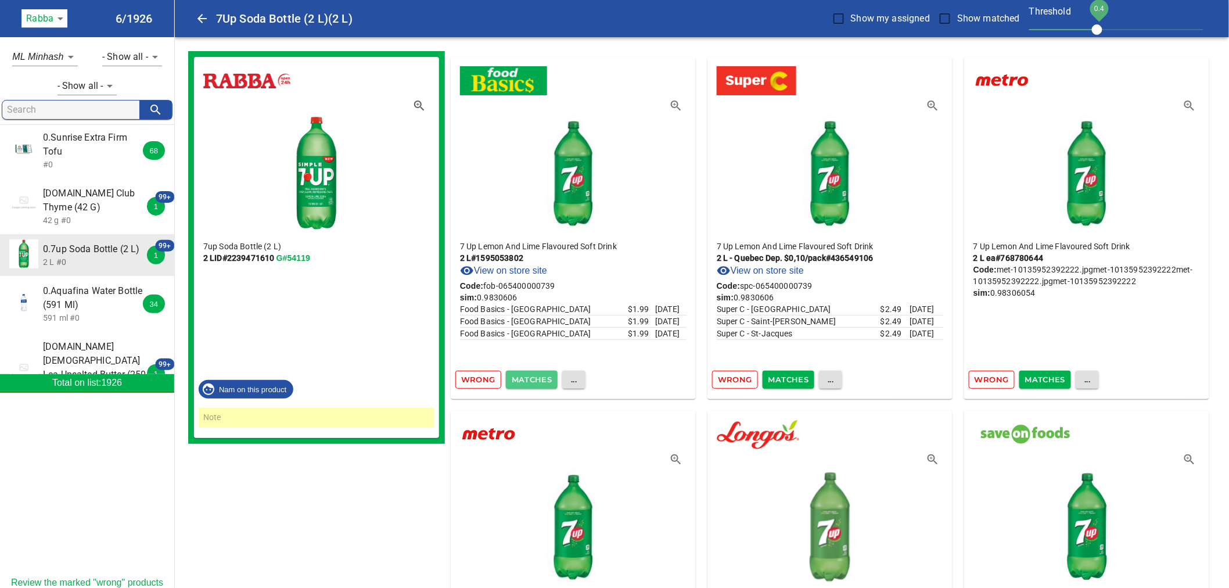
click at [537, 375] on span "Matches" at bounding box center [532, 379] width 41 height 13
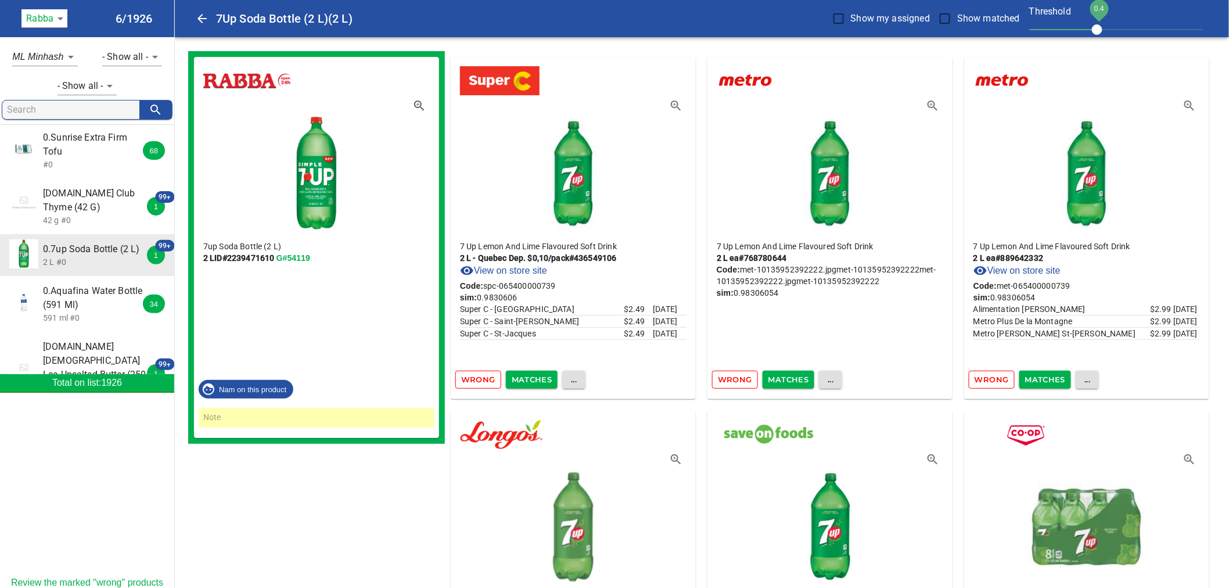
click at [537, 375] on span "Matches" at bounding box center [532, 379] width 41 height 13
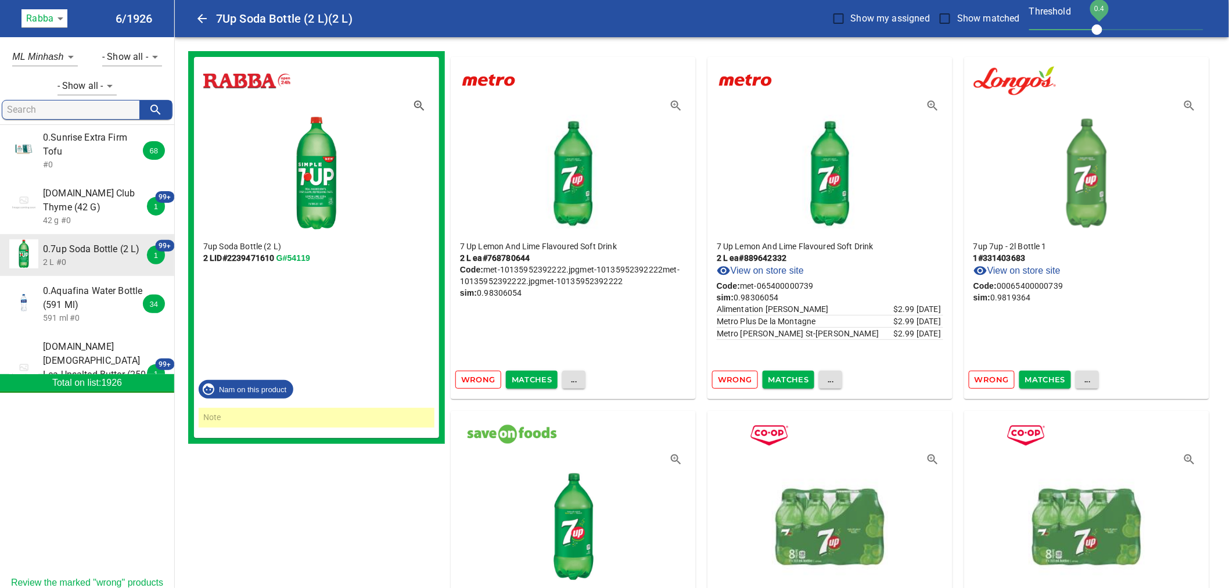
click at [537, 375] on span "Matches" at bounding box center [532, 379] width 41 height 13
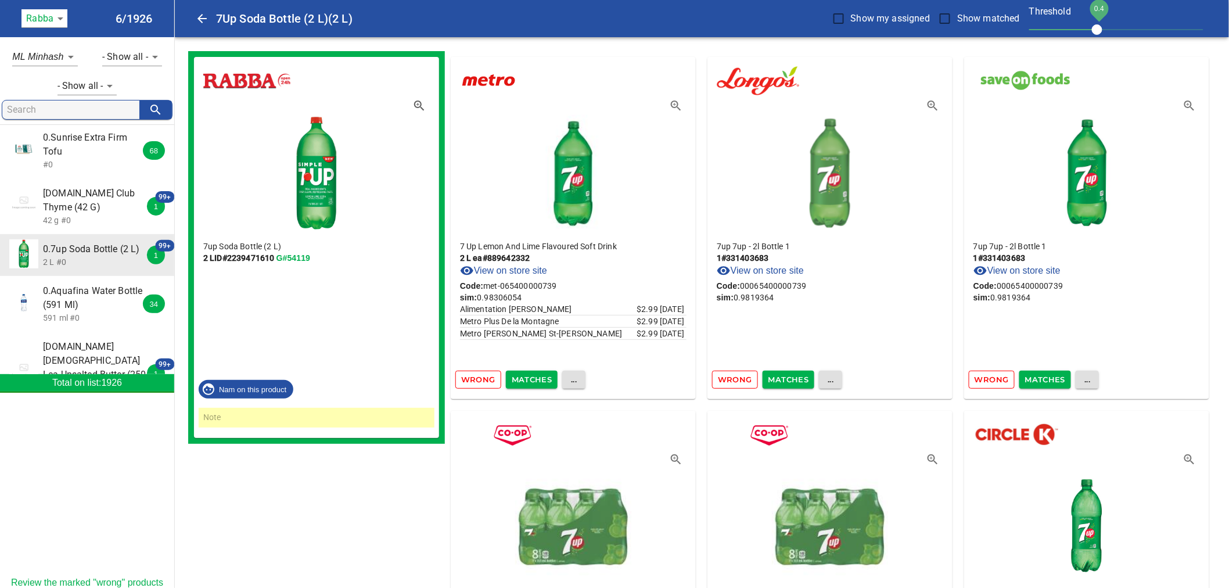
click at [537, 375] on span "Matches" at bounding box center [532, 379] width 41 height 13
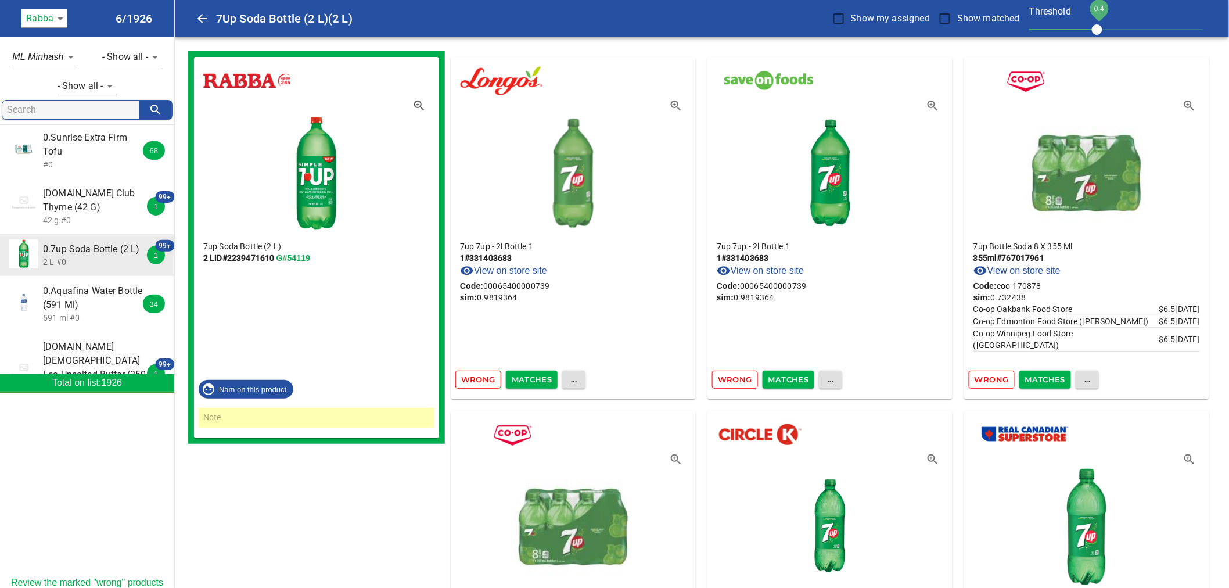
click at [537, 375] on span "Matches" at bounding box center [532, 379] width 41 height 13
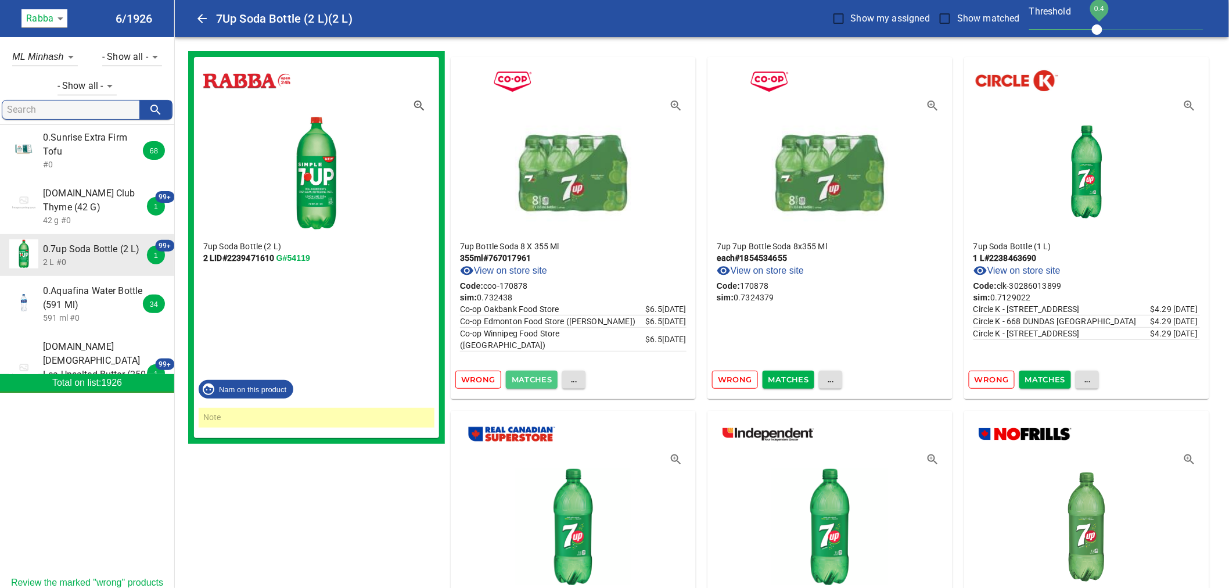
click at [537, 375] on span "Matches" at bounding box center [532, 379] width 41 height 13
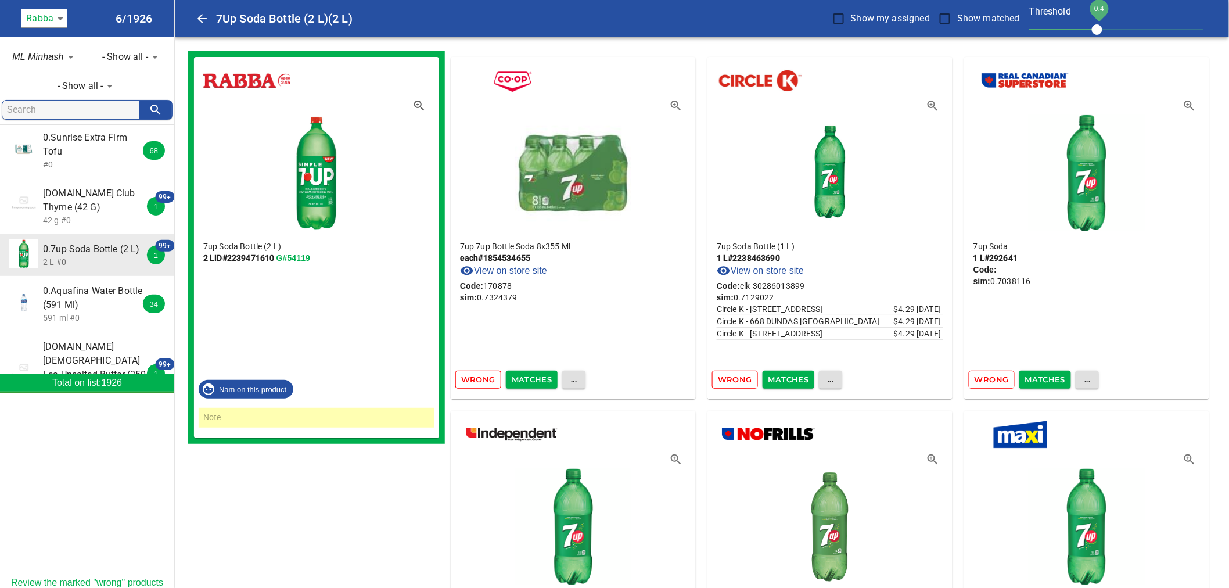
click at [299, 257] on link "G#54119" at bounding box center [293, 257] width 34 height 9
click at [483, 378] on span "Wrong" at bounding box center [478, 379] width 34 height 13
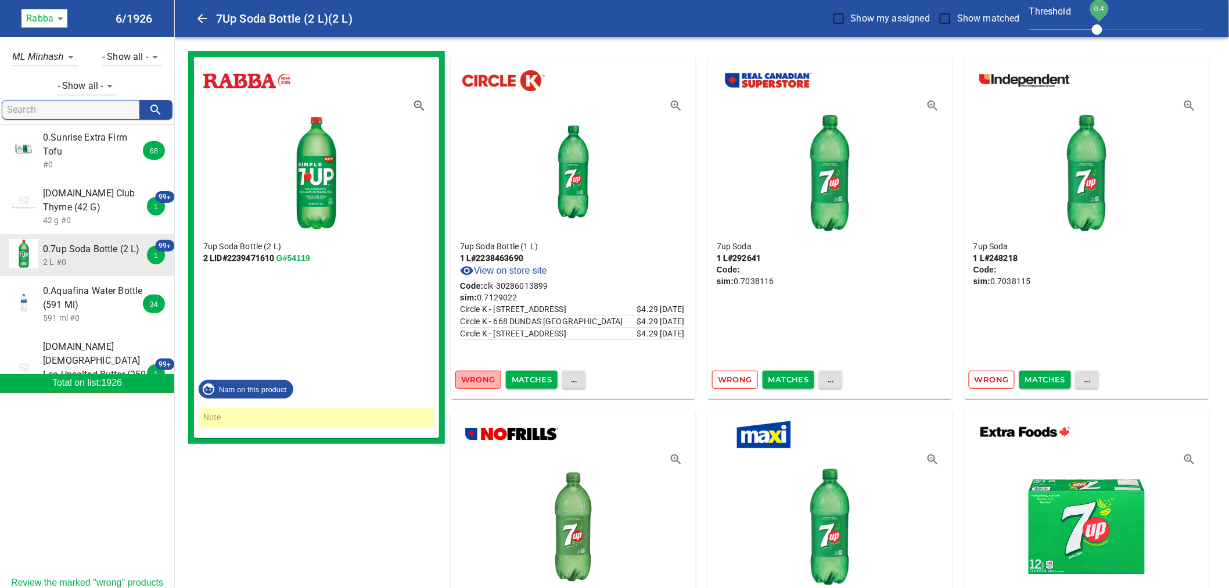
click at [477, 379] on span "Wrong" at bounding box center [478, 379] width 34 height 13
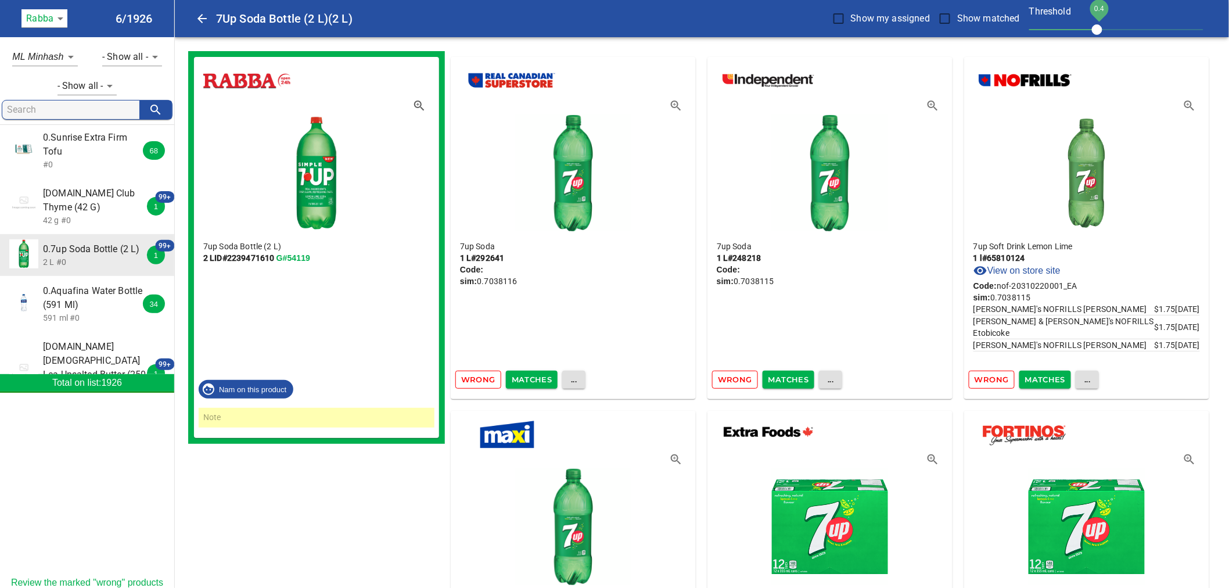
click at [480, 376] on span "Wrong" at bounding box center [478, 379] width 34 height 13
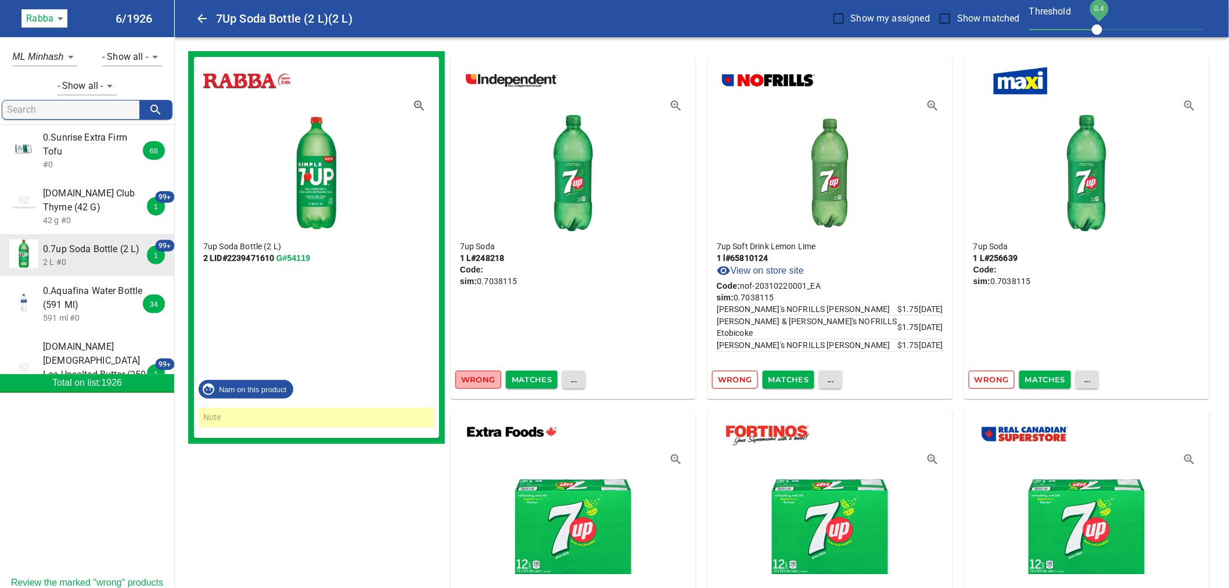
click at [484, 376] on span "Wrong" at bounding box center [478, 379] width 34 height 13
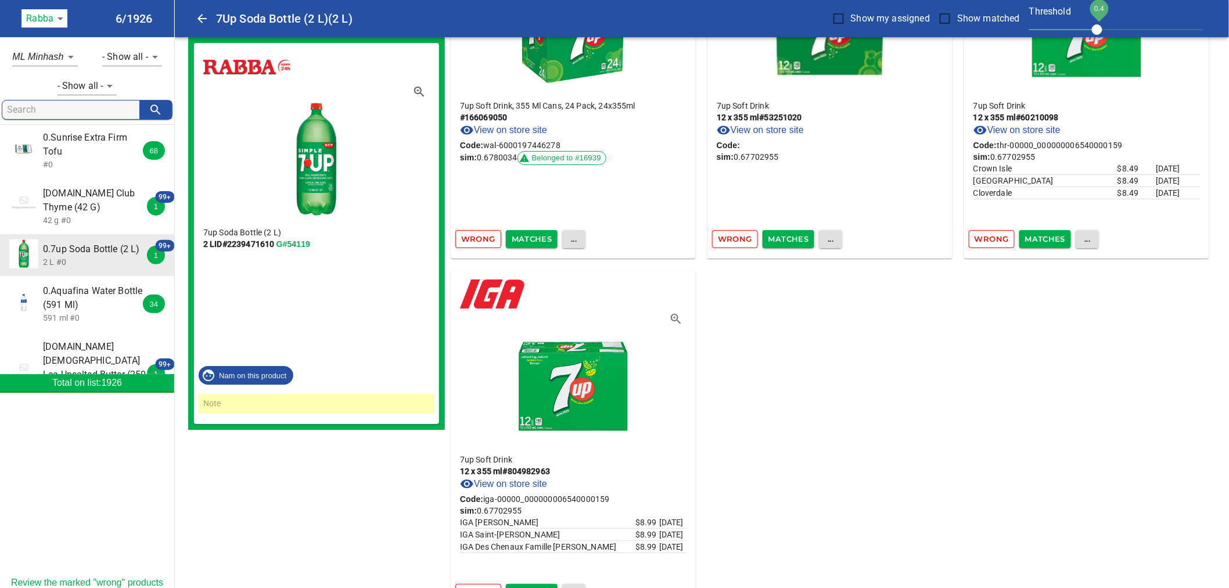
scroll to position [16484, 0]
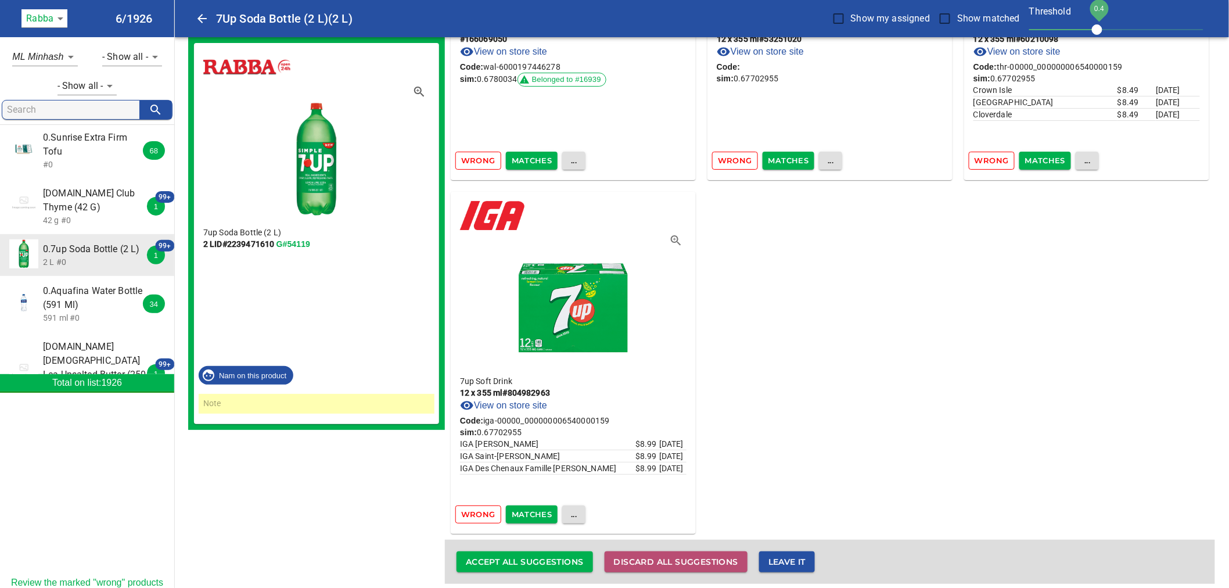
click at [689, 555] on span "Discard all suggestions" at bounding box center [676, 562] width 124 height 15
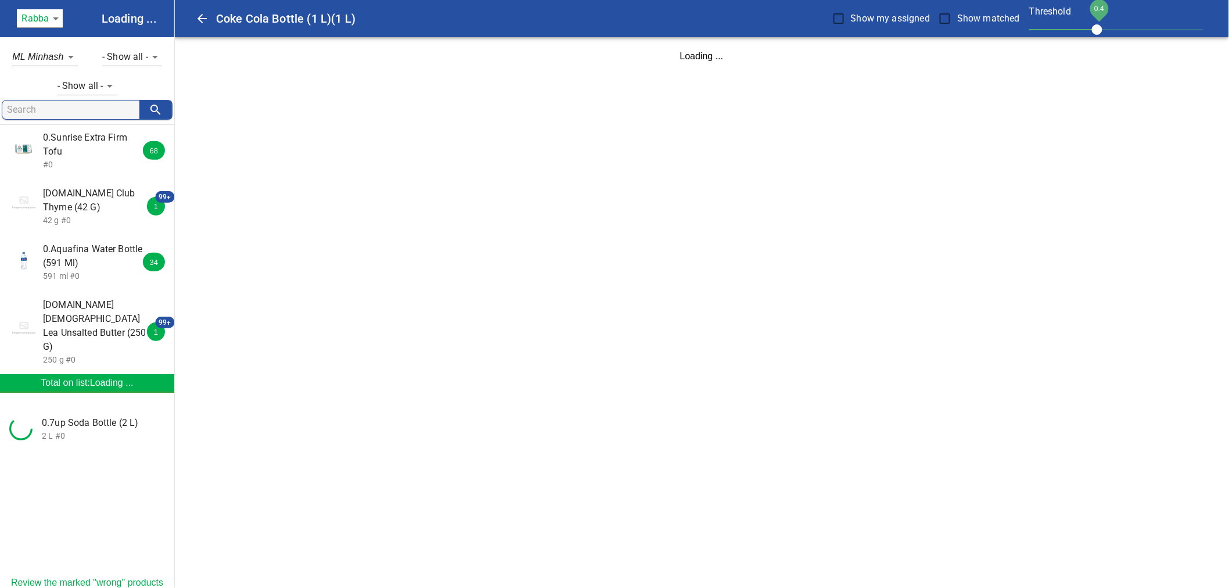
scroll to position [0, 0]
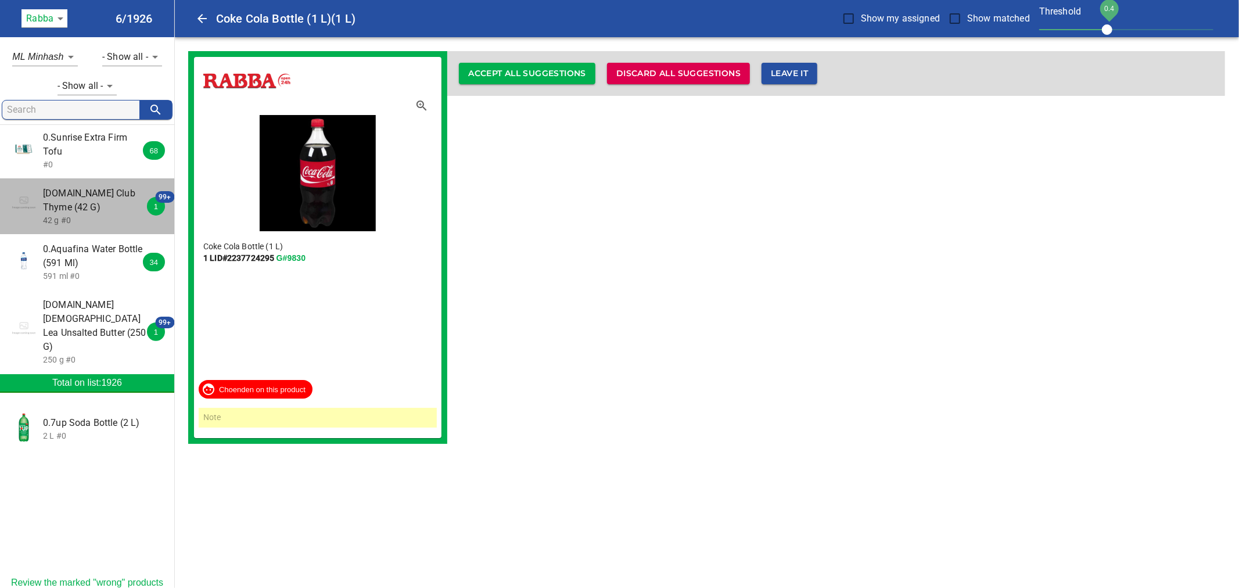
click at [114, 214] on span "0.Red Club Thyme (42 G)" at bounding box center [94, 200] width 103 height 28
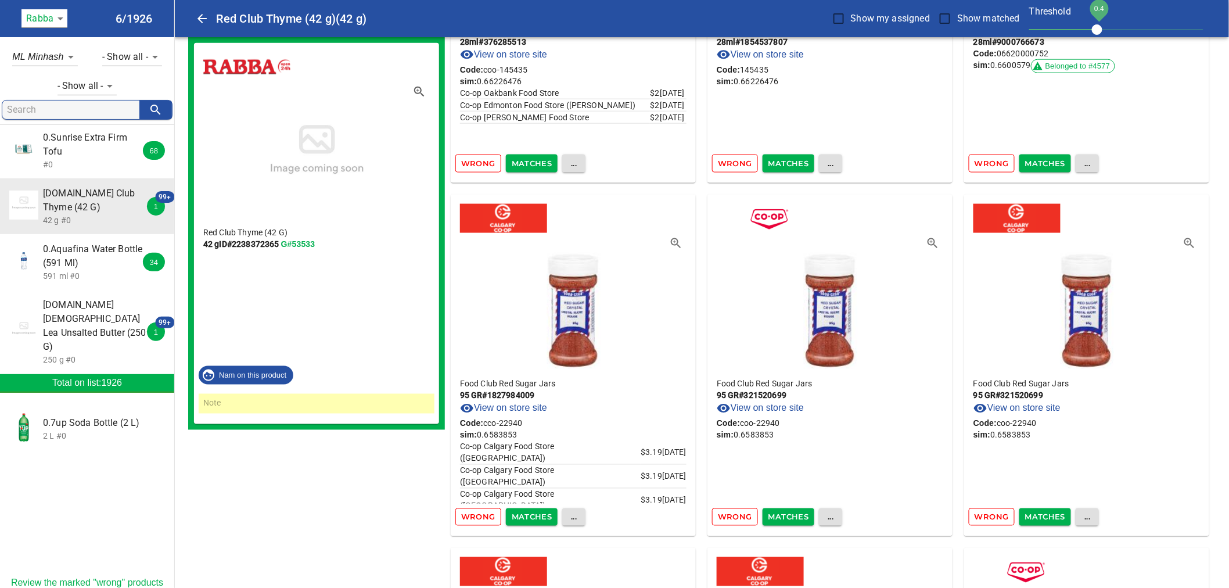
scroll to position [710, 0]
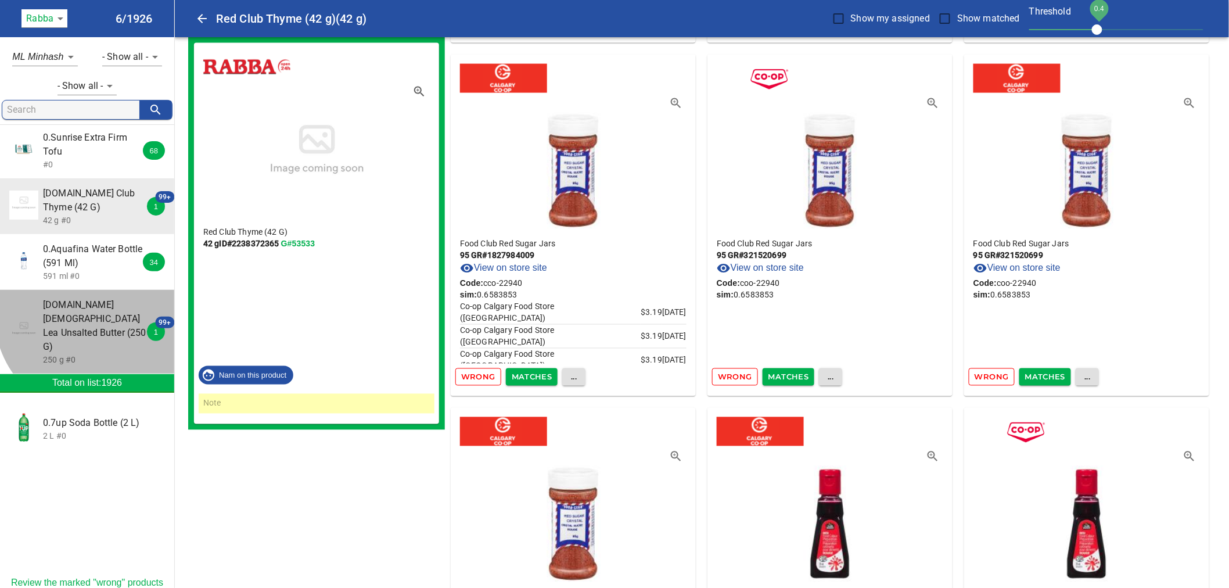
click at [99, 327] on span "0.Gay Lea Unsalted Butter (250 G)" at bounding box center [94, 326] width 103 height 56
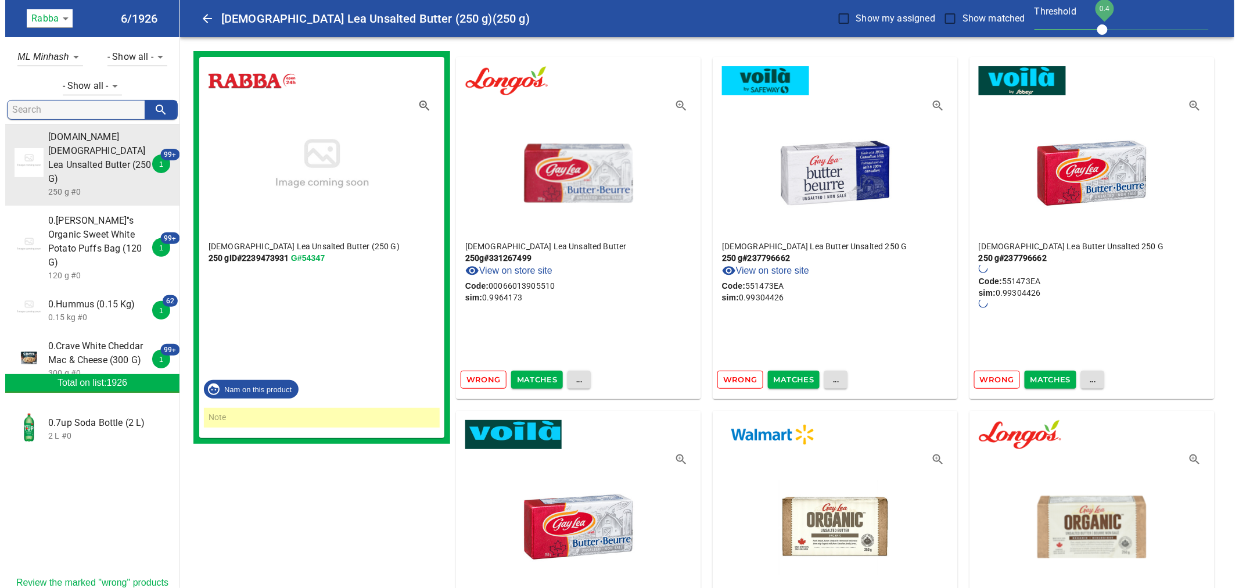
scroll to position [451, 0]
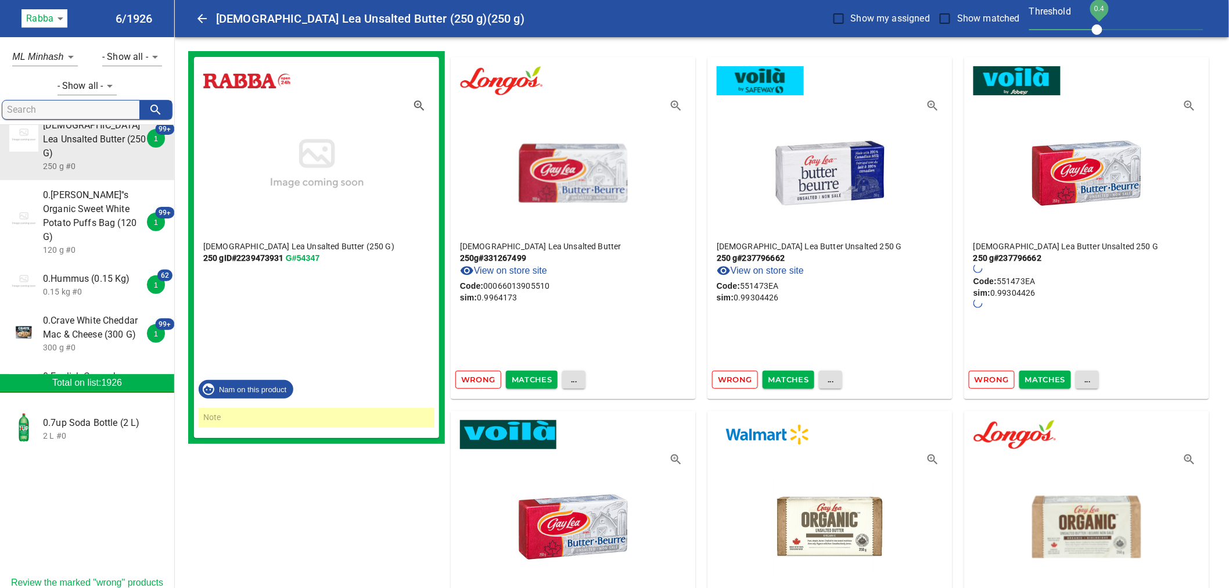
click at [101, 210] on span "0.Frankie''s Organic Sweet White Potato Puffs Bag (120 G)" at bounding box center [94, 216] width 103 height 56
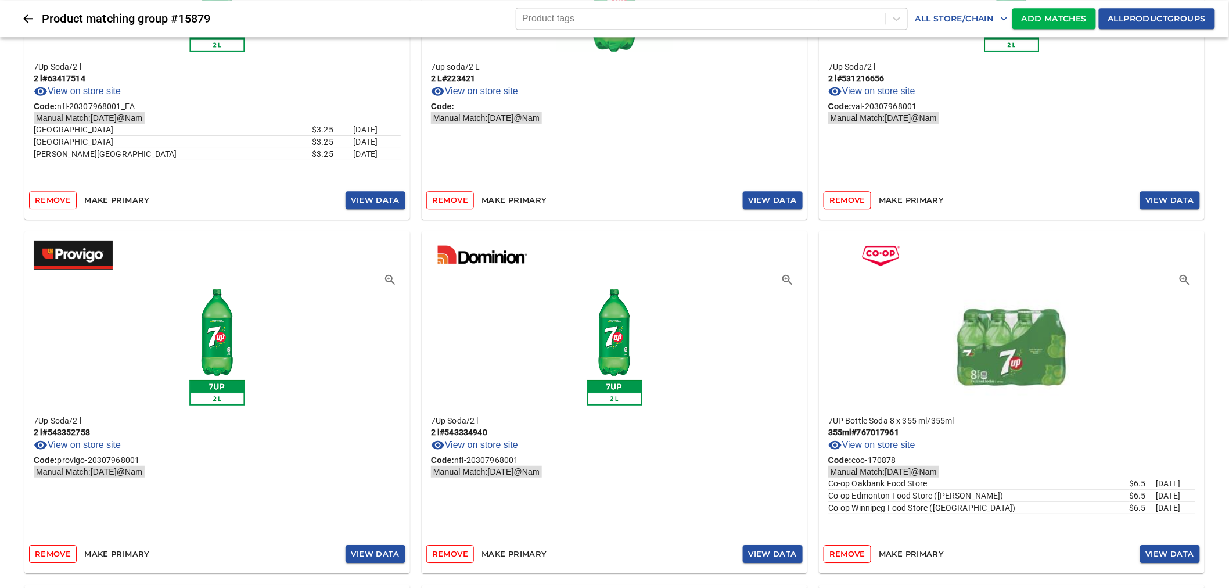
scroll to position [3033, 0]
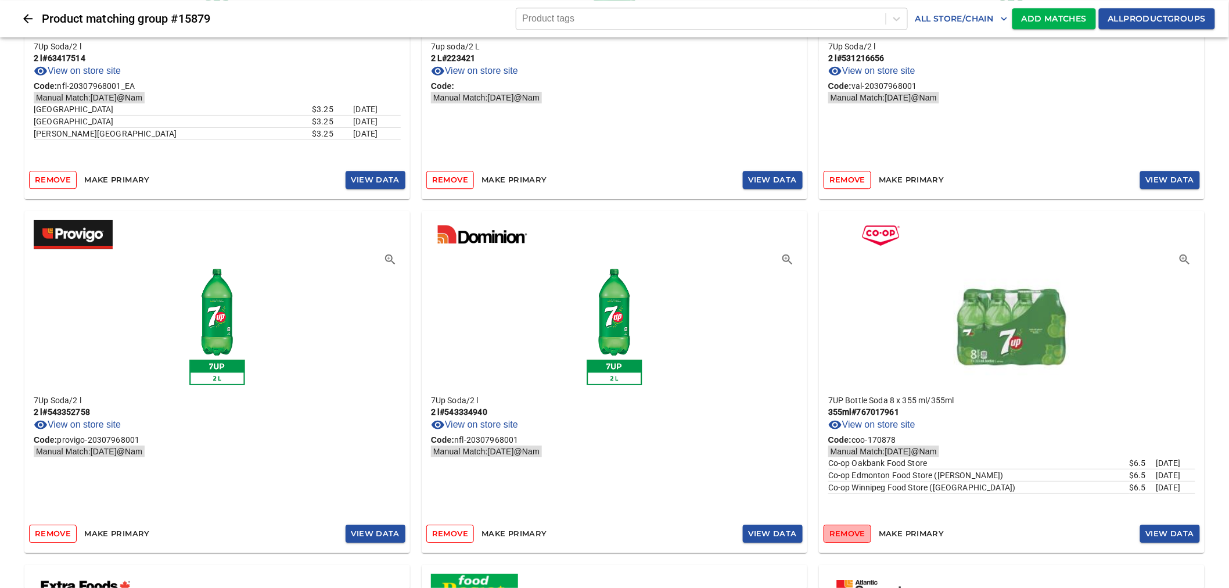
click at [858, 530] on span "Remove" at bounding box center [847, 533] width 36 height 13
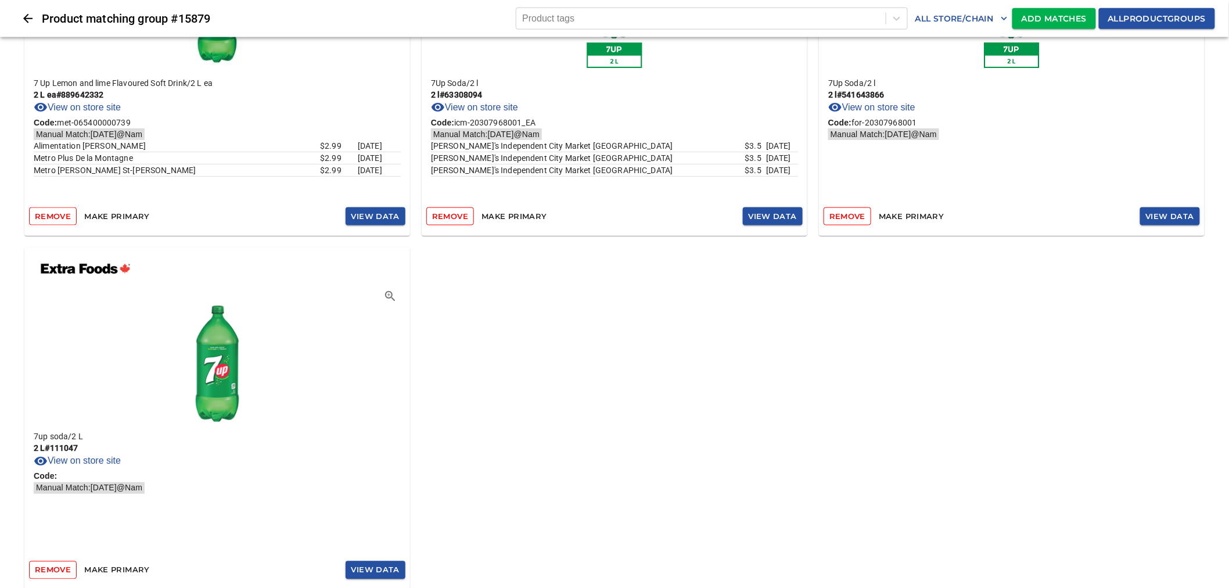
scroll to position [6200, 0]
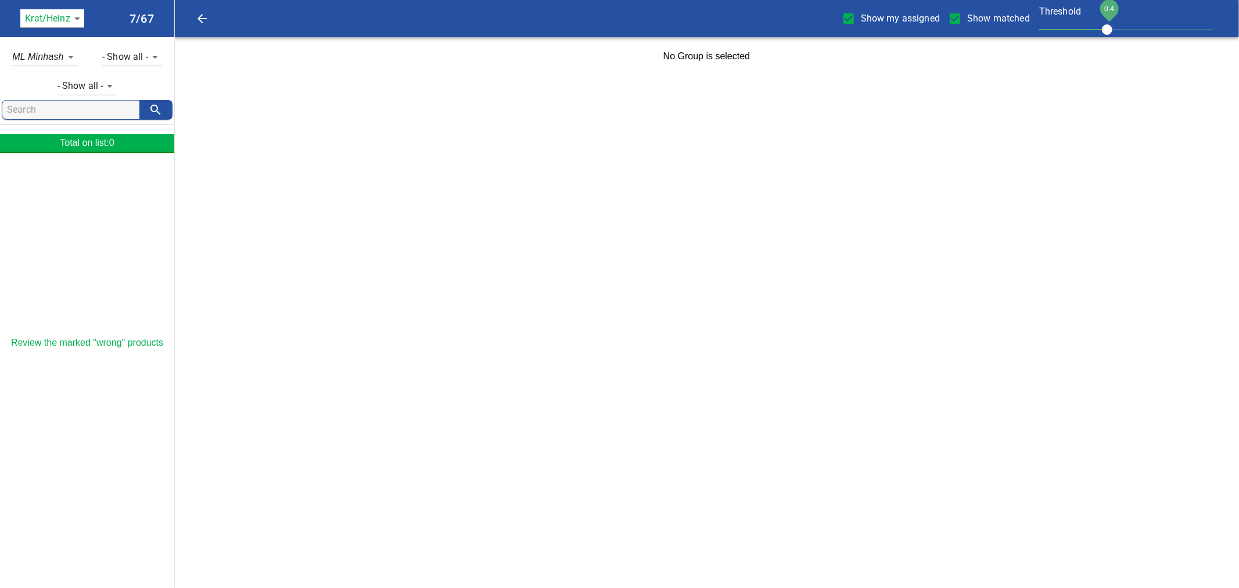
click at [74, 18] on body "tspan { white-space: pre; } Show my assigned Show matched Threshold 0.4 Krat/He…" at bounding box center [619, 38] width 1239 height 76
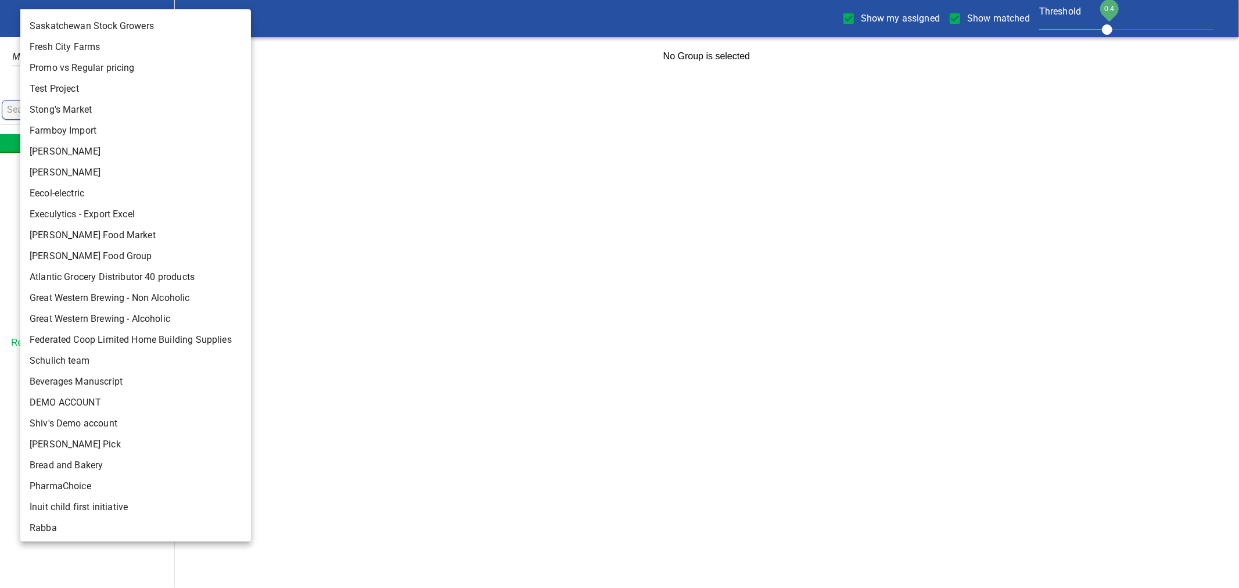
scroll to position [83, 0]
click at [107, 527] on li "Rabba" at bounding box center [140, 526] width 240 height 21
type input "142"
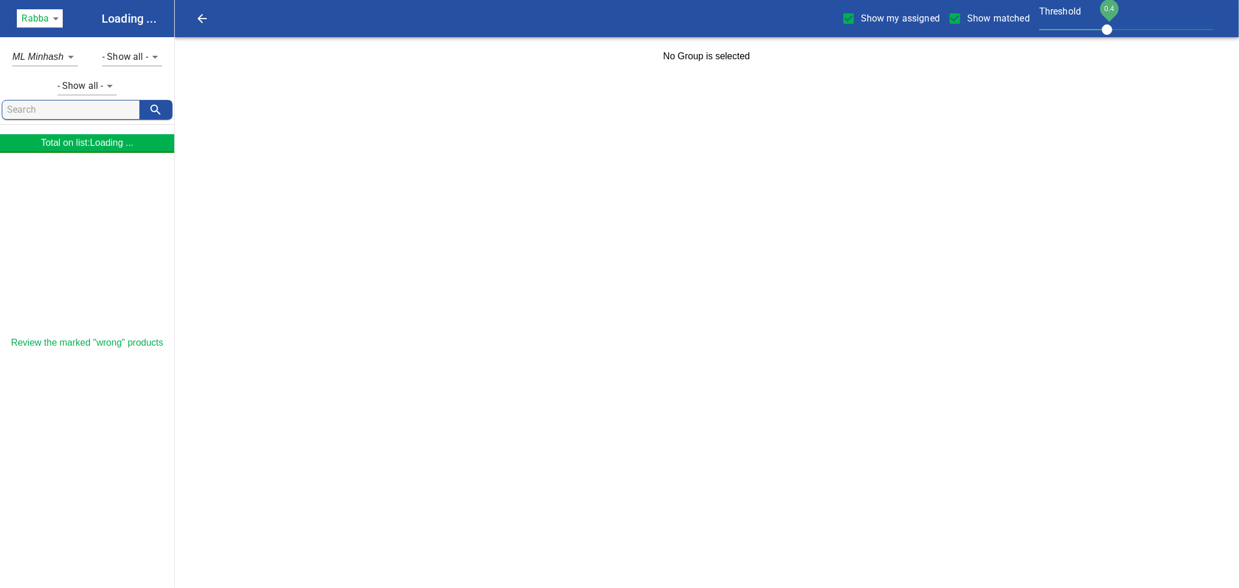
click at [50, 20] on body "tspan { white-space: pre; } Show my assigned Show matched Threshold 0.4 Rabba 1…" at bounding box center [619, 38] width 1239 height 76
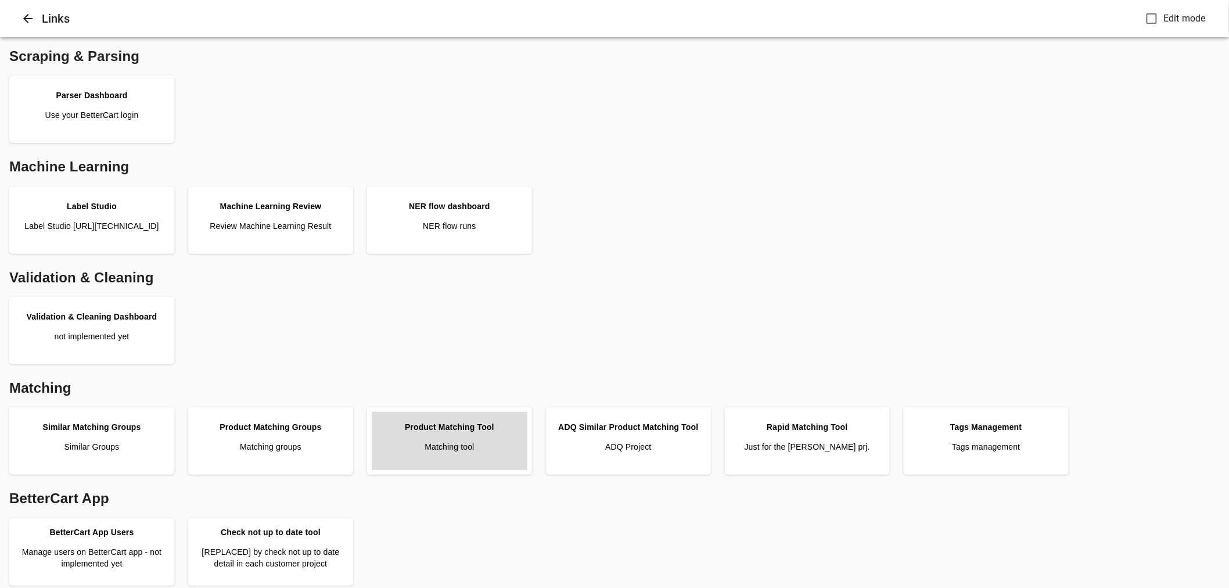
click at [457, 421] on div "Product Matching Tool" at bounding box center [449, 427] width 89 height 12
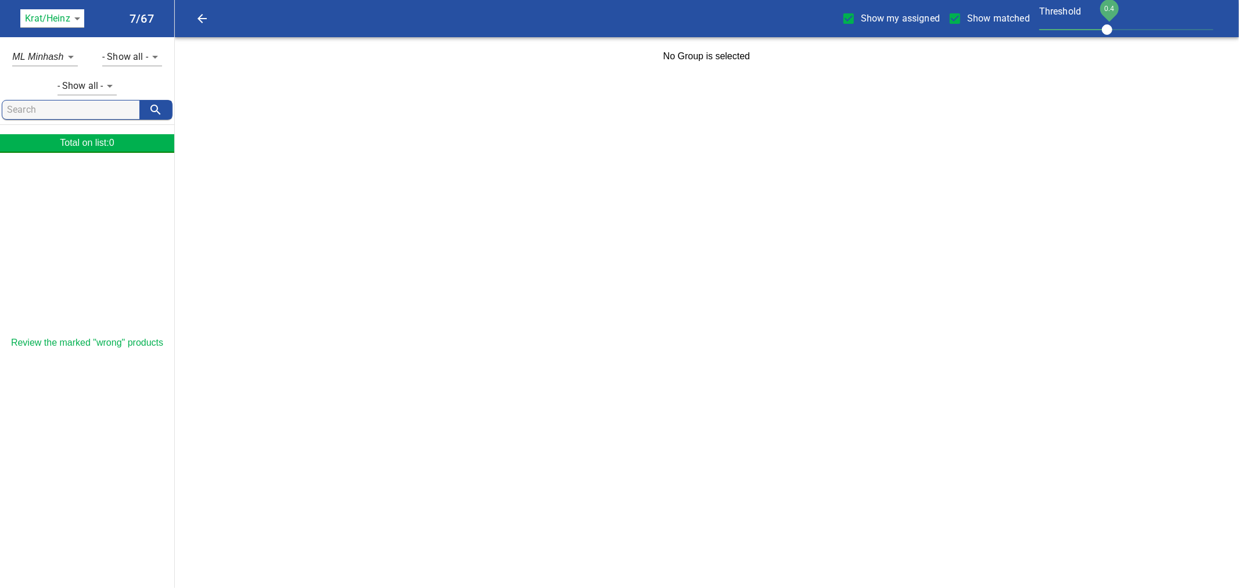
click at [78, 19] on body "tspan { white-space: pre; } Show my assigned Show matched Threshold 0.4 Krat/[P…" at bounding box center [619, 38] width 1239 height 76
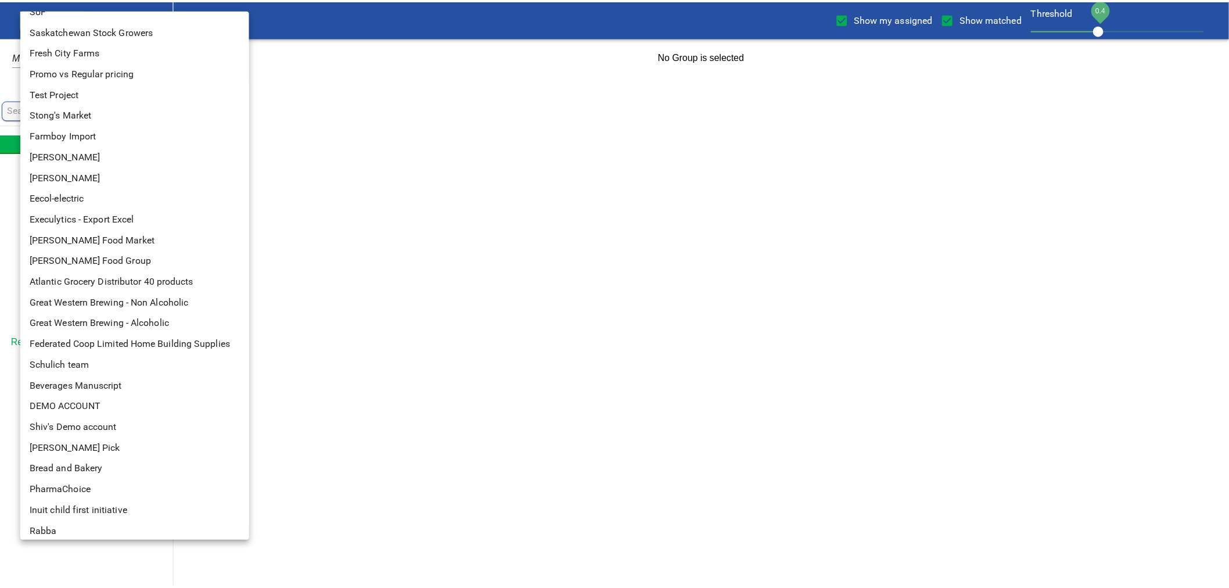
scroll to position [83, 0]
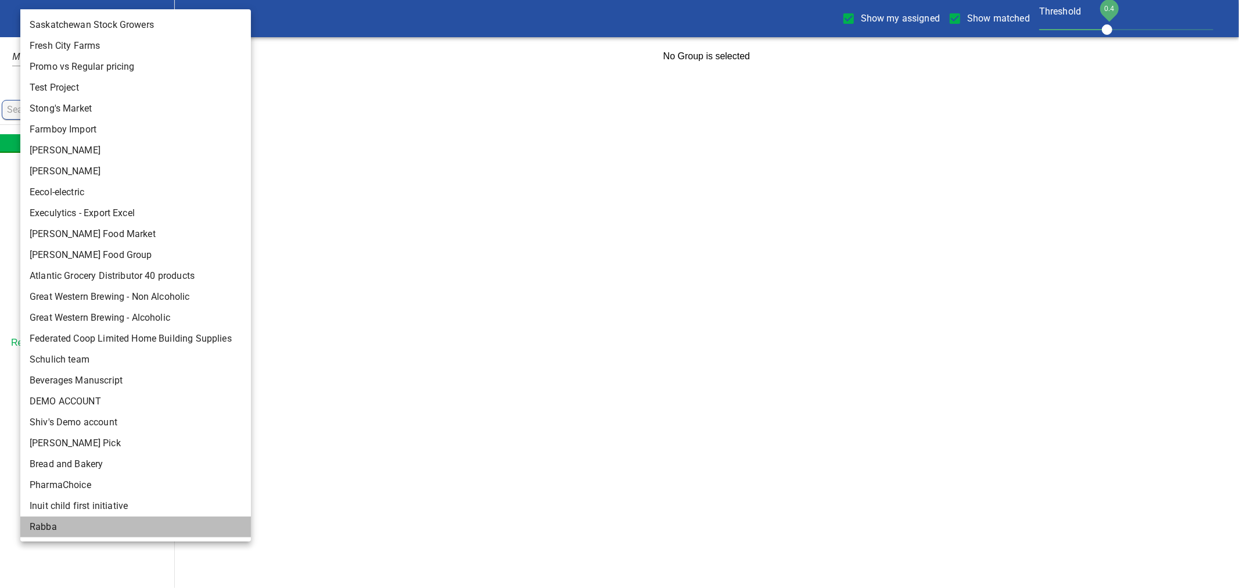
click at [52, 522] on li "Rabba" at bounding box center [140, 526] width 240 height 21
type input "142"
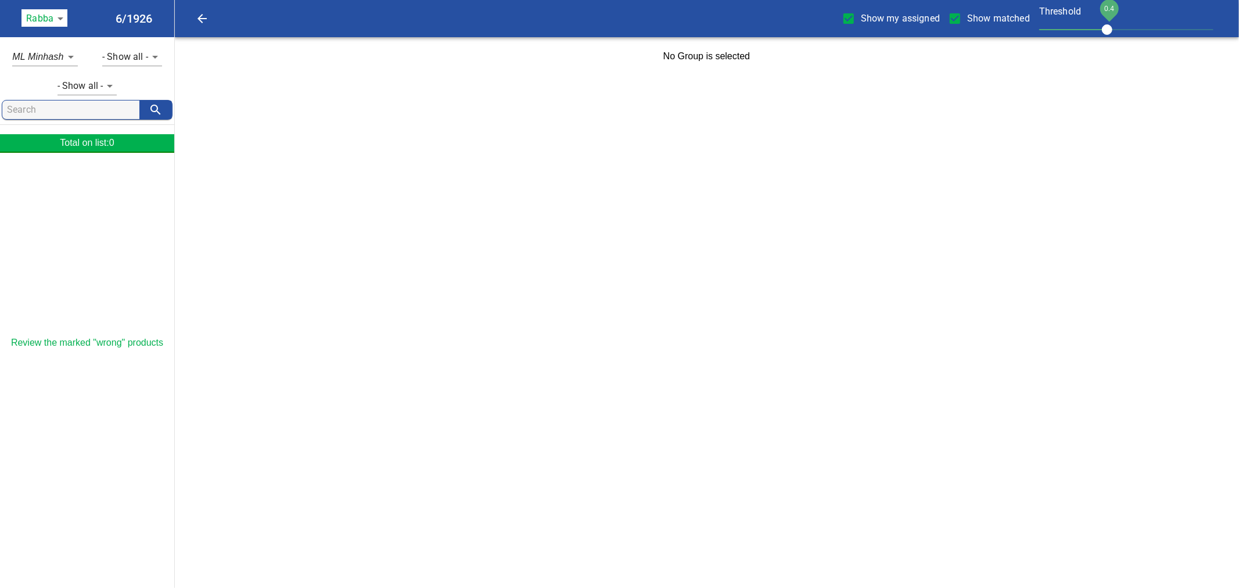
click at [900, 21] on span "Show my assigned" at bounding box center [900, 19] width 79 height 14
click at [861, 21] on input "Show my assigned" at bounding box center [848, 18] width 24 height 24
checkbox input "false"
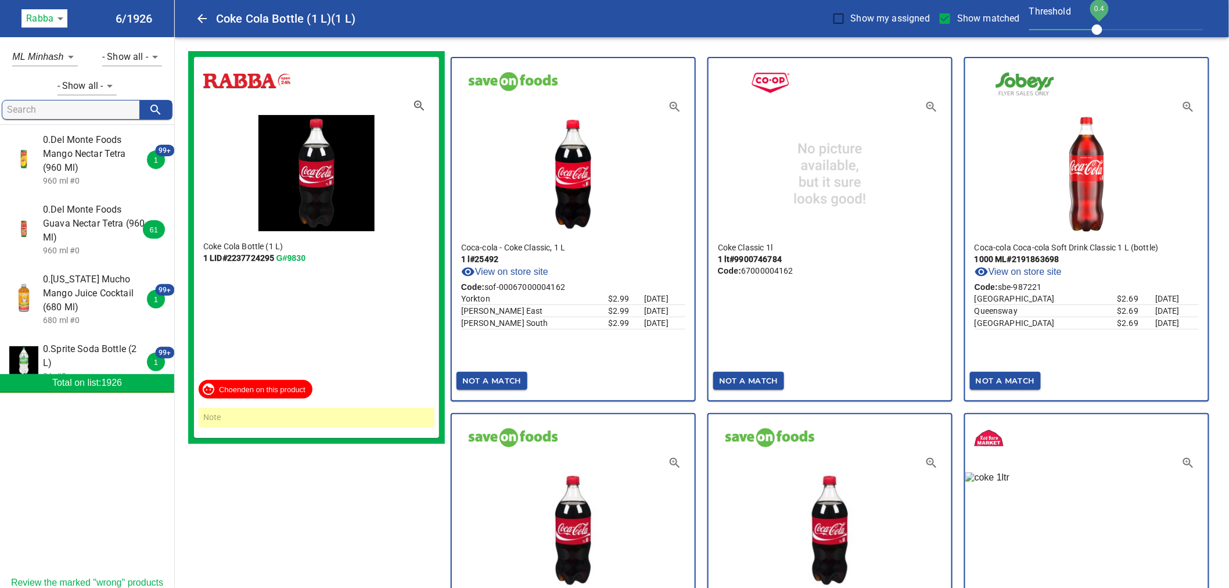
scroll to position [896, 0]
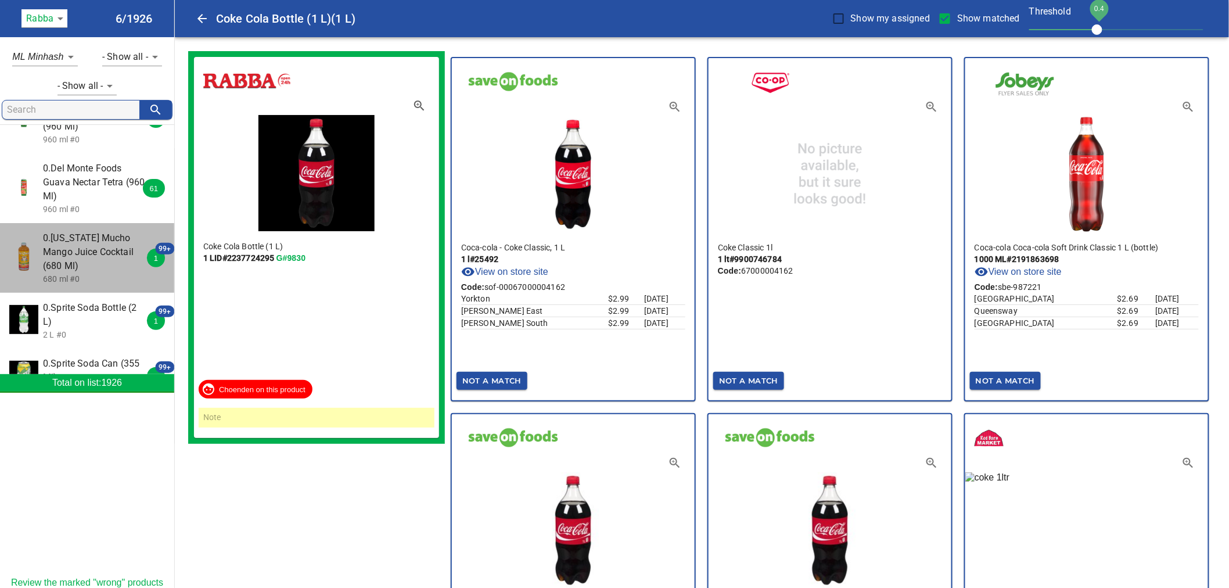
click at [107, 239] on span "0.Arizona Mucho Mango Juice Cocktail (680 Ml)" at bounding box center [94, 252] width 103 height 42
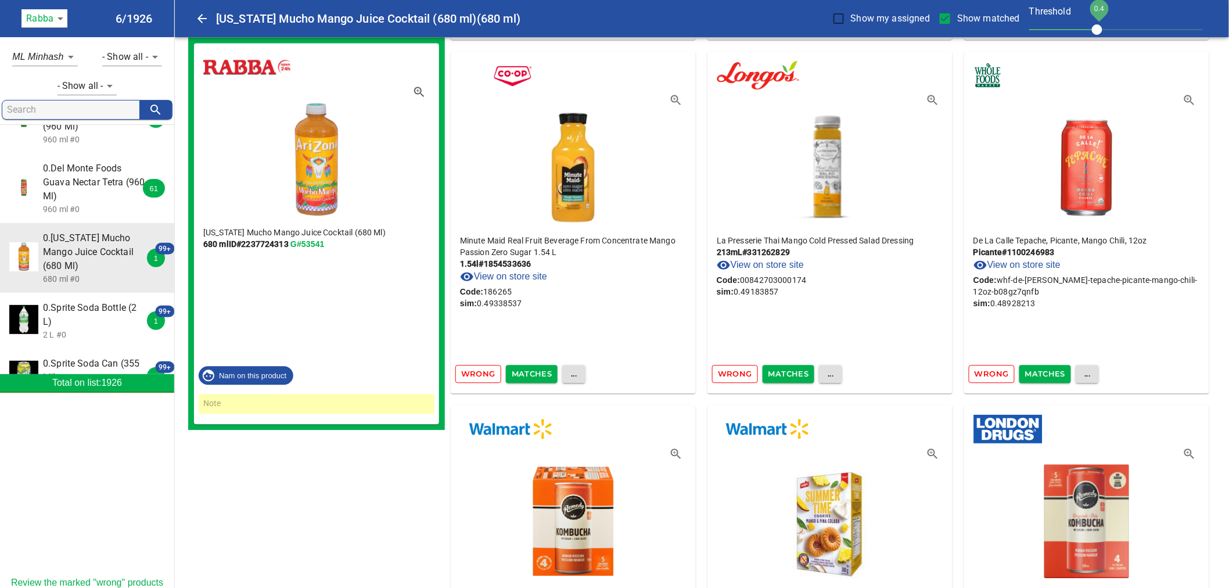
scroll to position [10261, 0]
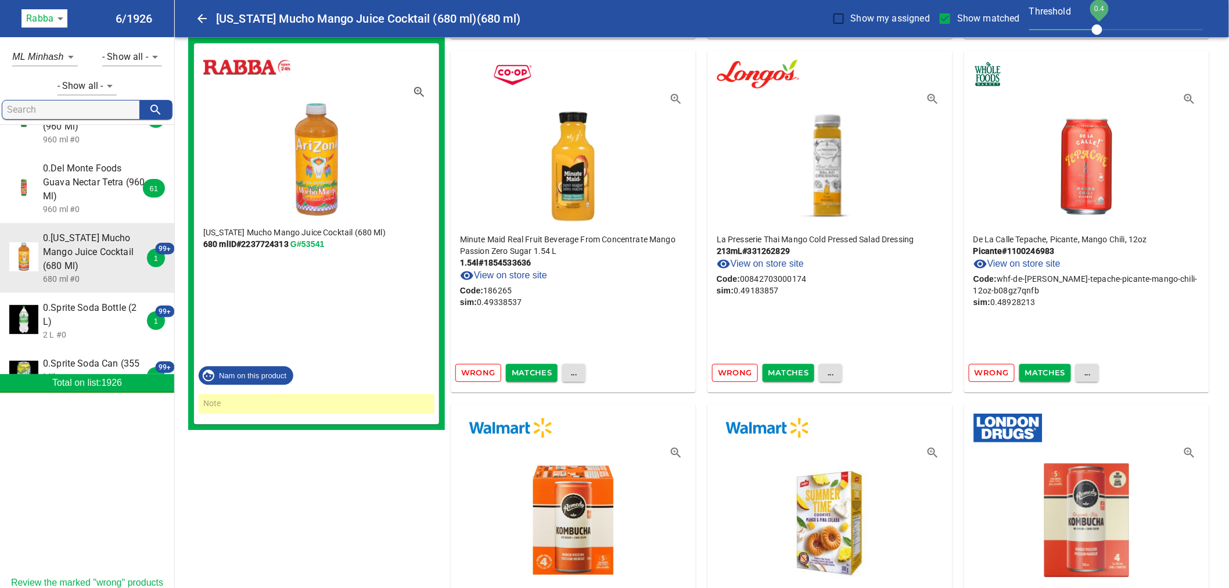
click at [111, 311] on span "0.Sprite Soda Bottle (2 L)" at bounding box center [94, 315] width 103 height 28
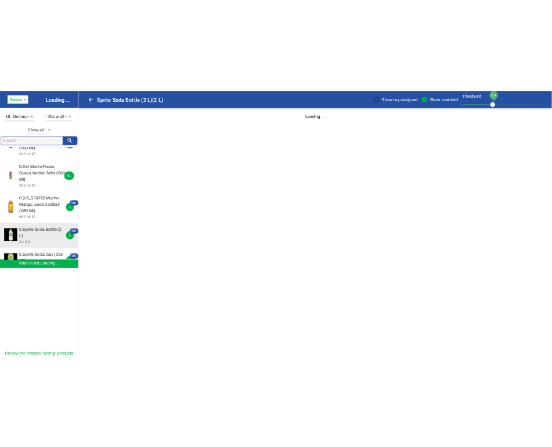
scroll to position [0, 0]
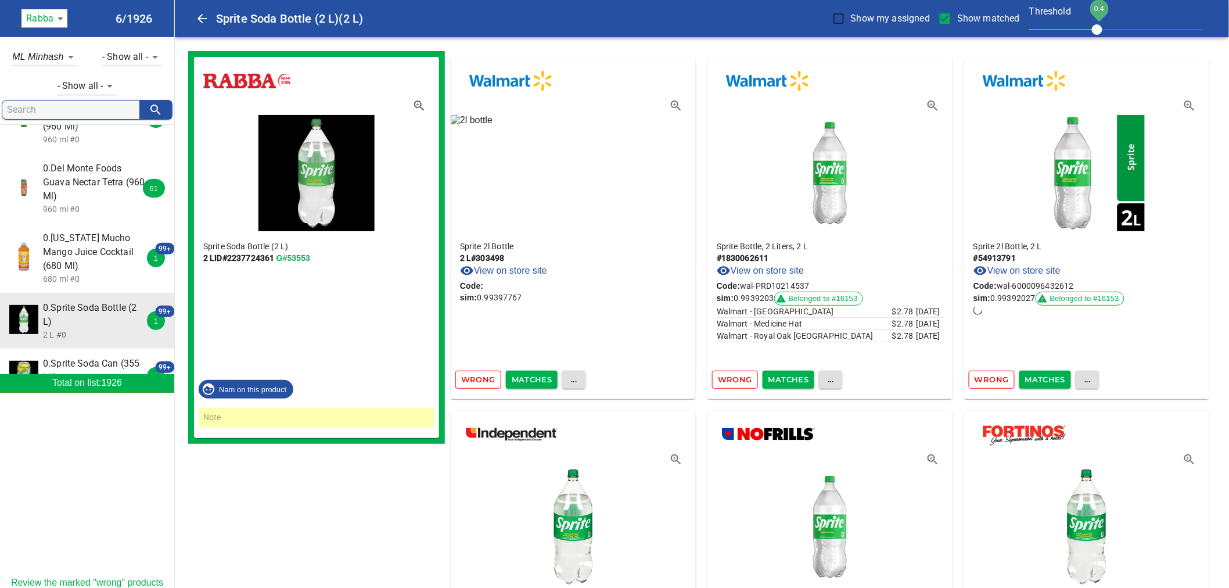
click at [530, 374] on span "Matches" at bounding box center [532, 379] width 41 height 13
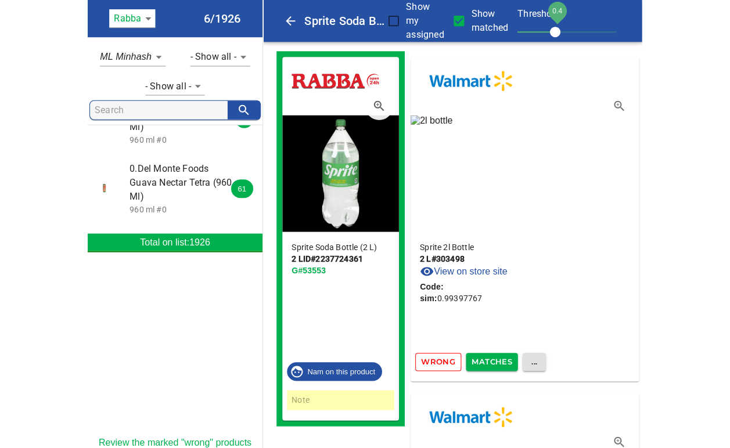
scroll to position [896, 0]
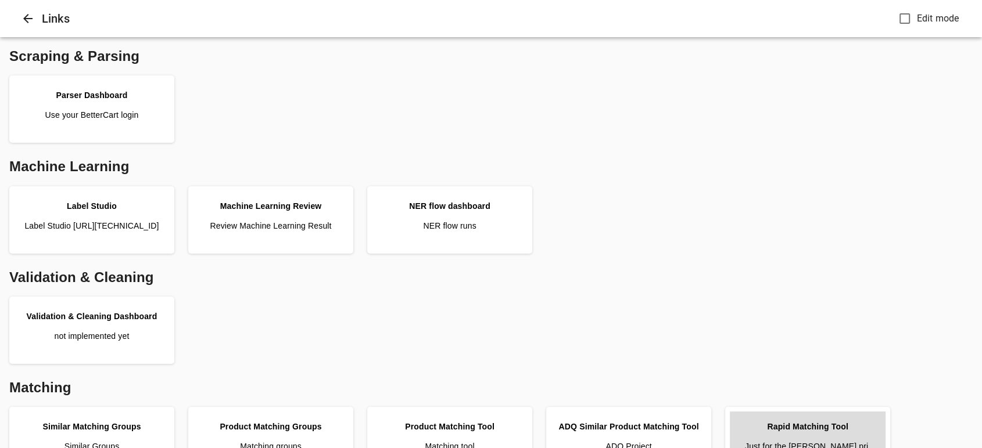
click at [773, 418] on link "Rapid Matching Tool Just for the [PERSON_NAME] prj." at bounding box center [808, 441] width 156 height 58
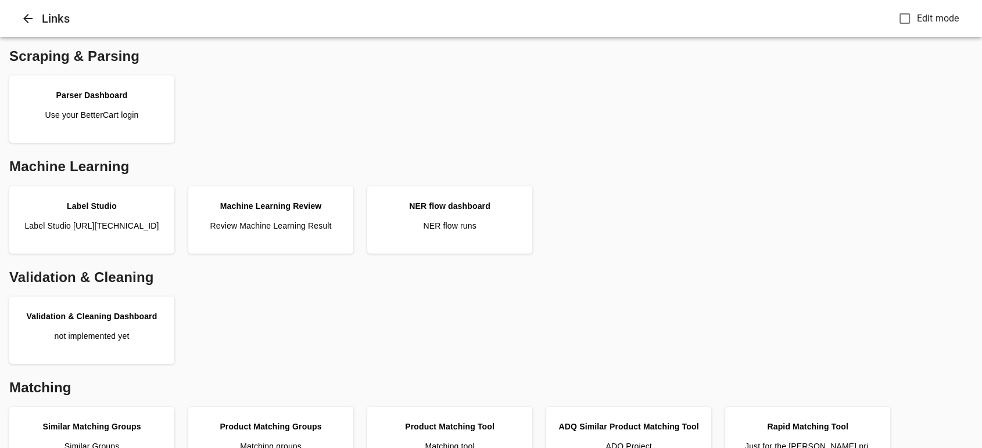
click at [595, 383] on div "Matching" at bounding box center [491, 387] width 972 height 29
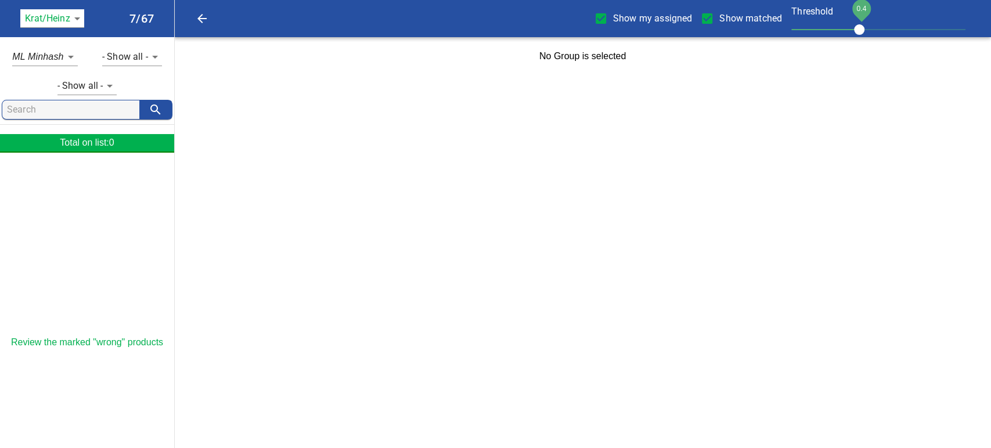
click at [78, 19] on body "tspan { white-space: pre; } Show my assigned Show matched Threshold 0.4 Krat/[P…" at bounding box center [495, 38] width 991 height 76
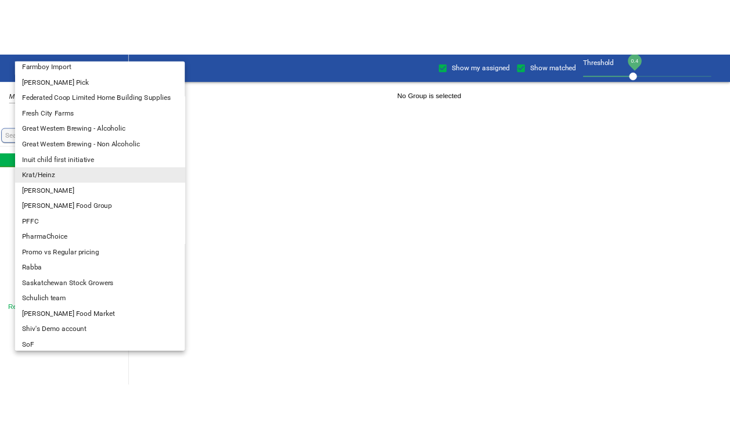
scroll to position [157, 0]
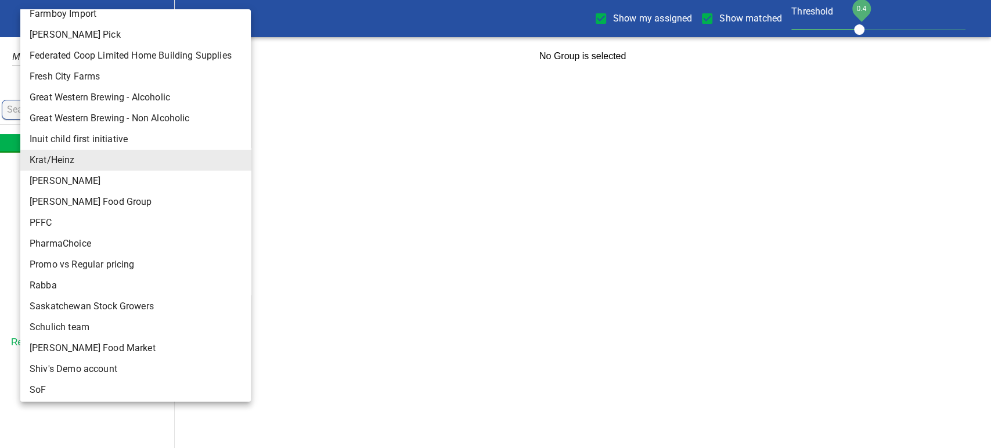
click at [167, 276] on li "Rabba" at bounding box center [140, 285] width 240 height 21
type input "142"
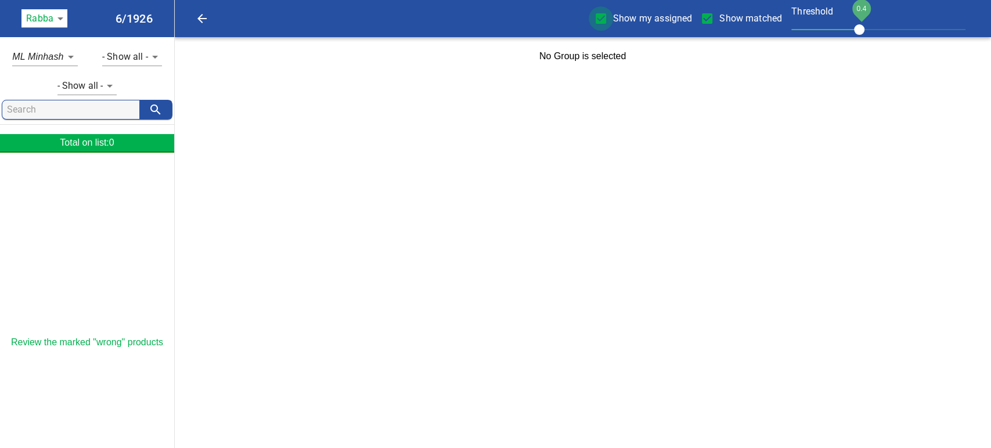
click at [598, 22] on input "Show my assigned" at bounding box center [601, 18] width 24 height 24
checkbox input "false"
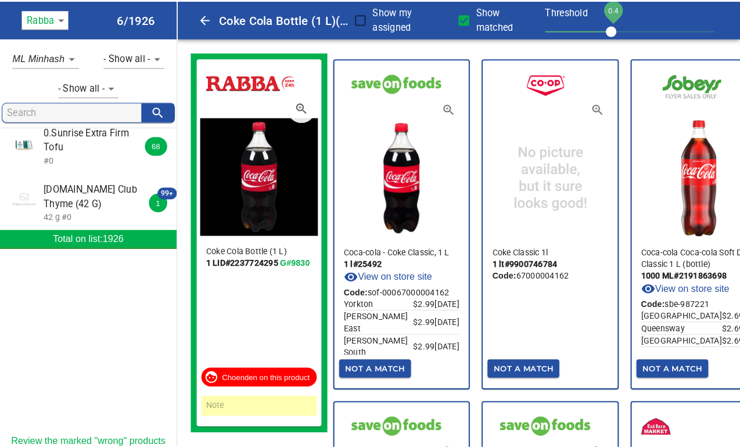
scroll to position [307, 0]
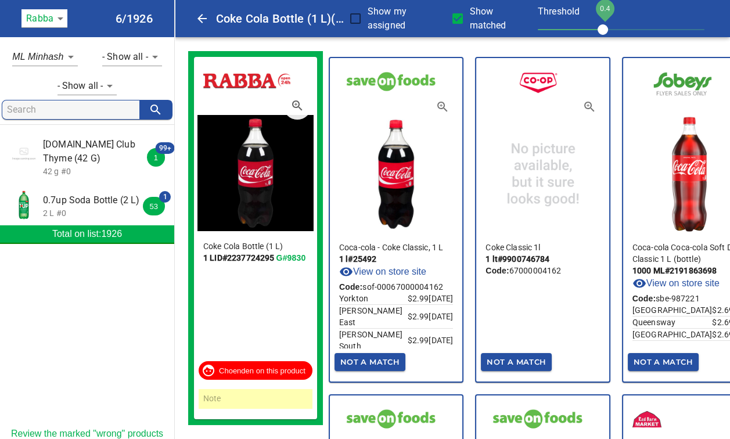
click at [116, 207] on span "0.7up Soda Bottle (2 L)" at bounding box center [94, 200] width 103 height 14
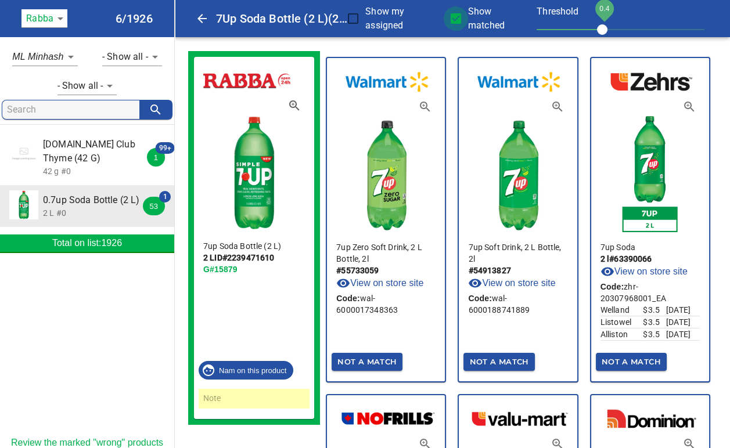
click at [459, 17] on input "Show matched" at bounding box center [456, 18] width 24 height 24
checkbox input "false"
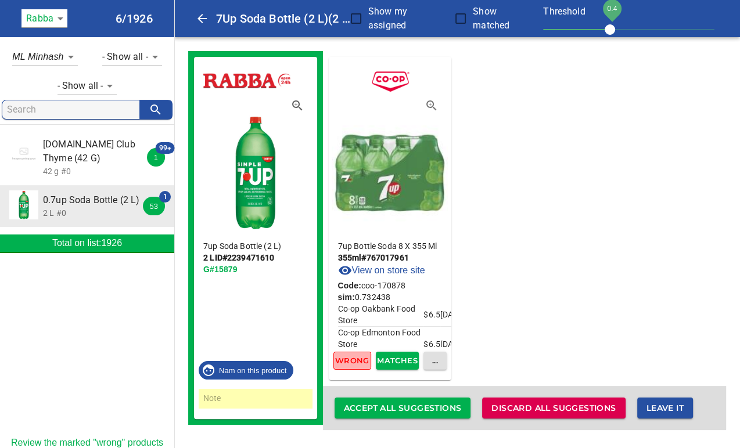
click at [353, 358] on span "Wrong" at bounding box center [352, 360] width 27 height 13
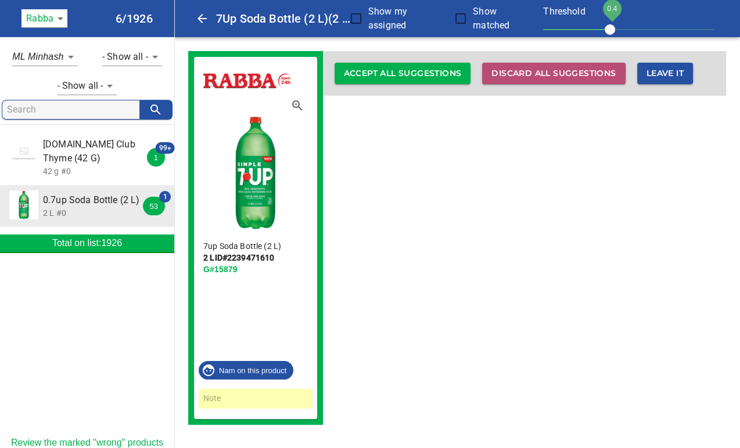
click at [556, 71] on span "Discard all suggestions" at bounding box center [553, 73] width 124 height 15
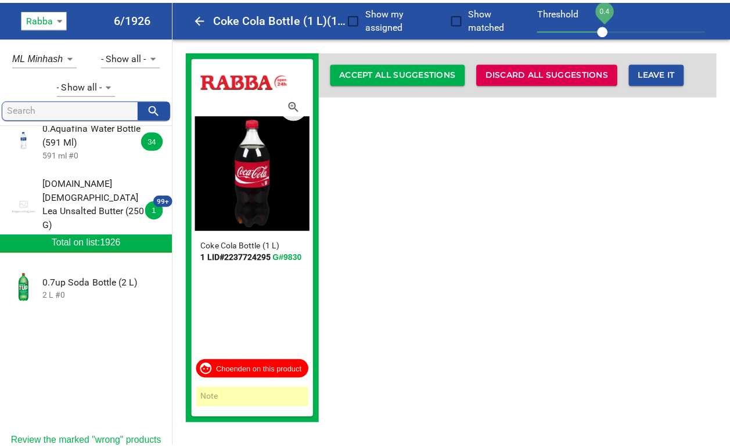
scroll to position [403, 0]
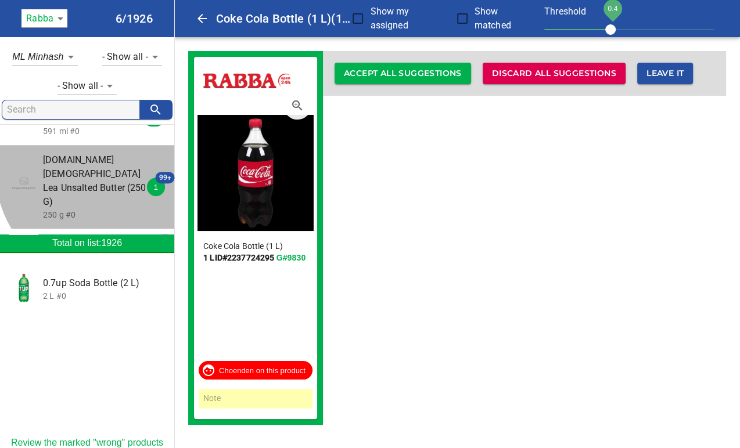
click at [108, 185] on span "[DOMAIN_NAME][DEMOGRAPHIC_DATA] Lea Unsalted Butter (250 G)" at bounding box center [94, 181] width 103 height 56
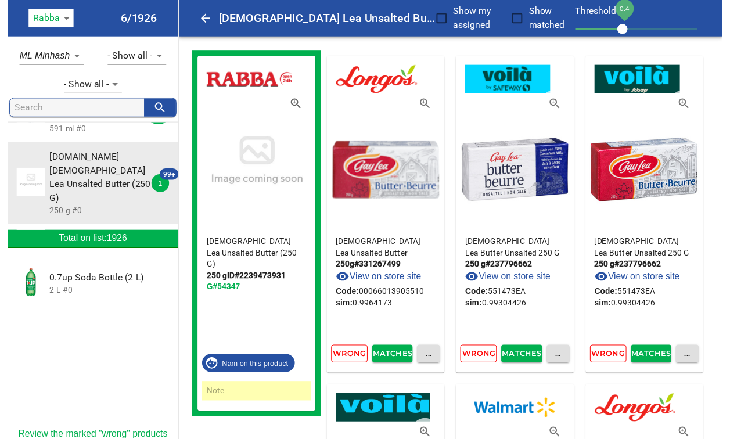
scroll to position [567, 0]
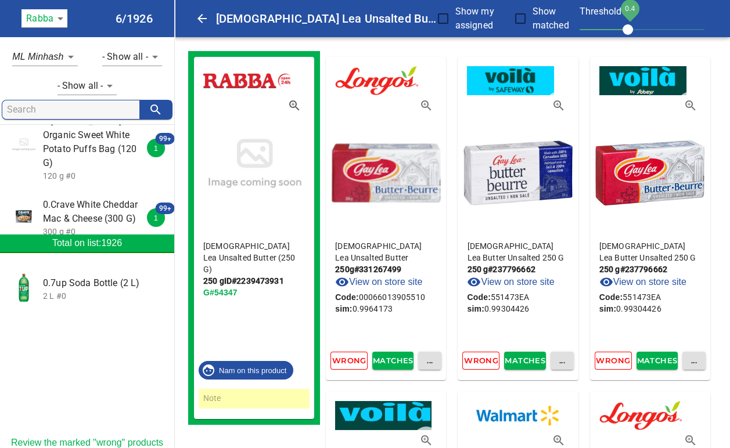
click at [96, 198] on span "0.Crave White Cheddar Mac & Cheese (300 G)" at bounding box center [94, 212] width 103 height 28
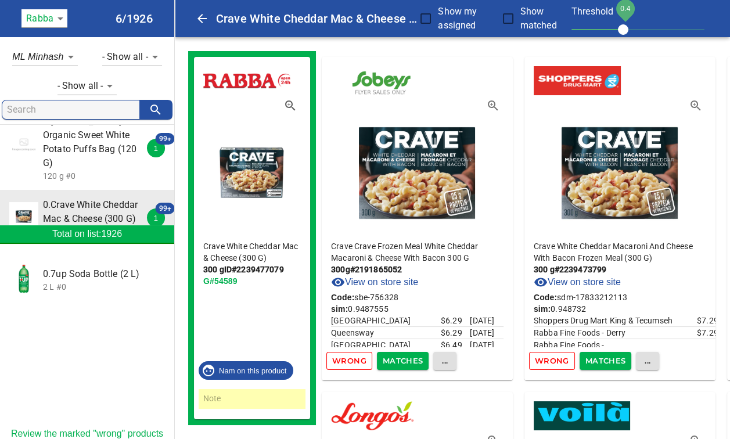
click at [405, 358] on span "Matches" at bounding box center [403, 360] width 41 height 13
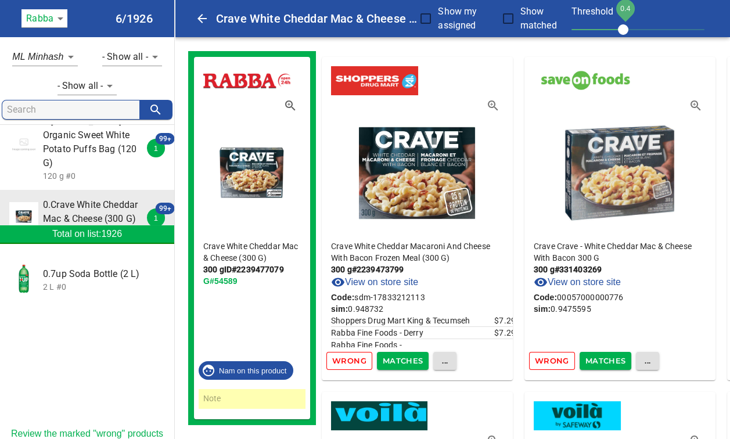
click at [405, 358] on span "Matches" at bounding box center [403, 360] width 41 height 13
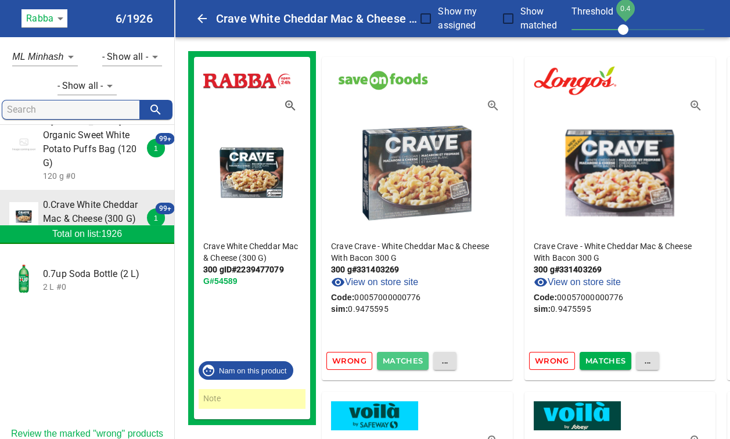
click at [405, 358] on span "Matches" at bounding box center [403, 360] width 41 height 13
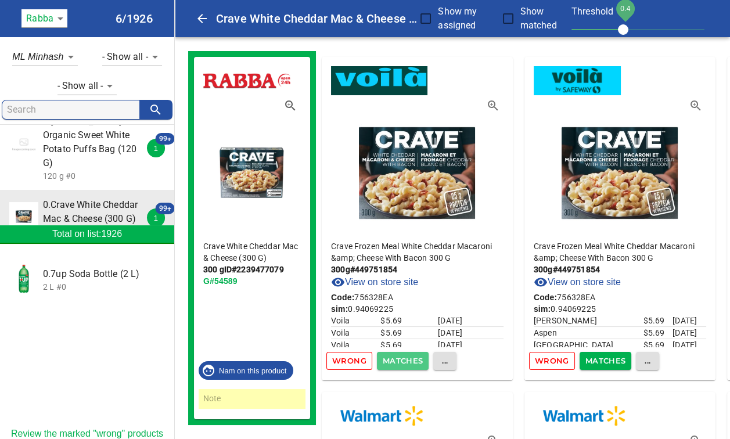
click at [405, 358] on span "Matches" at bounding box center [403, 360] width 41 height 13
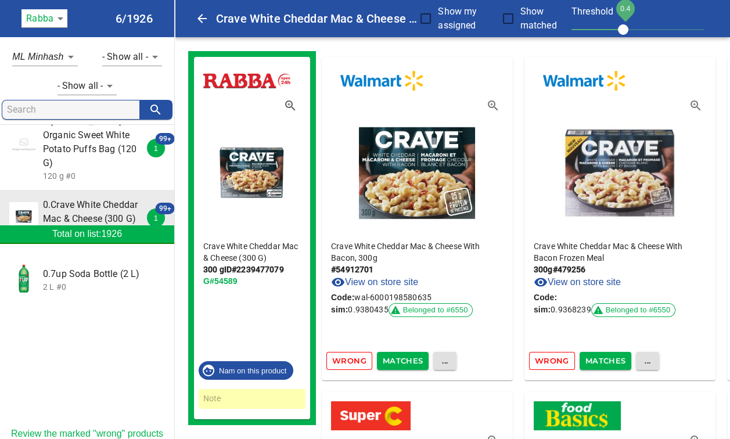
click at [405, 358] on span "Matches" at bounding box center [403, 360] width 41 height 13
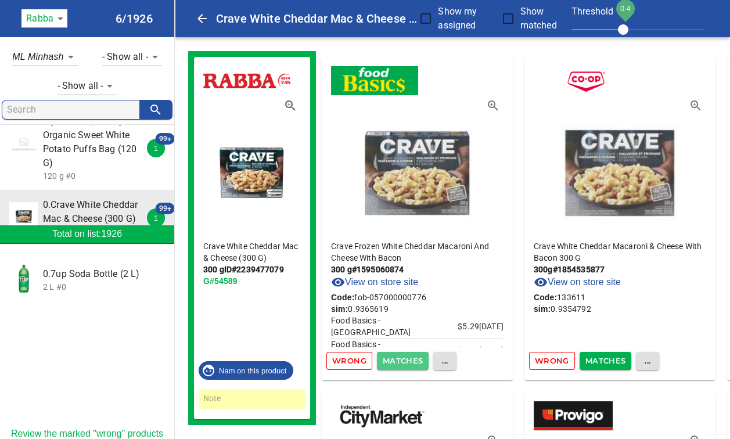
click at [408, 358] on span "Matches" at bounding box center [403, 360] width 41 height 13
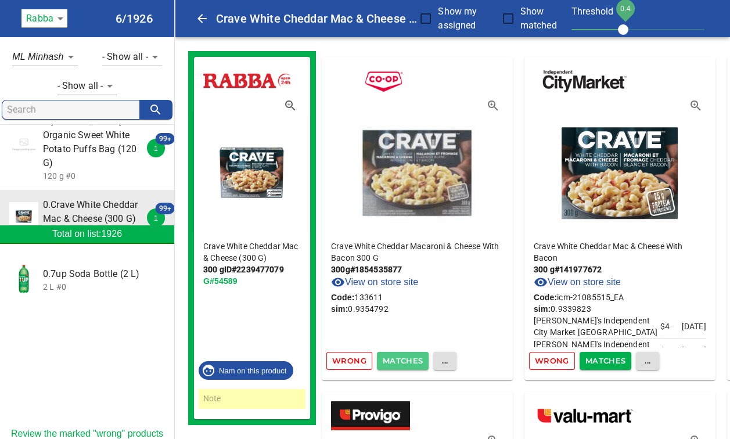
click at [408, 358] on span "Matches" at bounding box center [403, 360] width 41 height 13
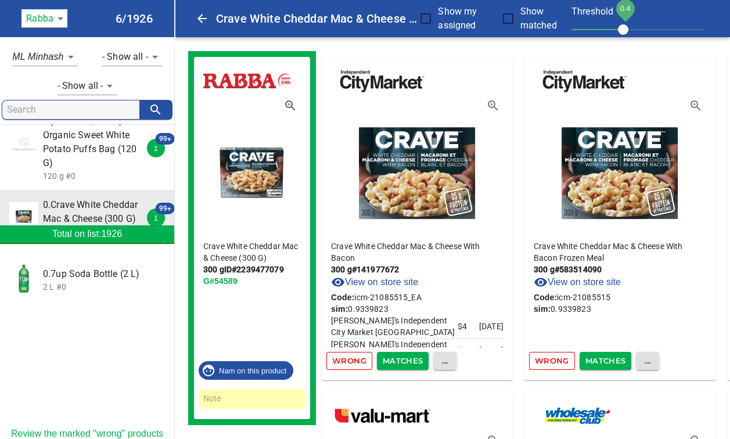
click at [408, 358] on span "Matches" at bounding box center [403, 360] width 41 height 13
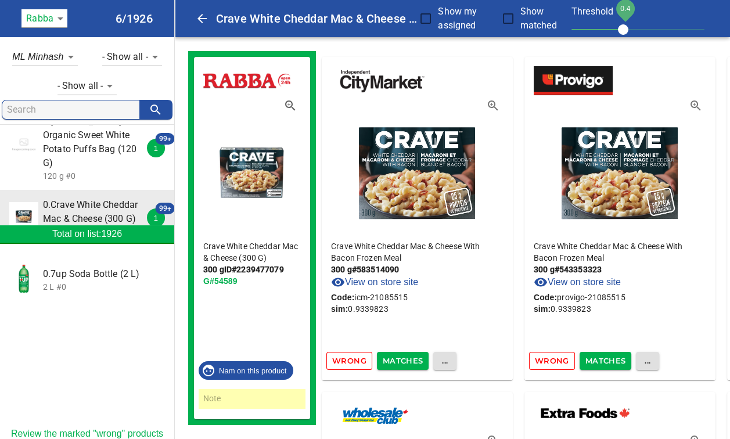
click at [408, 358] on span "Matches" at bounding box center [403, 360] width 41 height 13
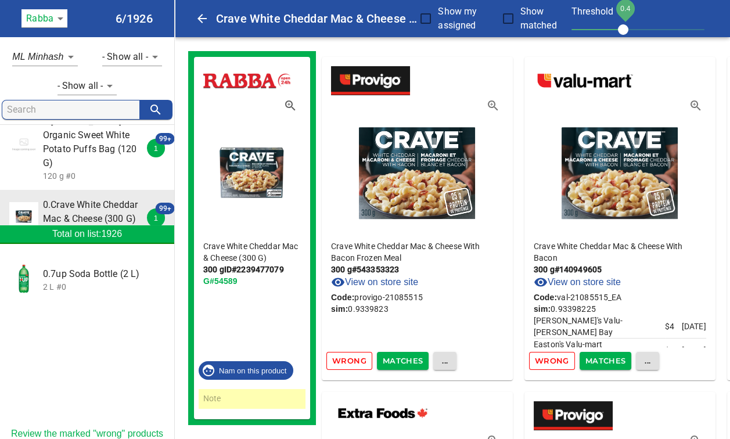
click at [408, 358] on span "Matches" at bounding box center [403, 360] width 41 height 13
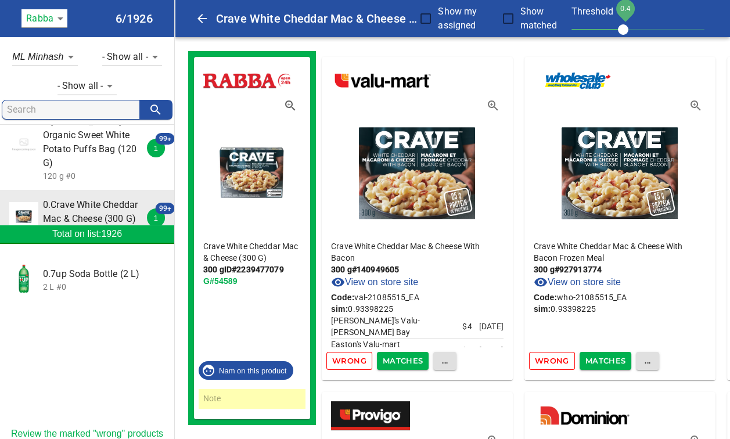
click at [408, 358] on span "Matches" at bounding box center [403, 360] width 41 height 13
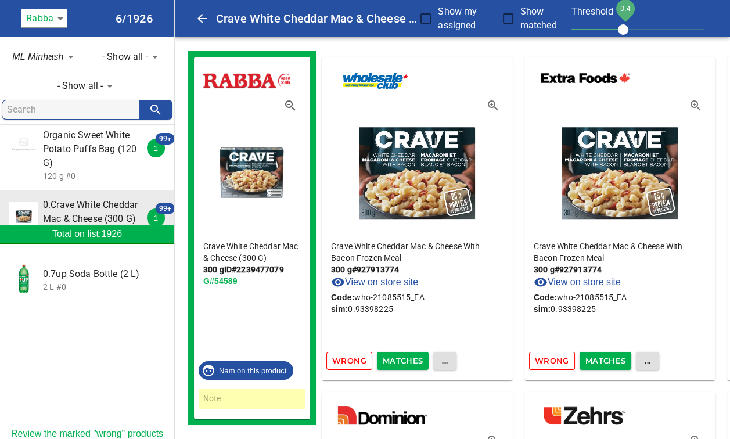
click at [408, 358] on span "Matches" at bounding box center [403, 360] width 41 height 13
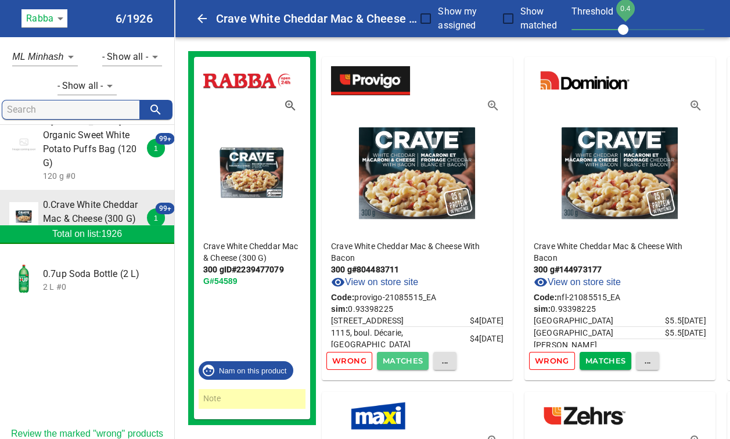
click at [408, 358] on span "Matches" at bounding box center [403, 360] width 41 height 13
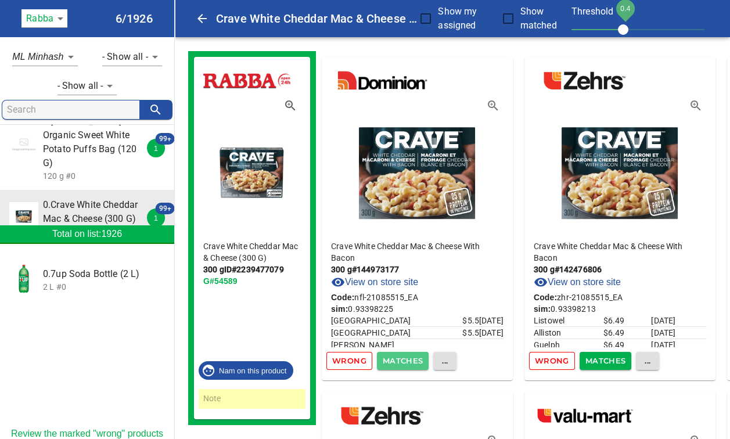
click at [408, 358] on span "Matches" at bounding box center [403, 360] width 41 height 13
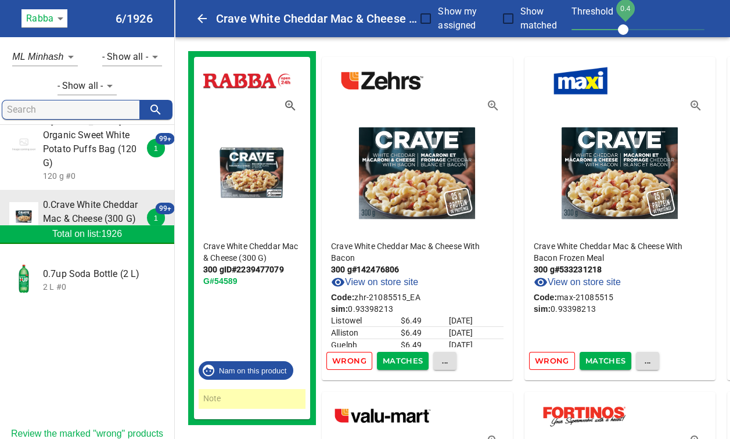
click at [408, 358] on span "Matches" at bounding box center [403, 360] width 41 height 13
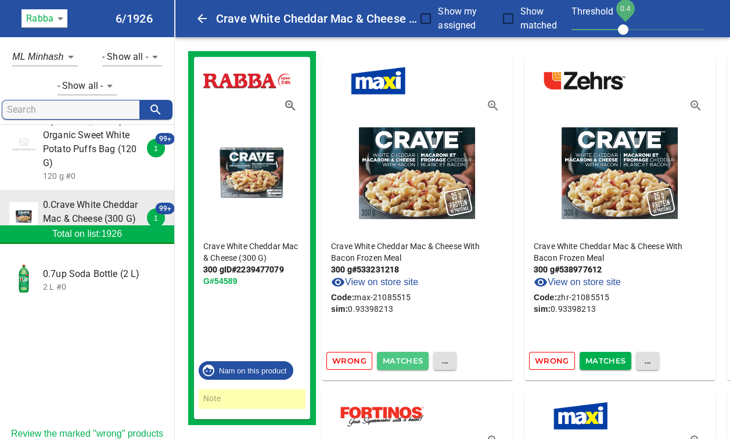
click at [408, 358] on span "Matches" at bounding box center [403, 360] width 41 height 13
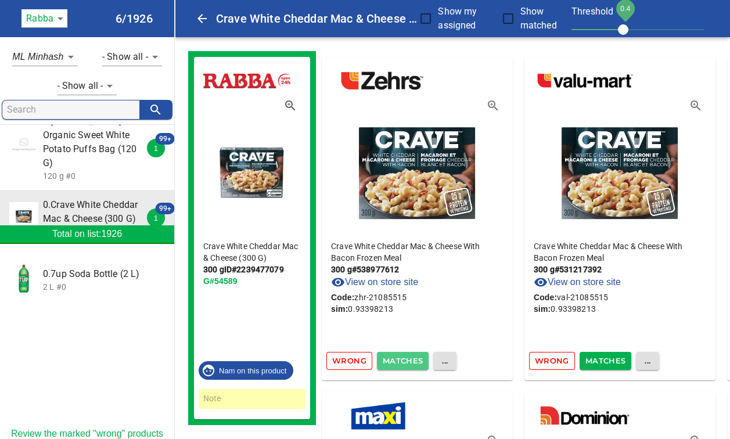
click at [408, 358] on span "Matches" at bounding box center [403, 360] width 41 height 13
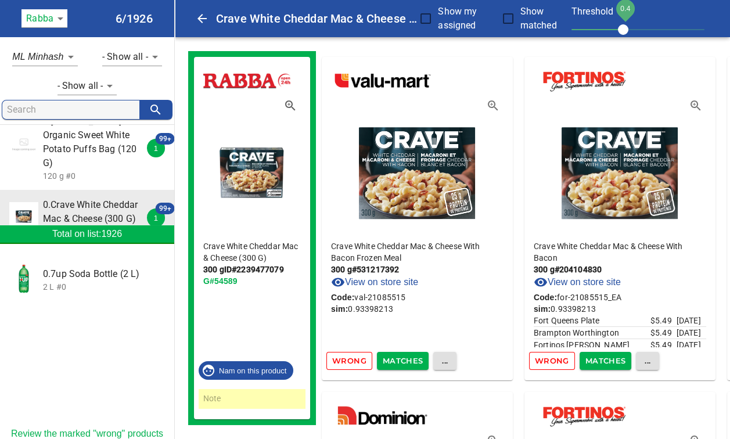
click at [408, 358] on span "Matches" at bounding box center [403, 360] width 41 height 13
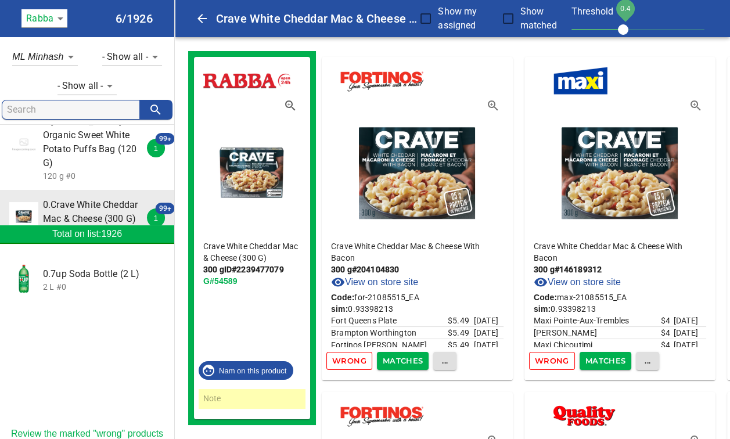
click at [408, 358] on span "Matches" at bounding box center [403, 360] width 41 height 13
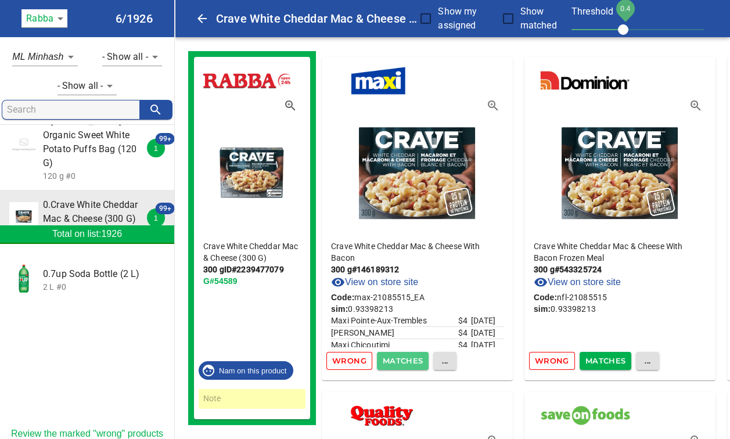
click at [408, 358] on span "Matches" at bounding box center [403, 360] width 41 height 13
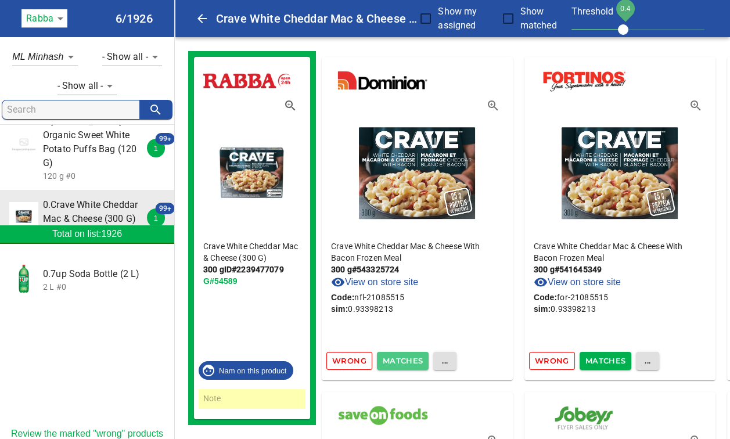
click at [408, 358] on span "Matches" at bounding box center [403, 360] width 41 height 13
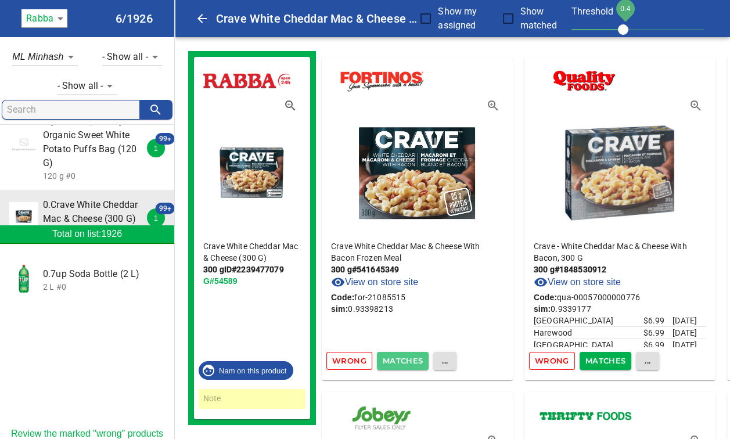
click at [408, 358] on span "Matches" at bounding box center [403, 360] width 41 height 13
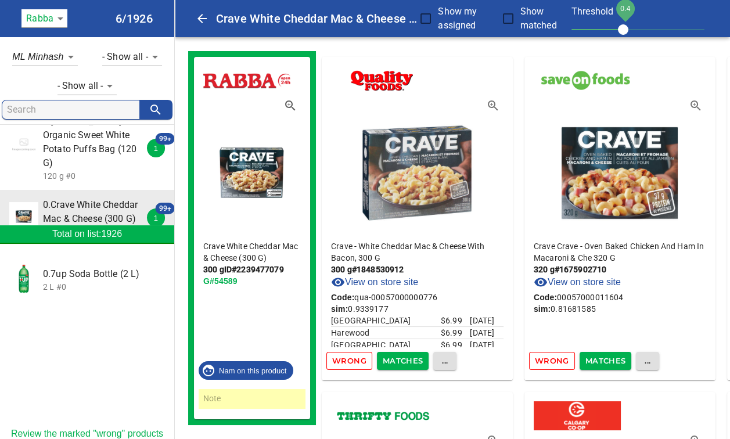
click at [408, 358] on span "Matches" at bounding box center [403, 360] width 41 height 13
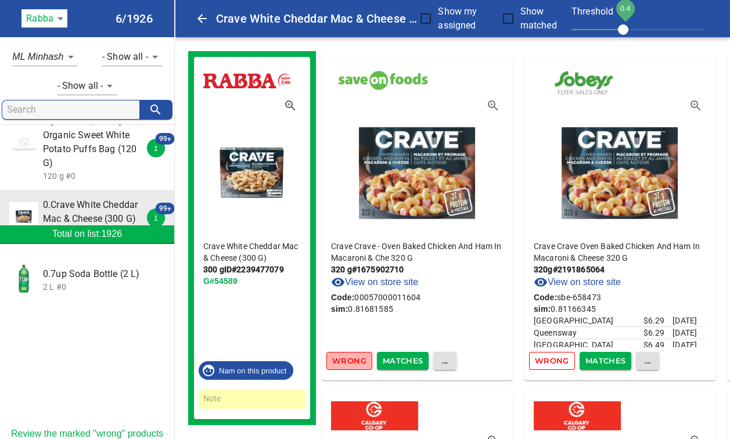
click at [346, 361] on span "Wrong" at bounding box center [349, 360] width 34 height 13
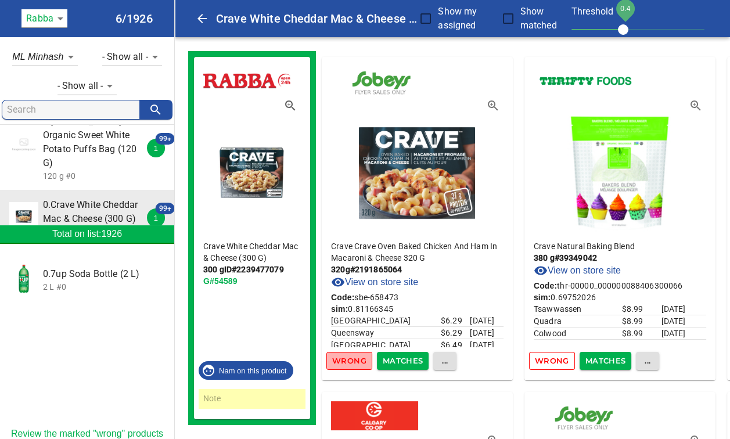
click at [346, 361] on span "Wrong" at bounding box center [349, 360] width 34 height 13
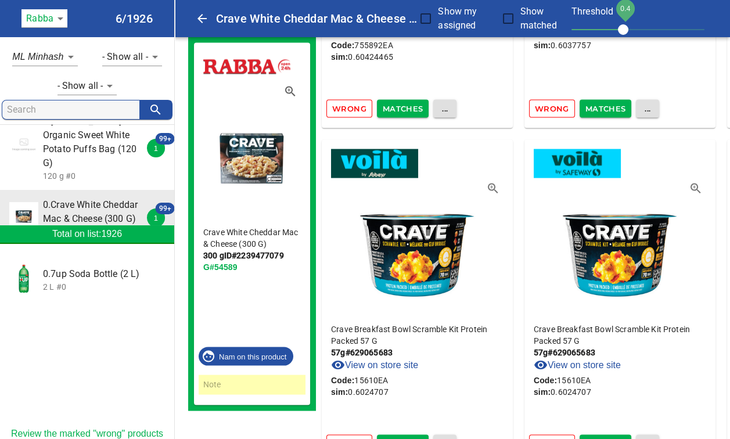
scroll to position [10055, 0]
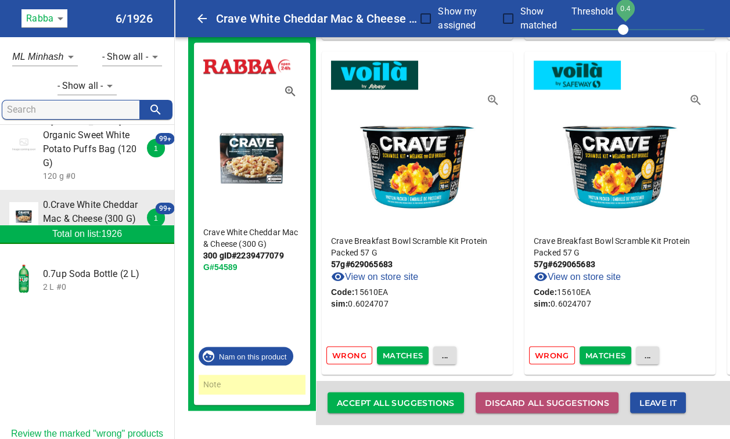
click at [557, 398] on span "Discard all suggestions" at bounding box center [547, 403] width 124 height 15
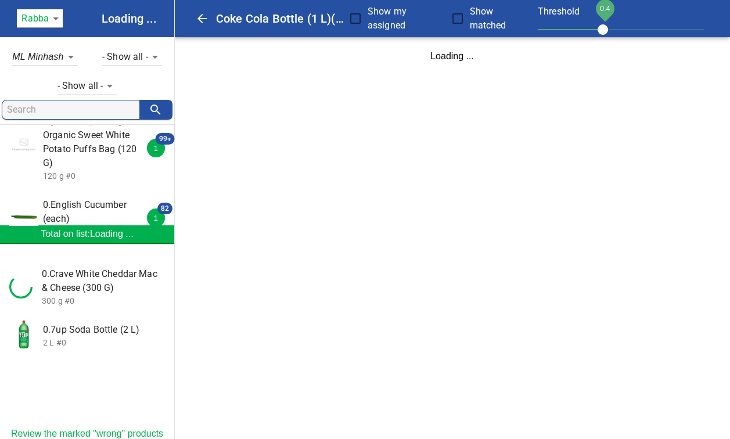
scroll to position [0, 0]
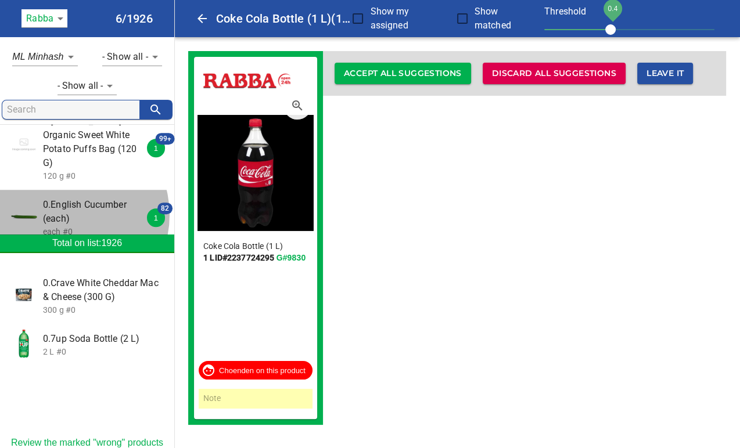
click at [65, 198] on span "0.English Cucumber (each)" at bounding box center [94, 212] width 103 height 28
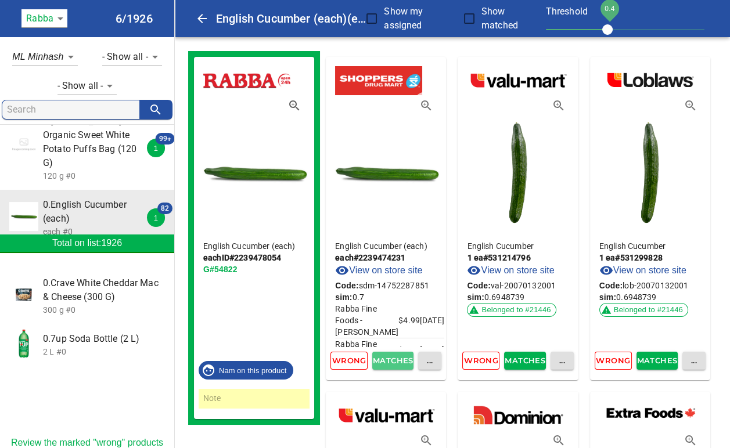
click at [400, 361] on span "Matches" at bounding box center [393, 360] width 30 height 13
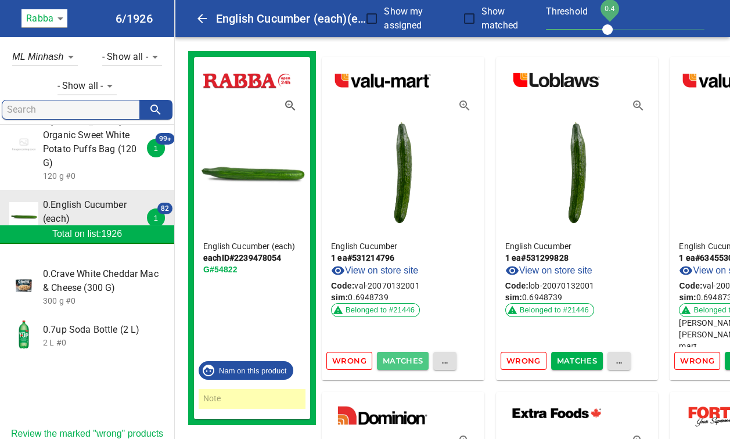
click at [409, 361] on span "Matches" at bounding box center [403, 360] width 41 height 13
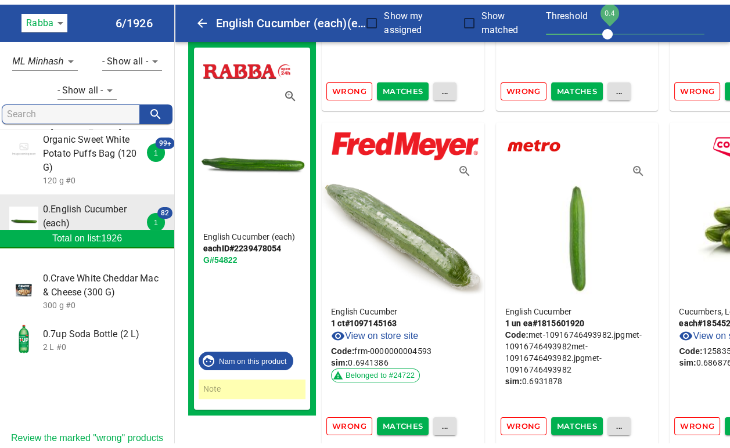
scroll to position [278, 0]
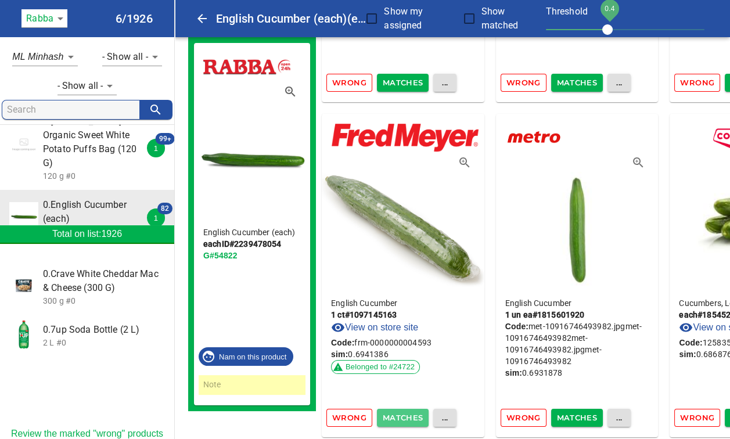
click at [409, 413] on span "Matches" at bounding box center [403, 417] width 41 height 13
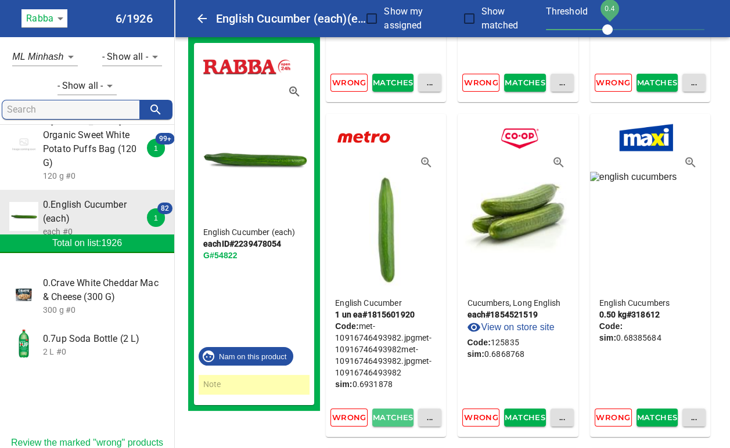
click at [408, 413] on span "Matches" at bounding box center [393, 417] width 30 height 13
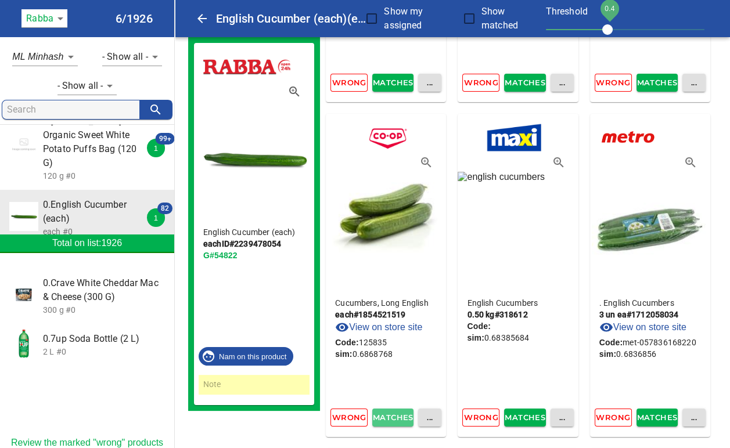
click at [406, 412] on span "Matches" at bounding box center [393, 417] width 30 height 13
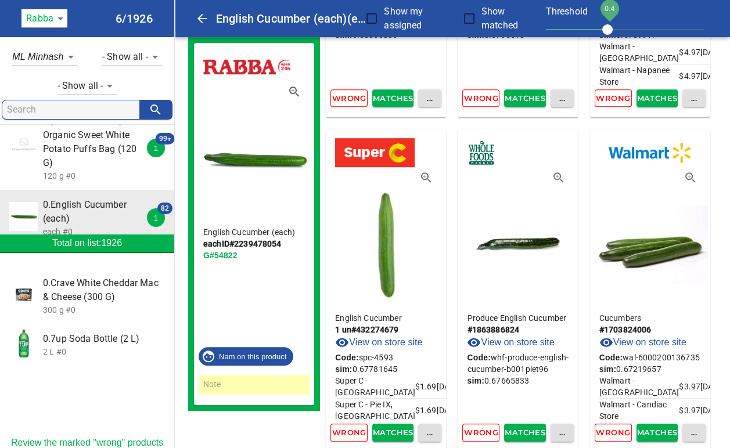
scroll to position [940, 0]
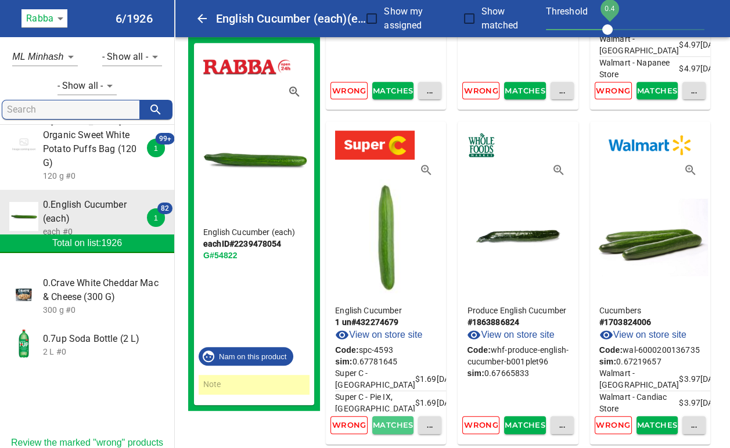
click at [392, 424] on span "Matches" at bounding box center [393, 425] width 30 height 13
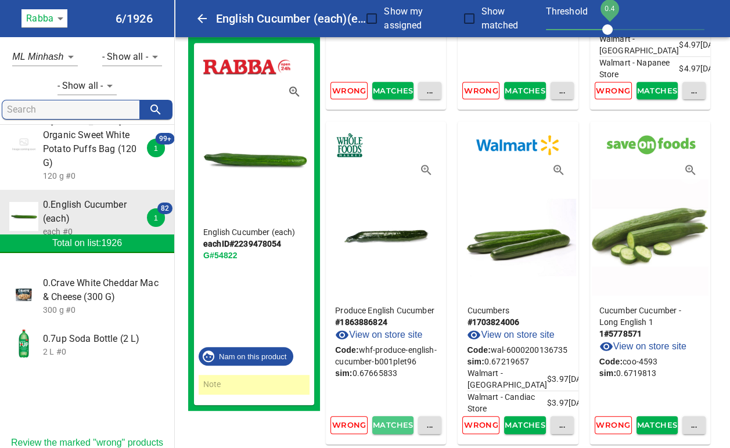
click at [401, 421] on span "Matches" at bounding box center [393, 425] width 30 height 13
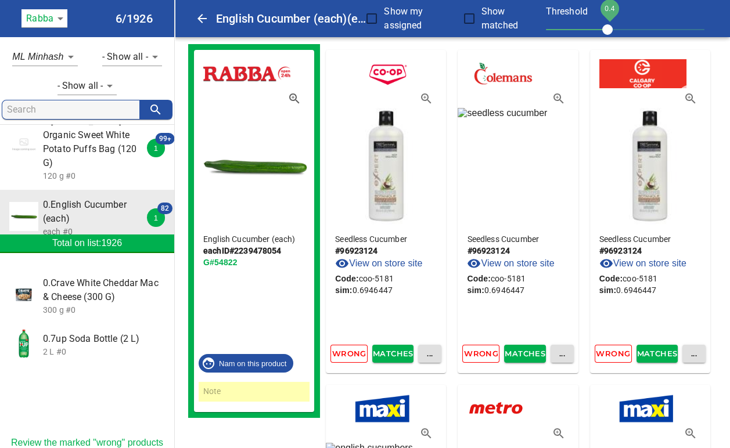
scroll to position [0, 0]
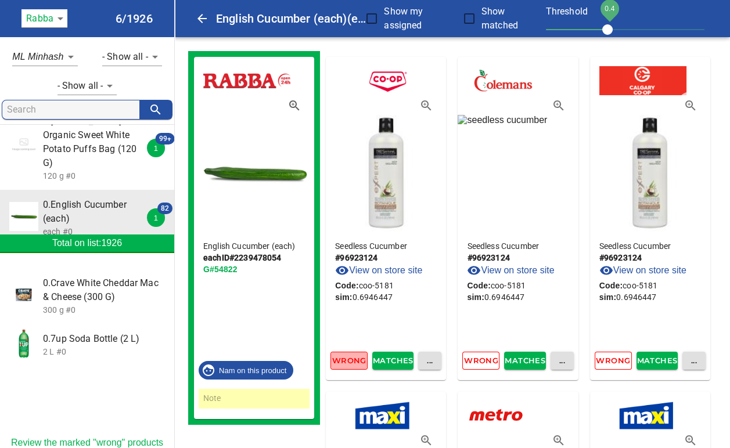
click at [353, 364] on span "Wrong" at bounding box center [349, 360] width 26 height 13
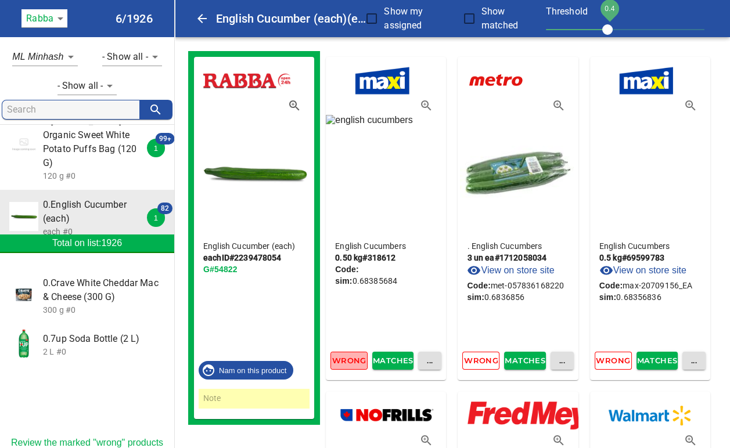
click at [353, 364] on span "Wrong" at bounding box center [349, 360] width 26 height 13
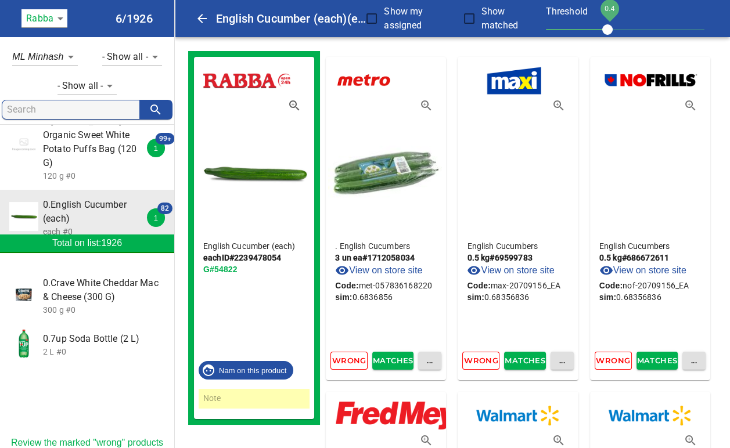
click at [353, 364] on span "Wrong" at bounding box center [349, 360] width 26 height 13
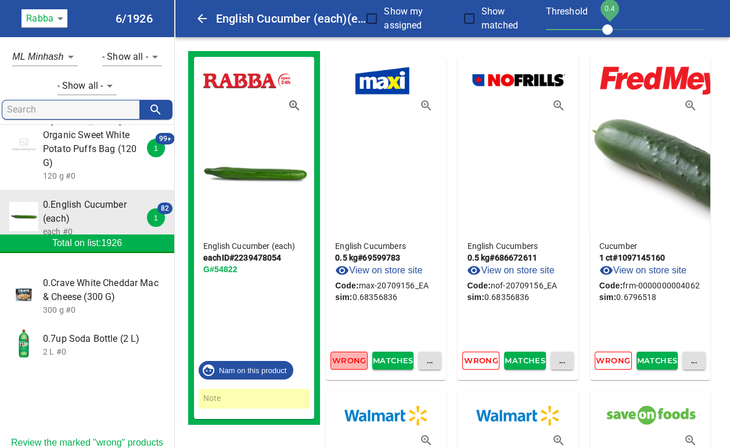
click at [353, 364] on span "Wrong" at bounding box center [349, 360] width 26 height 13
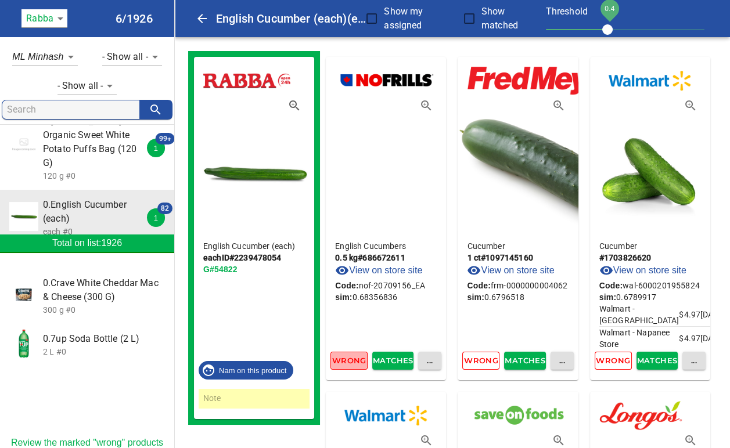
click at [353, 364] on span "Wrong" at bounding box center [349, 360] width 26 height 13
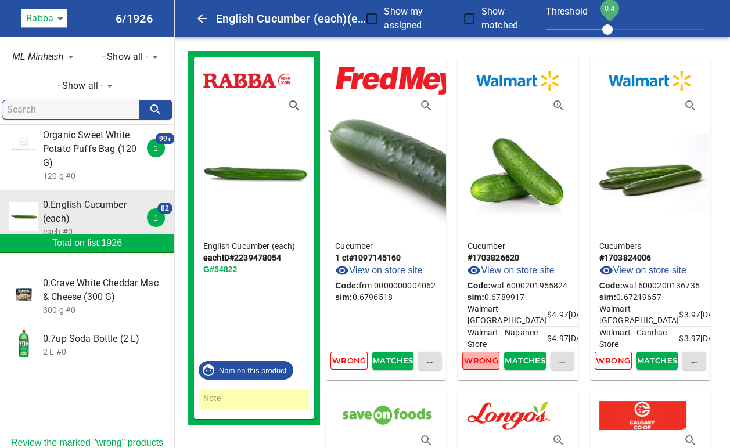
click at [482, 361] on span "Wrong" at bounding box center [481, 360] width 26 height 13
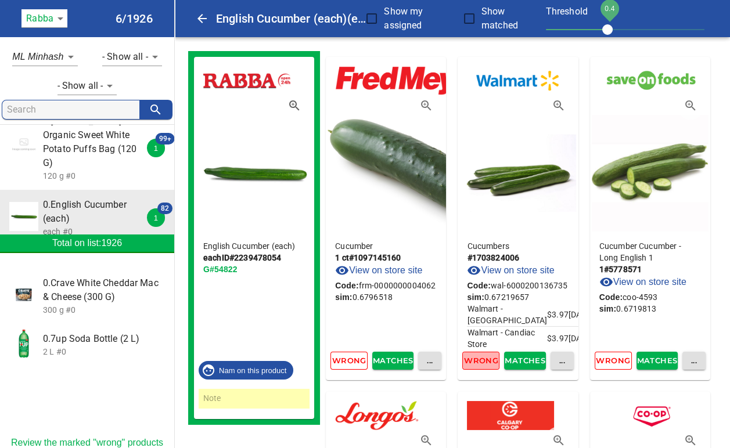
click at [482, 361] on span "Wrong" at bounding box center [481, 360] width 26 height 13
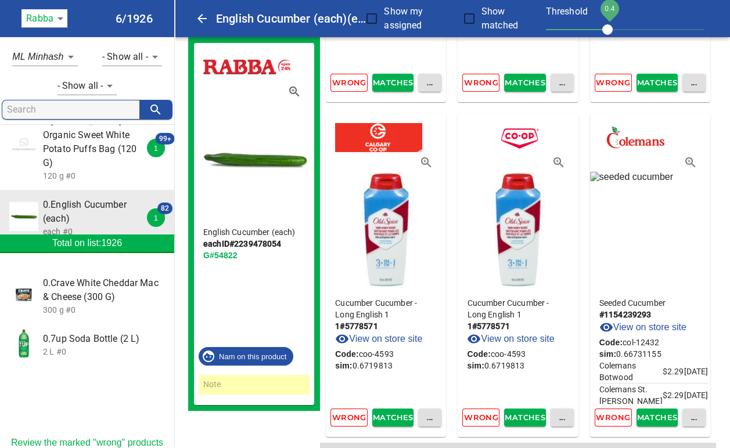
scroll to position [303, 0]
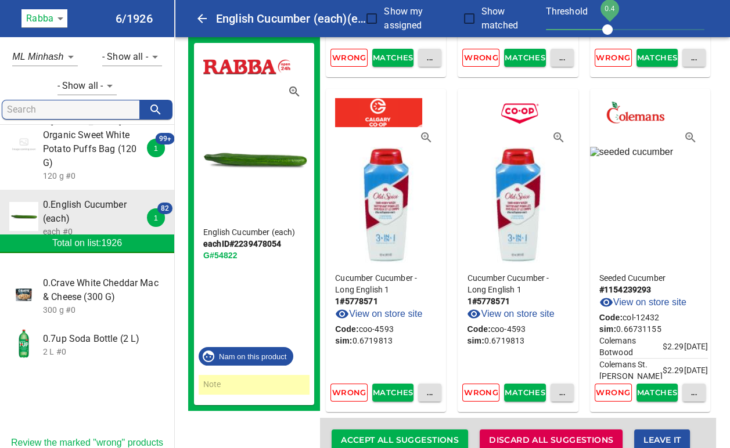
click at [349, 390] on span "Wrong" at bounding box center [349, 392] width 26 height 13
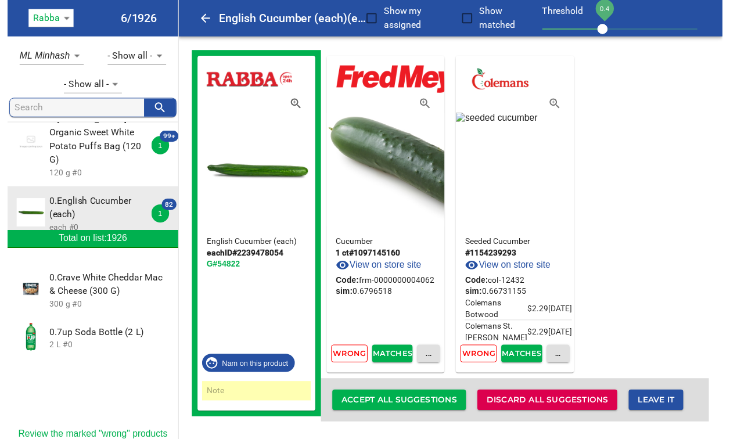
scroll to position [0, 0]
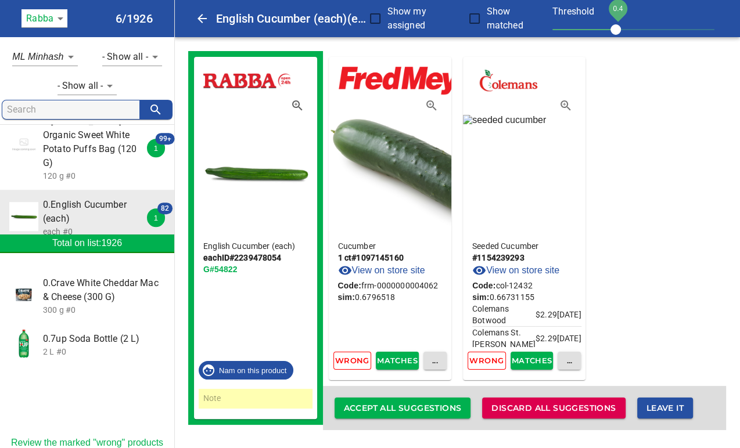
click at [687, 194] on div "Cucumber 1 ct # 1097145160 View on store site Code: frm-0000000004062 sim: 0.67…" at bounding box center [525, 240] width 404 height 379
click at [684, 411] on span "Leave it" at bounding box center [664, 408] width 37 height 15
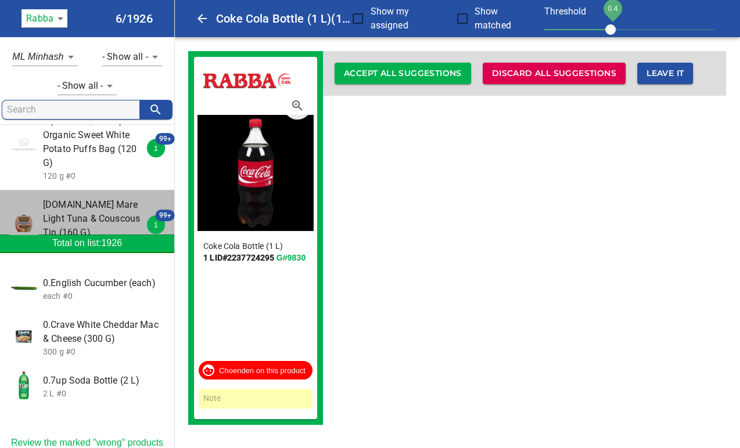
click at [116, 198] on span "0.Rio Mare Light Tuna & Couscous Tin (160 G)" at bounding box center [94, 219] width 103 height 42
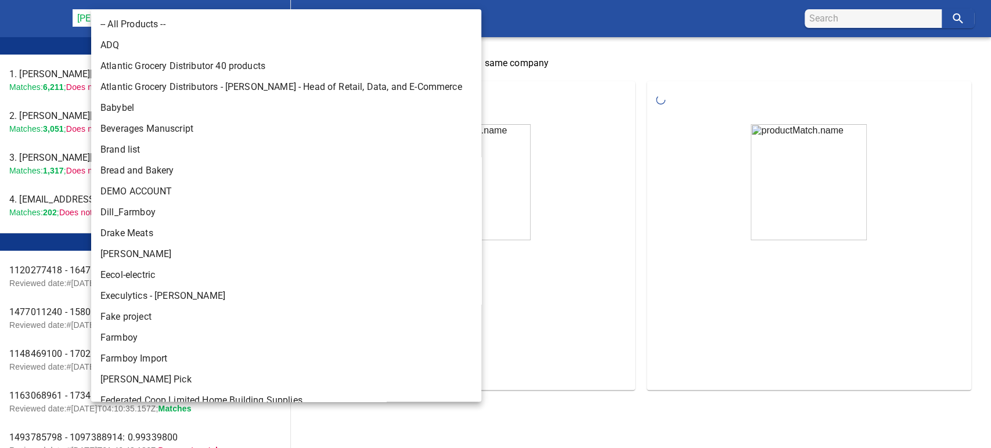
click at [188, 15] on body "tspan { white-space: pre; } Rapid Matching Tool [PERSON_NAME] Food Group 128 Le…" at bounding box center [495, 205] width 991 height 410
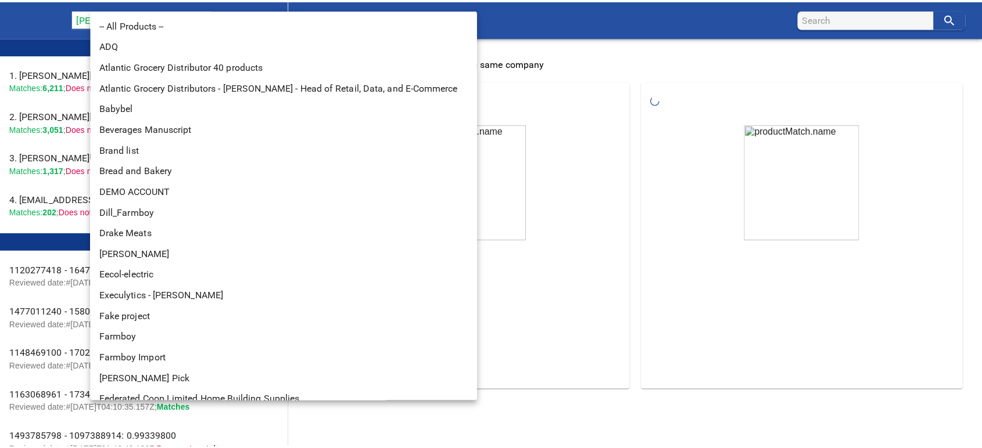
scroll to position [488, 0]
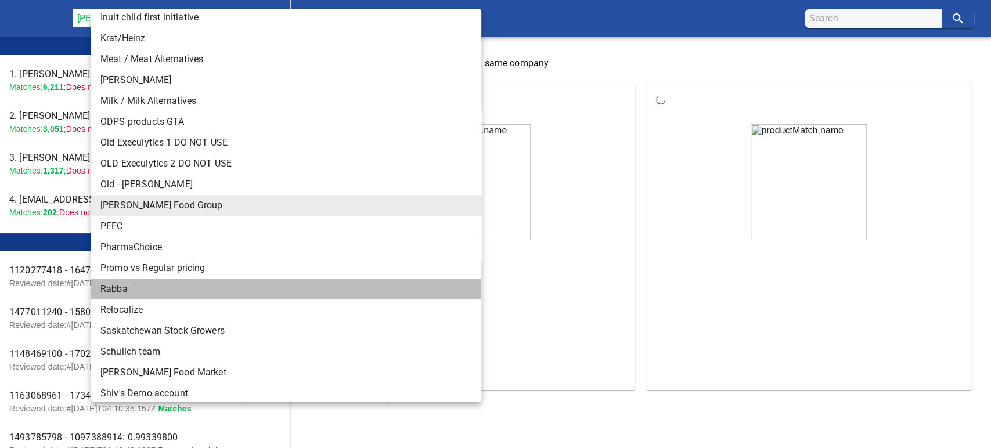
click at [125, 286] on li "Rabba" at bounding box center [291, 289] width 400 height 21
type input "142"
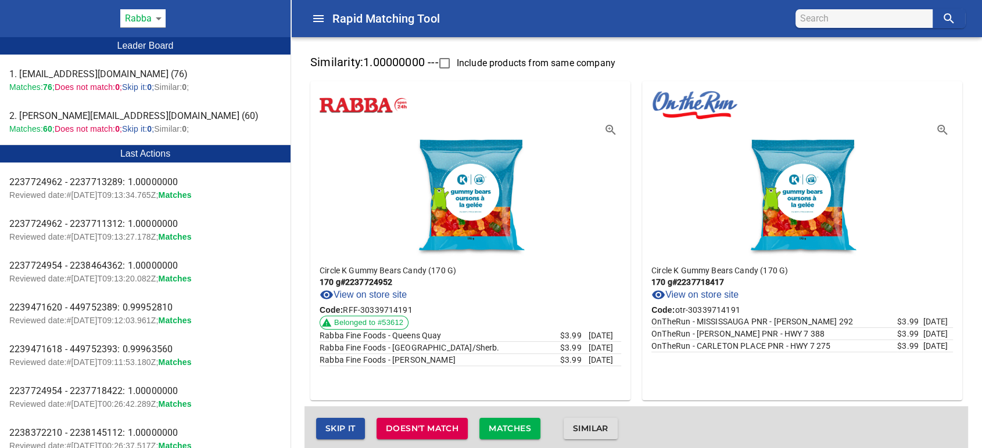
click at [828, 19] on input "search" at bounding box center [866, 18] width 132 height 19
type input "cucumber"
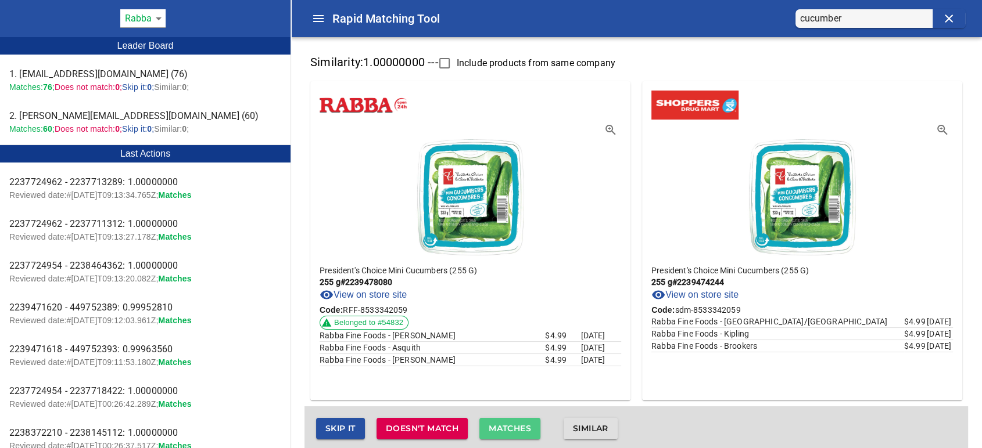
click at [512, 426] on span "Matches" at bounding box center [509, 429] width 42 height 15
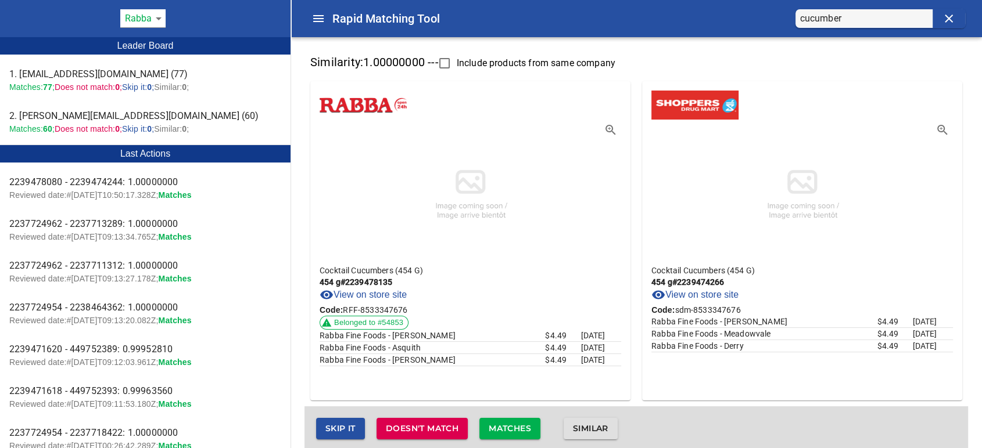
click at [520, 423] on span "Matches" at bounding box center [509, 429] width 42 height 15
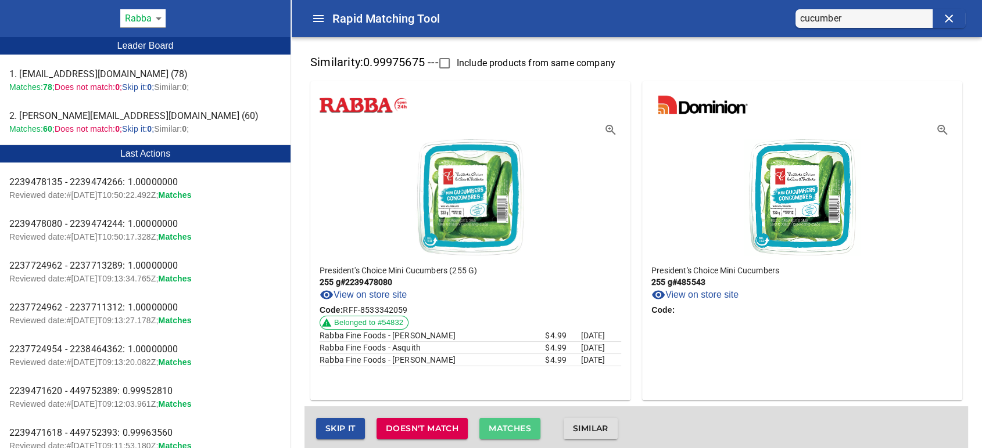
click at [522, 434] on span "Matches" at bounding box center [509, 429] width 42 height 15
